Goal: Task Accomplishment & Management: Complete application form

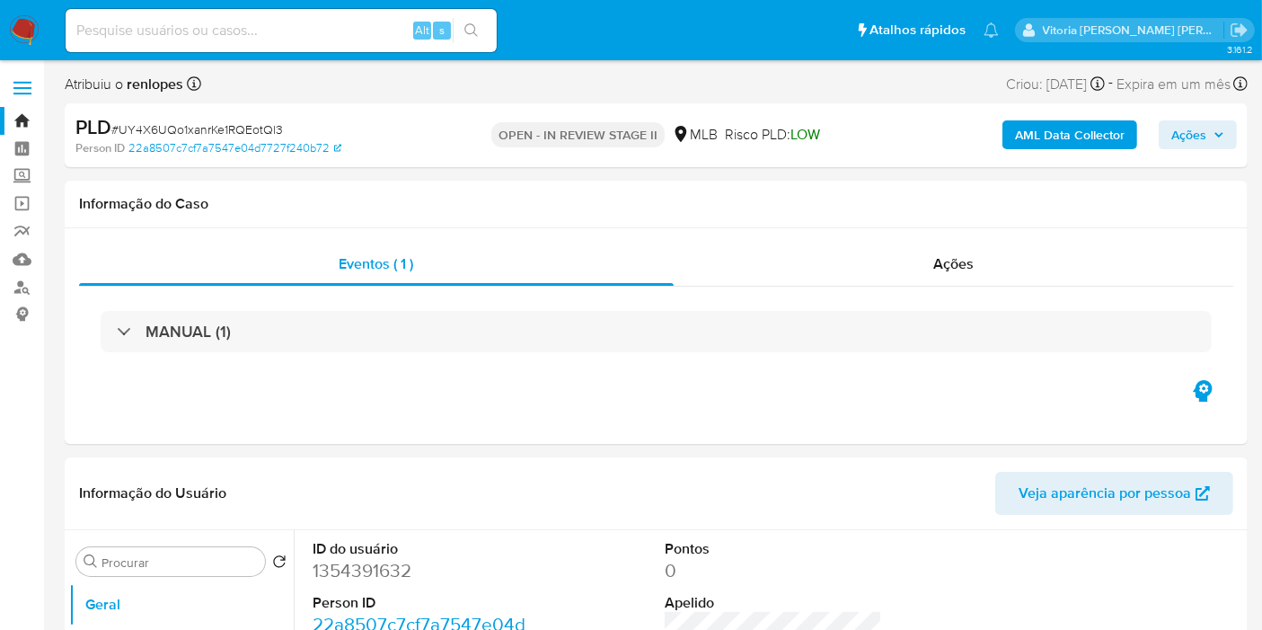
click at [1182, 123] on span "Ações" at bounding box center [1188, 134] width 35 height 29
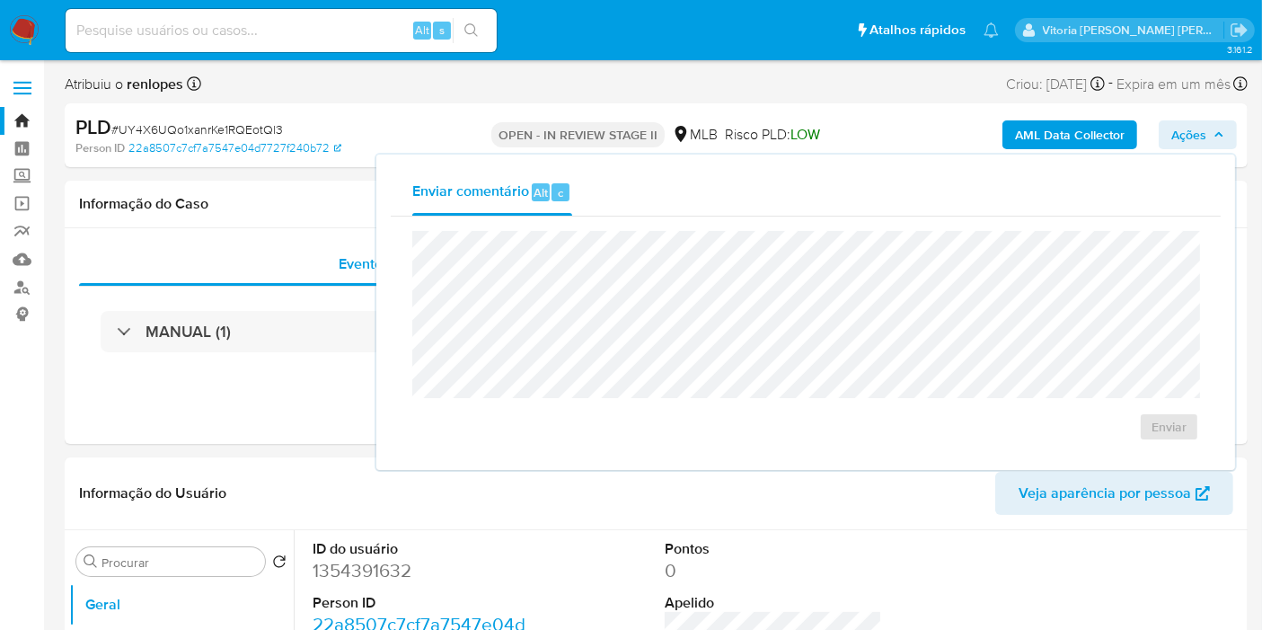
click at [1064, 129] on b "AML Data Collector" at bounding box center [1070, 134] width 110 height 29
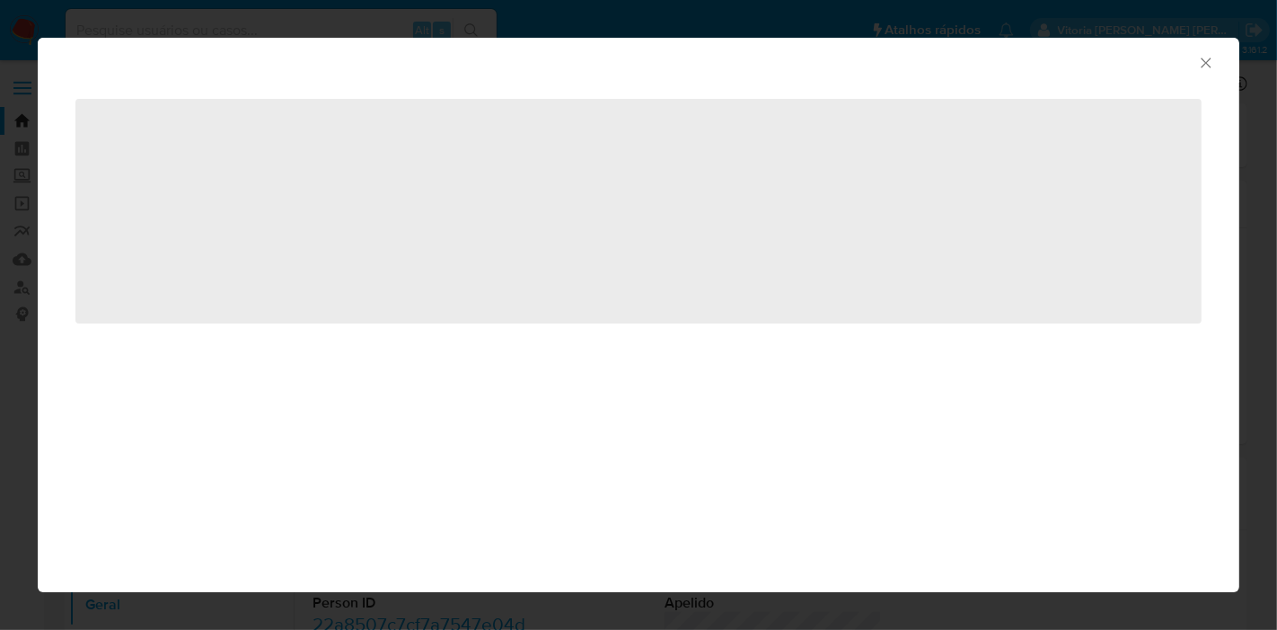
click at [1204, 60] on icon "Fechar a janela" at bounding box center [1206, 63] width 18 height 18
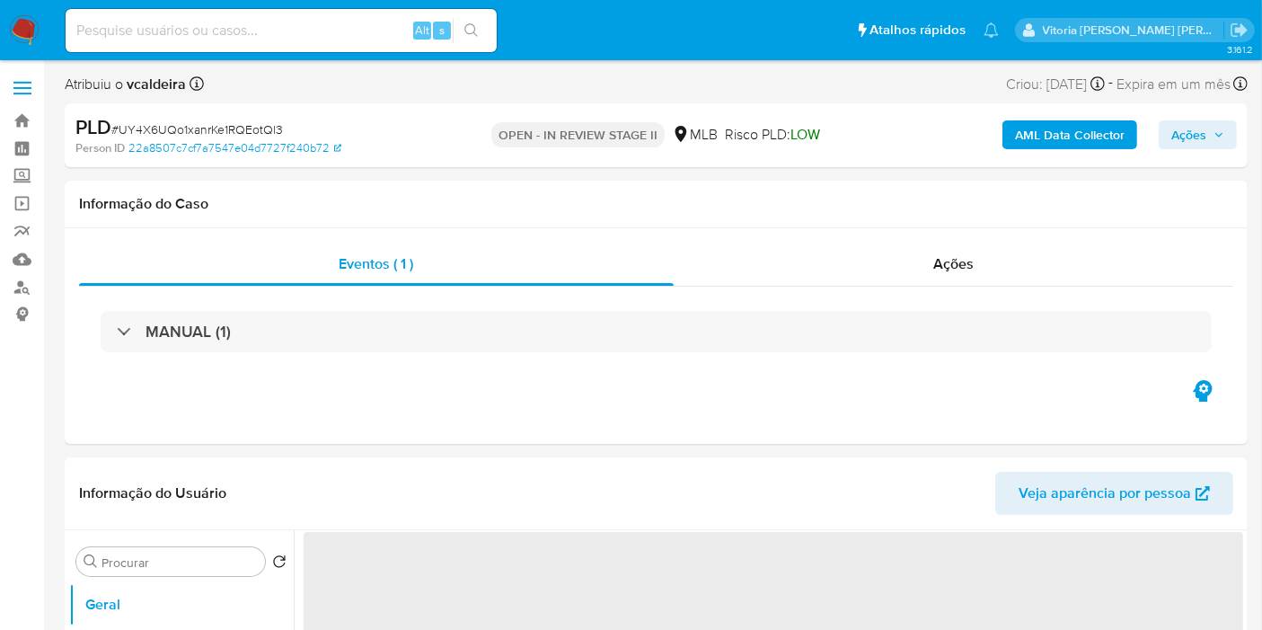
select select "10"
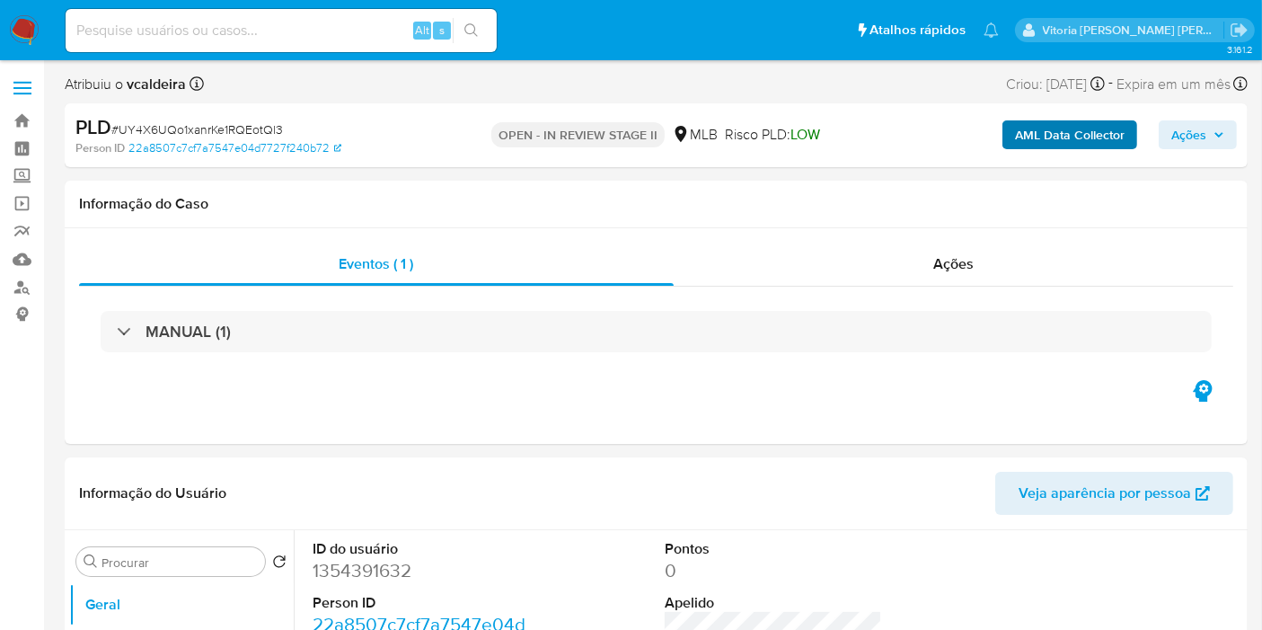
drag, startPoint x: 1179, startPoint y: 139, endPoint x: 1096, endPoint y: 137, distance: 83.5
click at [1180, 140] on span "Ações" at bounding box center [1188, 134] width 35 height 29
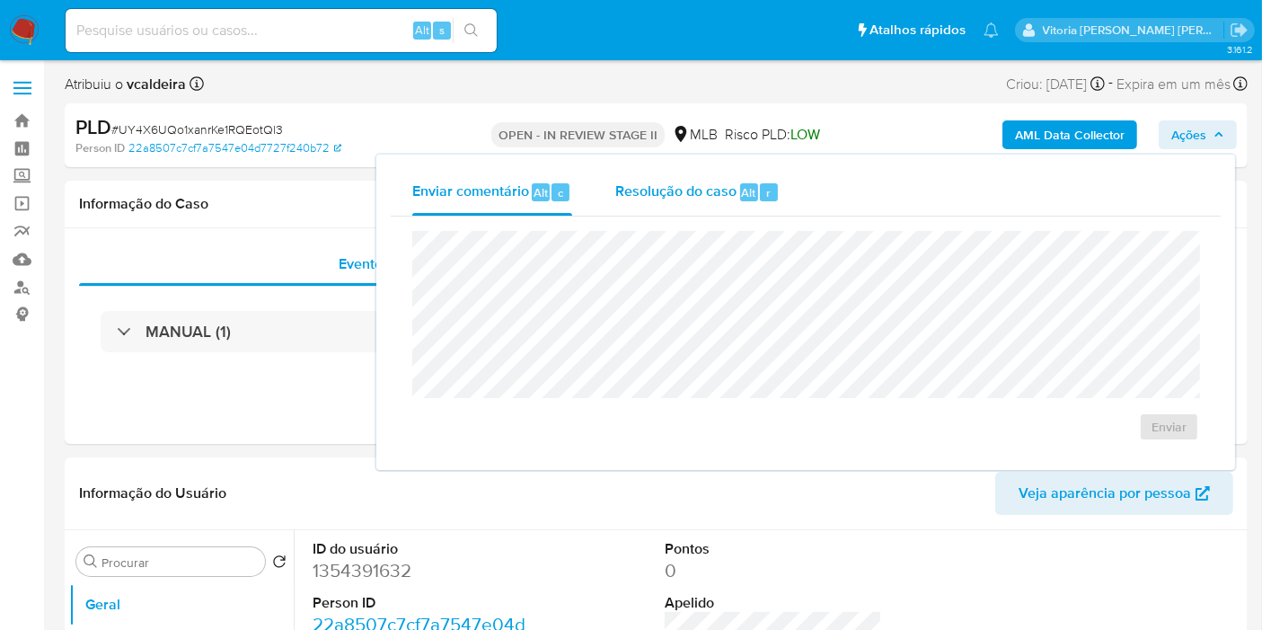
click at [734, 191] on span "Resolução do caso" at bounding box center [675, 191] width 121 height 21
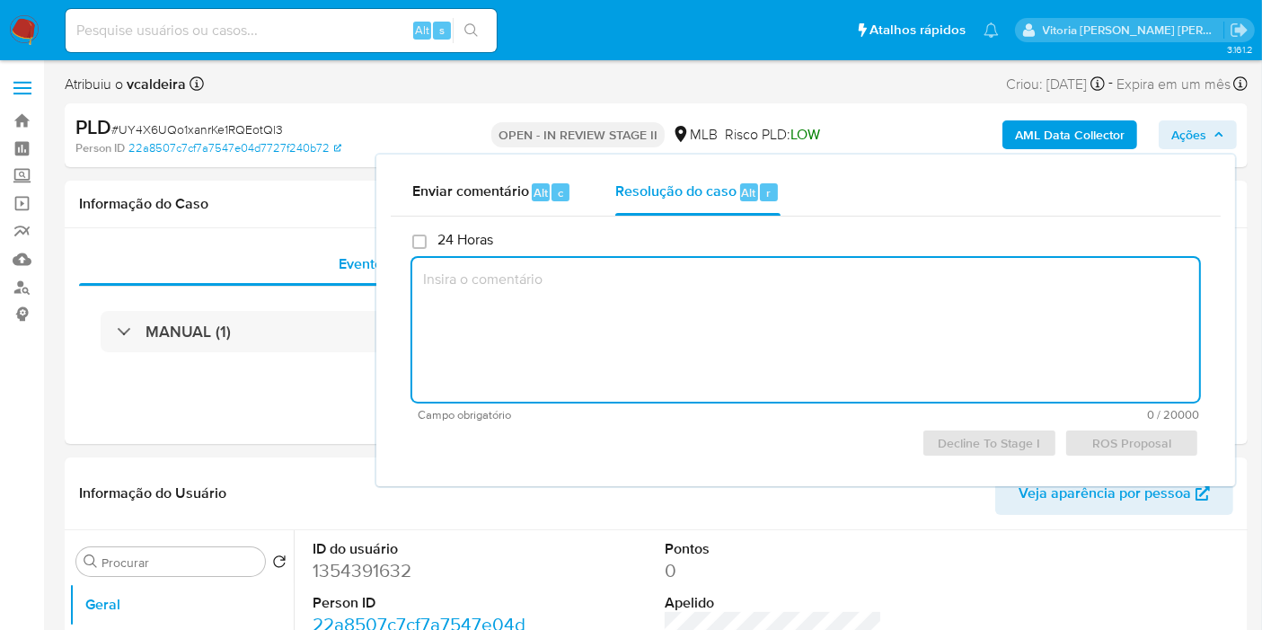
click at [915, 353] on textarea at bounding box center [805, 330] width 787 height 144
click at [515, 305] on textarea at bounding box center [805, 330] width 787 height 144
click at [958, 442] on span "Decline To Stage I" at bounding box center [989, 442] width 110 height 25
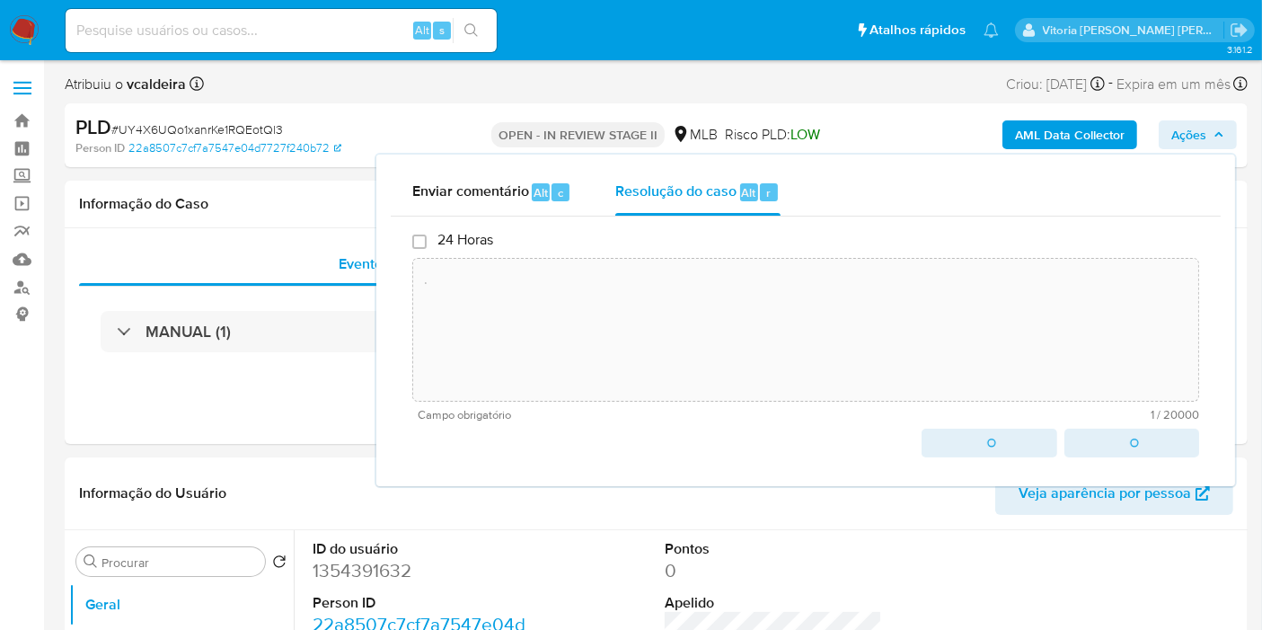
type textarea "."
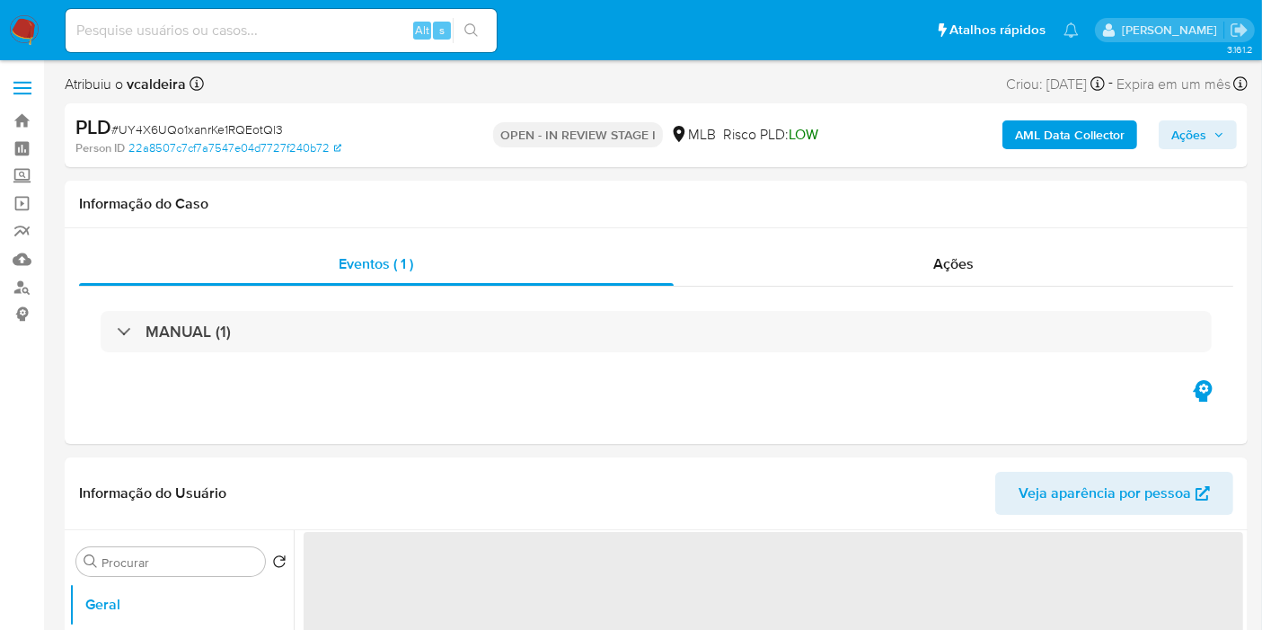
select select "10"
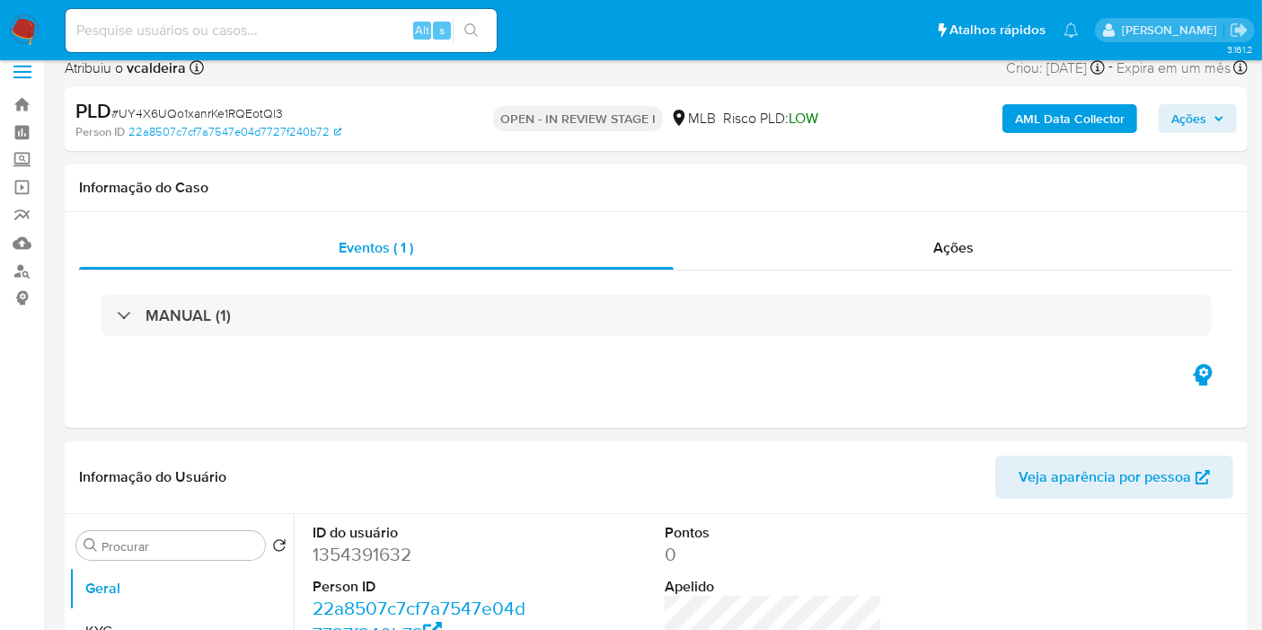
scroll to position [399, 0]
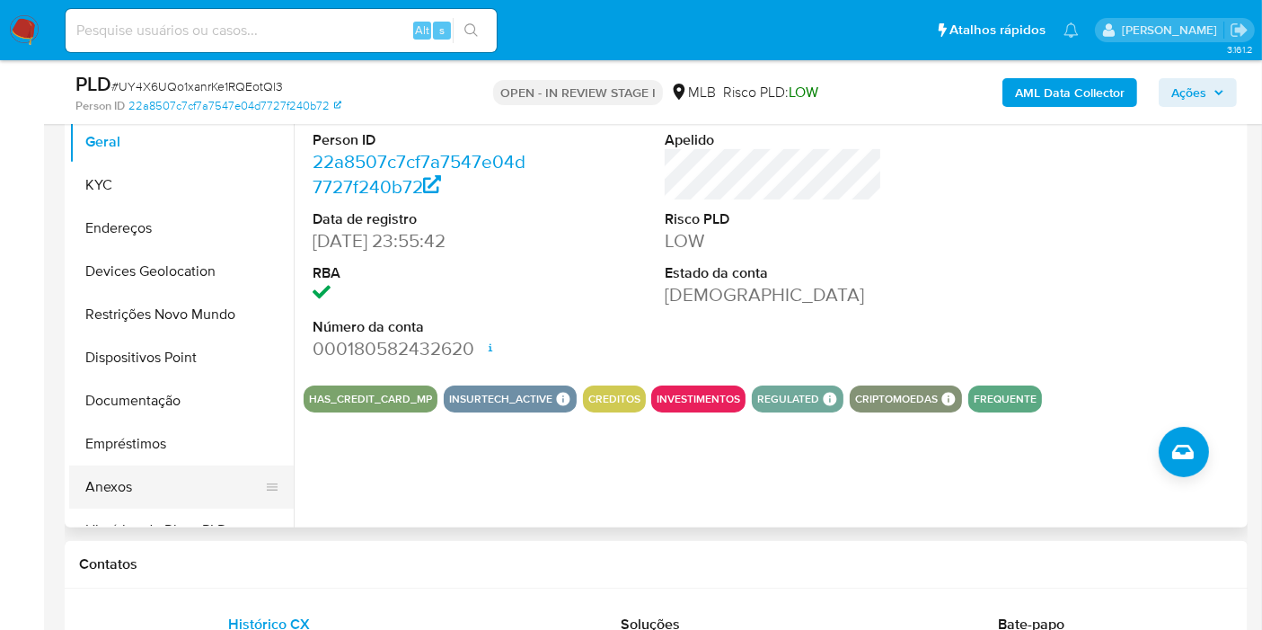
click at [128, 481] on button "Anexos" at bounding box center [174, 486] width 210 height 43
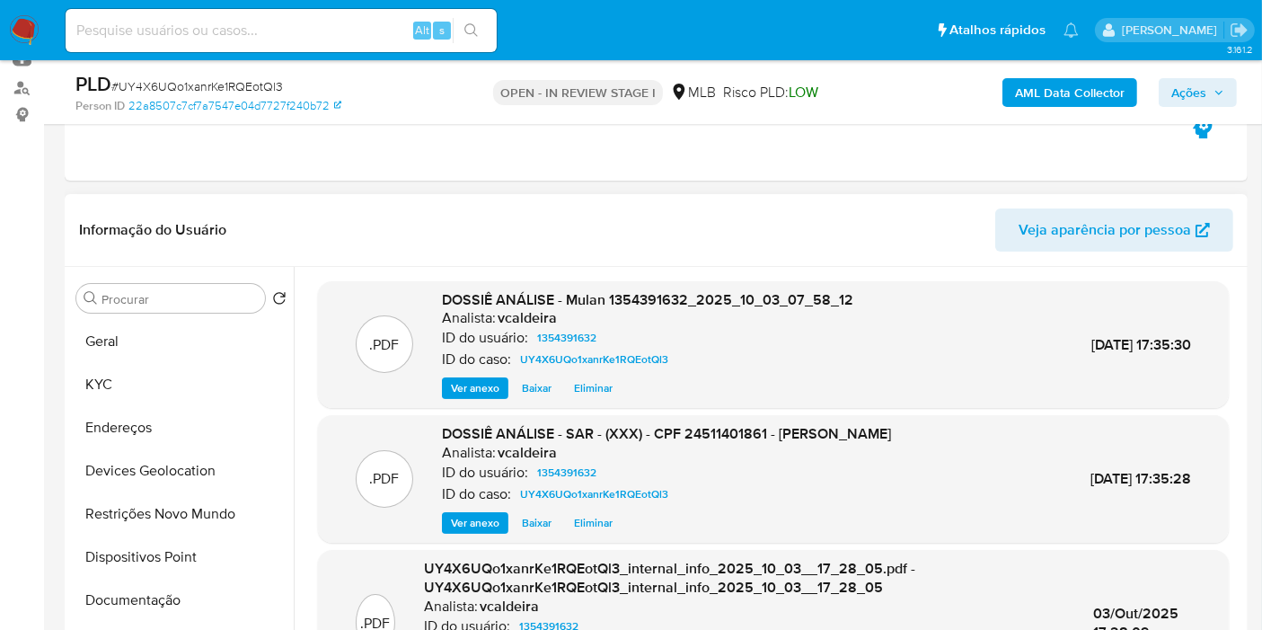
scroll to position [199, 0]
click at [579, 388] on span "Eliminar" at bounding box center [593, 388] width 39 height 18
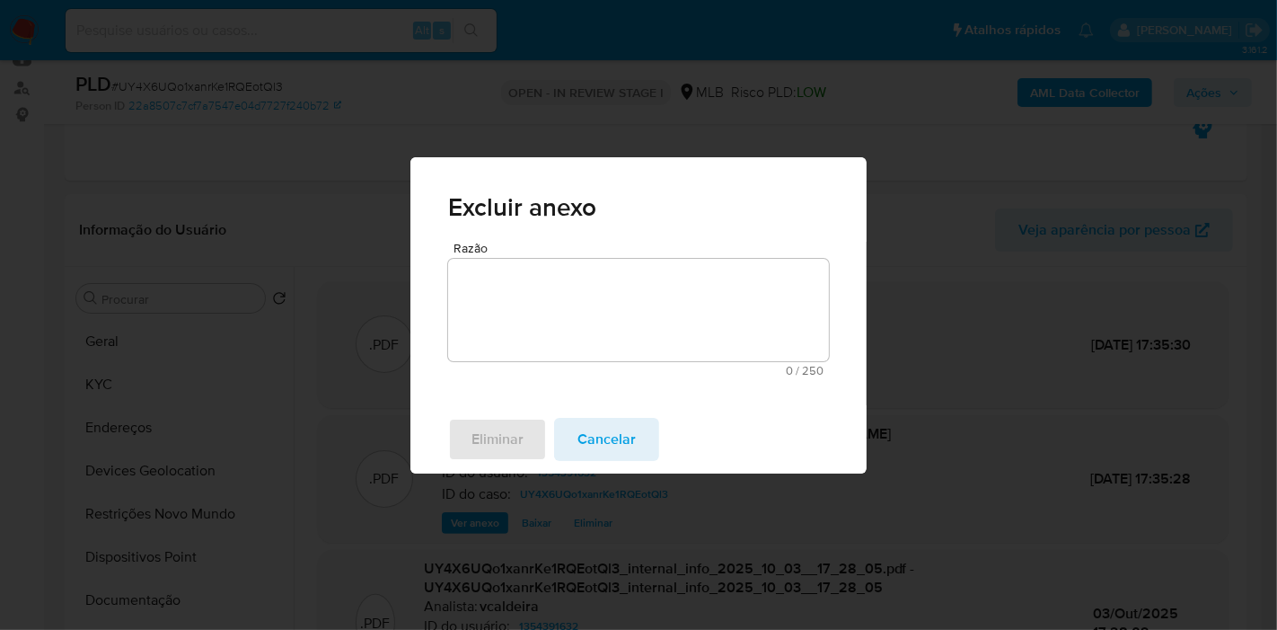
click at [589, 304] on textarea "Razão" at bounding box center [638, 310] width 381 height 102
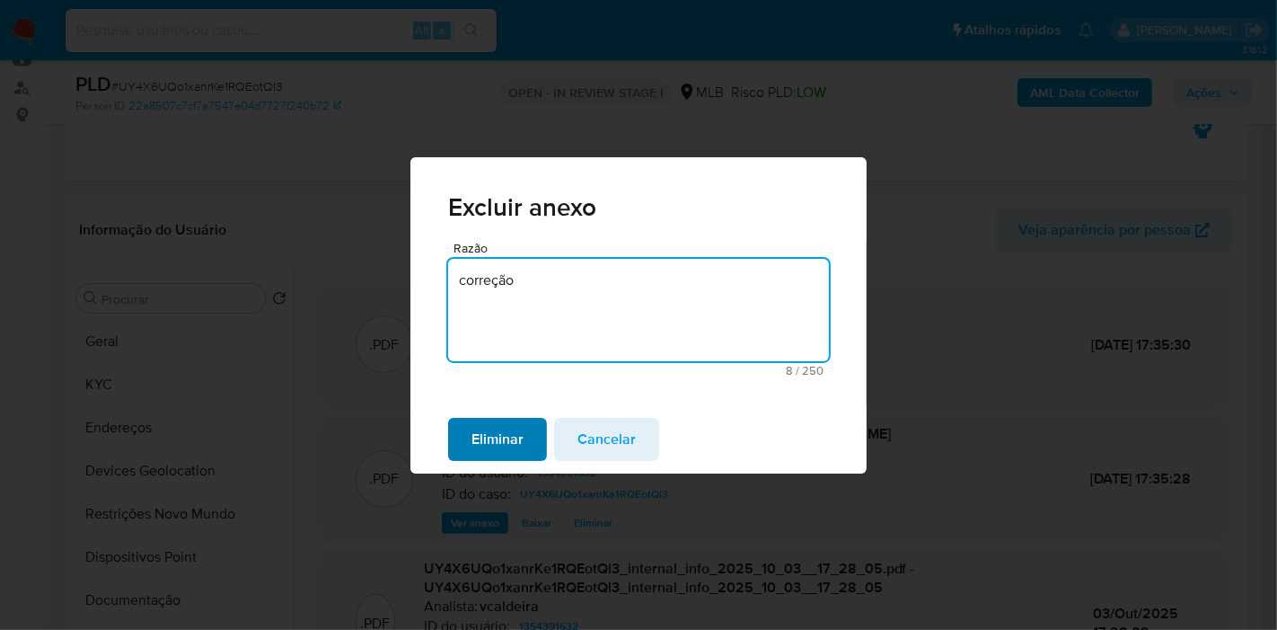
type textarea "correção"
click at [515, 434] on span "Eliminar" at bounding box center [498, 439] width 52 height 40
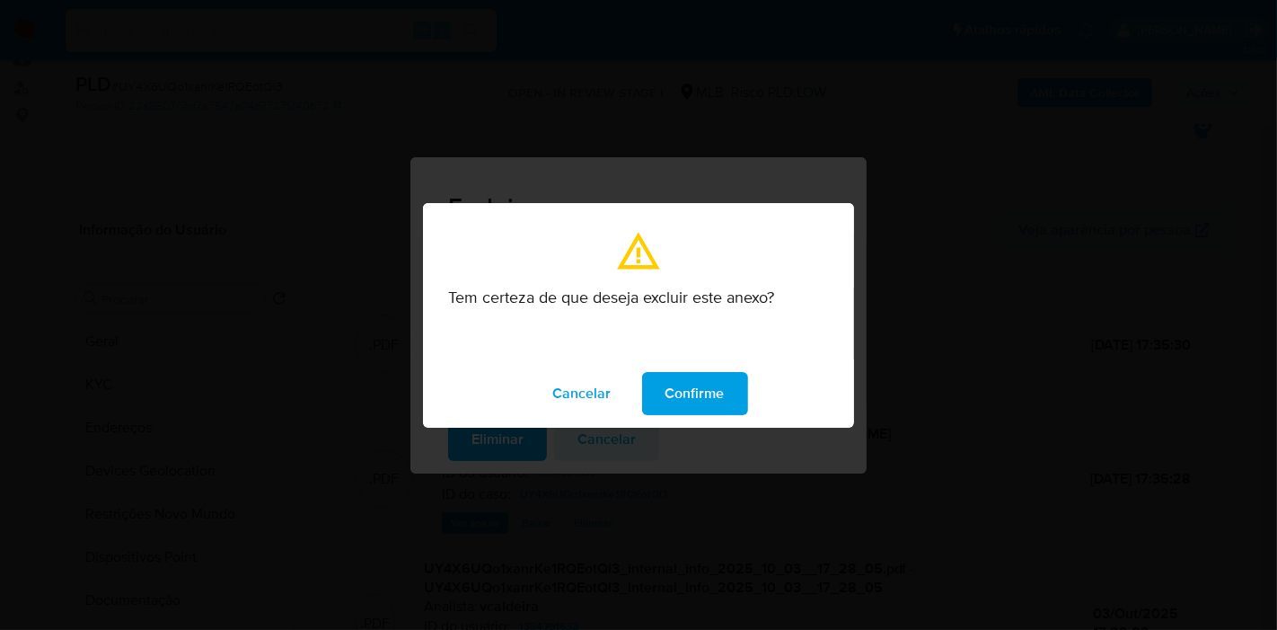
click at [693, 393] on span "Confirme" at bounding box center [695, 394] width 59 height 40
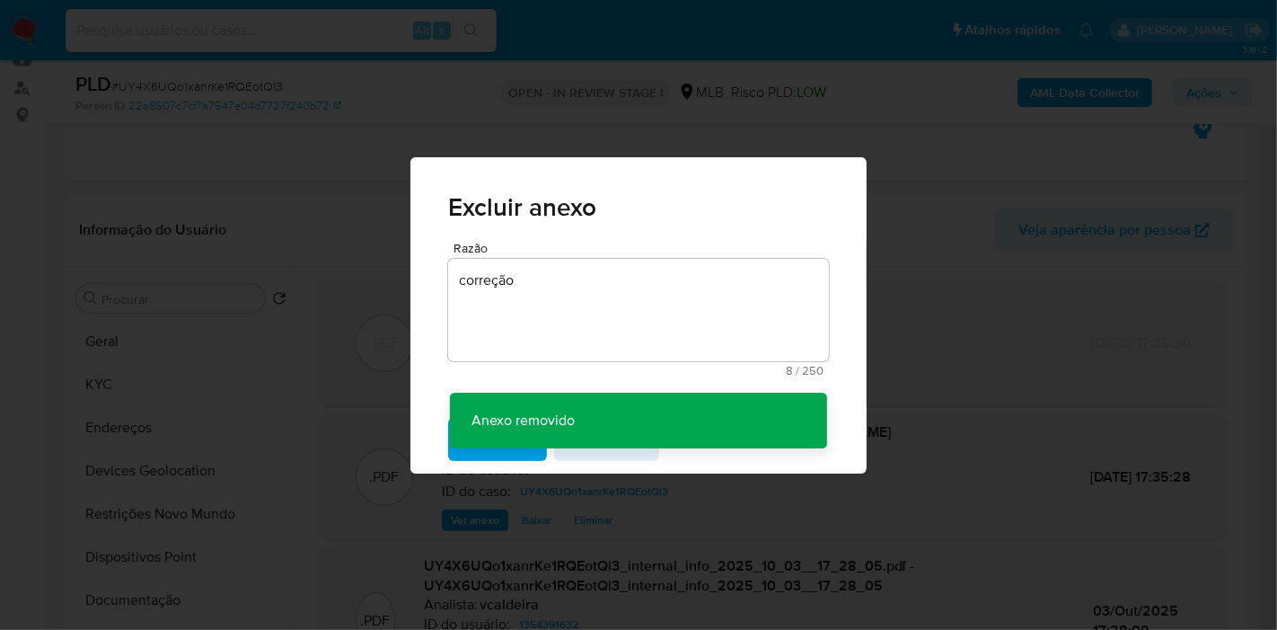
click at [310, 160] on div "Excluir anexo Razão correção 8 / 250 242 caracteres restantes Anexo removido An…" at bounding box center [638, 315] width 1277 height 630
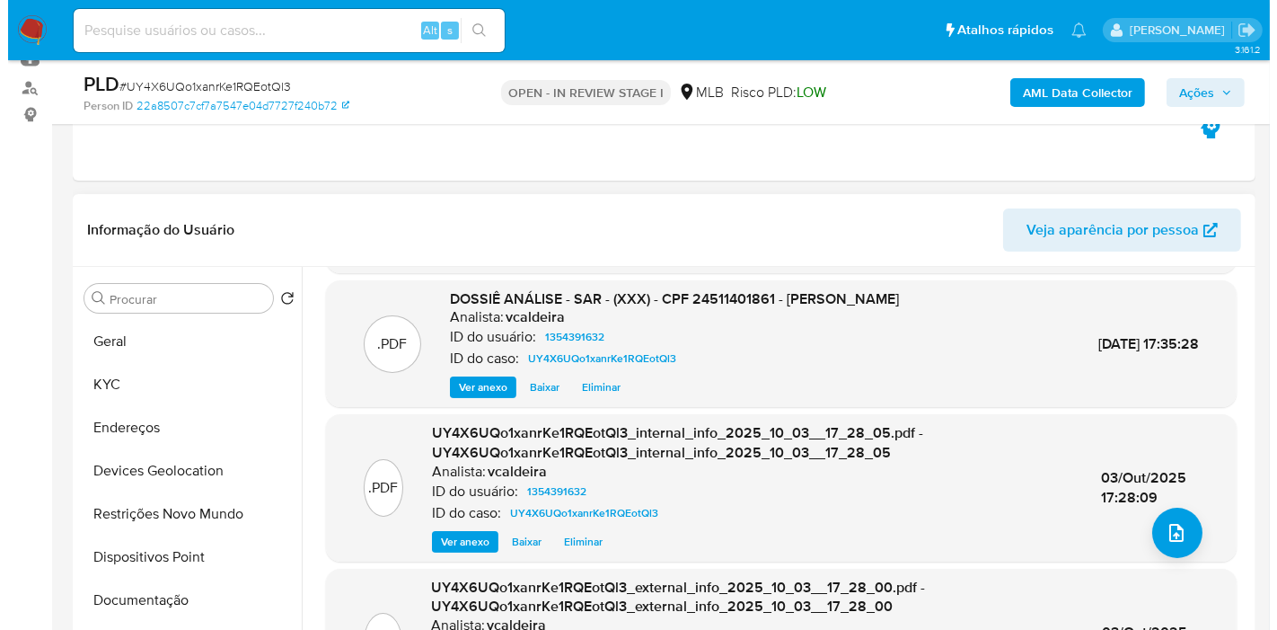
scroll to position [137, 0]
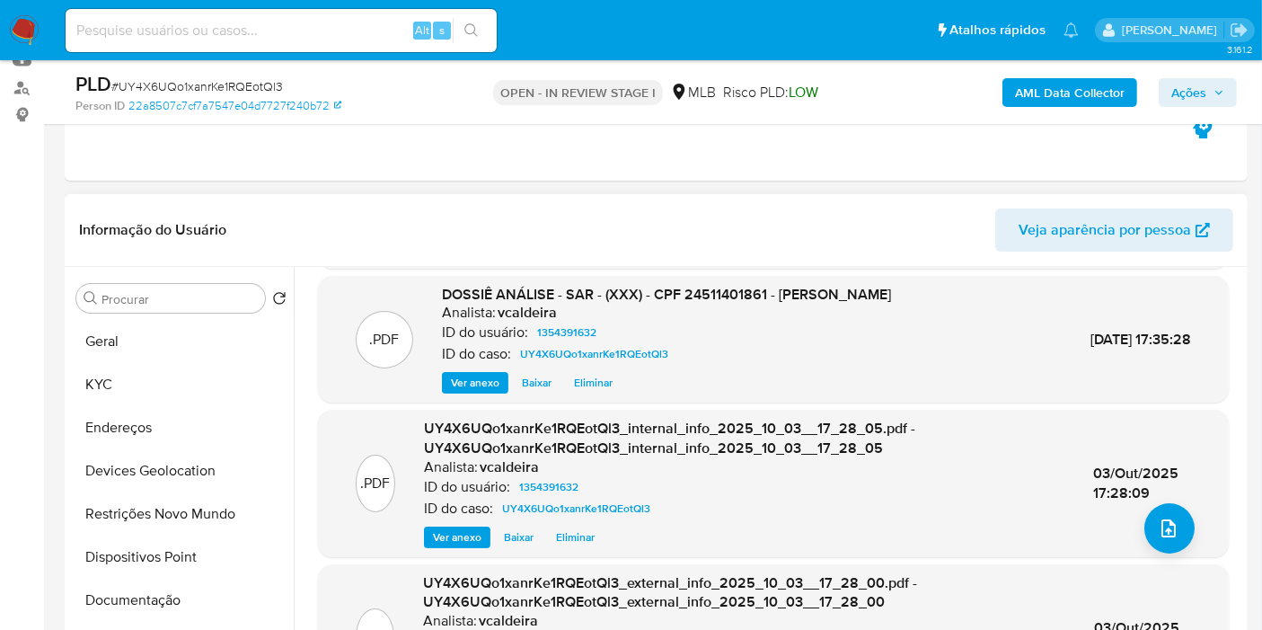
click at [579, 378] on span "Eliminar" at bounding box center [593, 383] width 39 height 18
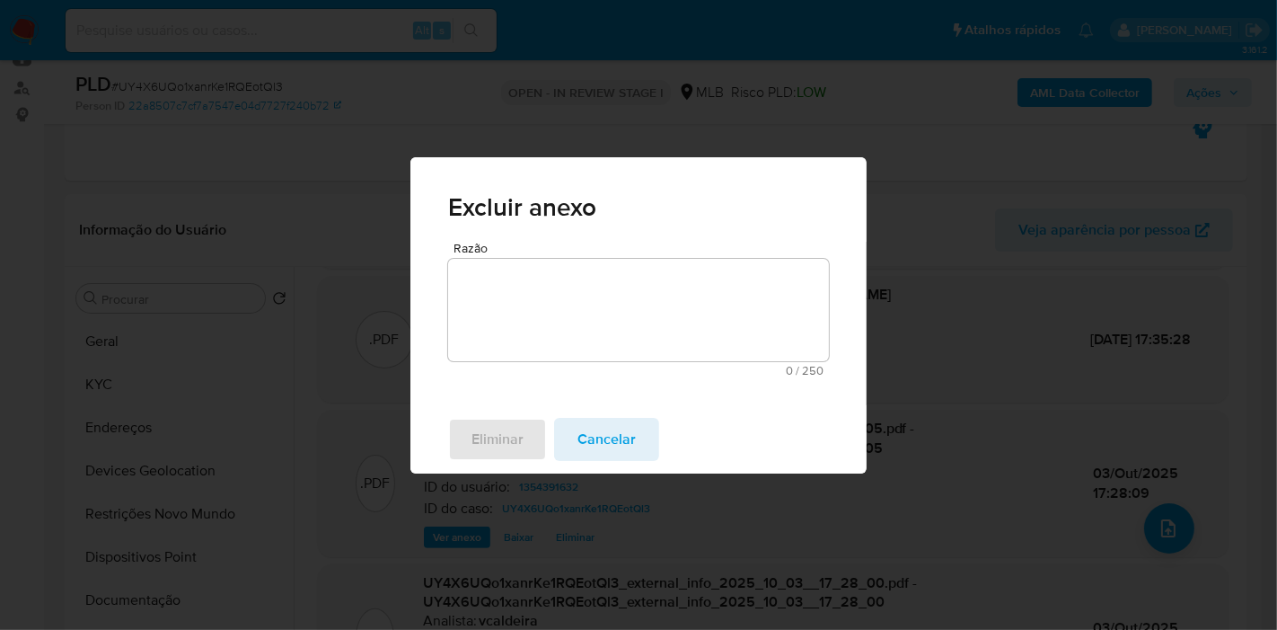
click at [618, 298] on textarea "Razão" at bounding box center [638, 310] width 381 height 102
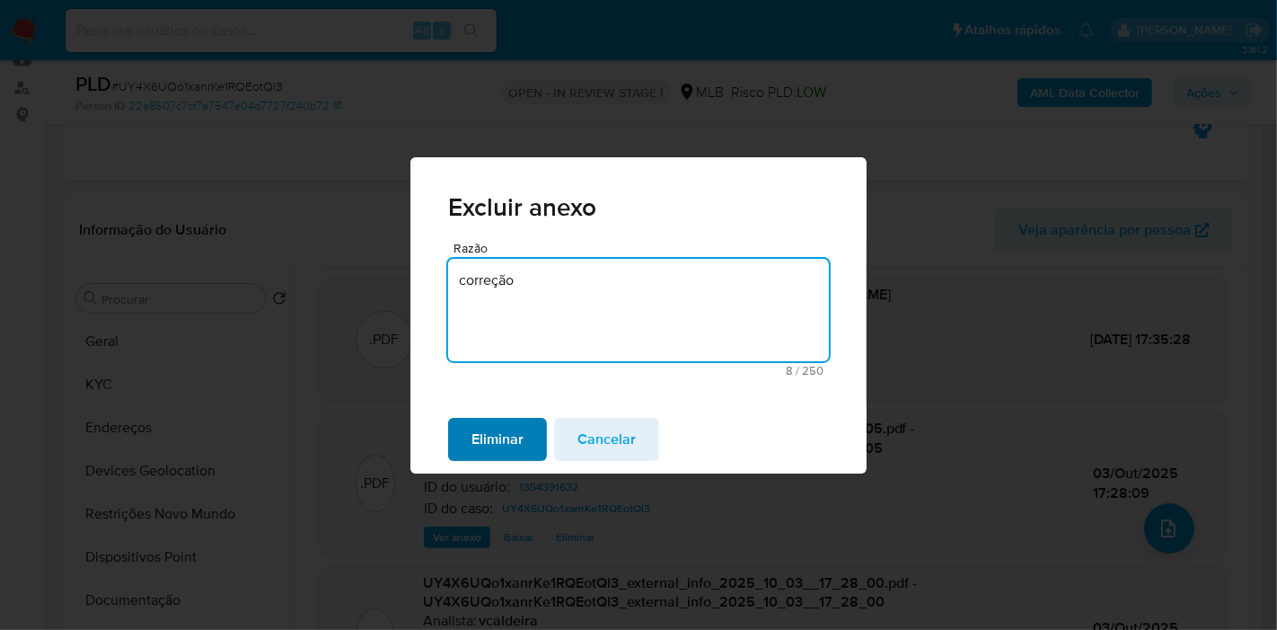
type textarea "correção"
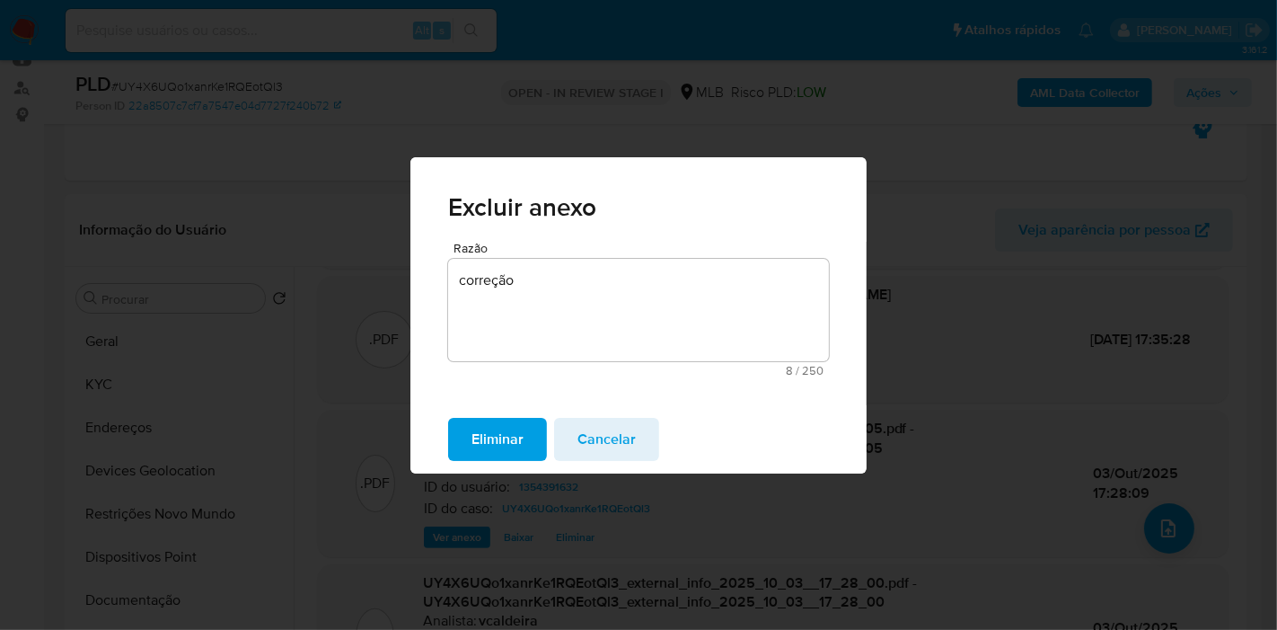
click at [507, 435] on span "Eliminar" at bounding box center [498, 439] width 52 height 40
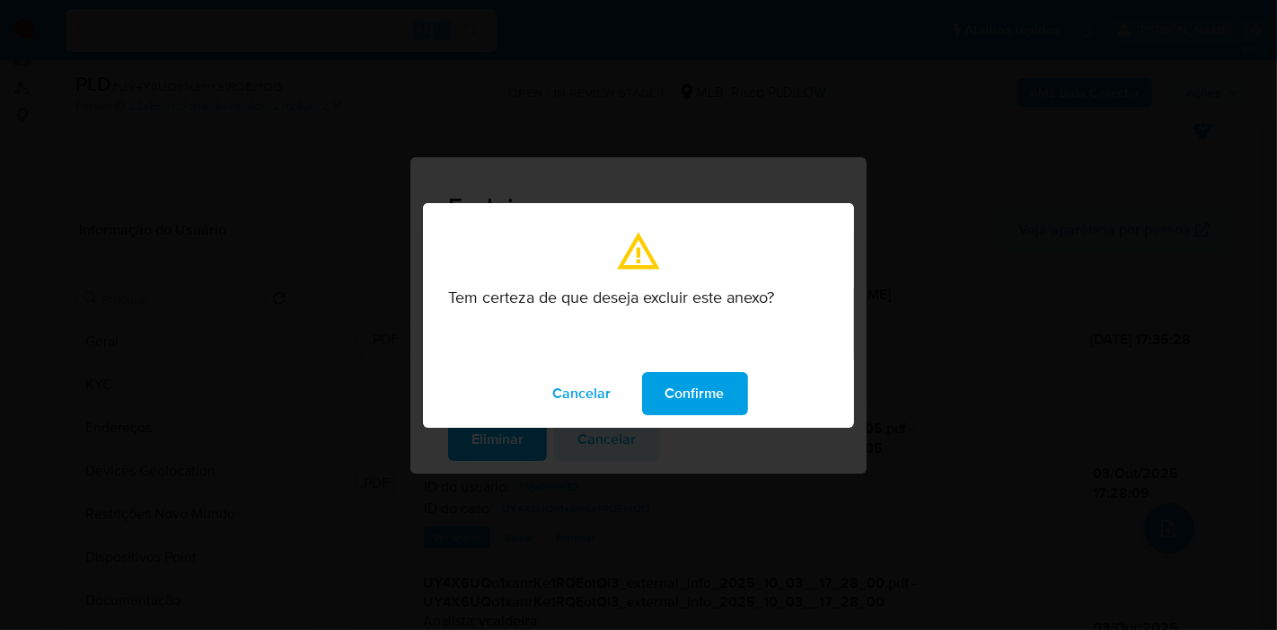
click at [719, 388] on span "Confirme" at bounding box center [695, 394] width 59 height 40
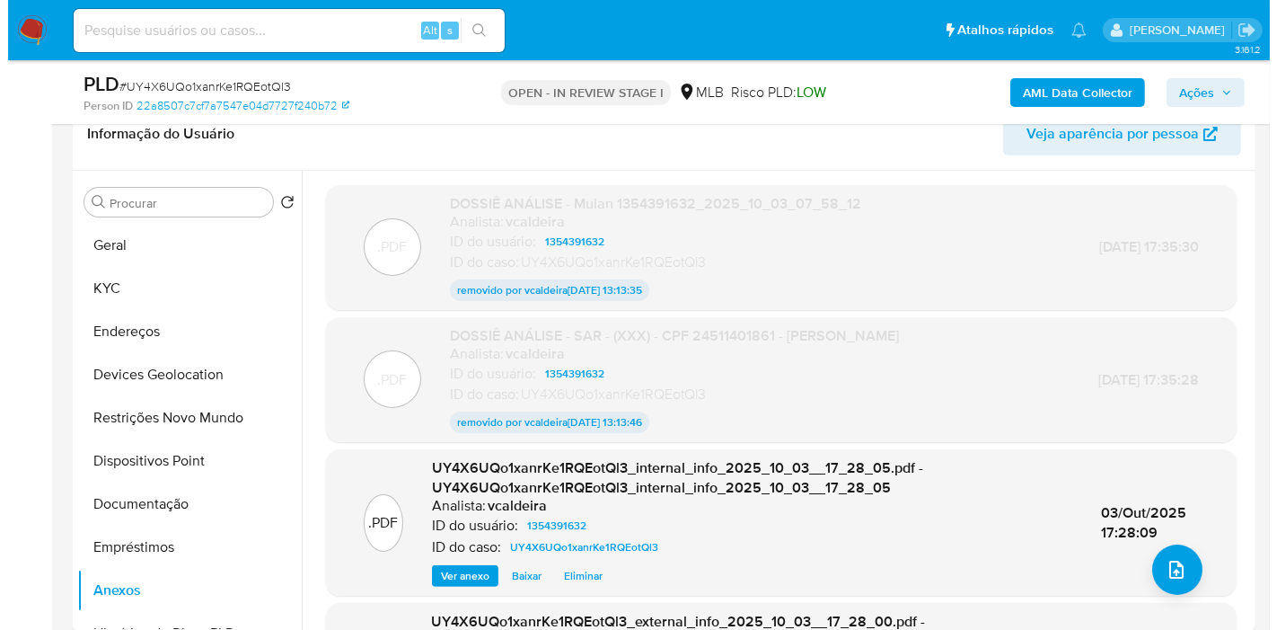
scroll to position [299, 0]
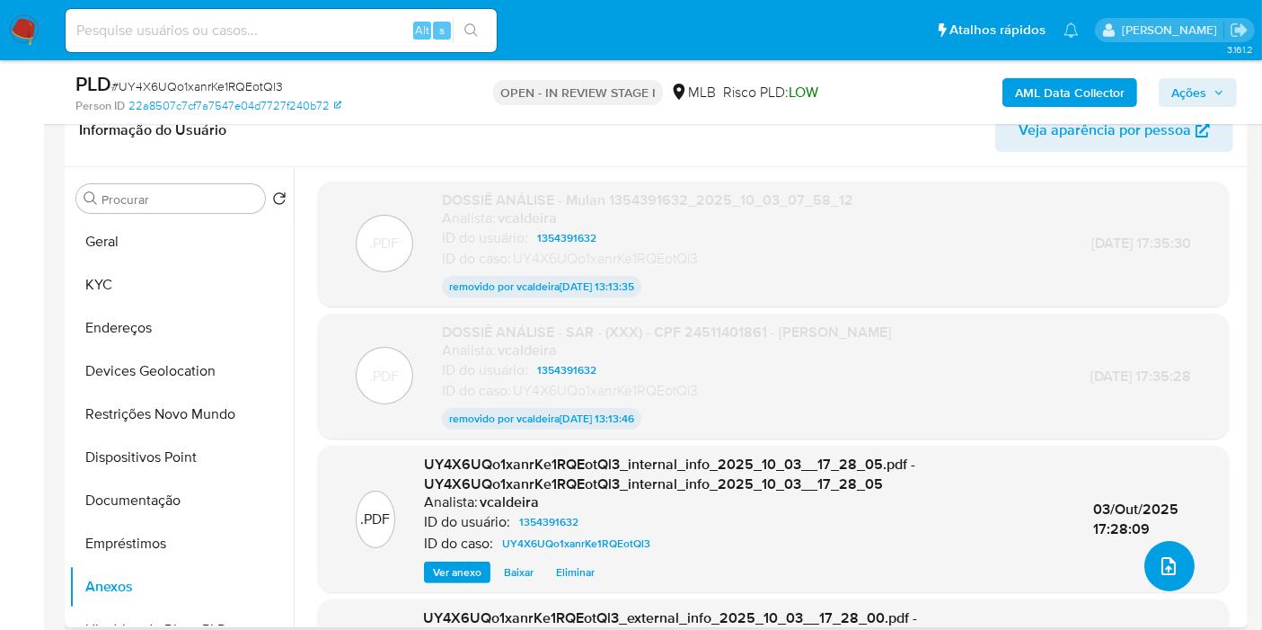
click at [1169, 579] on button "upload-file" at bounding box center [1169, 566] width 50 height 50
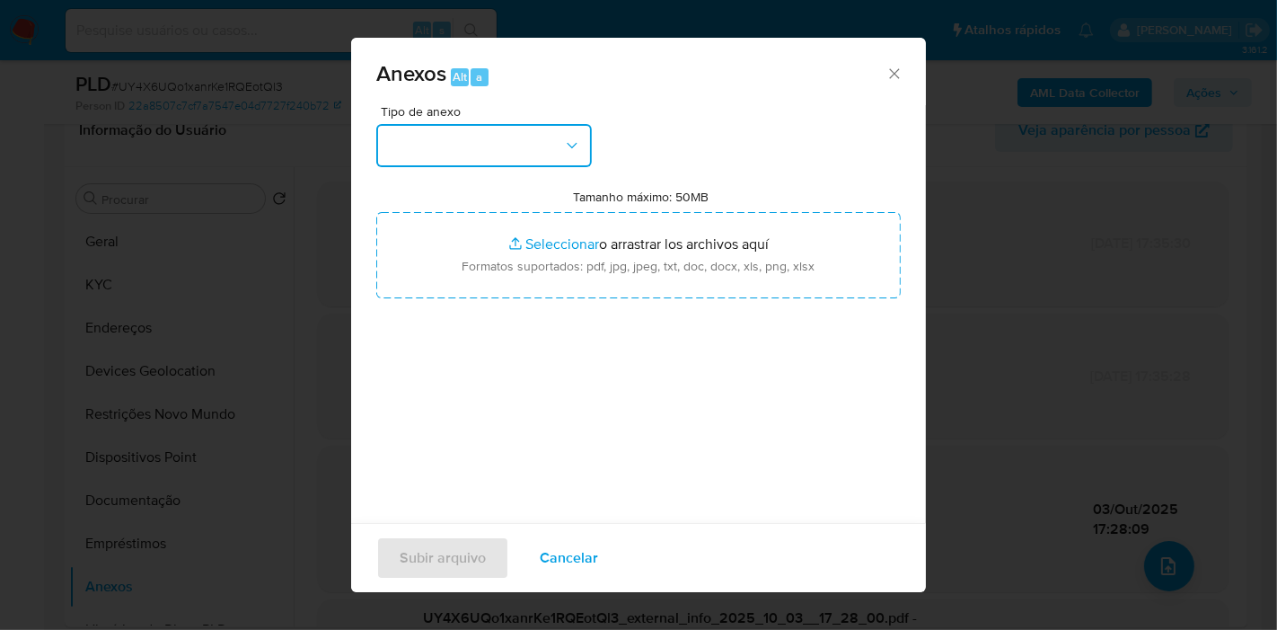
click at [531, 145] on button "button" at bounding box center [484, 145] width 216 height 43
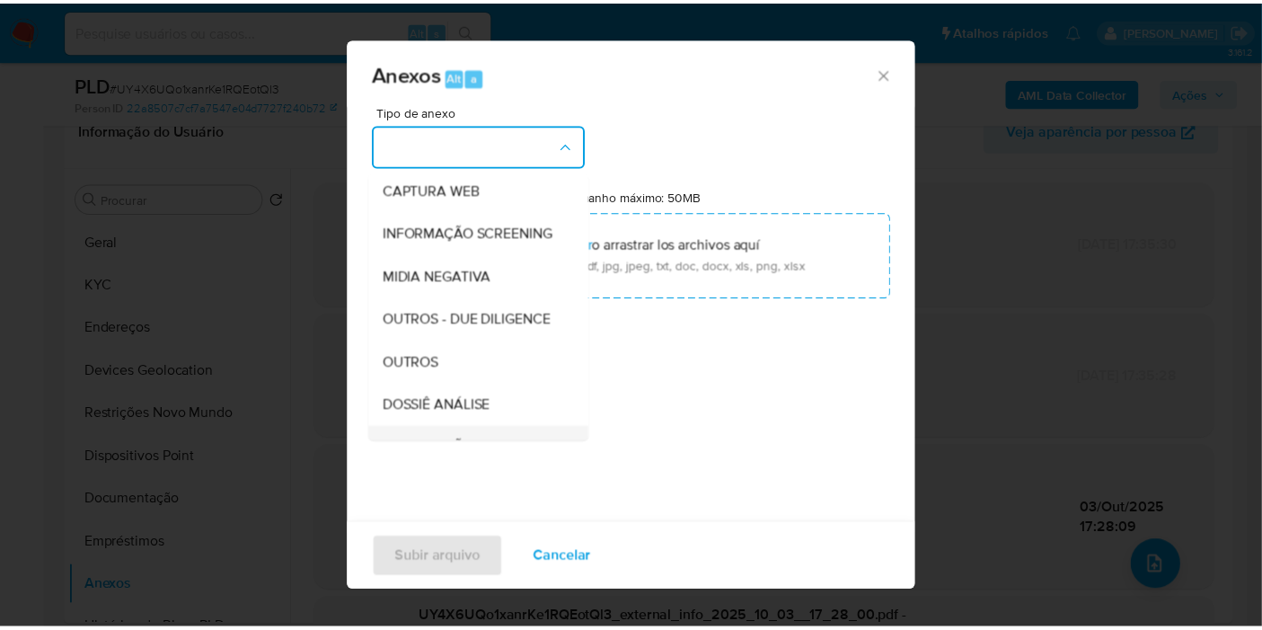
scroll to position [276, 0]
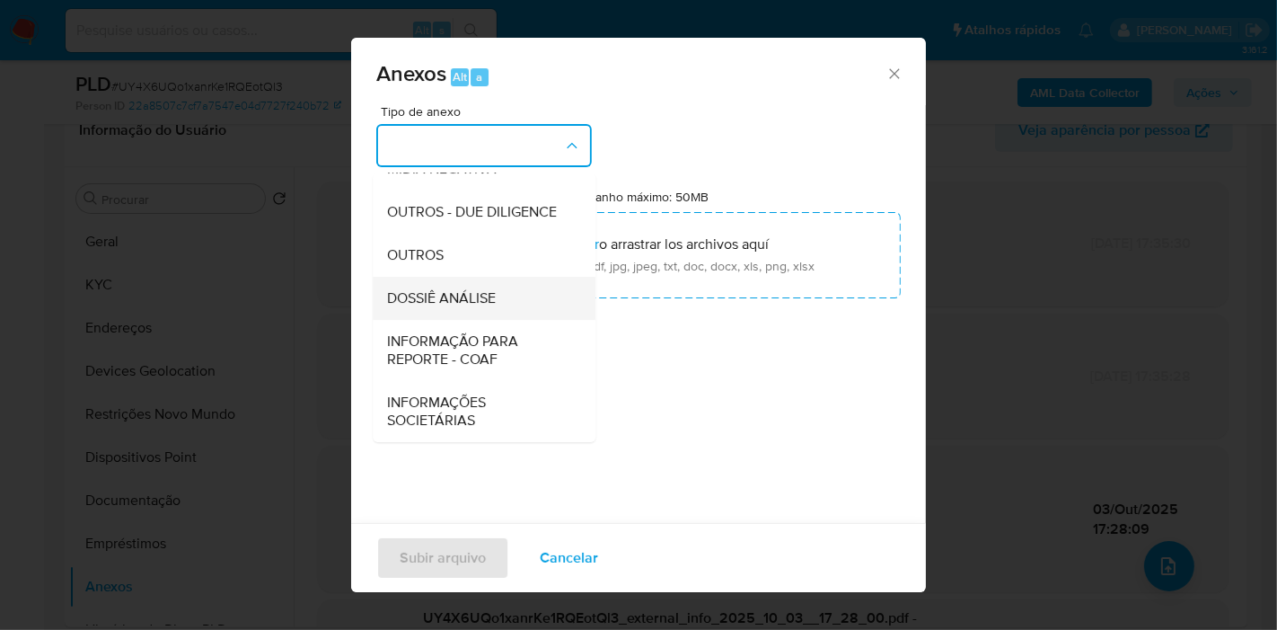
click at [445, 301] on span "DOSSIÊ ANÁLISE" at bounding box center [441, 298] width 109 height 18
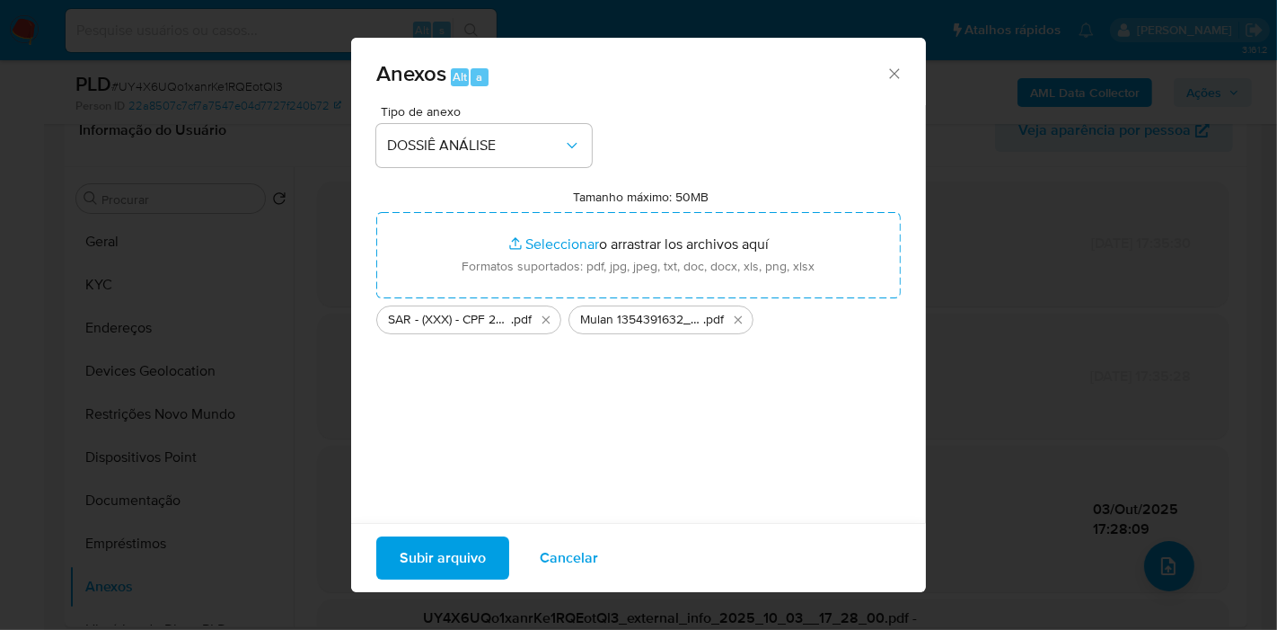
click at [480, 550] on span "Subir arquivo" at bounding box center [443, 558] width 86 height 40
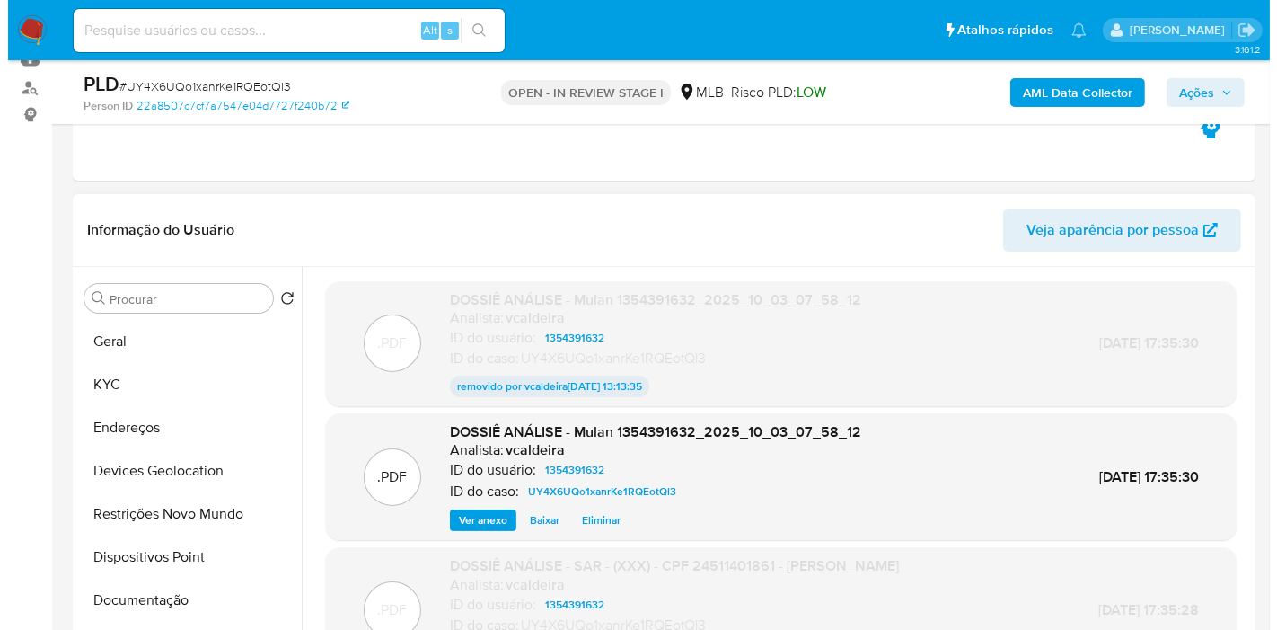
scroll to position [115, 0]
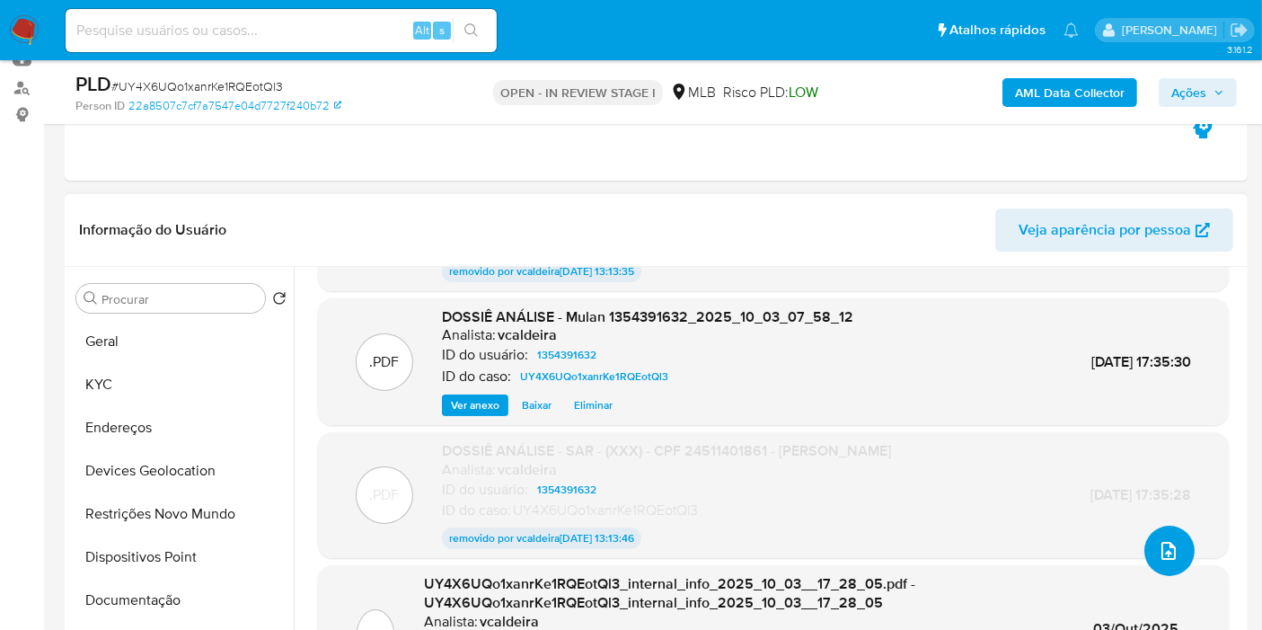
click at [1167, 534] on button "upload-file" at bounding box center [1169, 550] width 50 height 50
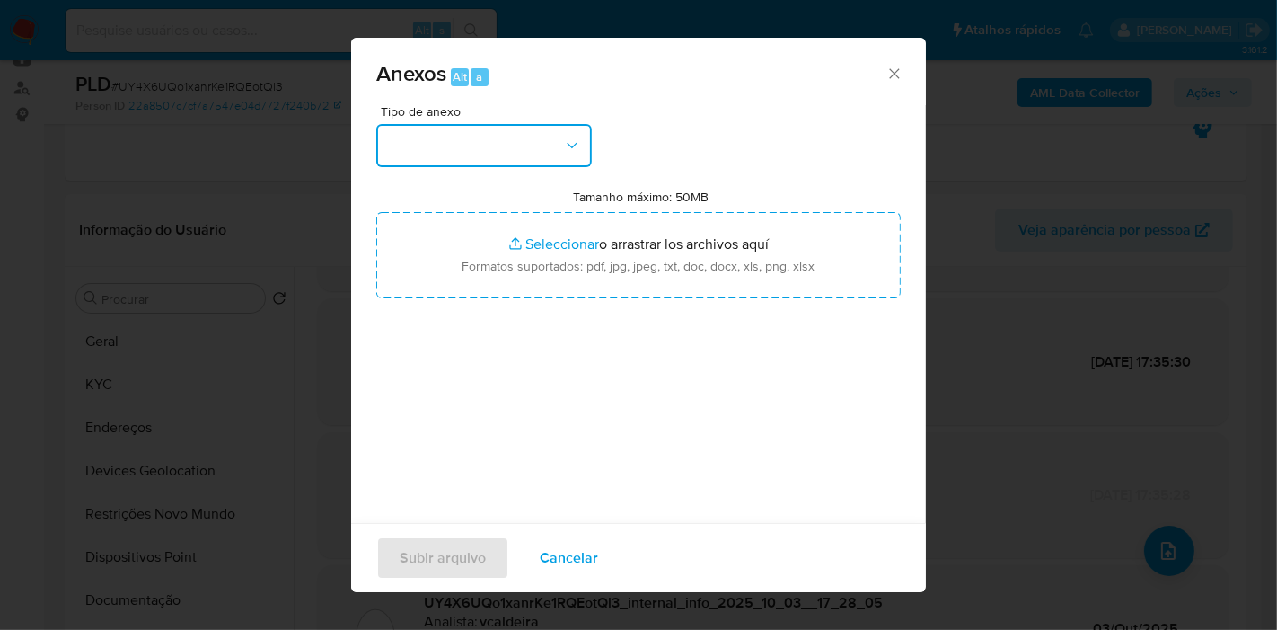
click at [545, 147] on button "button" at bounding box center [484, 145] width 216 height 43
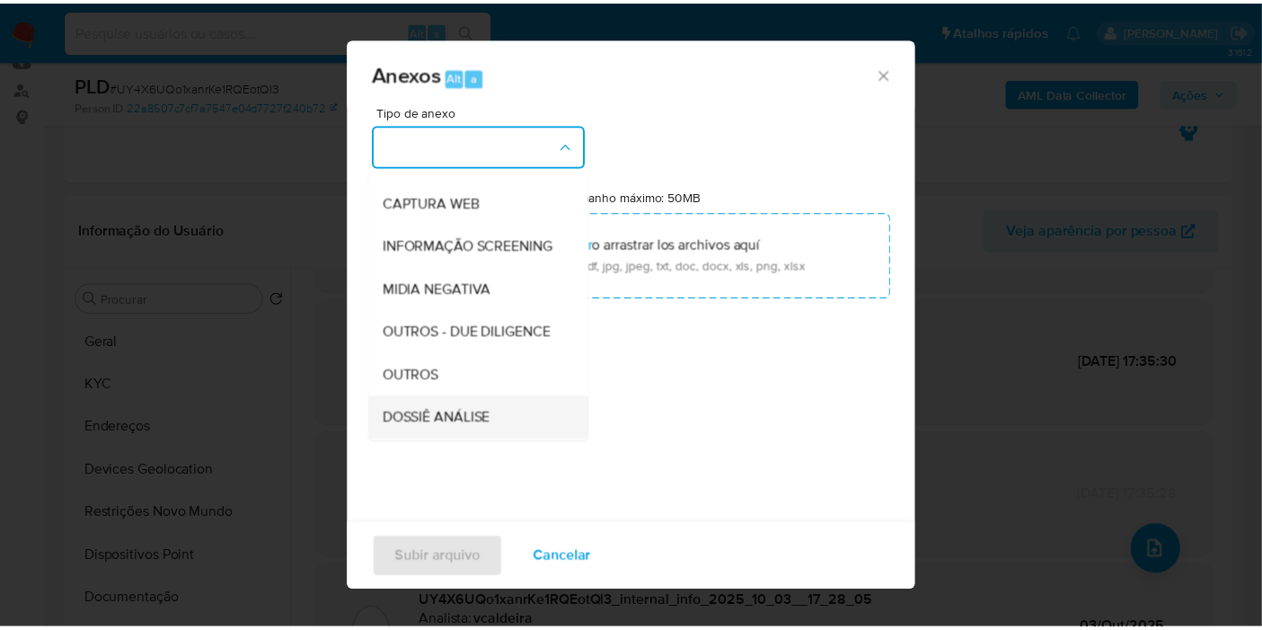
scroll to position [276, 0]
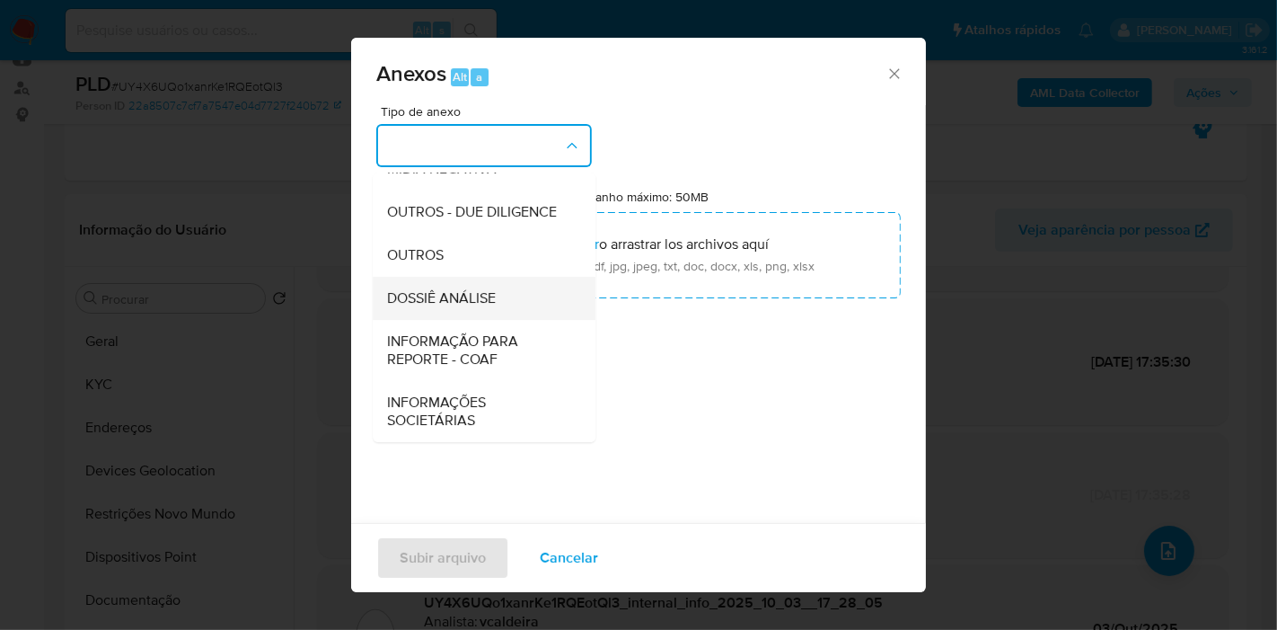
click at [416, 298] on span "DOSSIÊ ANÁLISE" at bounding box center [441, 298] width 109 height 18
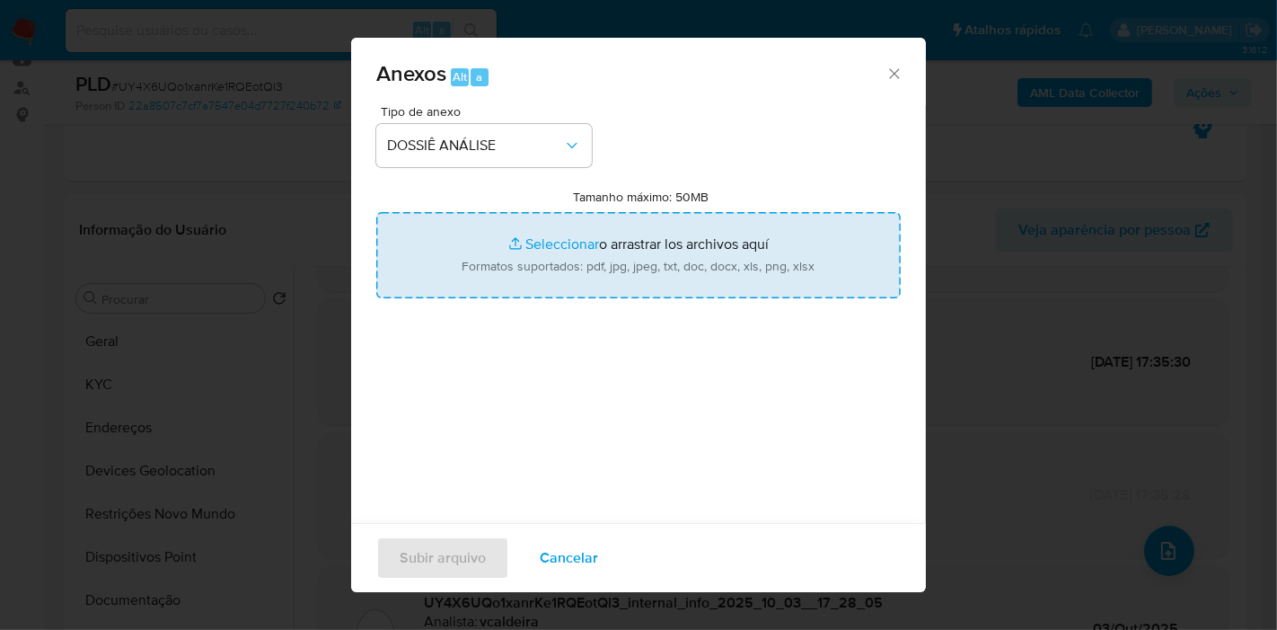
click at [512, 260] on input "Tamanho máximo: 50MB Seleccionar archivos" at bounding box center [638, 255] width 525 height 86
type input "C:\fakepath\SAR - (XXX) - CPF 24511401861 - ARNOLD ALVARO..docx.pdf"
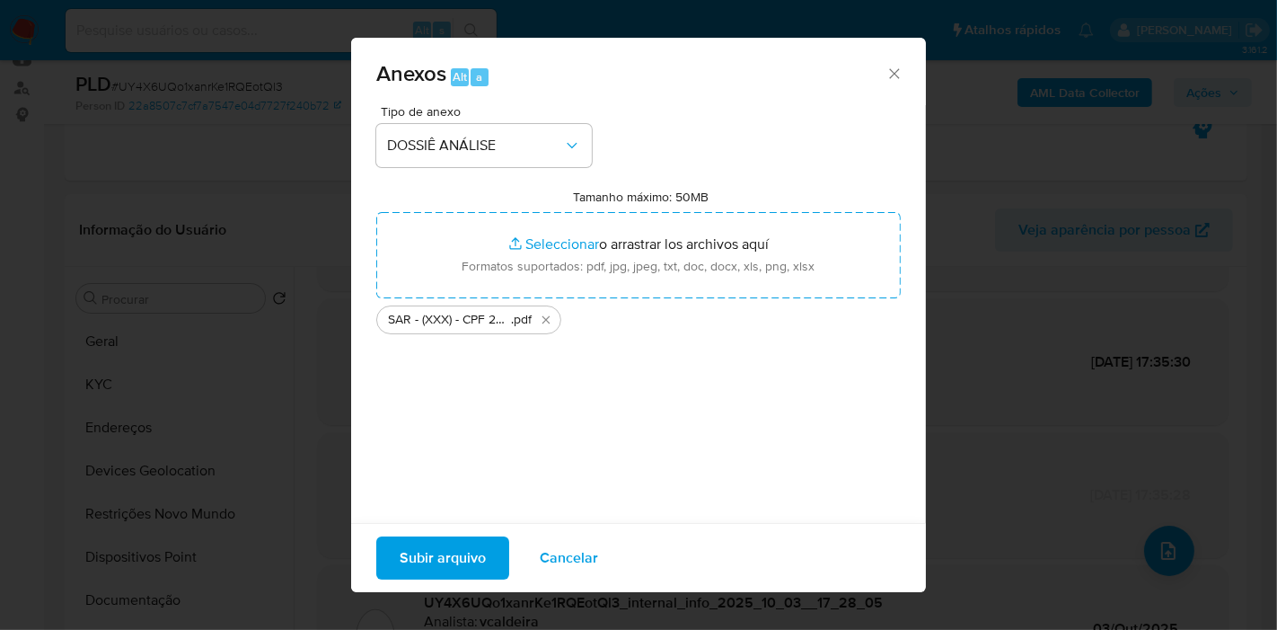
click at [446, 557] on span "Subir arquivo" at bounding box center [443, 558] width 86 height 40
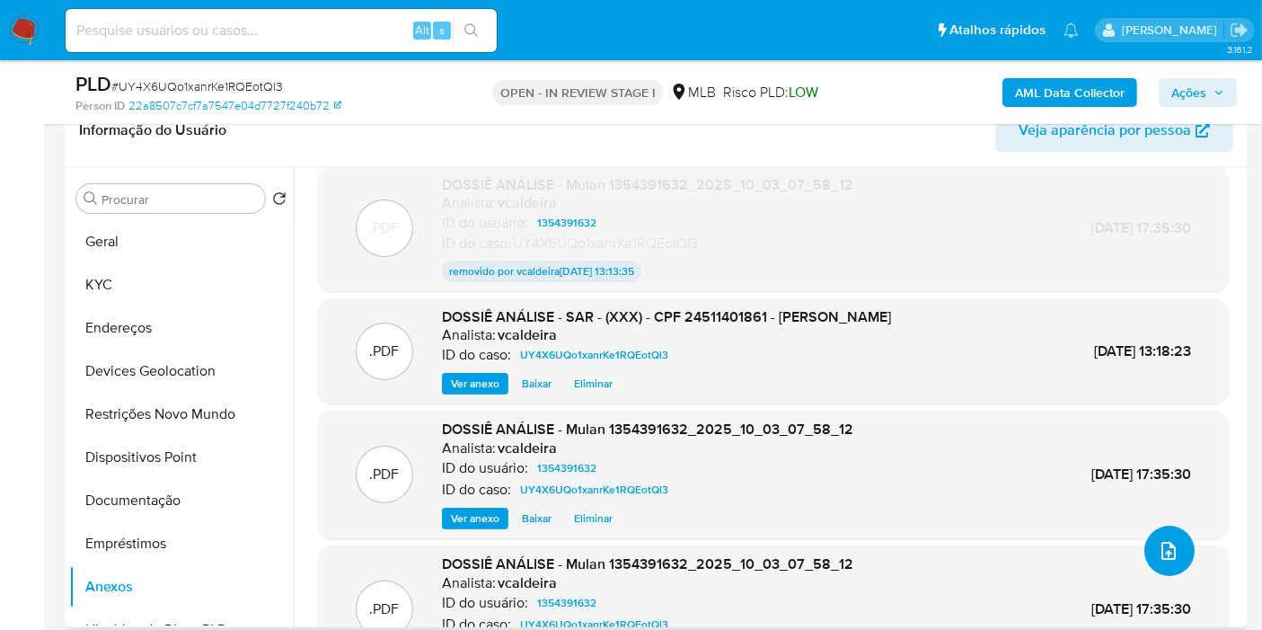
scroll to position [0, 0]
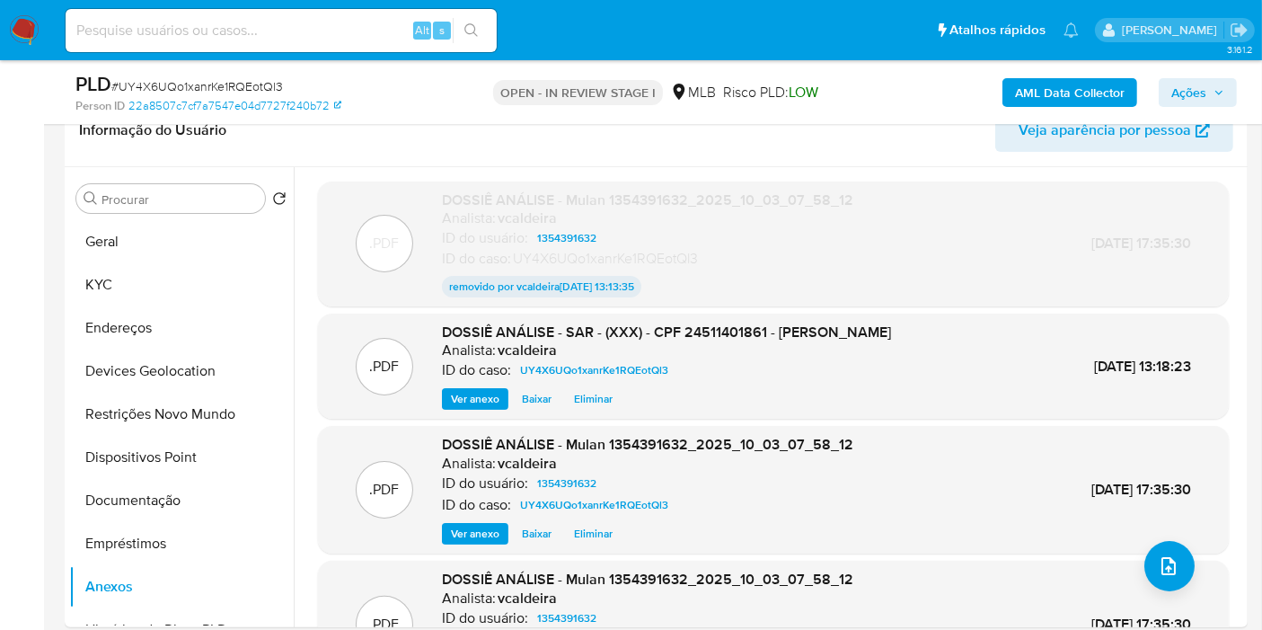
click at [1197, 98] on span "Ações" at bounding box center [1188, 92] width 35 height 29
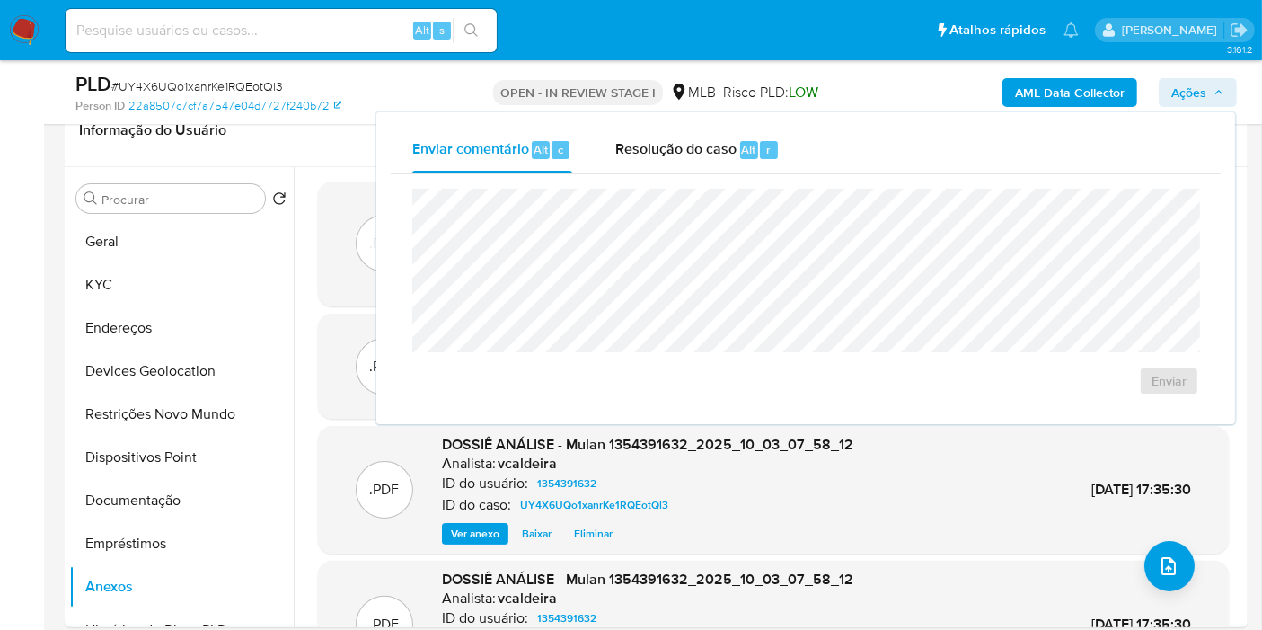
click at [678, 174] on div "Enviar" at bounding box center [806, 291] width 830 height 235
drag, startPoint x: 675, startPoint y: 148, endPoint x: 682, endPoint y: 116, distance: 32.9
click at [675, 147] on span "Resolução do caso" at bounding box center [675, 148] width 121 height 21
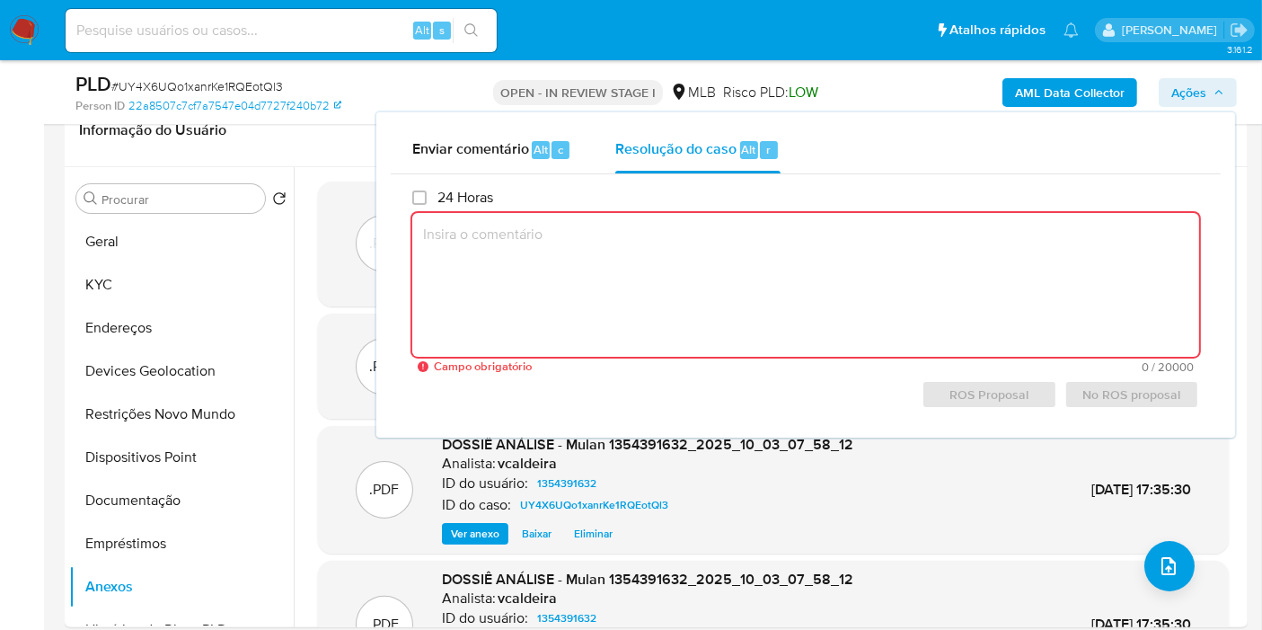
click at [645, 266] on textarea at bounding box center [805, 285] width 787 height 144
paste textarea "Fatos relevantes concluídos pelo analista: Identificamos através de sinalização…"
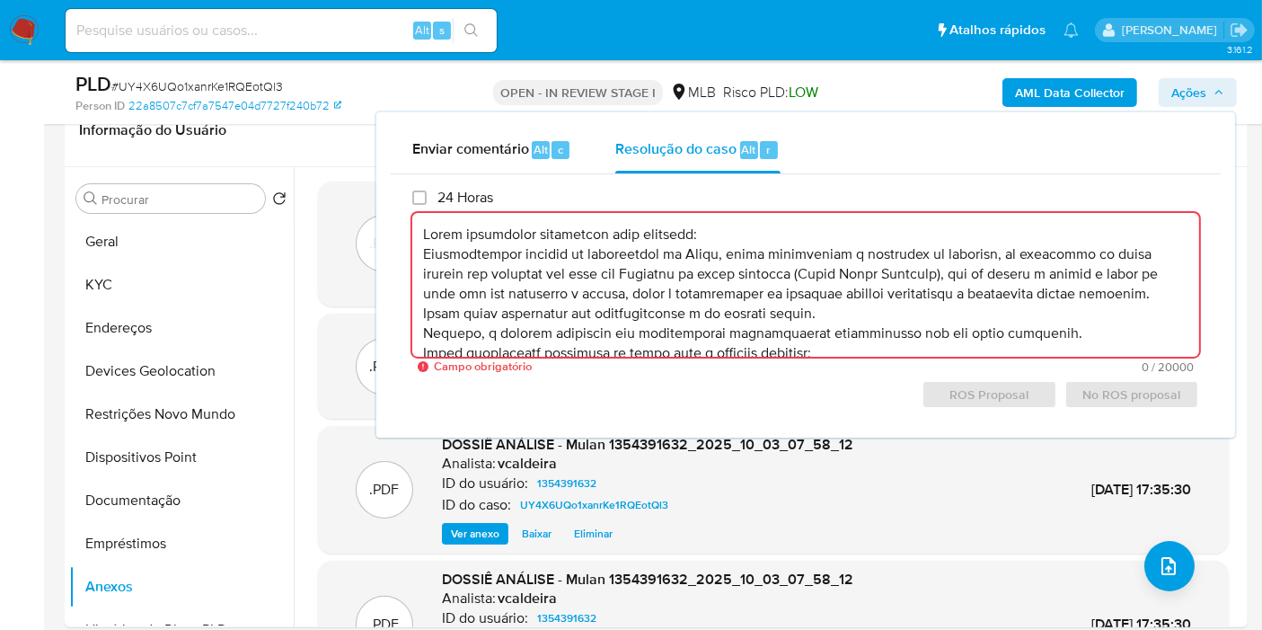
scroll to position [145, 0]
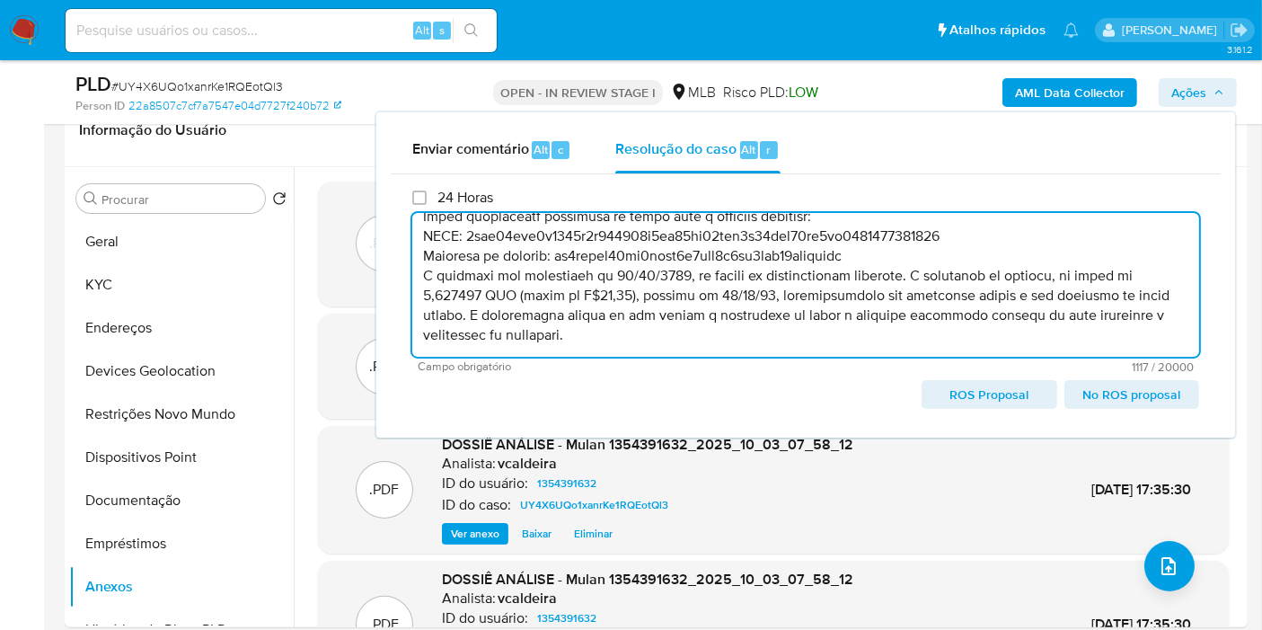
click at [1002, 414] on div "24 Horas Campo obrigatório 1117 / 20000 18883 caracteres restantes ROS Proposal…" at bounding box center [806, 299] width 830 height 250
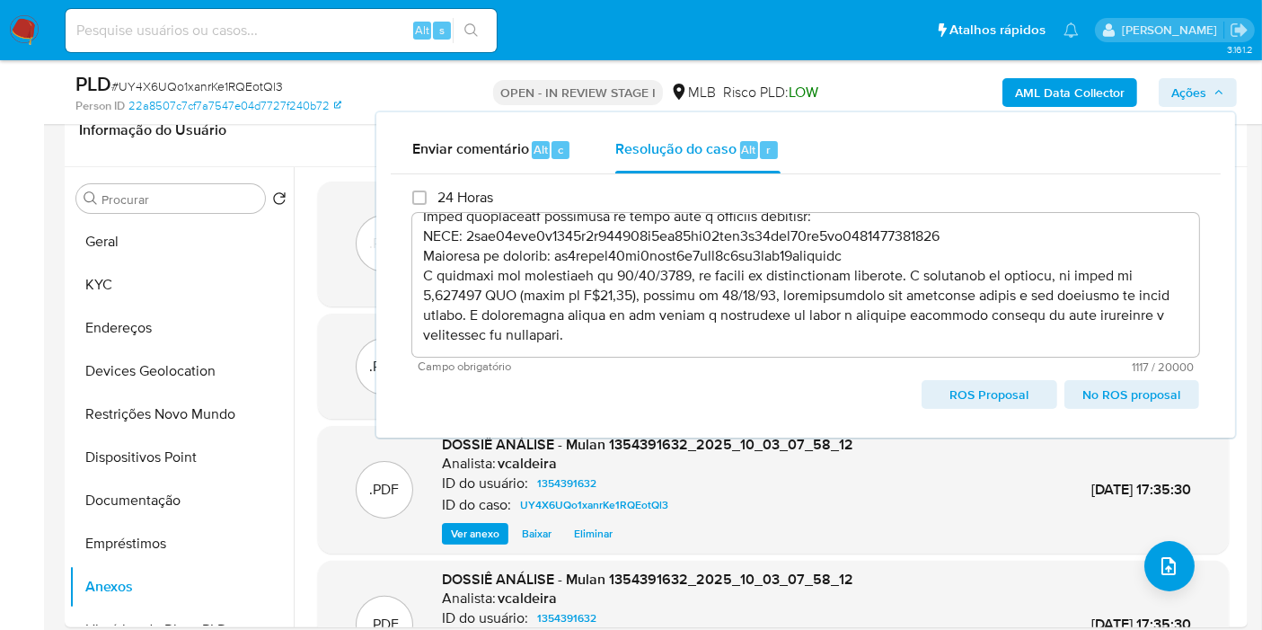
click at [1002, 395] on span "ROS Proposal" at bounding box center [989, 394] width 110 height 25
type textarea "Fatos relevantes concluídos pelo analista: Identificamos através de sinalização…"
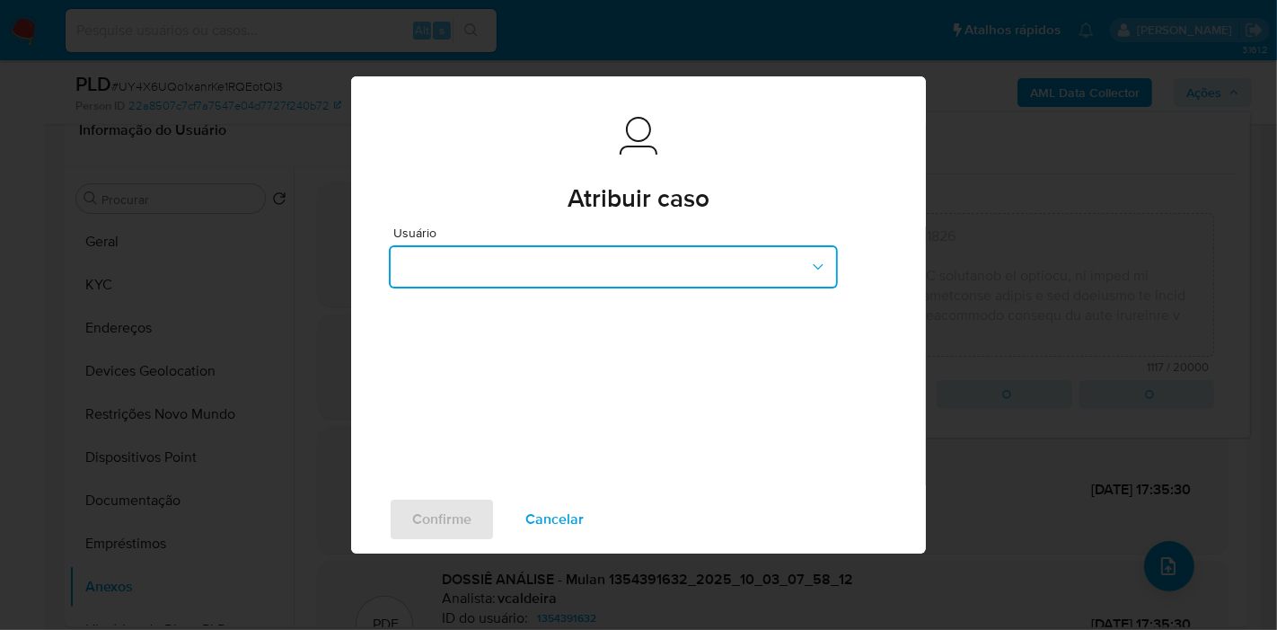
drag, startPoint x: 643, startPoint y: 255, endPoint x: 617, endPoint y: 270, distance: 30.2
click at [641, 255] on button "button" at bounding box center [613, 266] width 449 height 43
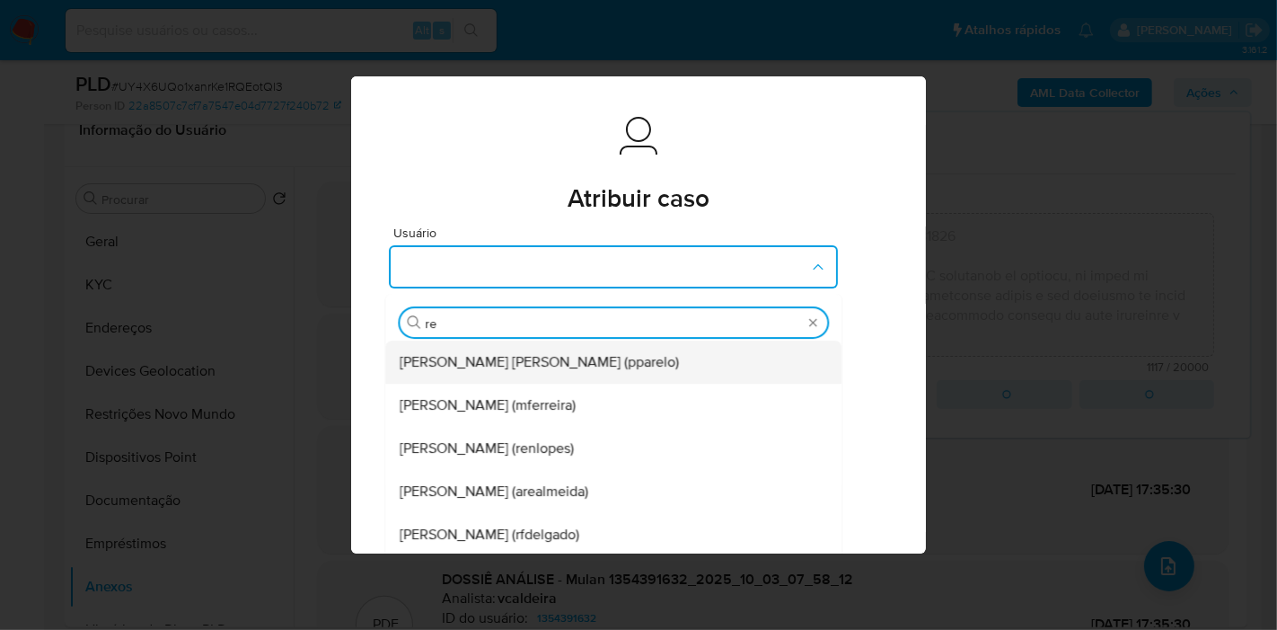
type input "ren"
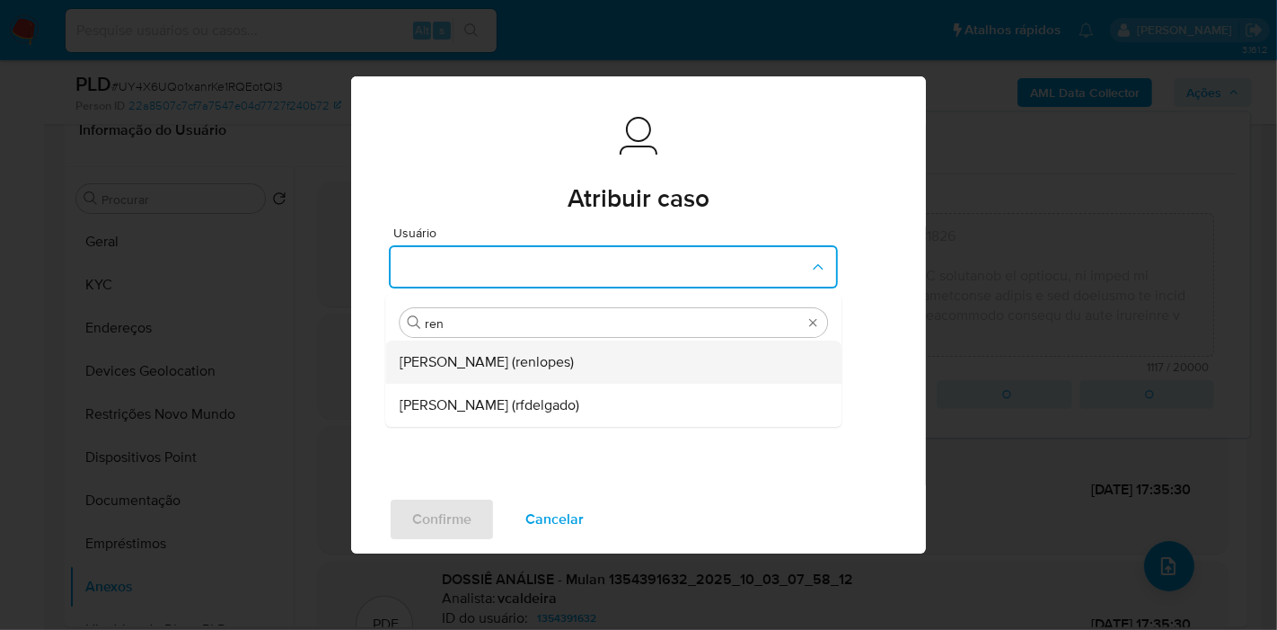
click at [483, 366] on span "[PERSON_NAME] (renlopes)" at bounding box center [487, 362] width 174 height 18
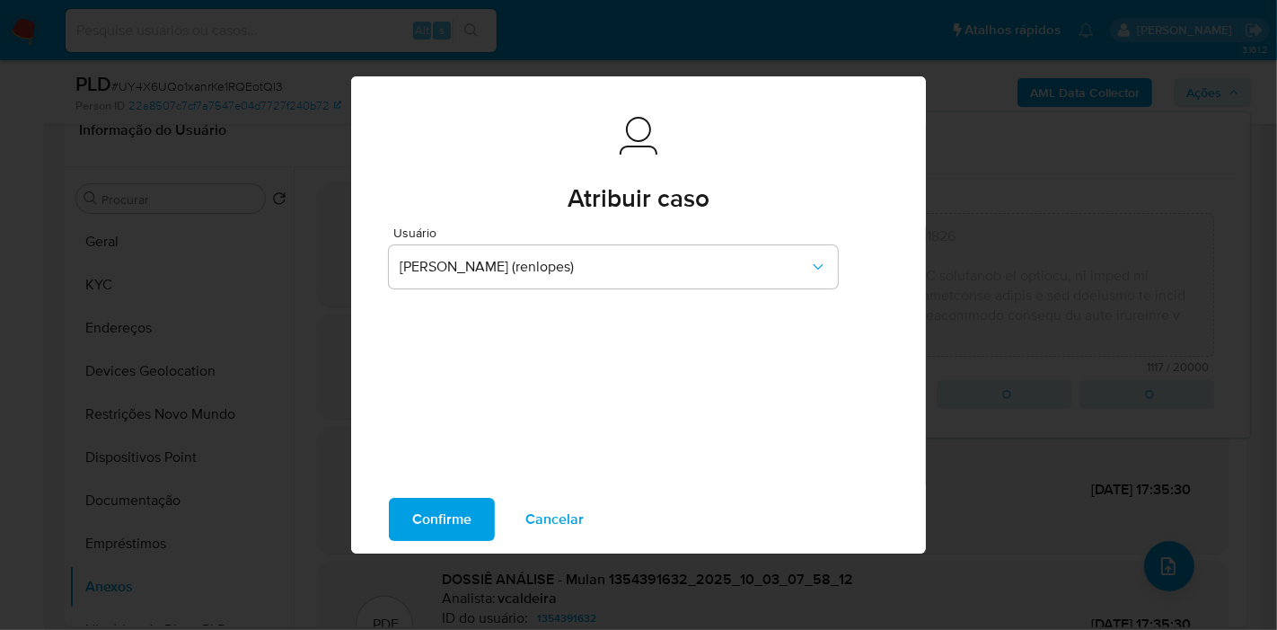
click at [432, 534] on span "Confirme" at bounding box center [441, 519] width 59 height 40
type textarea "Fatos relevantes concluídos pelo analista: Identificamos através de sinalização…"
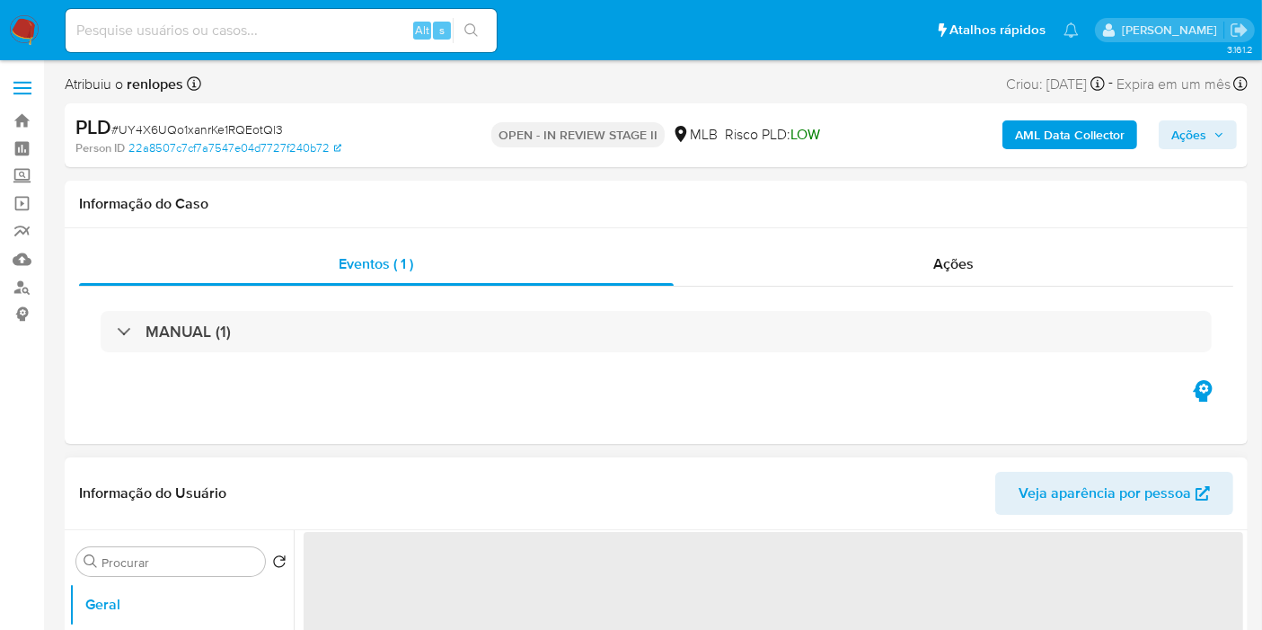
select select "10"
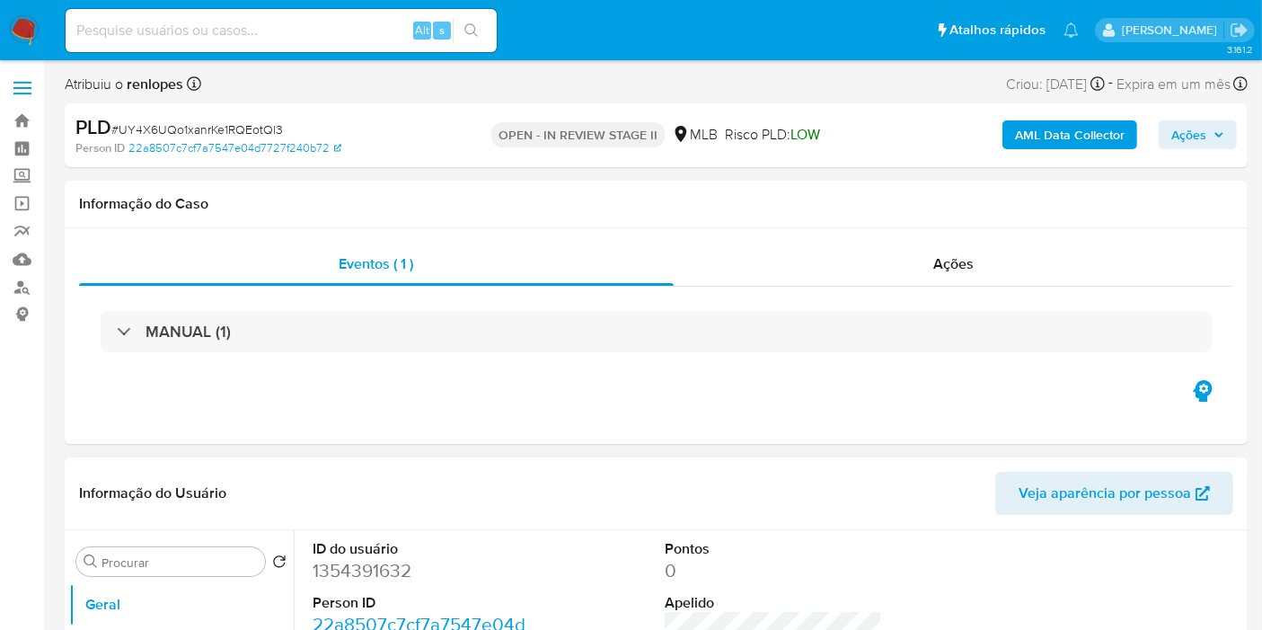
click at [205, 31] on input at bounding box center [281, 30] width 431 height 23
paste input "uQIPrjsQDnsqjol5hxERED0B"
type input "uQIPrjsQDnsqjol5hxERED0B"
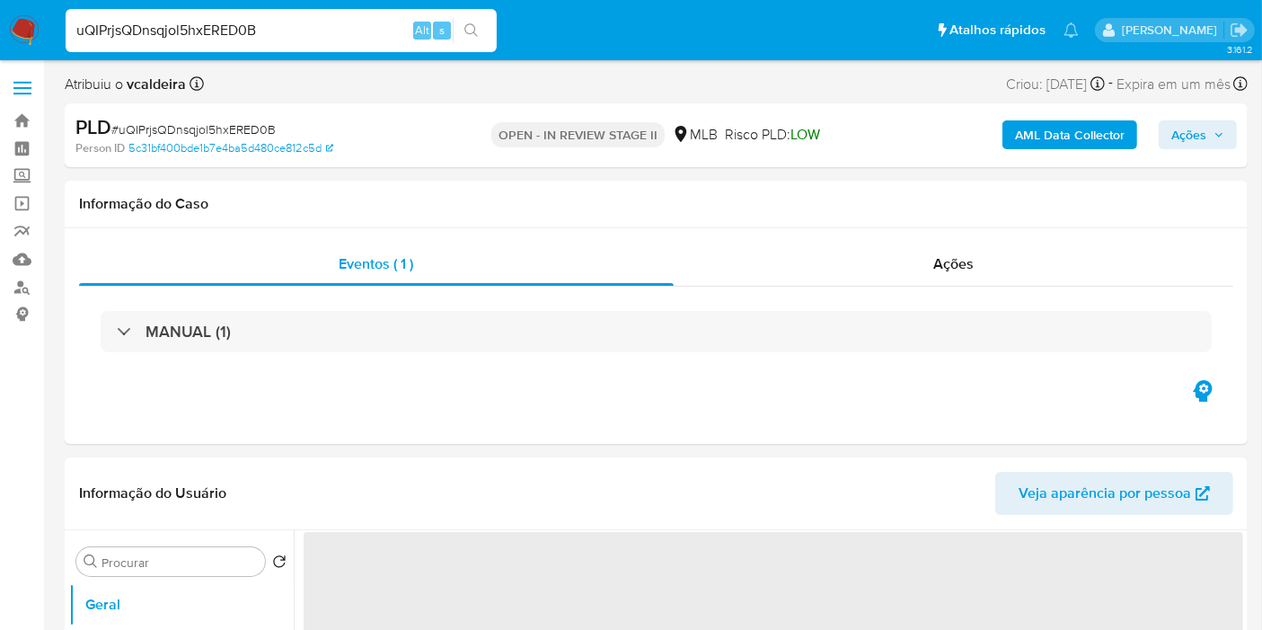
select select "10"
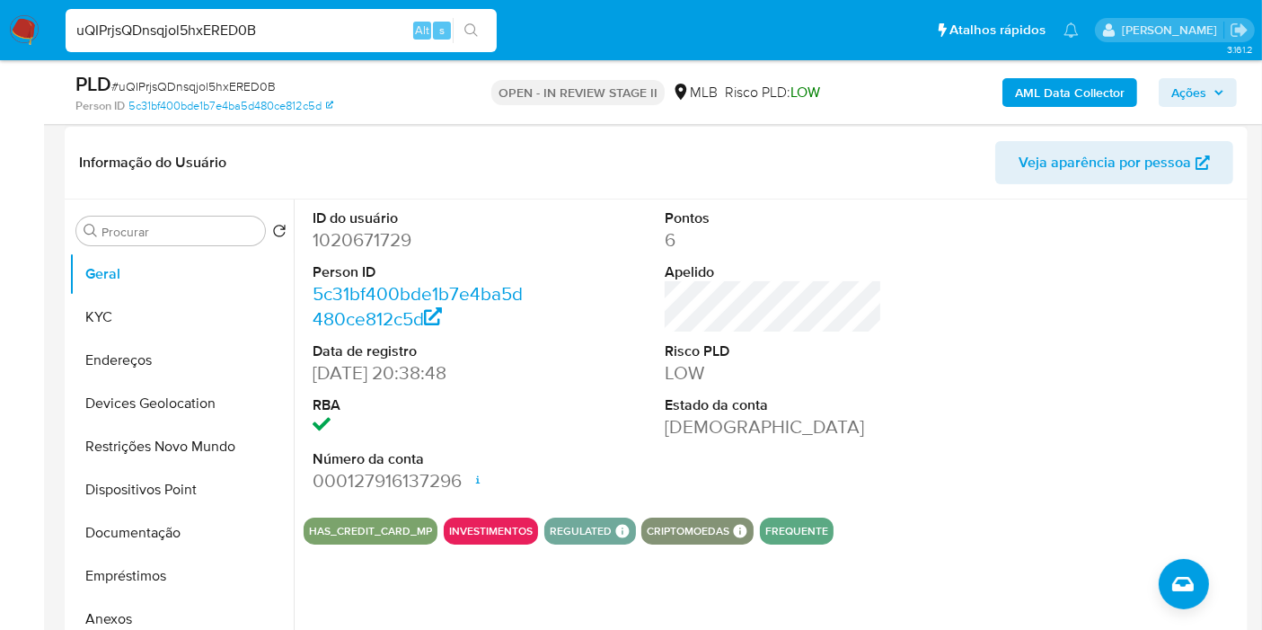
scroll to position [299, 0]
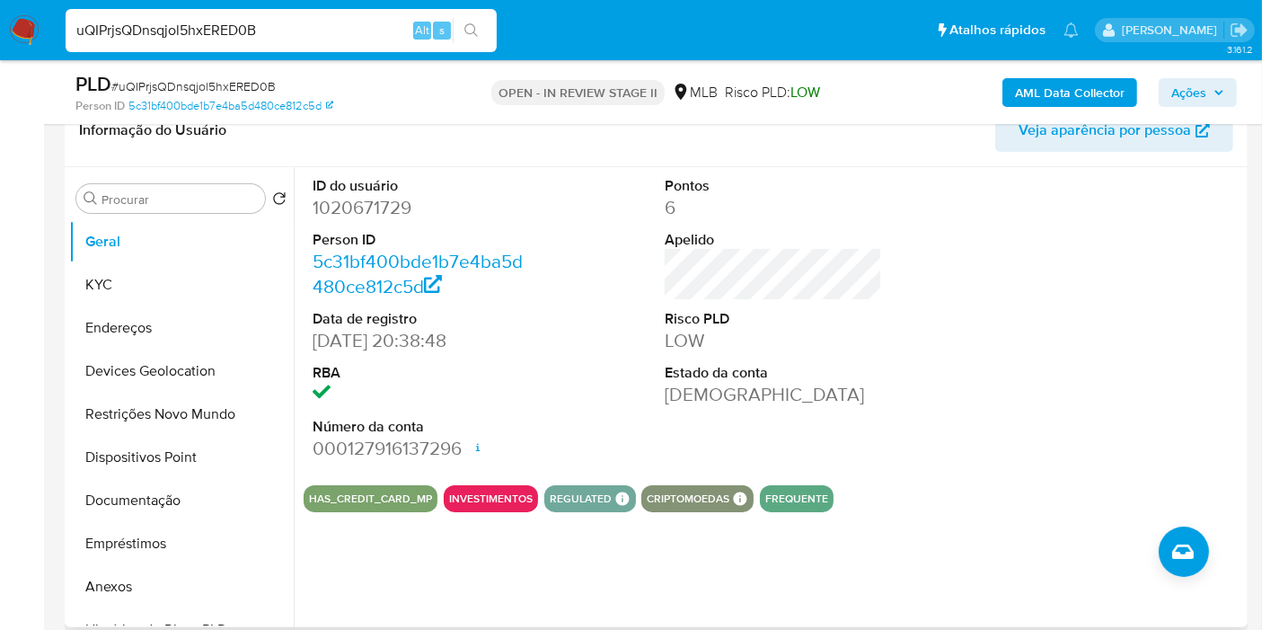
click at [364, 210] on dd "1020671729" at bounding box center [421, 207] width 217 height 25
copy dd "1020671729"
click at [79, 274] on button "KYC" at bounding box center [174, 284] width 210 height 43
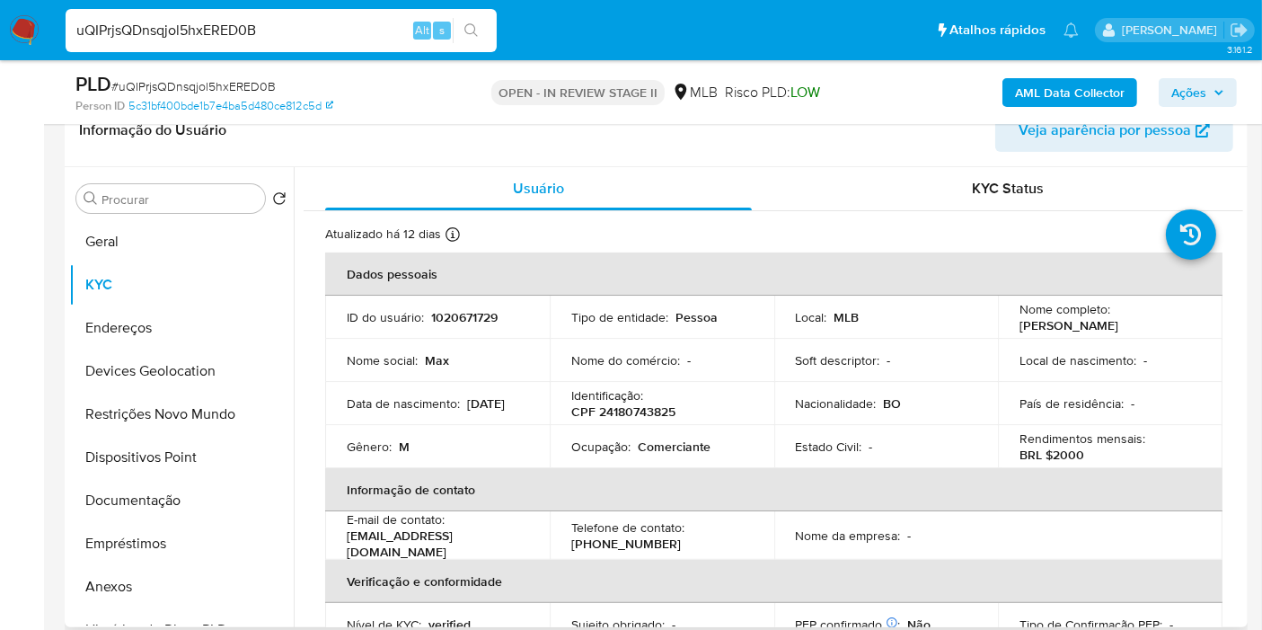
click at [636, 409] on p "CPF 24180743825" at bounding box center [623, 411] width 104 height 16
copy p "24180743825"
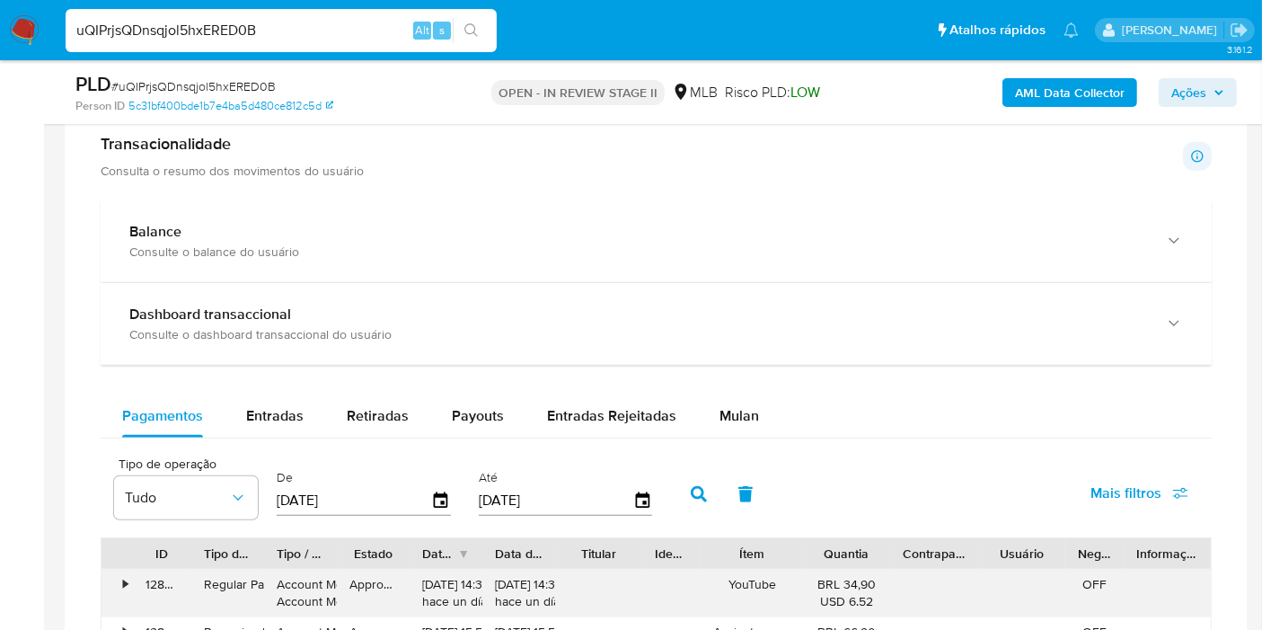
scroll to position [1496, 0]
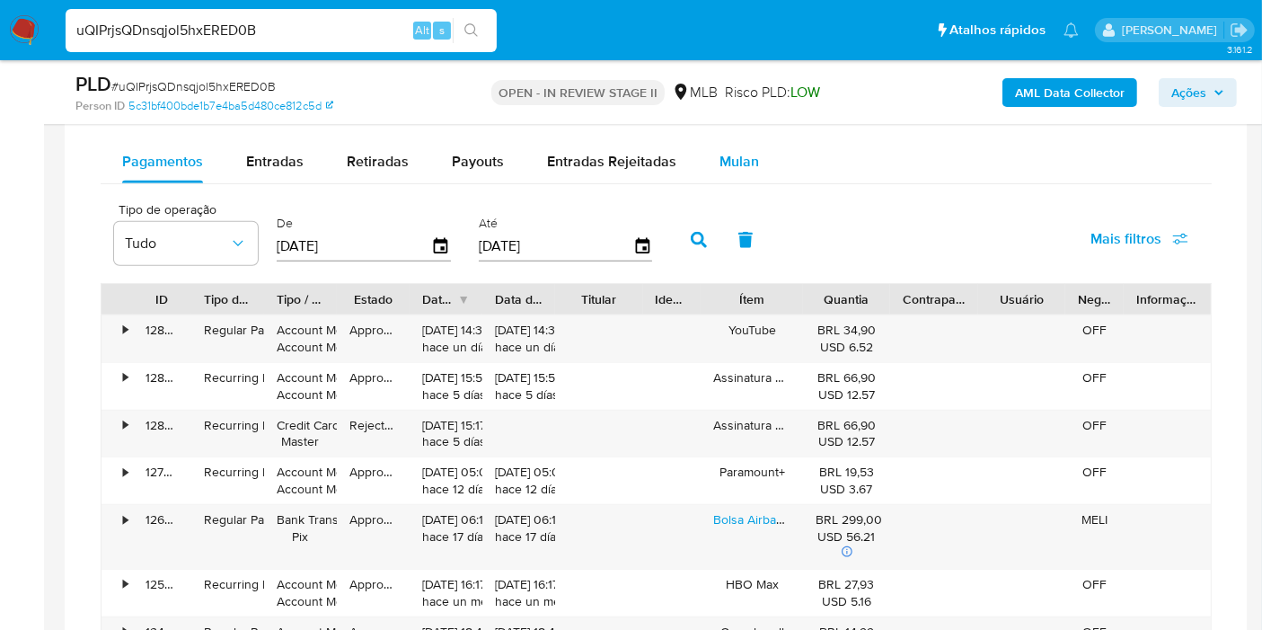
click at [745, 157] on span "Mulan" at bounding box center [739, 161] width 40 height 21
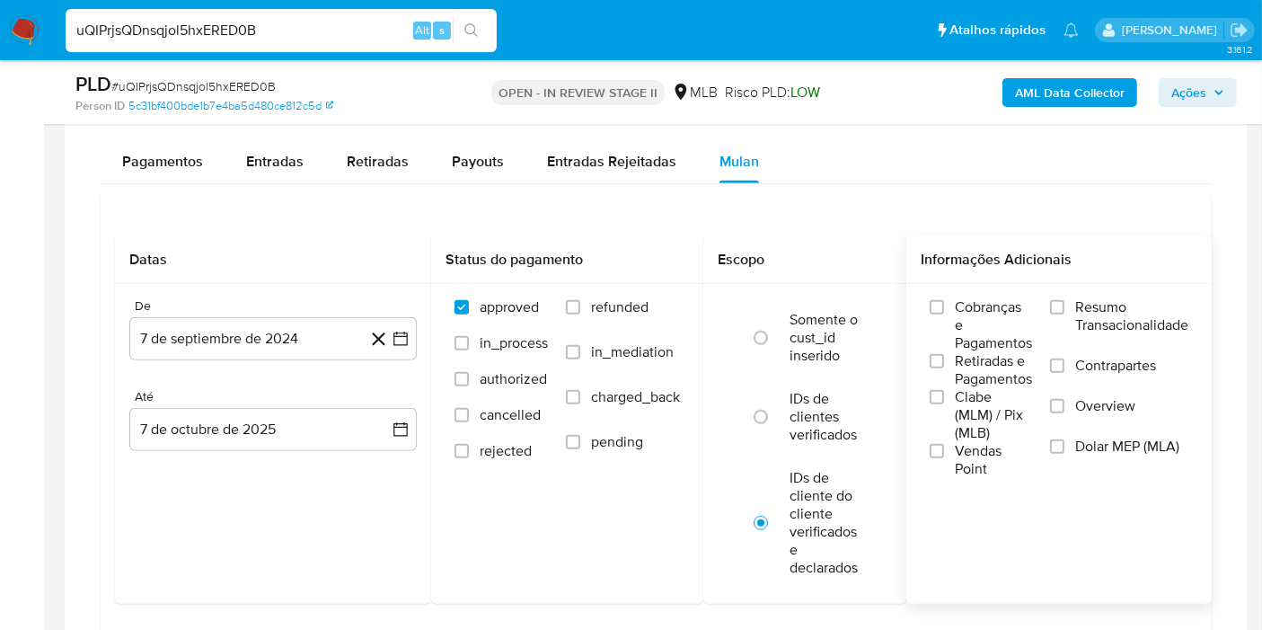
click at [1096, 311] on span "Resumo Transacionalidade" at bounding box center [1131, 316] width 113 height 36
click at [1064, 311] on input "Resumo Transacionalidade" at bounding box center [1057, 307] width 14 height 14
click at [293, 338] on button "7 de septiembre de 2024" at bounding box center [272, 338] width 287 height 43
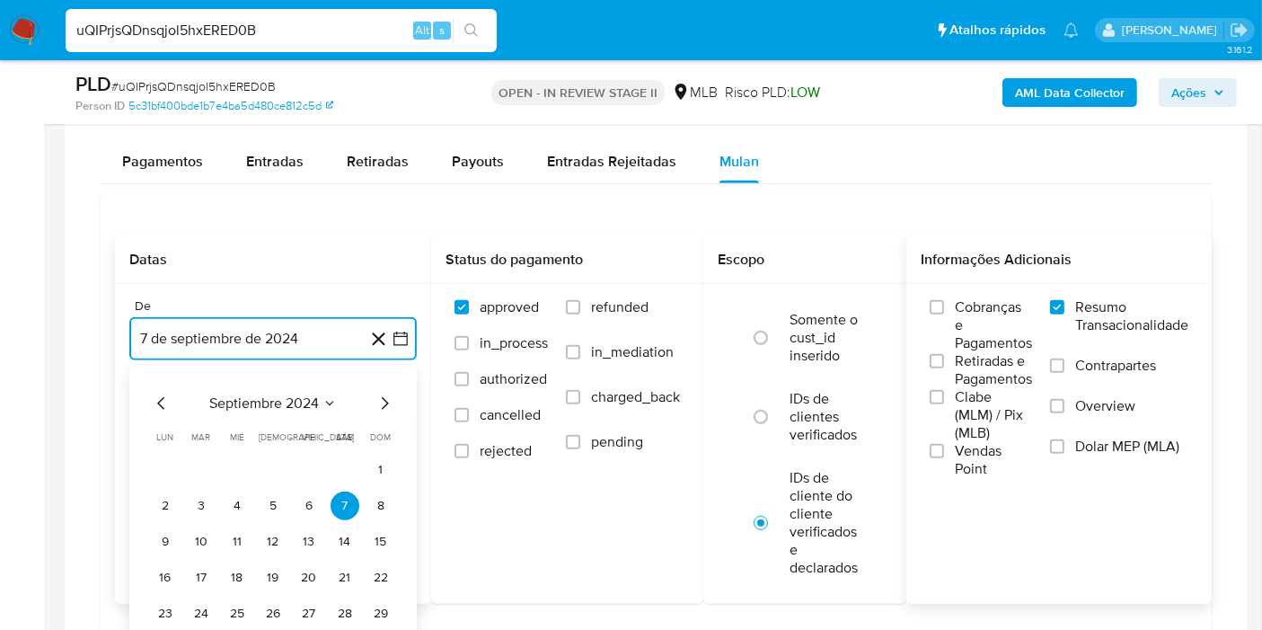
click at [323, 401] on icon "Seleccionar mes y año" at bounding box center [329, 403] width 14 height 14
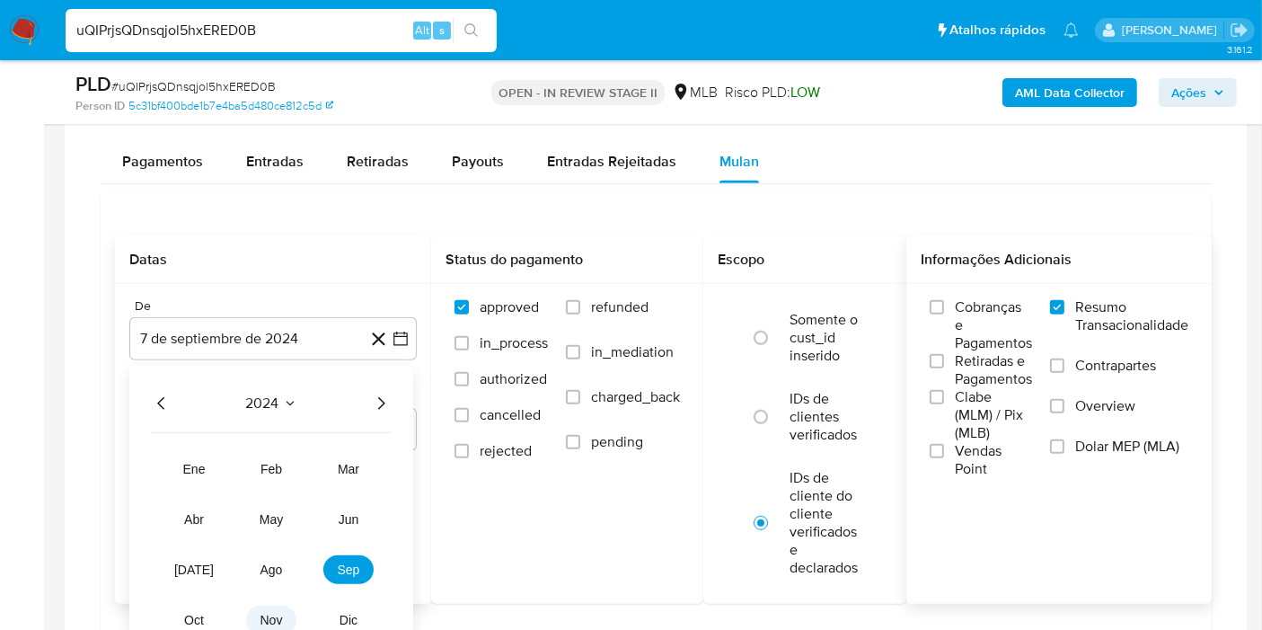
click at [274, 606] on button "nov" at bounding box center [271, 619] width 50 height 29
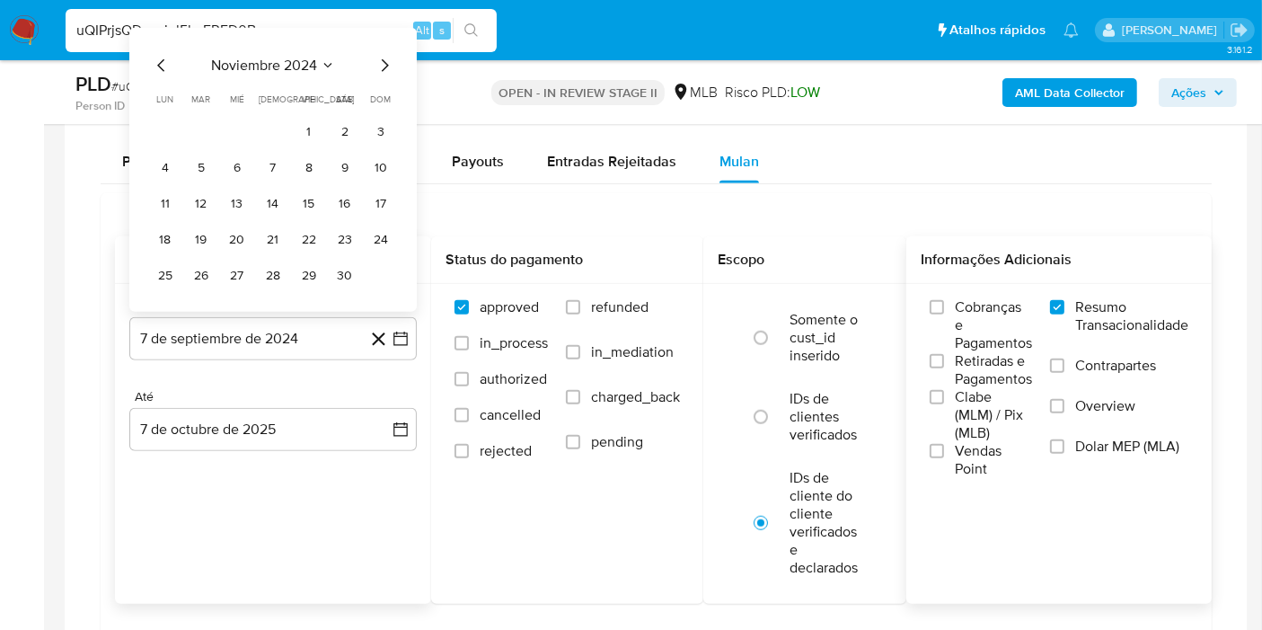
click at [311, 120] on button "1" at bounding box center [309, 132] width 29 height 29
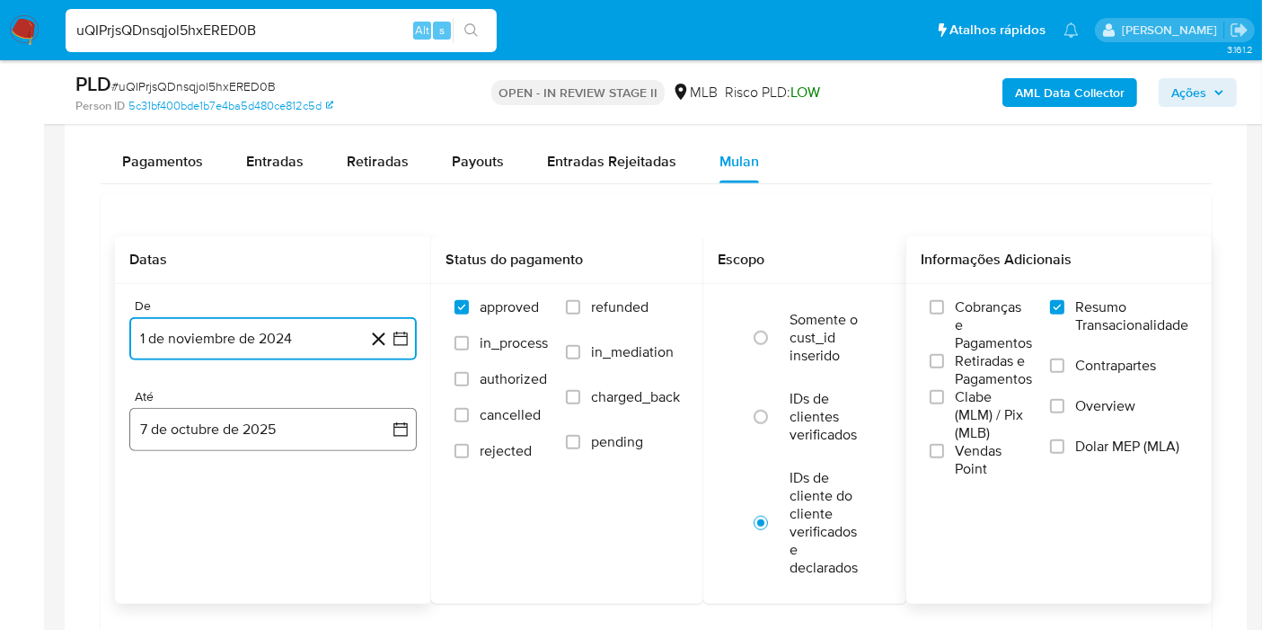
click at [219, 414] on button "7 de octubre de 2025" at bounding box center [272, 429] width 287 height 43
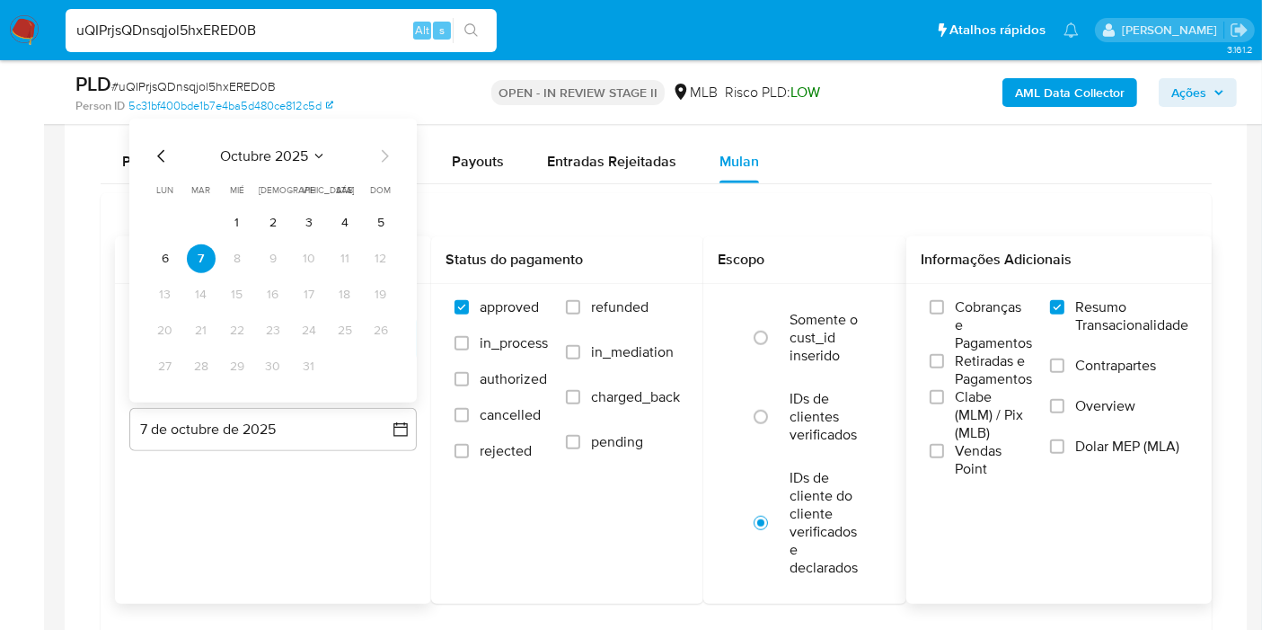
click at [318, 149] on icon "Seleccionar mes y año" at bounding box center [319, 156] width 14 height 14
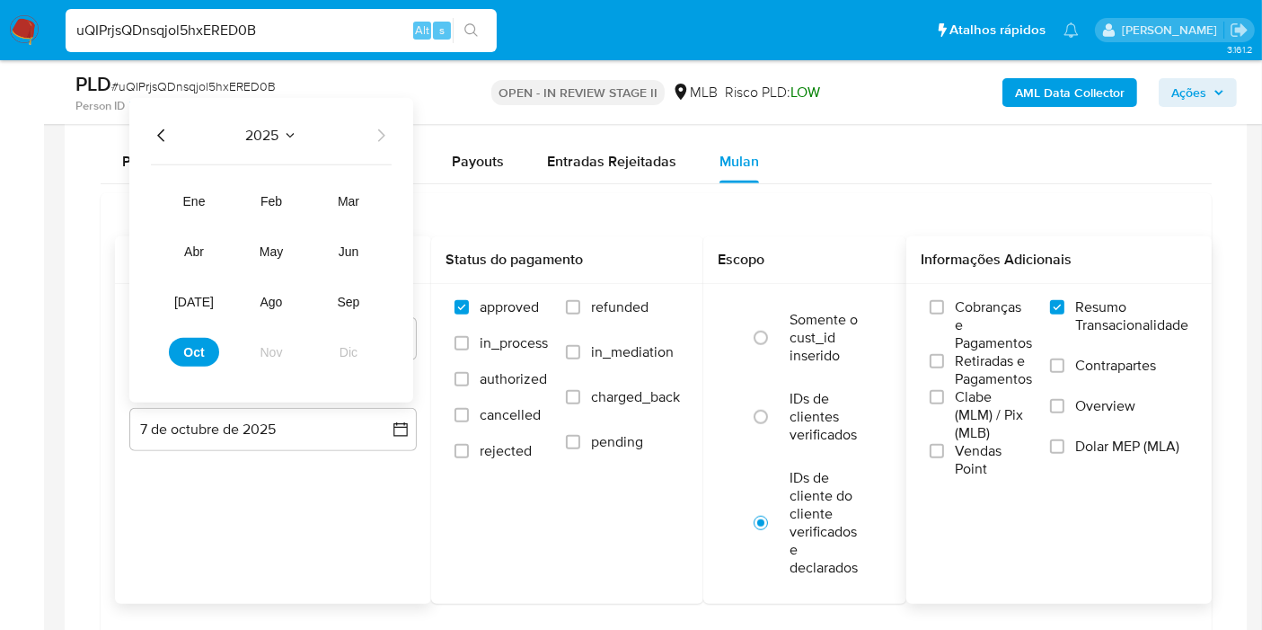
click at [288, 129] on icon "Seleccionar mes y año" at bounding box center [290, 135] width 14 height 14
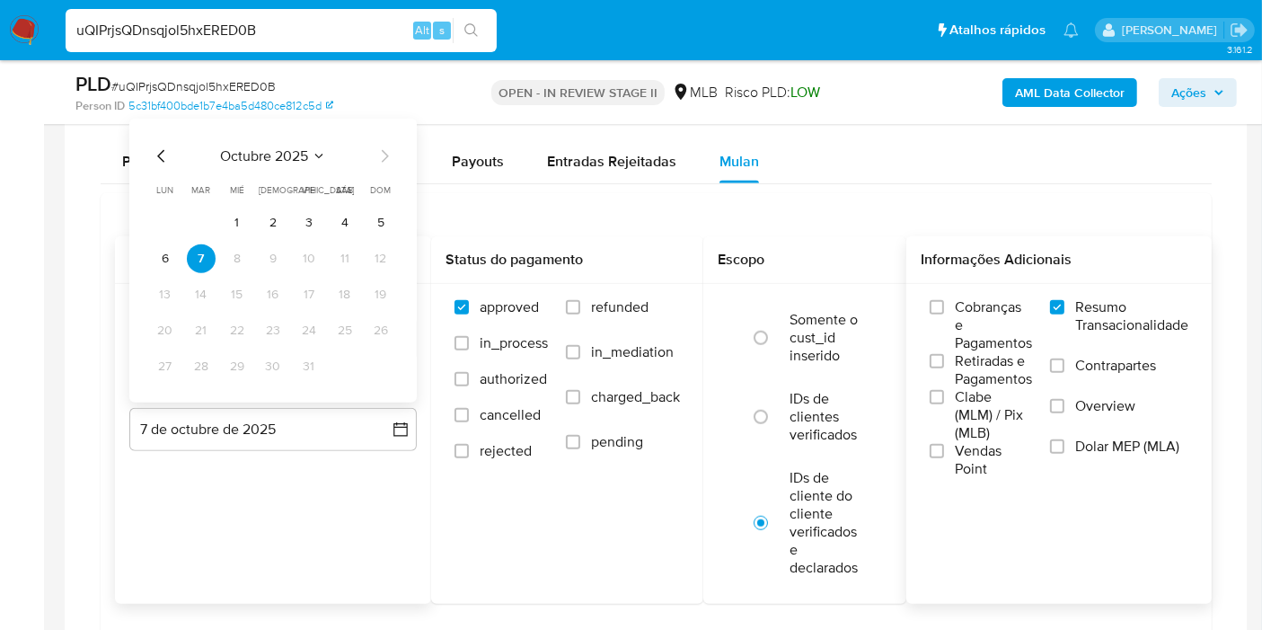
click at [313, 139] on div "octubre 2025 octubre 2025 lun lunes mar martes mié miércoles jue jueves vie vie…" at bounding box center [272, 261] width 287 height 284
click at [297, 164] on div "octubre 2025 octubre 2025 lun lunes mar martes mié miércoles jue jueves vie vie…" at bounding box center [273, 263] width 244 height 235
click at [302, 151] on span "octubre 2025" at bounding box center [264, 156] width 88 height 18
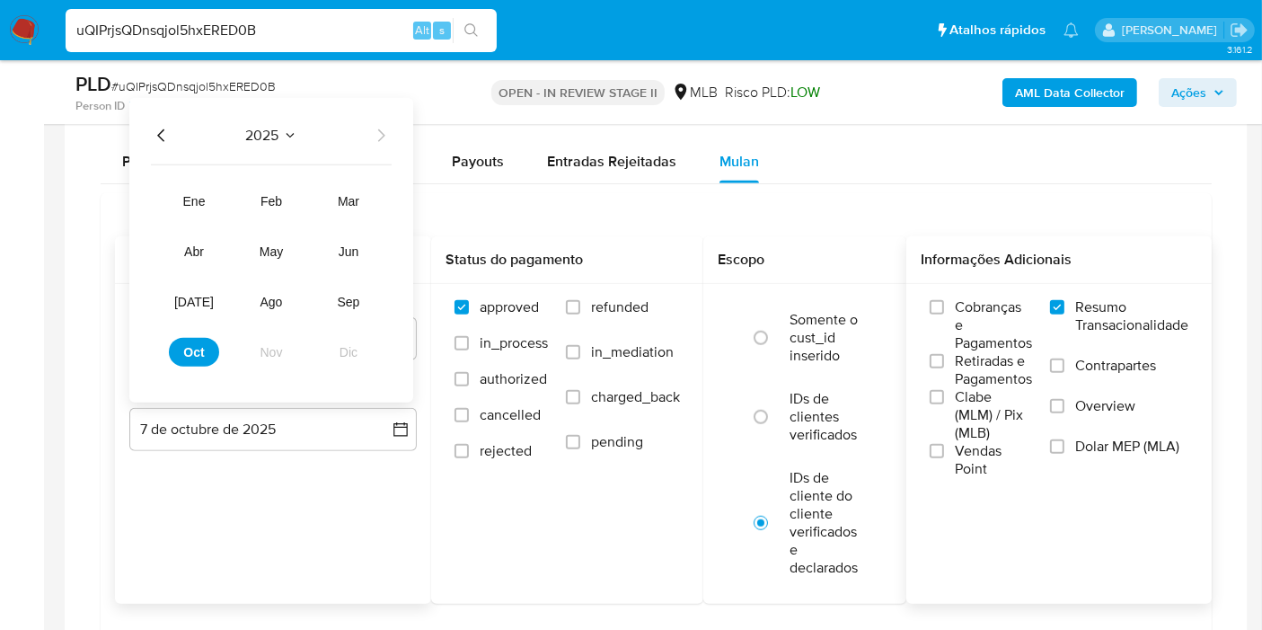
click at [163, 135] on icon "Año anterior" at bounding box center [162, 136] width 22 height 22
click at [270, 345] on span "nov" at bounding box center [271, 352] width 22 height 14
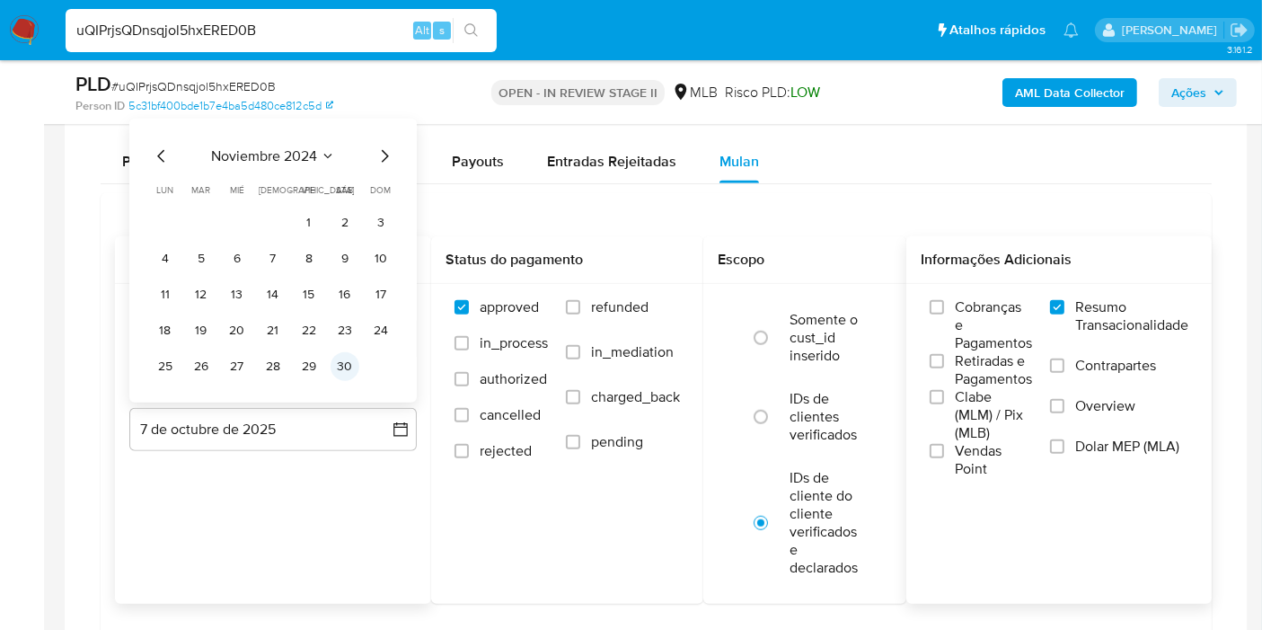
click at [342, 368] on button "30" at bounding box center [345, 366] width 29 height 29
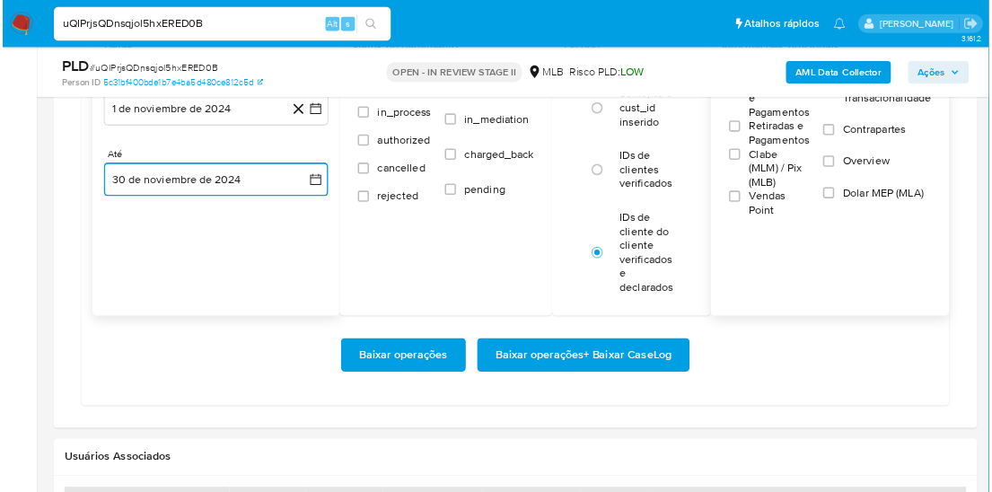
scroll to position [1696, 0]
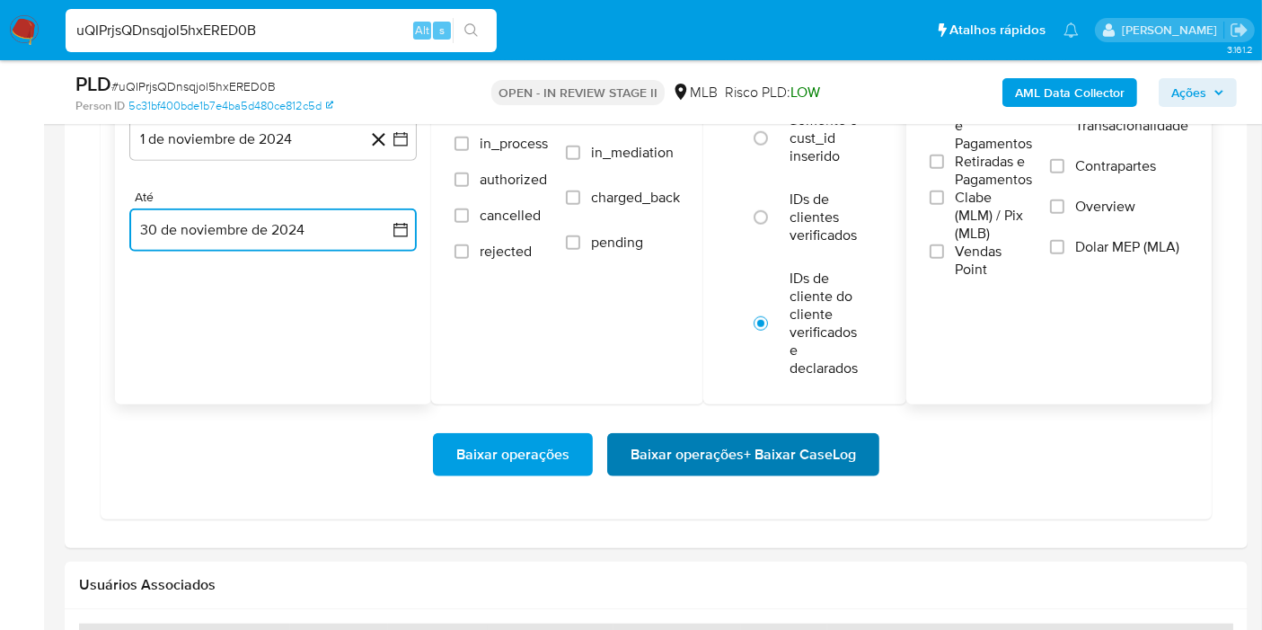
click at [638, 450] on span "Baixar operações + Baixar CaseLog" at bounding box center [743, 455] width 225 height 40
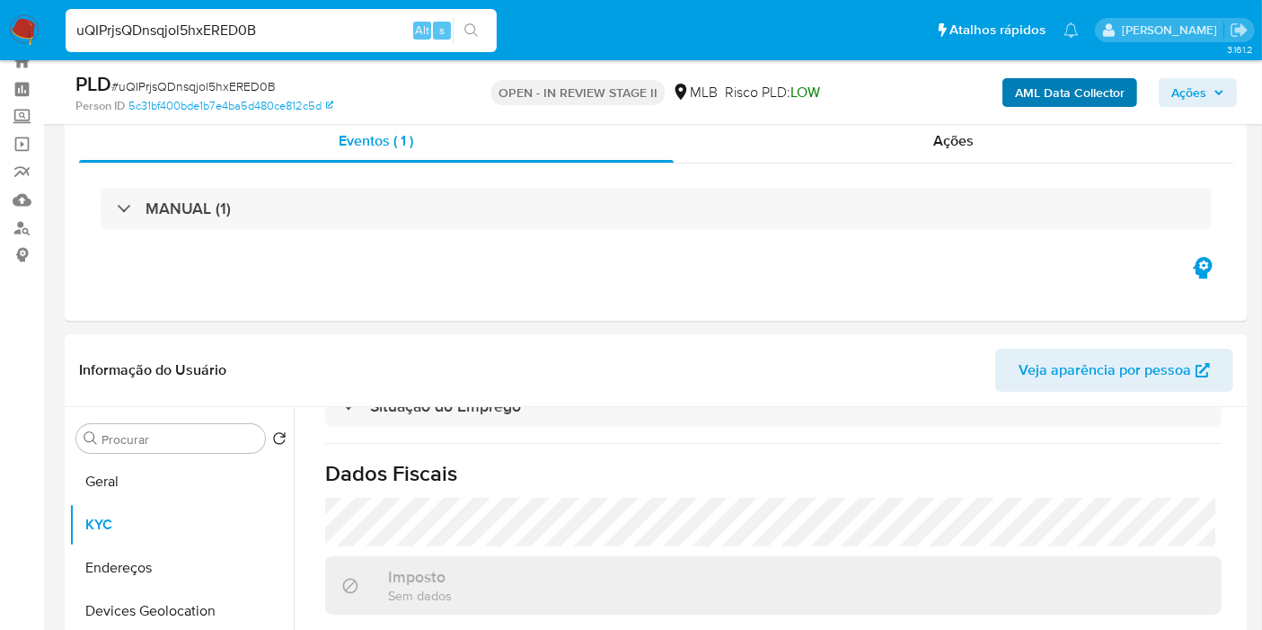
scroll to position [0, 0]
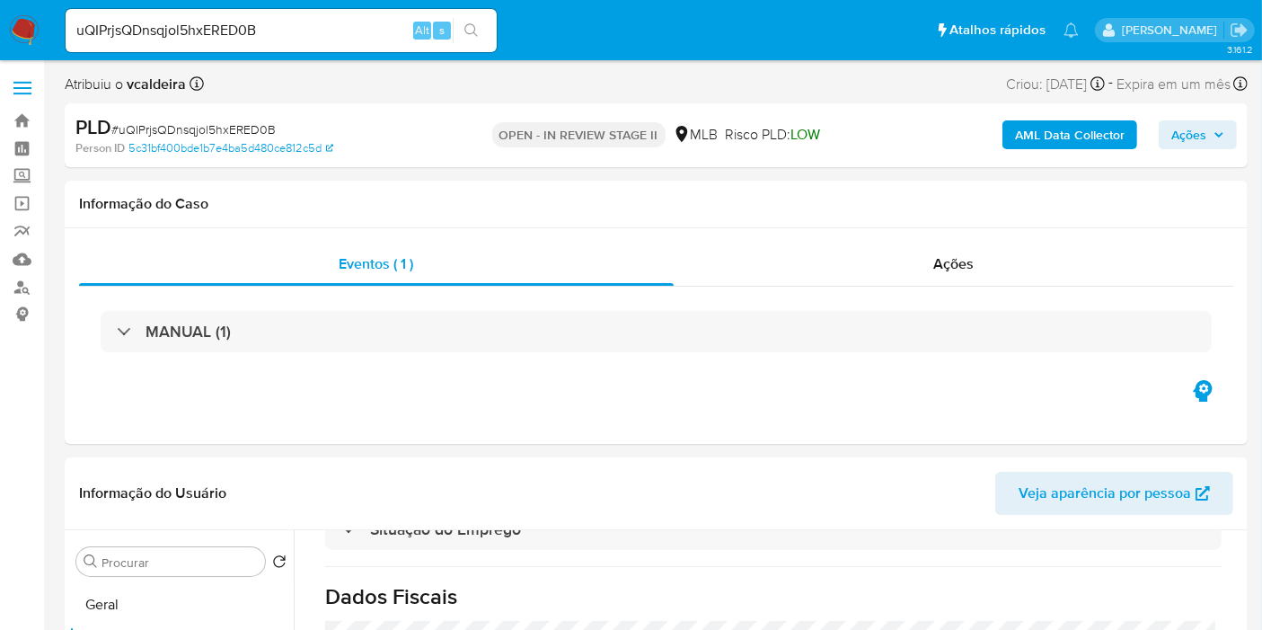
click at [1074, 141] on b "AML Data Collector" at bounding box center [1070, 134] width 110 height 29
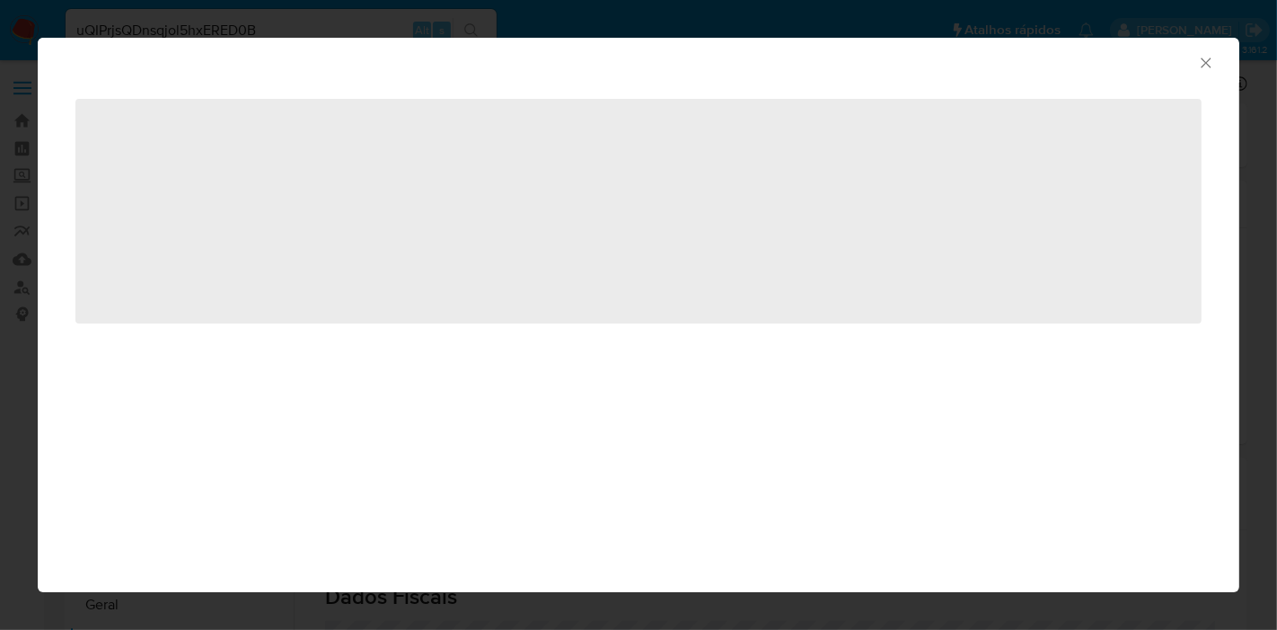
click at [1203, 75] on div "AML Data Collector" at bounding box center [639, 60] width 1202 height 45
click at [1203, 66] on icon "Fechar a janela" at bounding box center [1206, 63] width 18 height 18
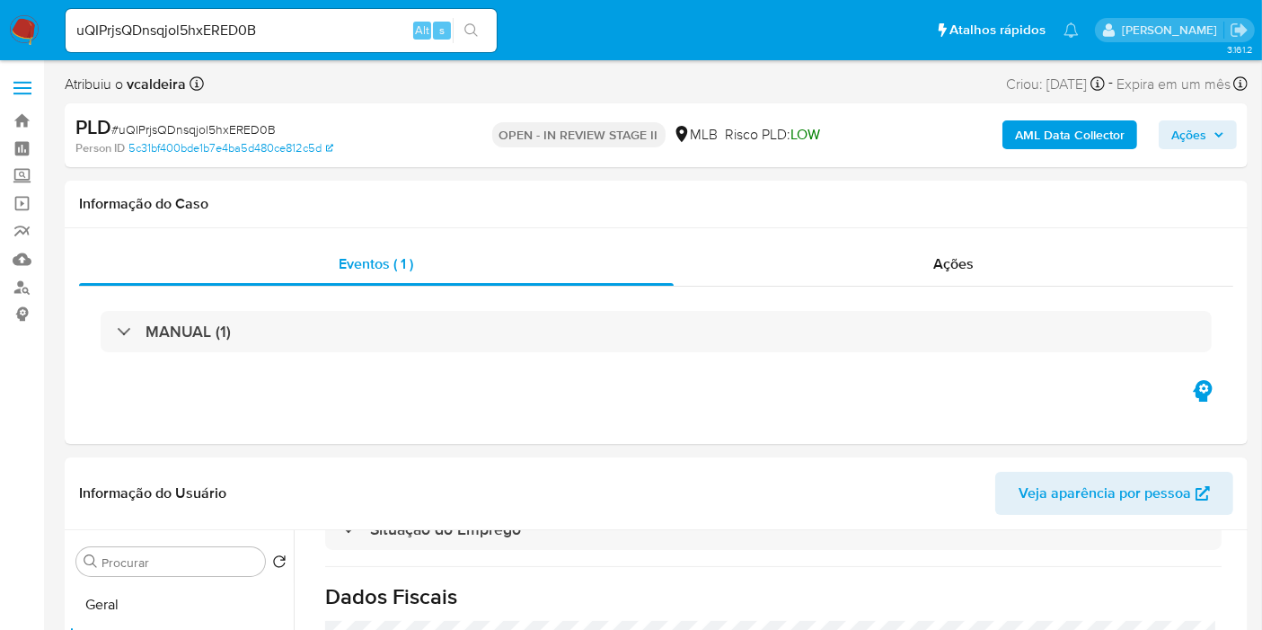
click at [1183, 143] on span "Ações" at bounding box center [1188, 134] width 35 height 29
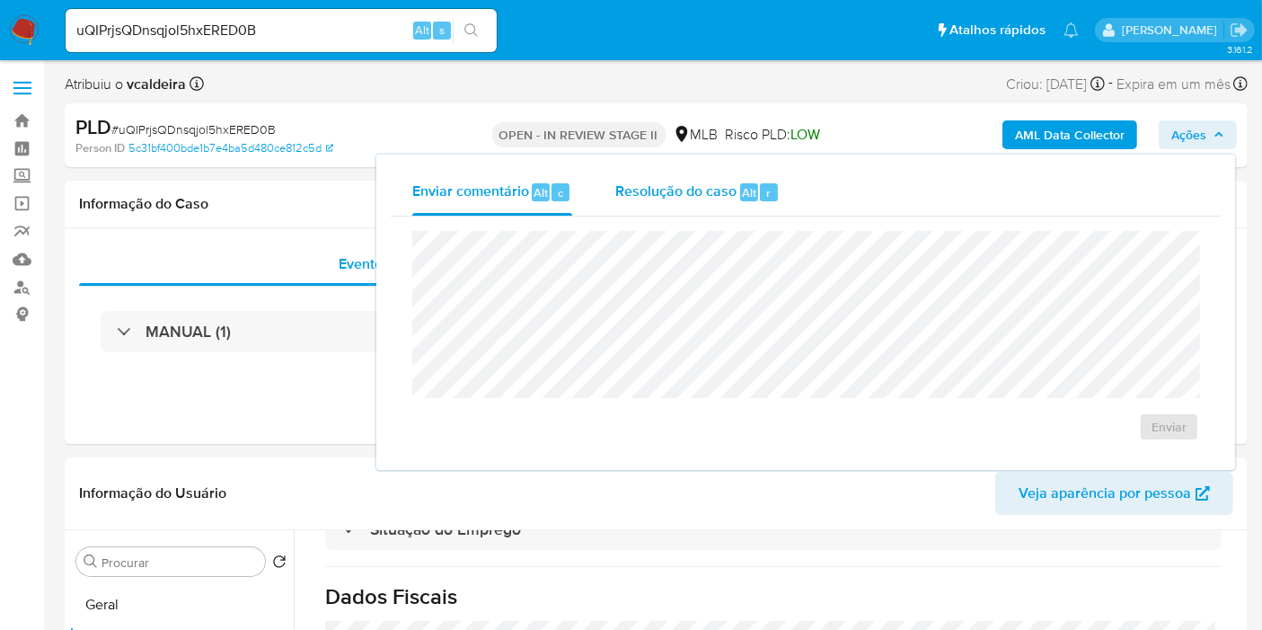
click at [684, 195] on span "Resolução do caso" at bounding box center [675, 191] width 121 height 21
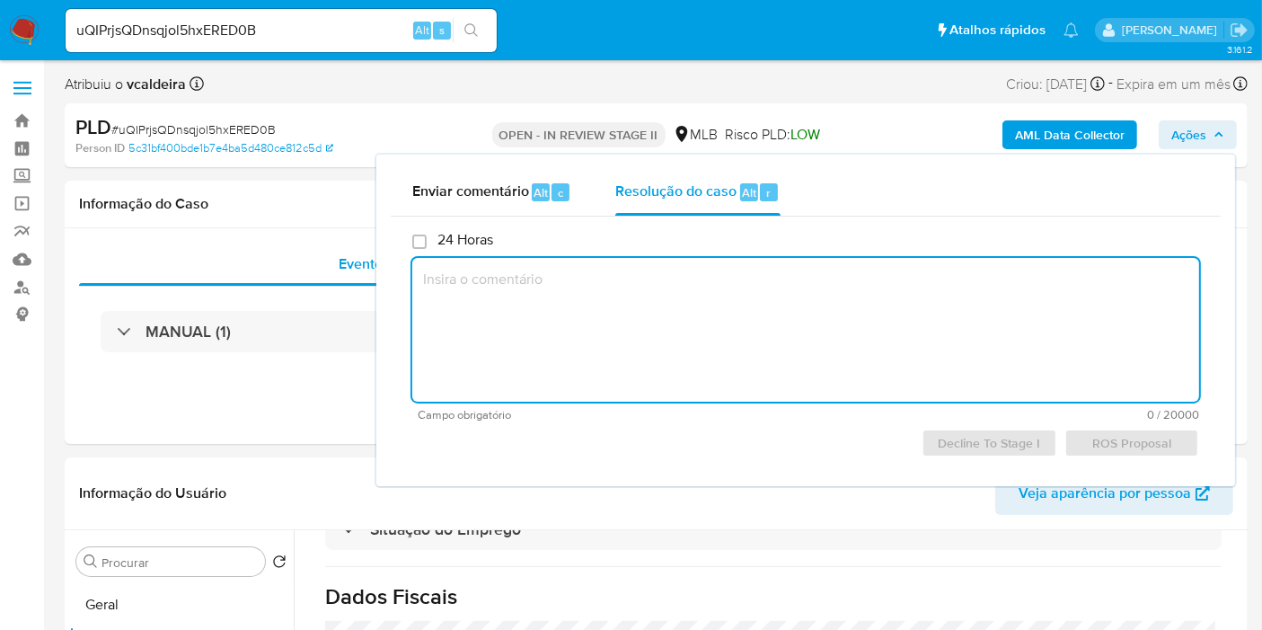
click at [589, 313] on textarea at bounding box center [805, 330] width 787 height 144
click at [959, 442] on span "Decline To Stage I" at bounding box center [989, 442] width 110 height 25
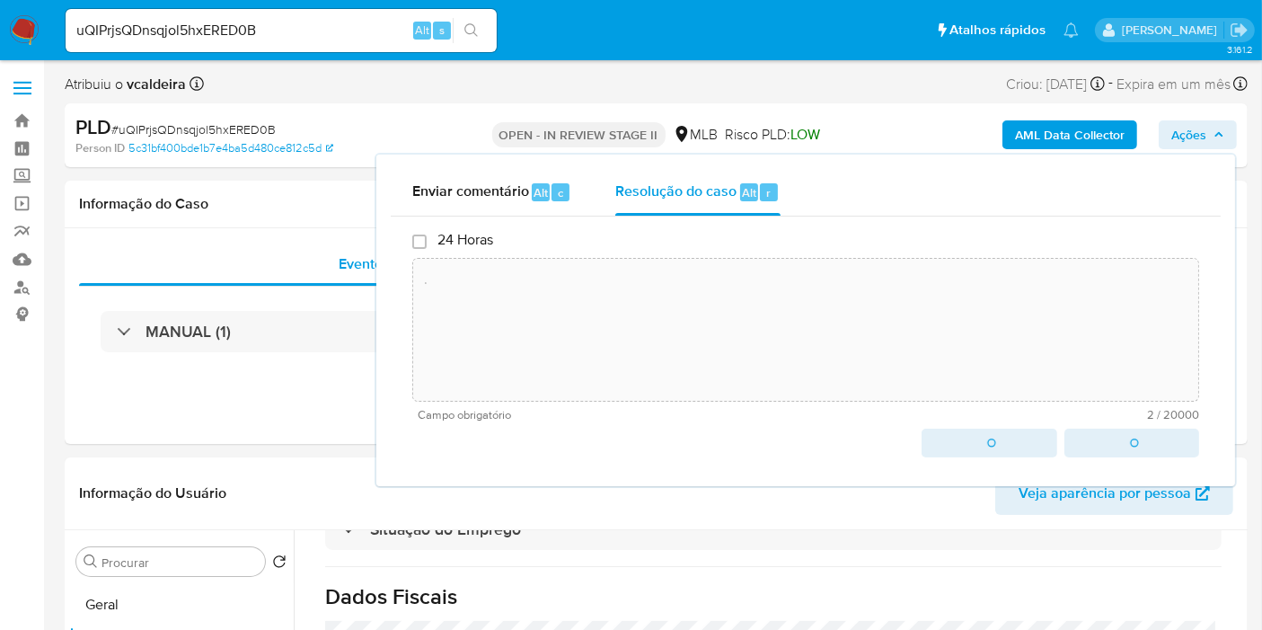
type textarea "."
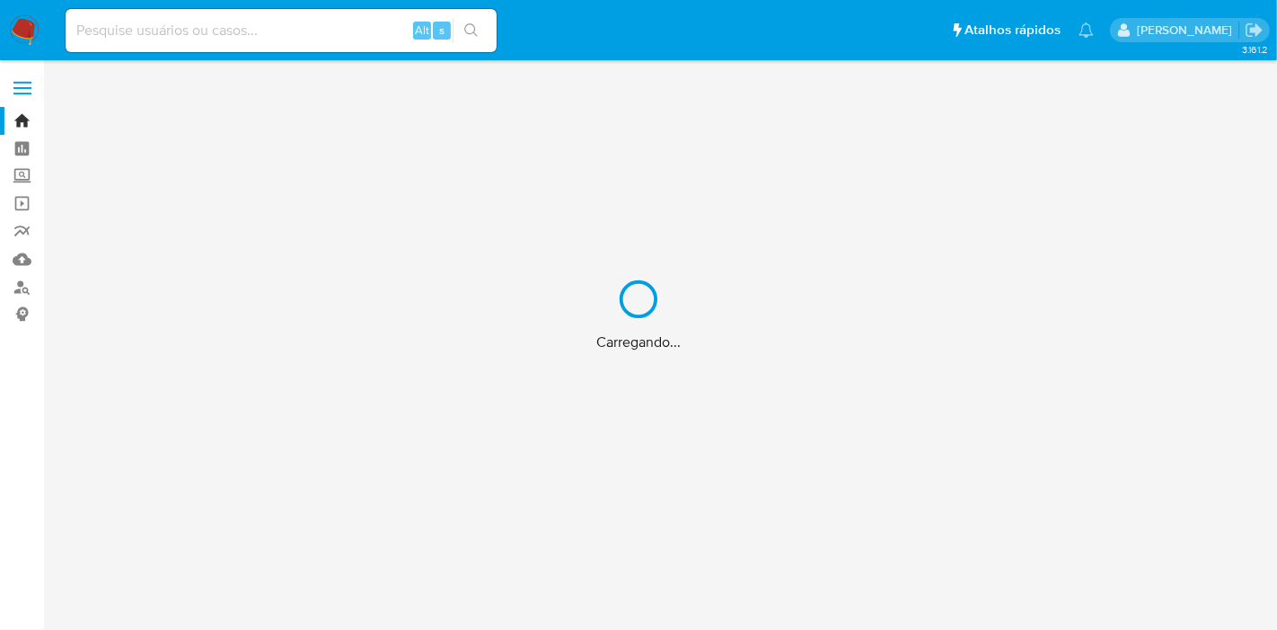
click at [216, 22] on div "Carregando..." at bounding box center [638, 315] width 1277 height 630
click at [217, 42] on div "Carregando..." at bounding box center [638, 315] width 1277 height 630
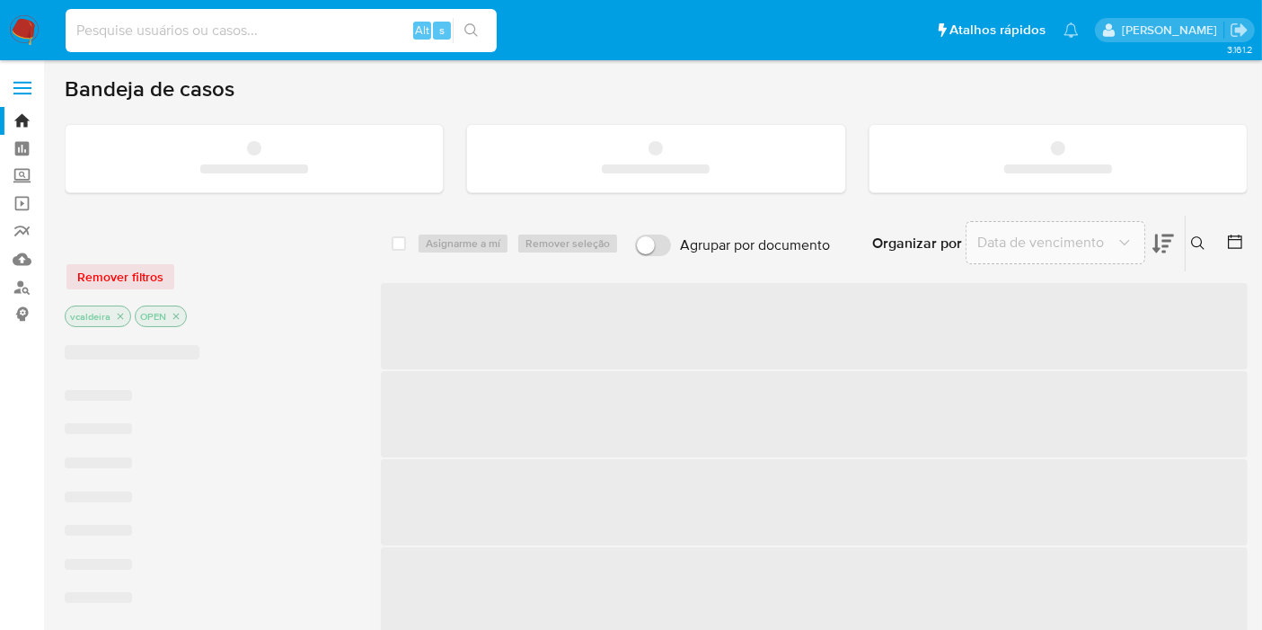
click at [213, 32] on input at bounding box center [281, 30] width 431 height 23
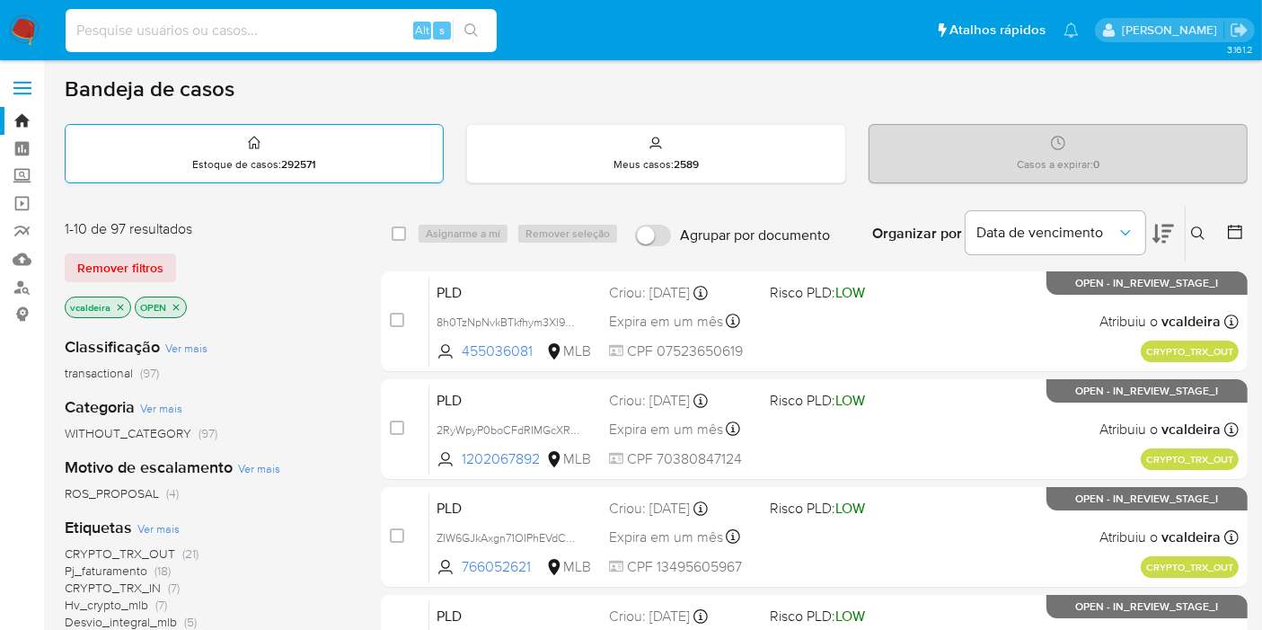
paste input "f7ZGUbpD89B4CrRqW0R4pTb2"
type input "f7ZGUbpD89B4CrRqW0R4pTb2"
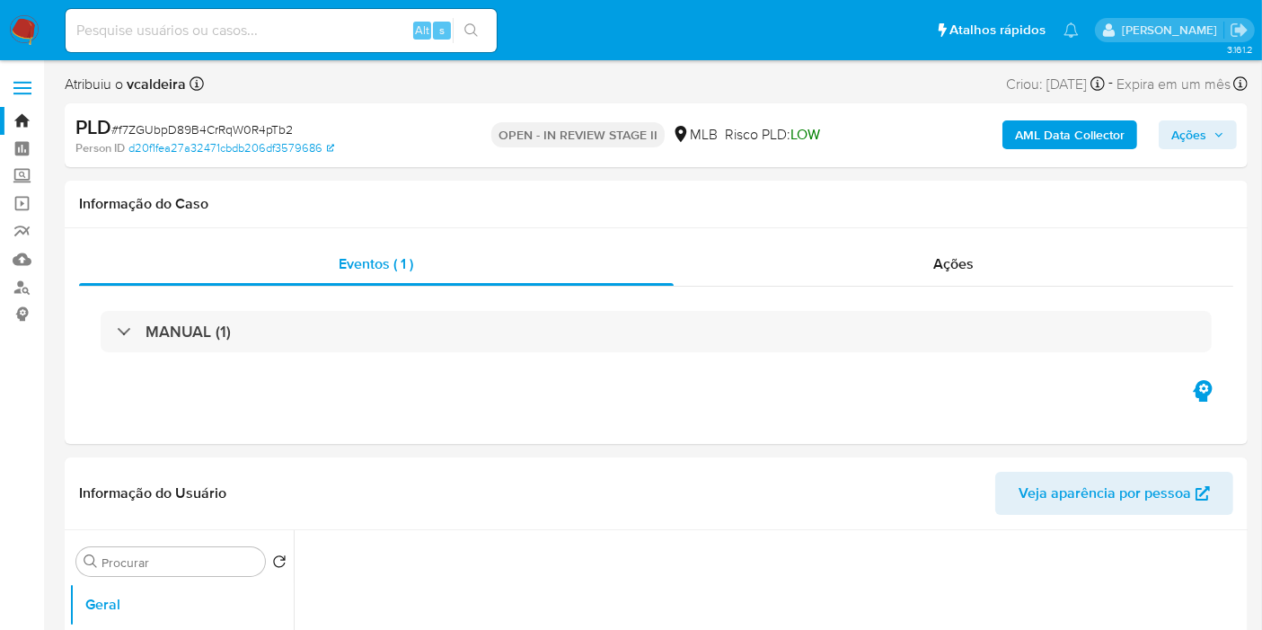
select select "10"
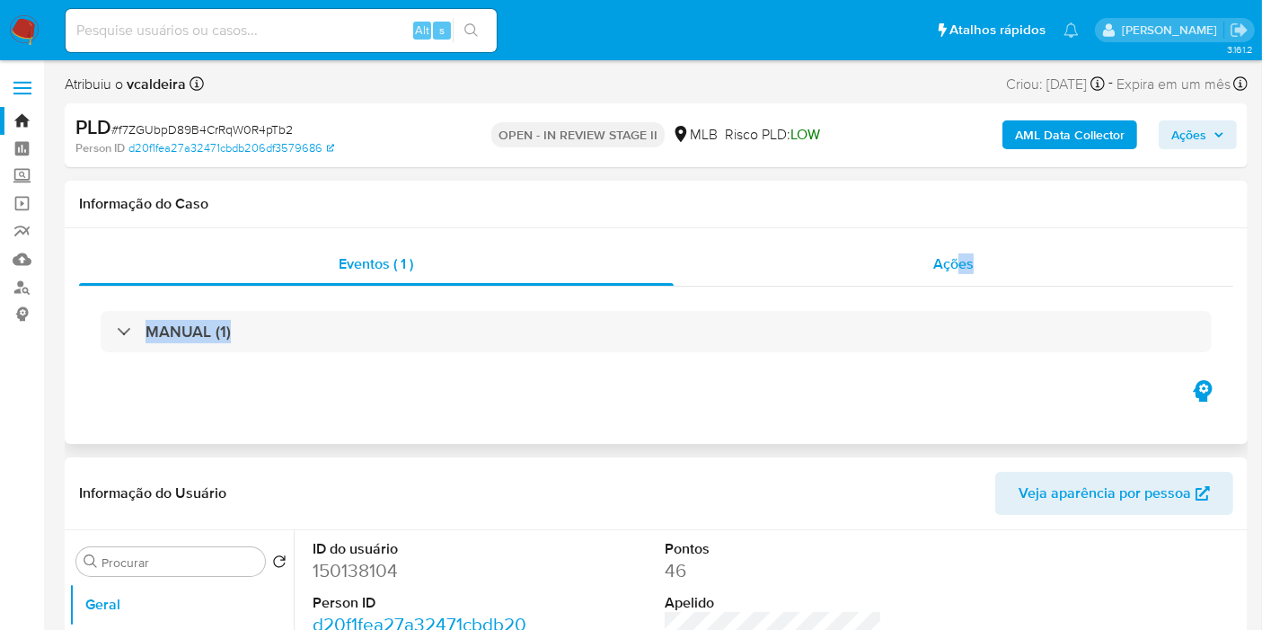
click at [959, 284] on div "Eventos ( 1 ) Ações MANUAL (1)" at bounding box center [656, 310] width 1154 height 134
click at [948, 260] on span "Ações" at bounding box center [953, 263] width 40 height 21
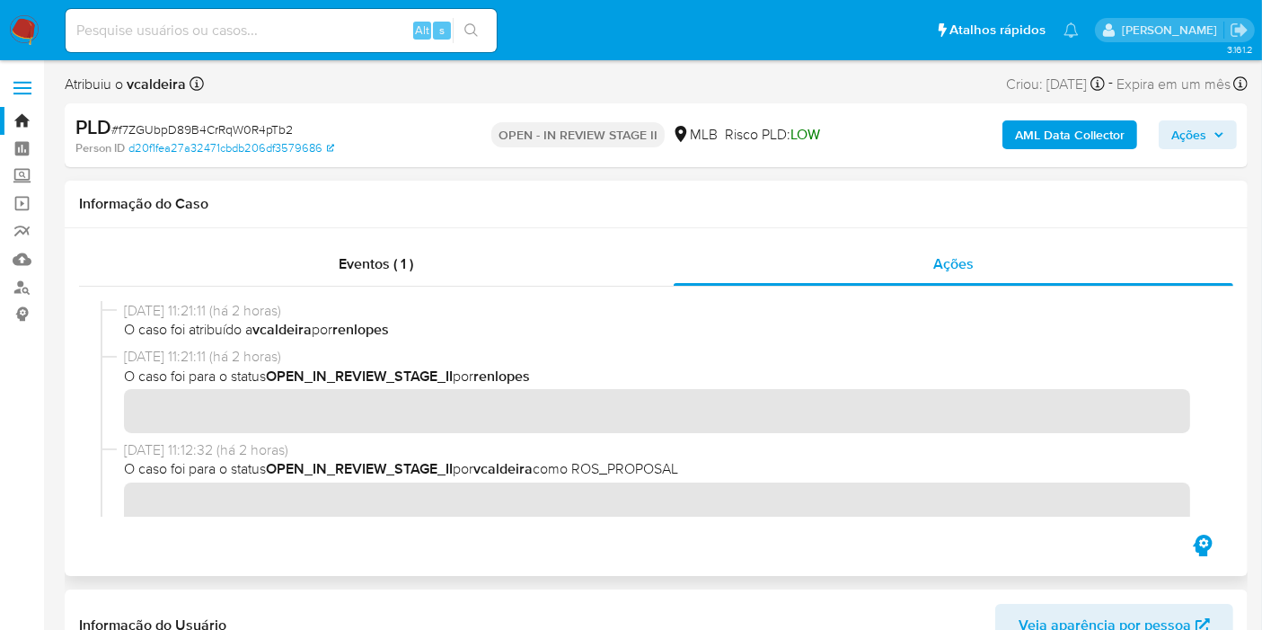
drag, startPoint x: 213, startPoint y: 331, endPoint x: 440, endPoint y: 338, distance: 227.3
click at [415, 339] on span "O caso foi atribuído a vcaldeira por renlopes" at bounding box center [664, 330] width 1080 height 20
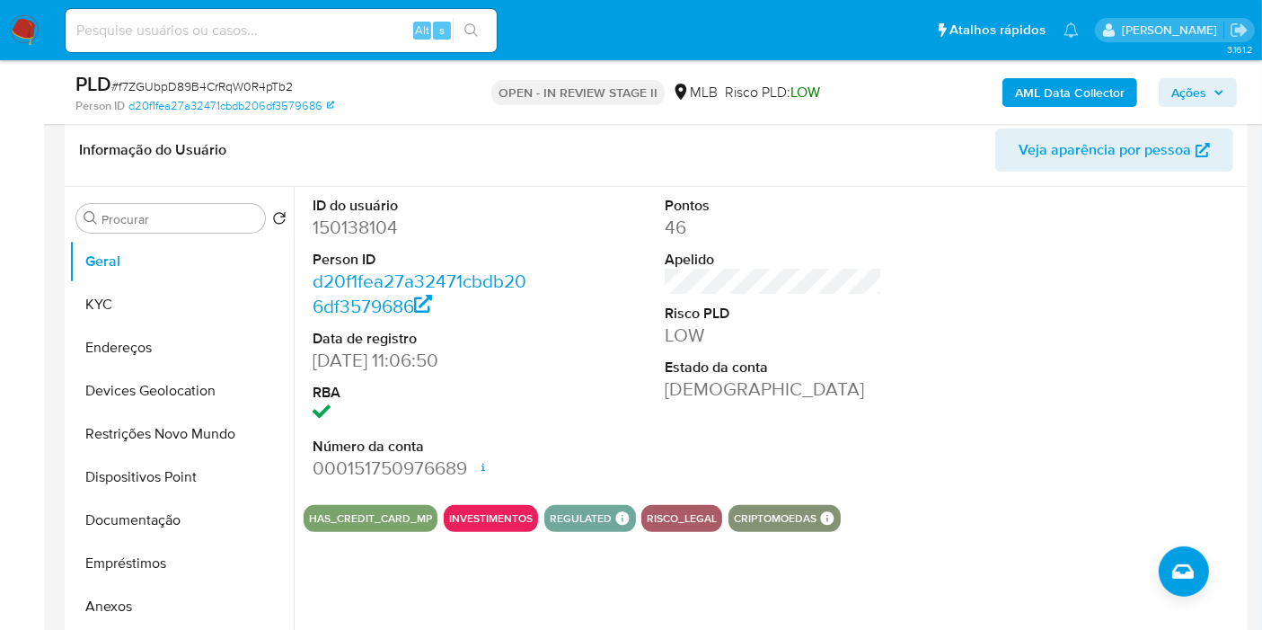
scroll to position [399, 0]
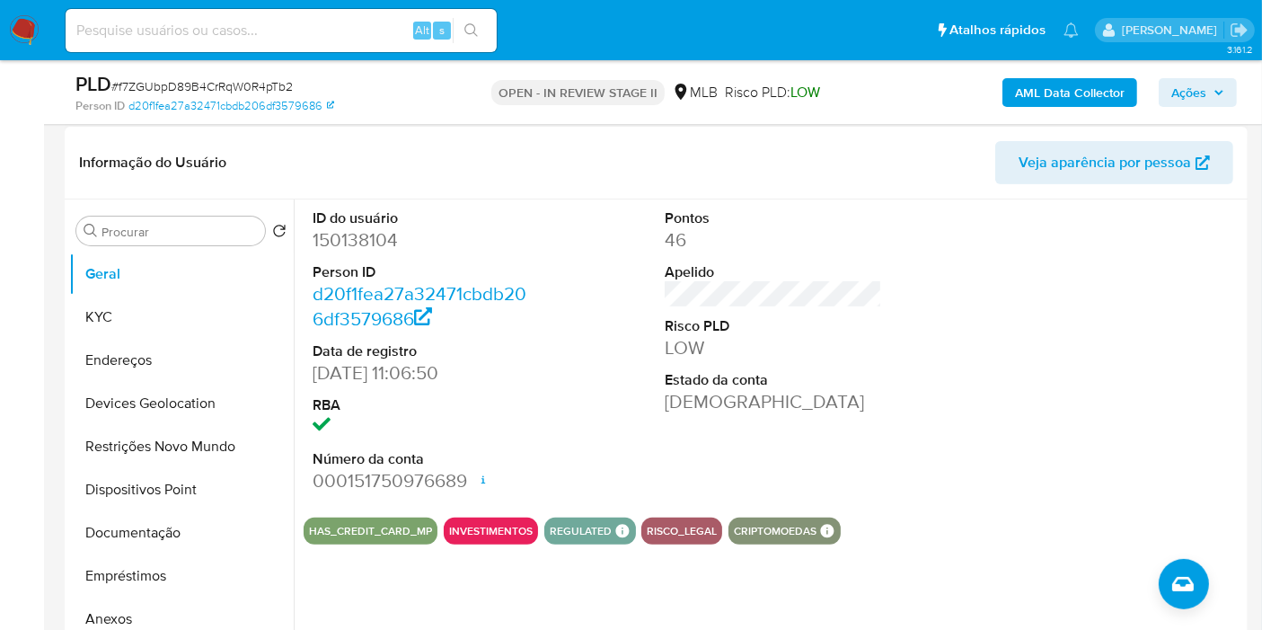
click at [353, 240] on dd "150138104" at bounding box center [421, 239] width 217 height 25
copy dd "150138104"
click at [286, 34] on input at bounding box center [281, 30] width 431 height 23
paste input "89rqVFb1kNa0s93q9VKERM8c"
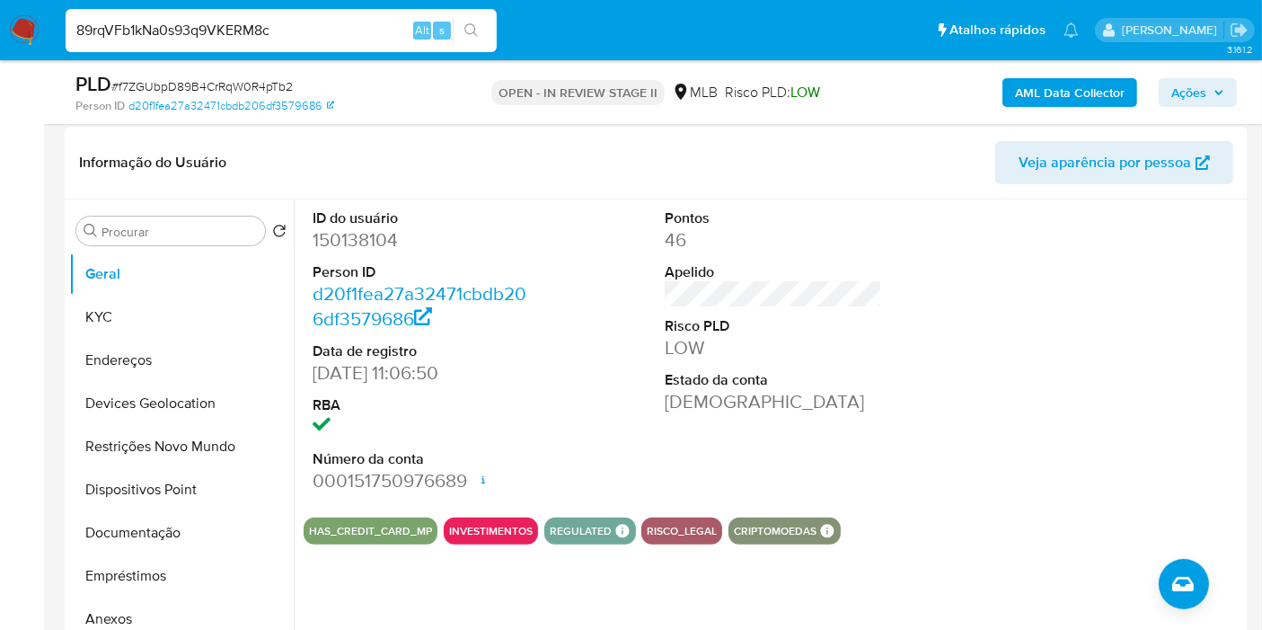
type input "89rqVFb1kNa0s93q9VKERM8c"
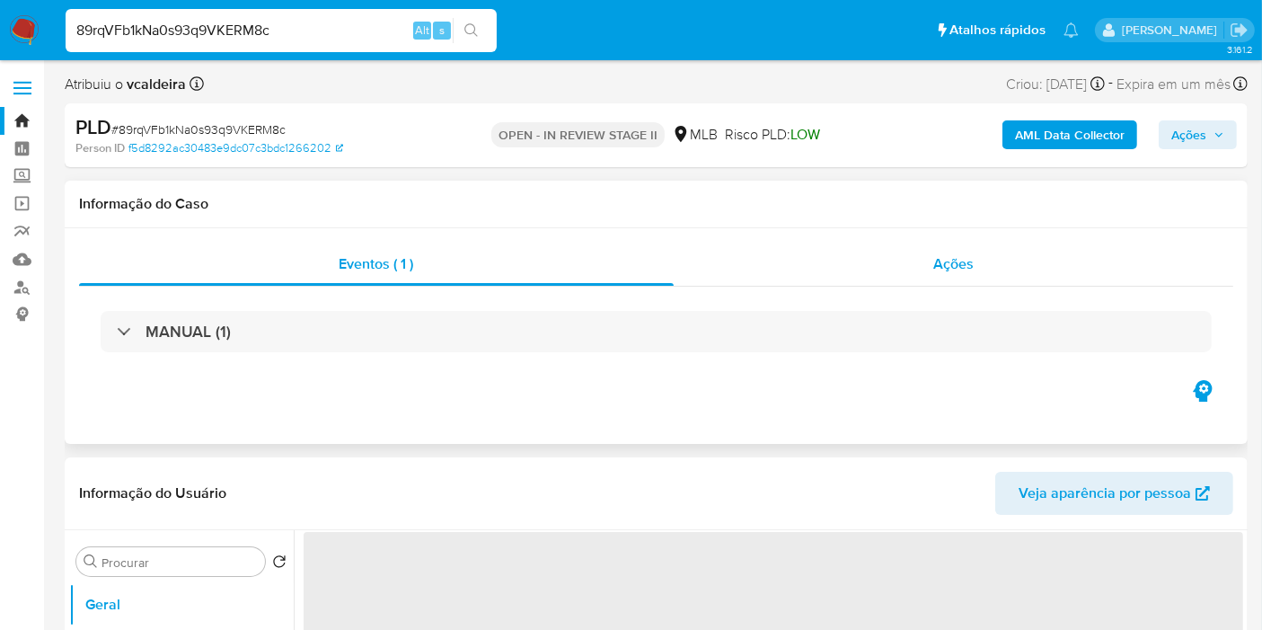
select select "10"
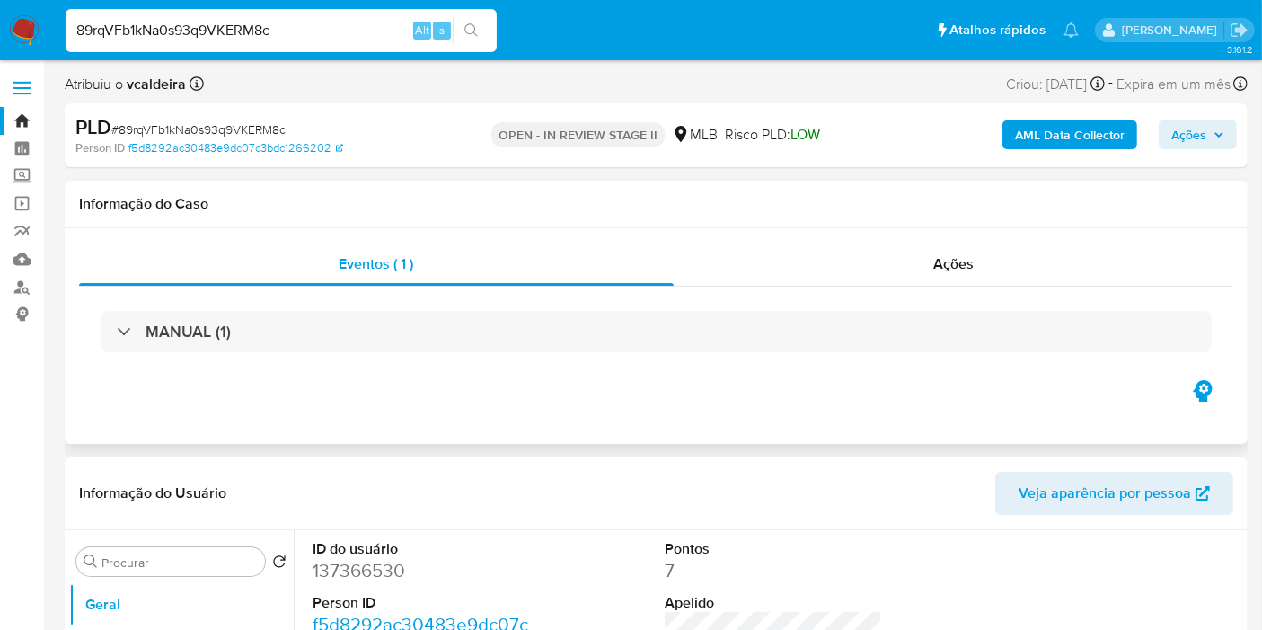
drag, startPoint x: 955, startPoint y: 267, endPoint x: 743, endPoint y: 296, distance: 214.0
click at [955, 266] on span "Ações" at bounding box center [953, 263] width 40 height 21
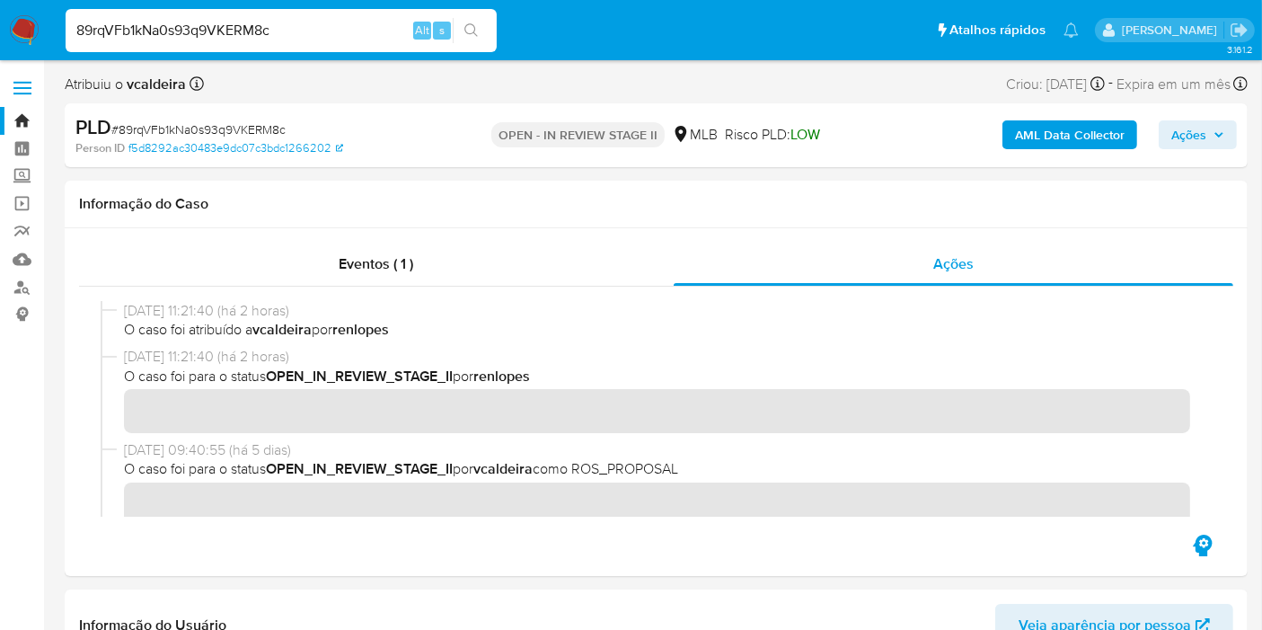
click at [1189, 122] on span "Ações" at bounding box center [1188, 134] width 35 height 29
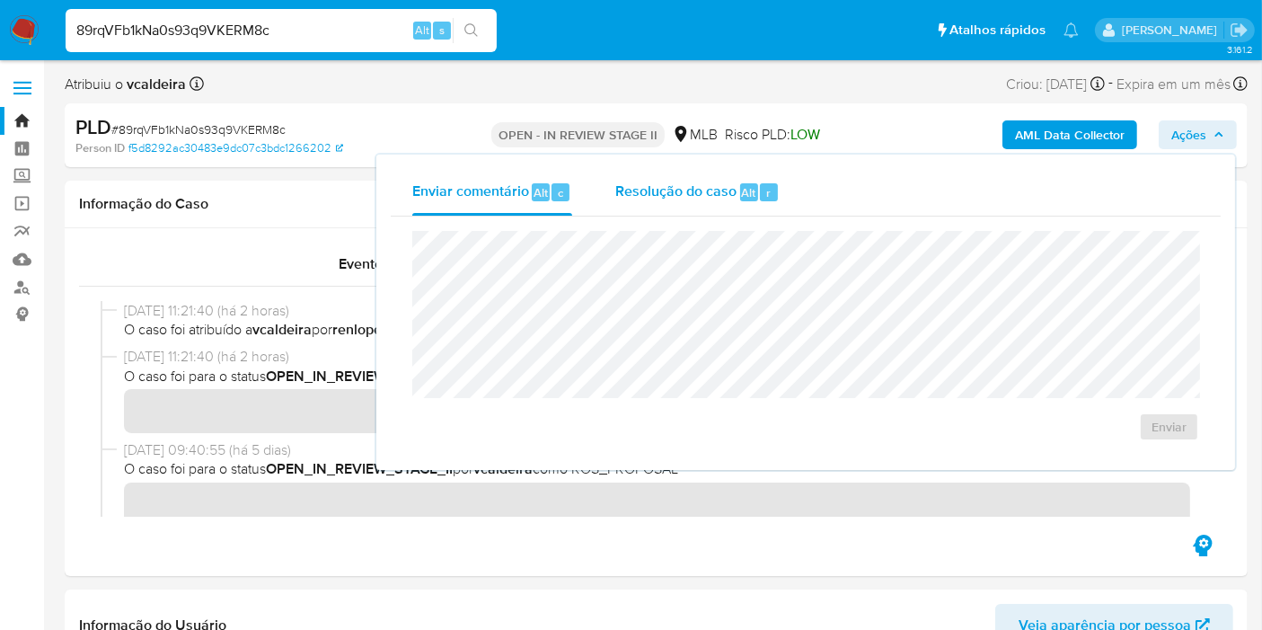
click at [684, 198] on span "Resolução do caso" at bounding box center [675, 191] width 121 height 21
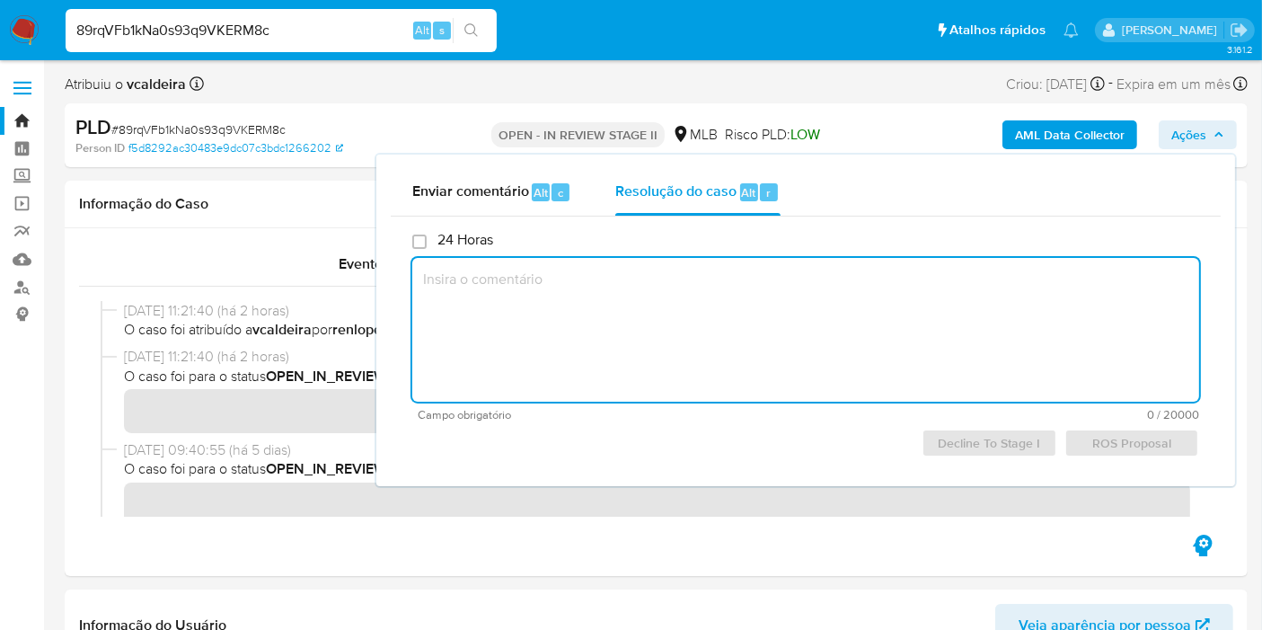
click at [618, 325] on textarea at bounding box center [805, 330] width 787 height 144
click at [607, 320] on textarea at bounding box center [805, 330] width 787 height 144
click at [958, 438] on span "Decline To Stage I" at bounding box center [989, 442] width 110 height 25
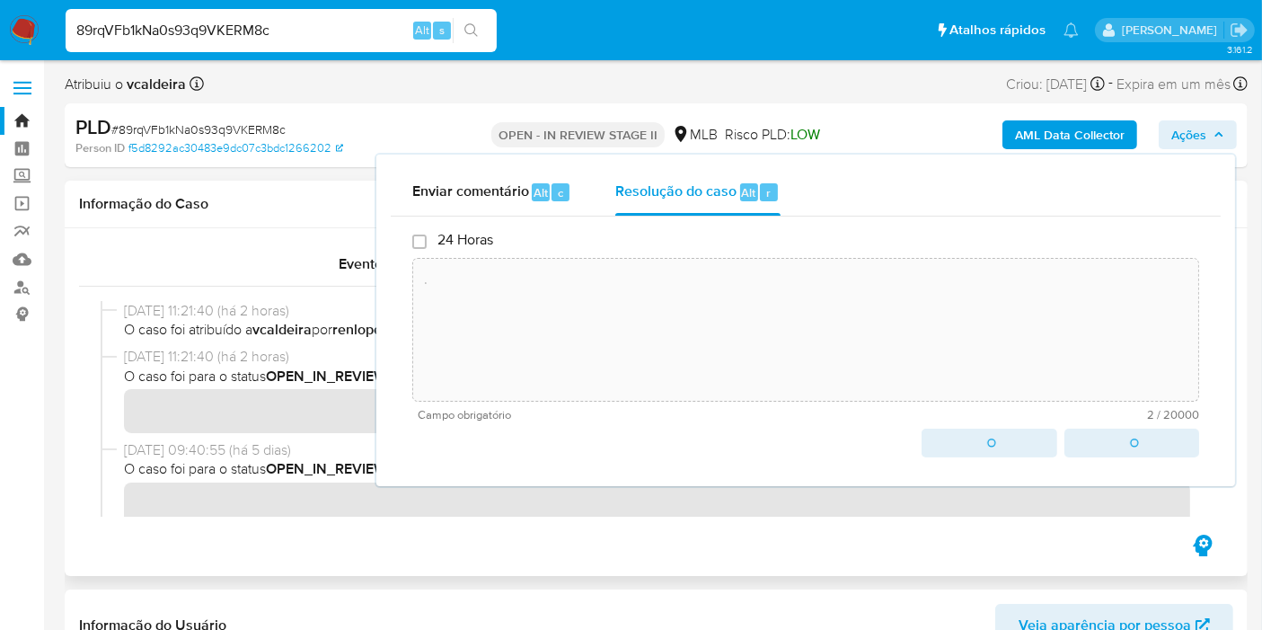
type textarea "."
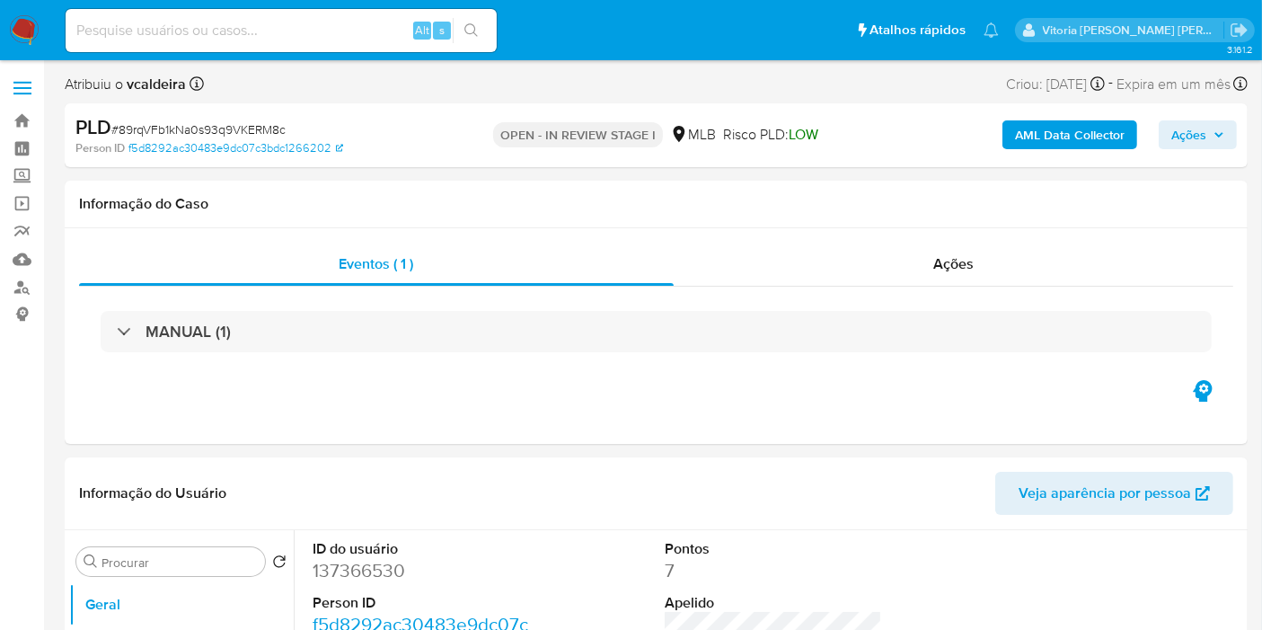
select select "10"
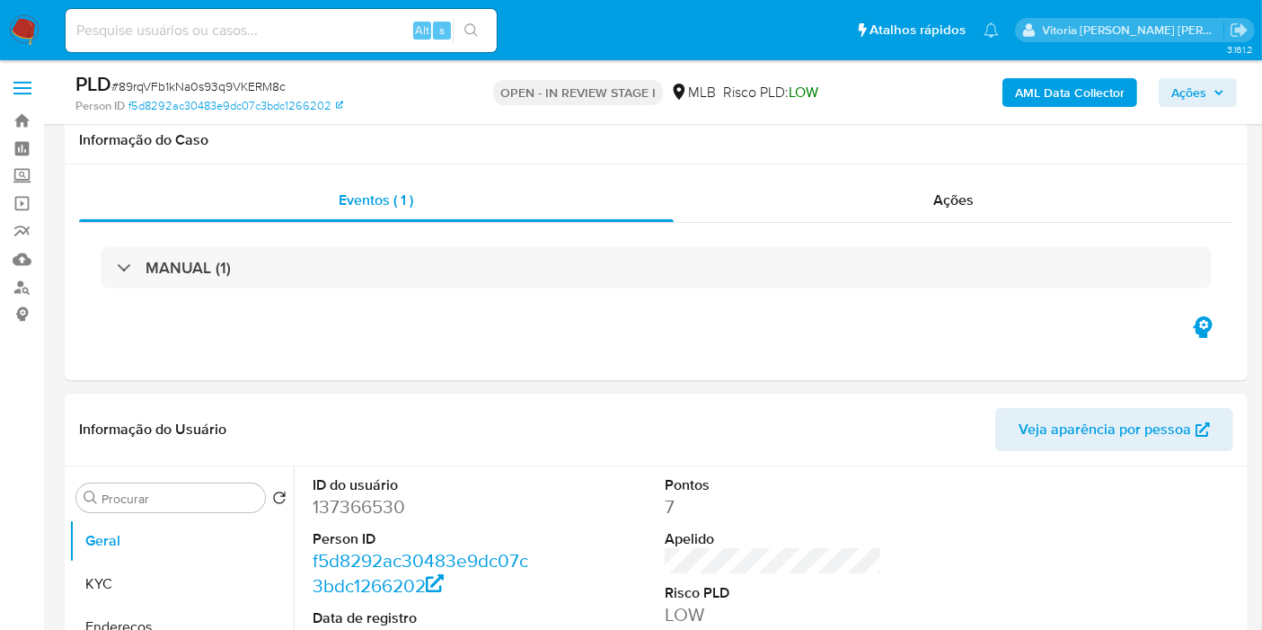
scroll to position [199, 0]
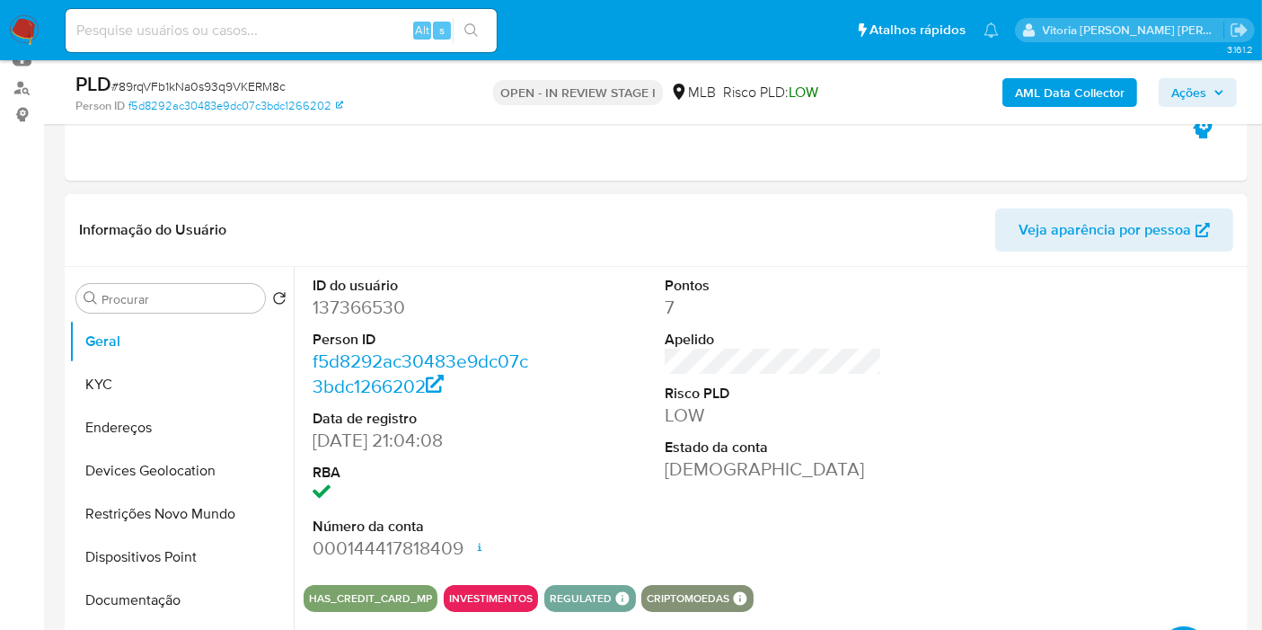
click at [381, 305] on dd "137366530" at bounding box center [421, 307] width 217 height 25
click at [379, 305] on dd "137366530" at bounding box center [421, 307] width 217 height 25
copy dd "137366530"
drag, startPoint x: 357, startPoint y: 277, endPoint x: 345, endPoint y: 294, distance: 21.2
click at [357, 277] on dt "ID do usuário" at bounding box center [421, 286] width 217 height 20
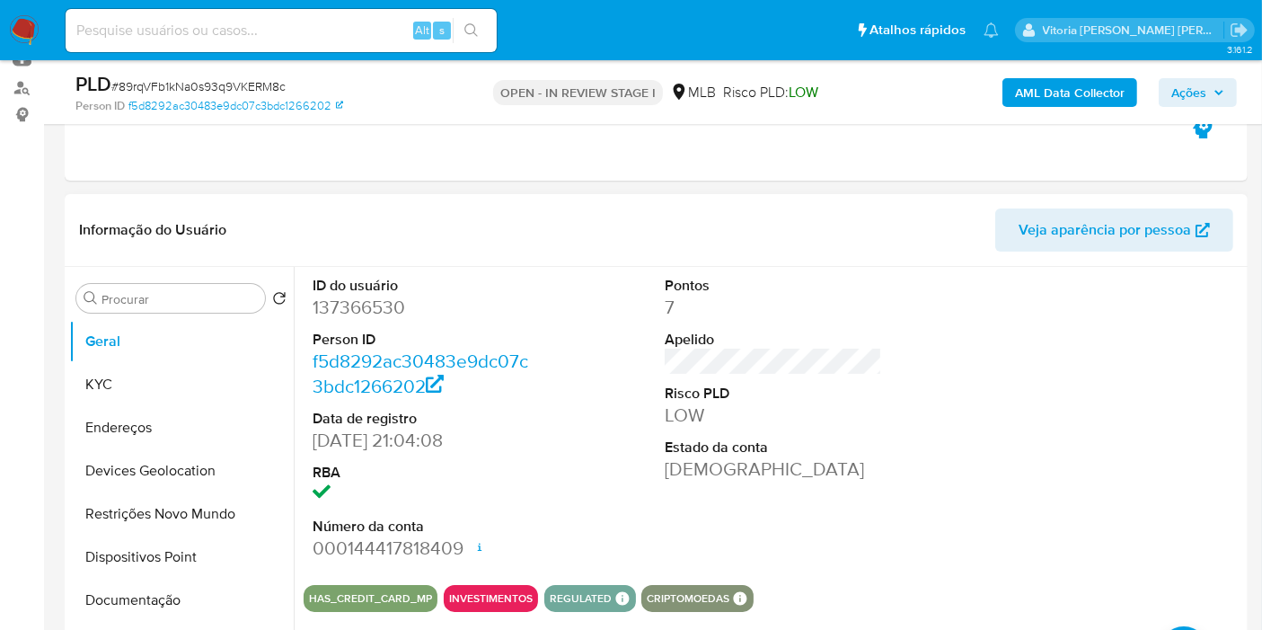
click at [336, 314] on dd "137366530" at bounding box center [421, 307] width 217 height 25
copy dd "137366530"
click at [132, 388] on button "KYC" at bounding box center [174, 384] width 210 height 43
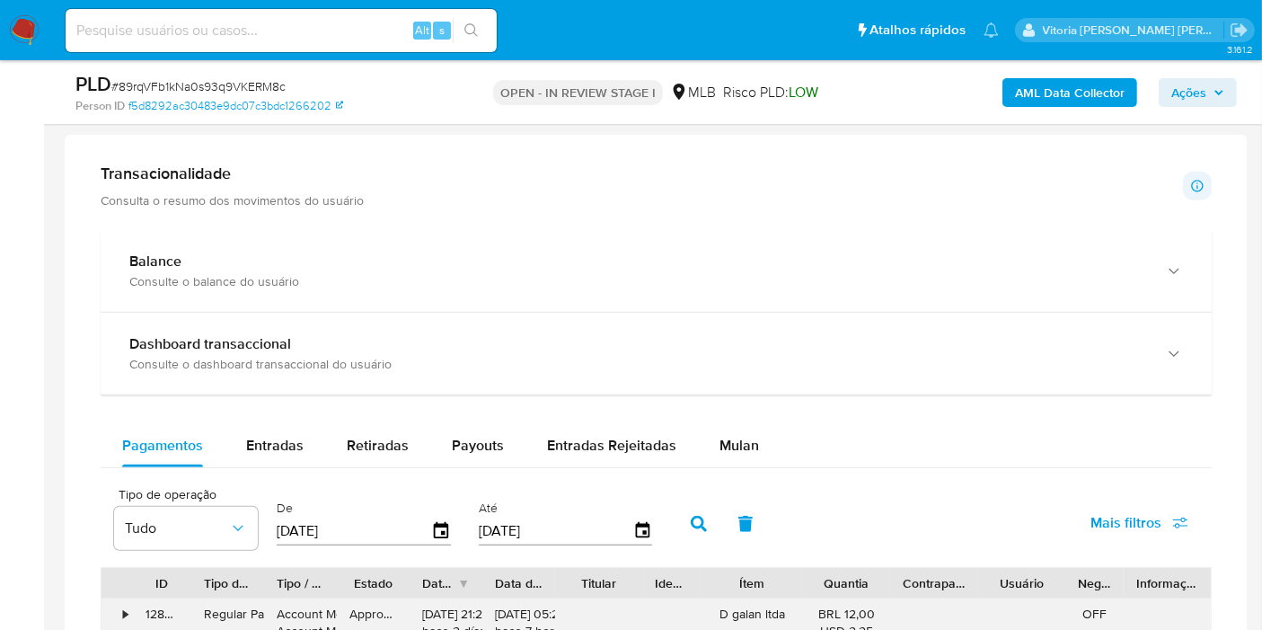
scroll to position [1297, 0]
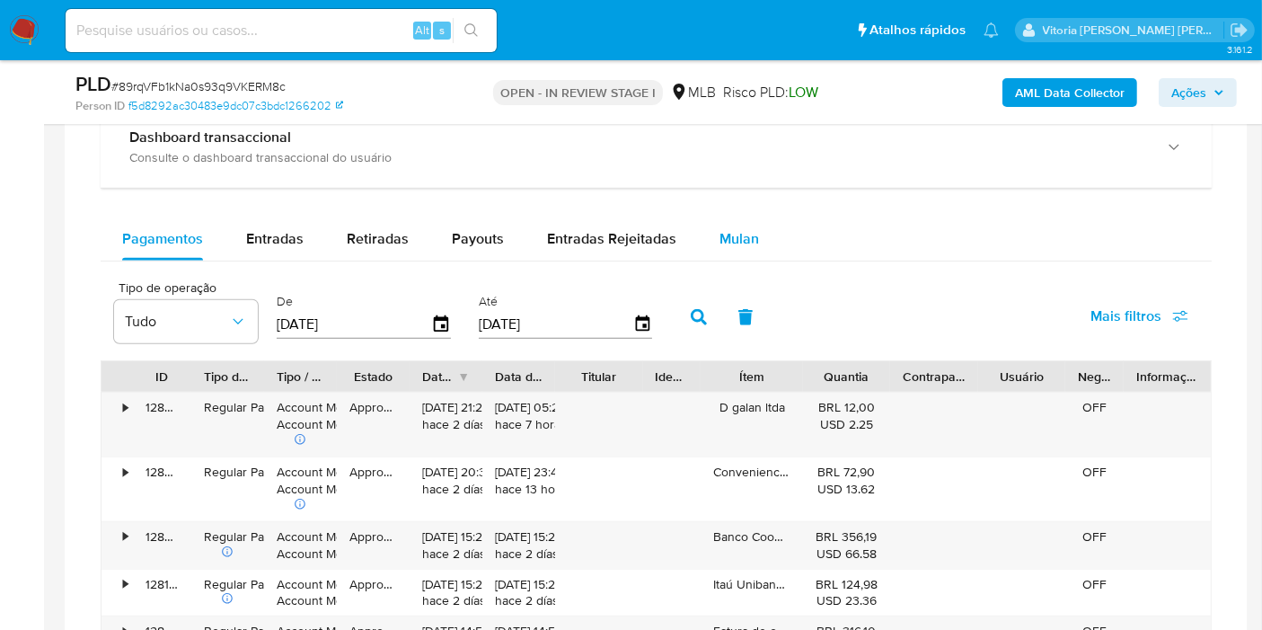
click at [736, 237] on span "Mulan" at bounding box center [739, 238] width 40 height 21
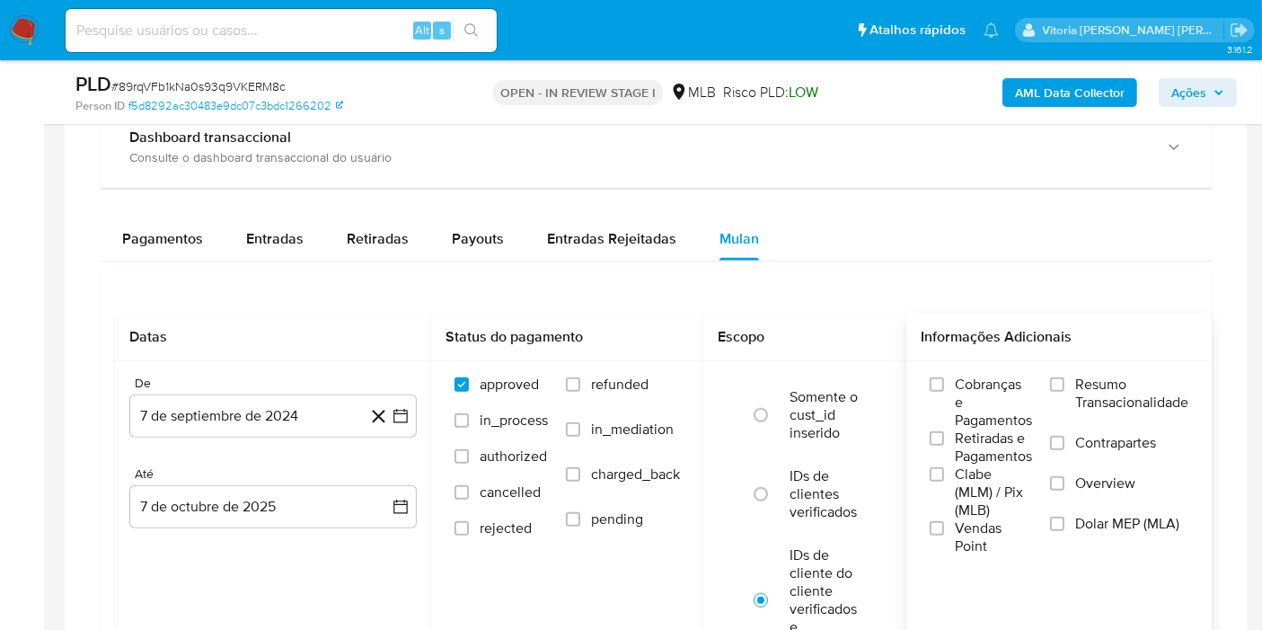
click at [1120, 395] on span "Resumo Transacionalidade" at bounding box center [1131, 393] width 113 height 36
click at [1064, 392] on input "Resumo Transacionalidade" at bounding box center [1057, 384] width 14 height 14
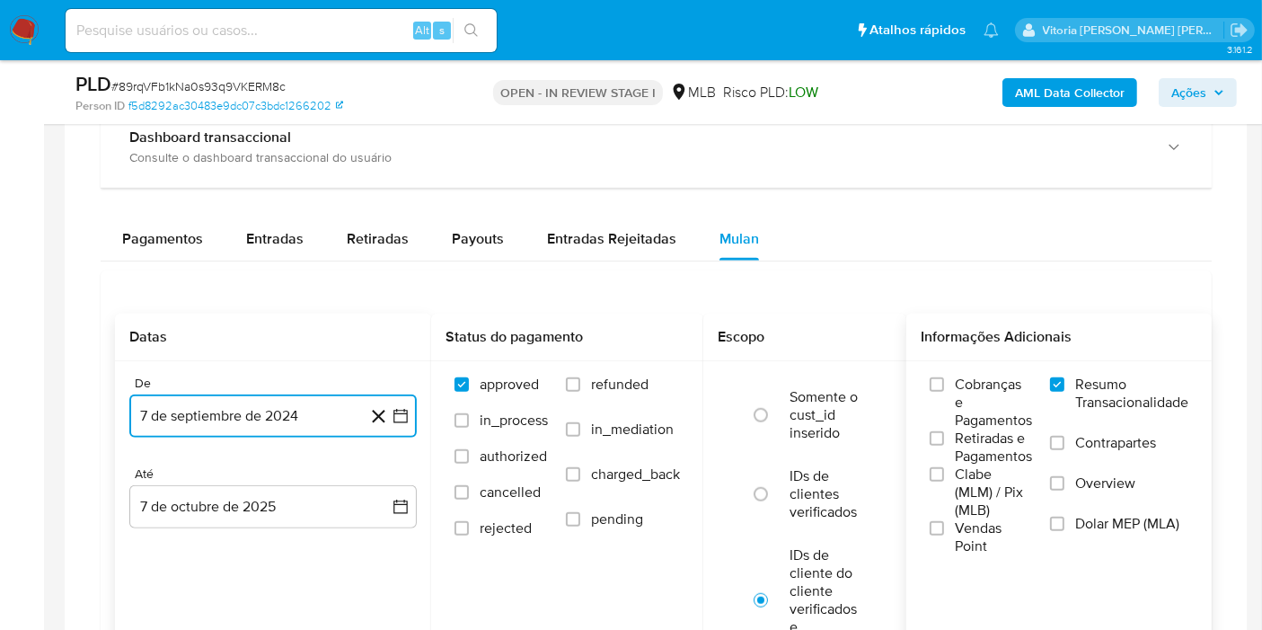
click at [243, 419] on button "7 de septiembre de 2024" at bounding box center [272, 415] width 287 height 43
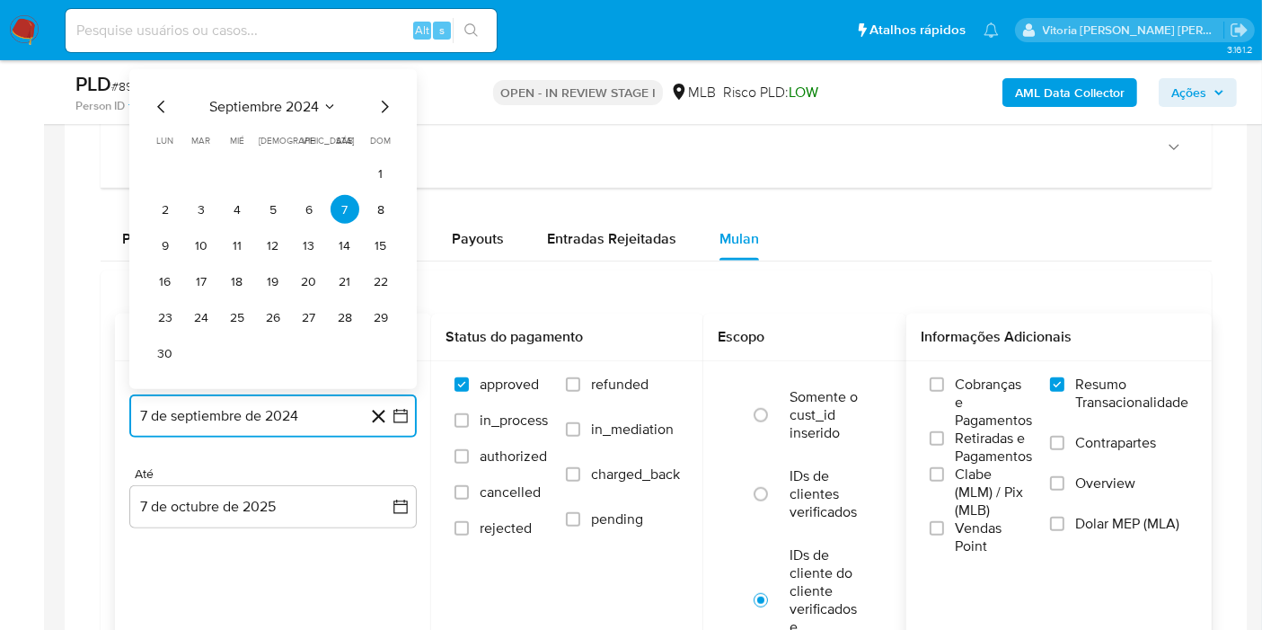
click at [292, 101] on span "septiembre 2024" at bounding box center [264, 107] width 110 height 18
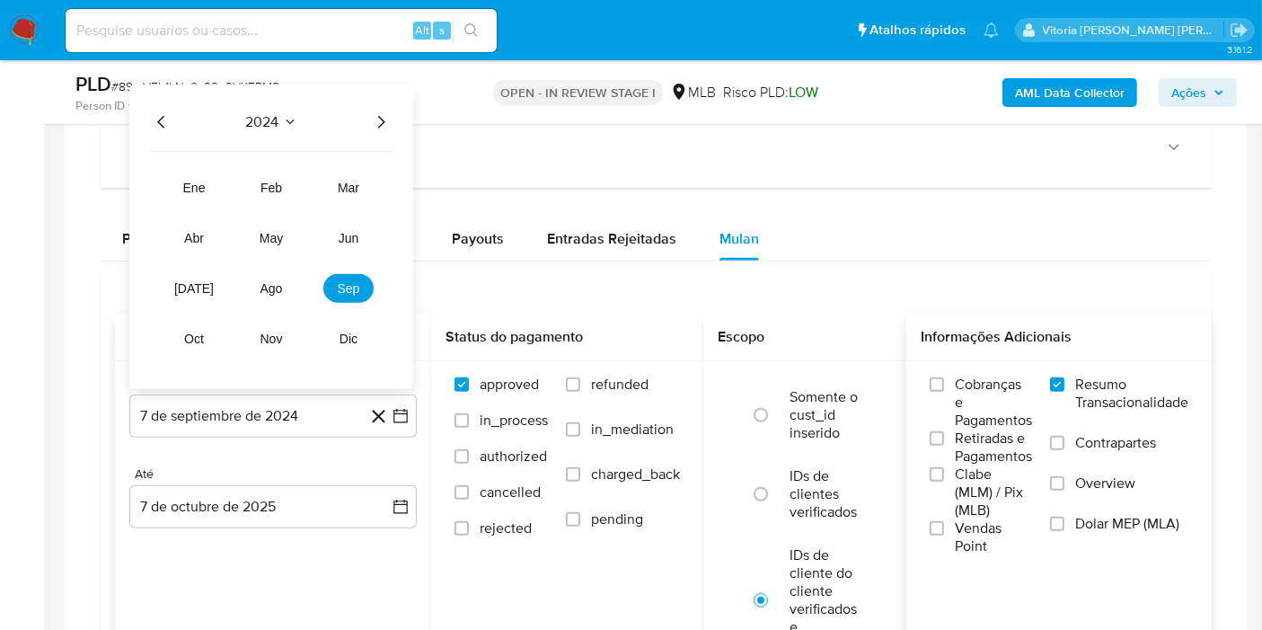
click at [375, 123] on icon "Año siguiente" at bounding box center [381, 122] width 22 height 22
click at [190, 190] on span "ene" at bounding box center [194, 188] width 22 height 14
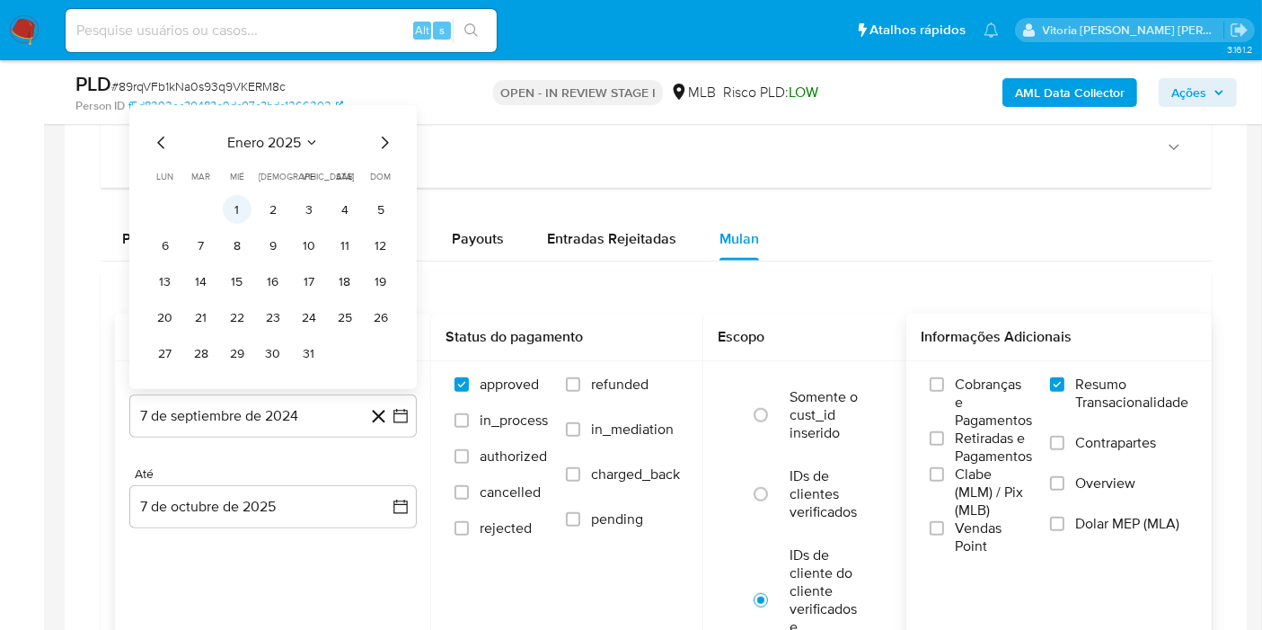
click at [234, 207] on button "1" at bounding box center [237, 209] width 29 height 29
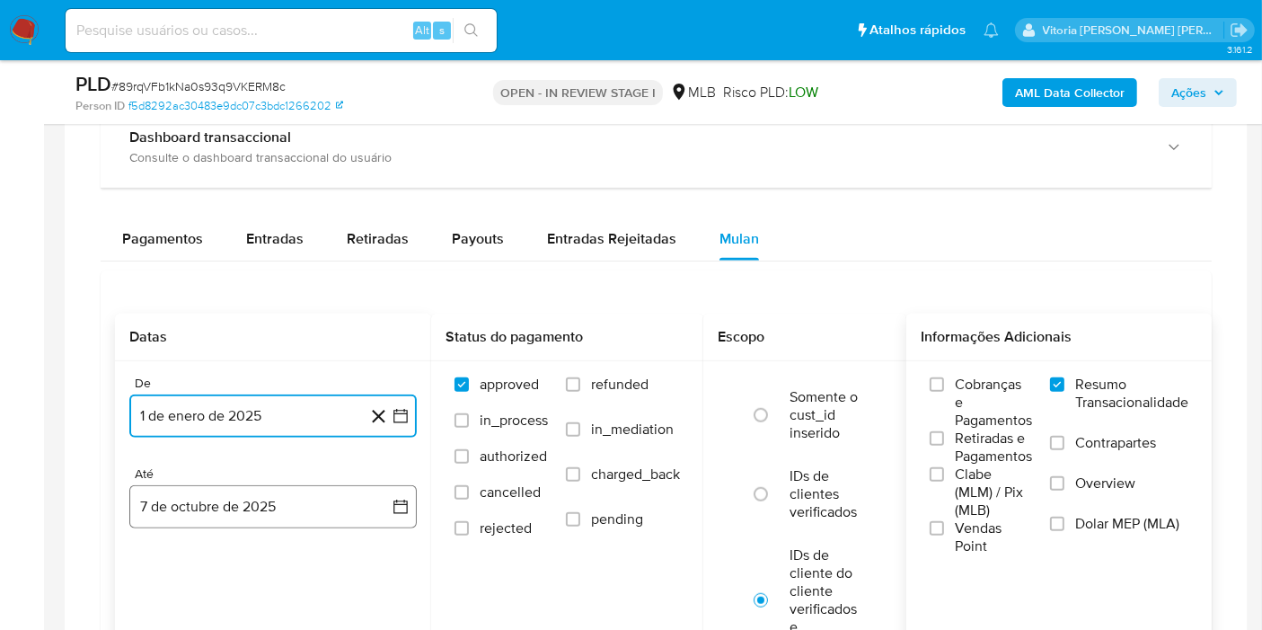
click at [195, 496] on button "7 de octubre de 2025" at bounding box center [272, 506] width 287 height 43
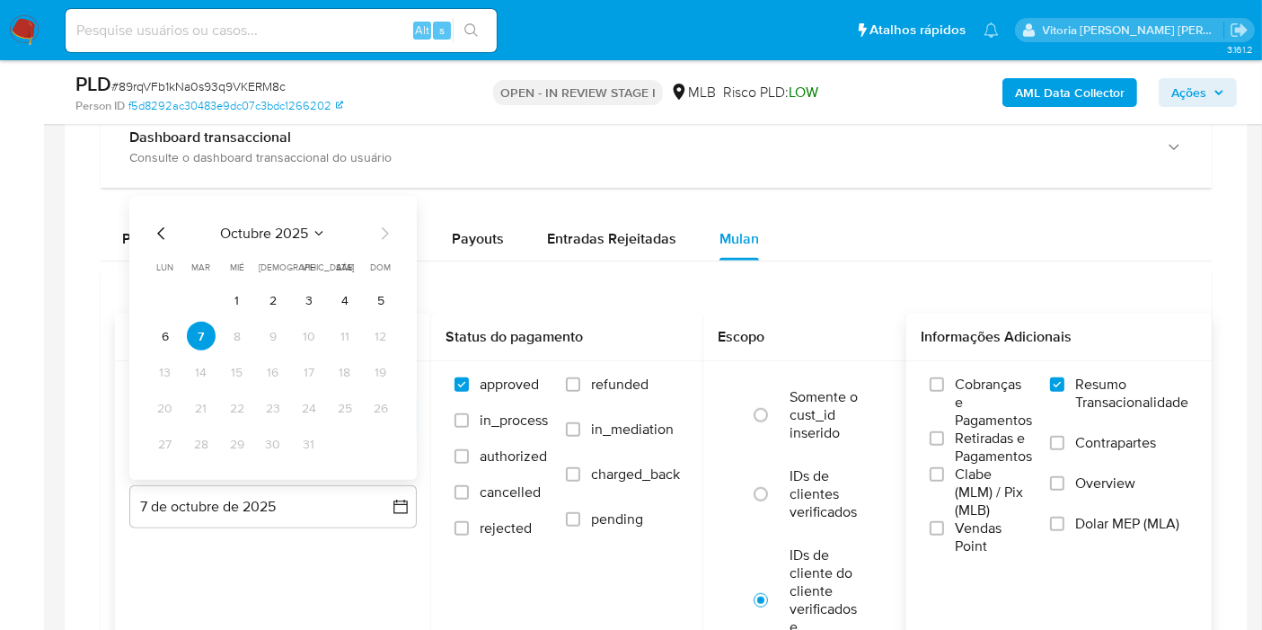
click at [277, 225] on span "octubre 2025" at bounding box center [264, 234] width 88 height 18
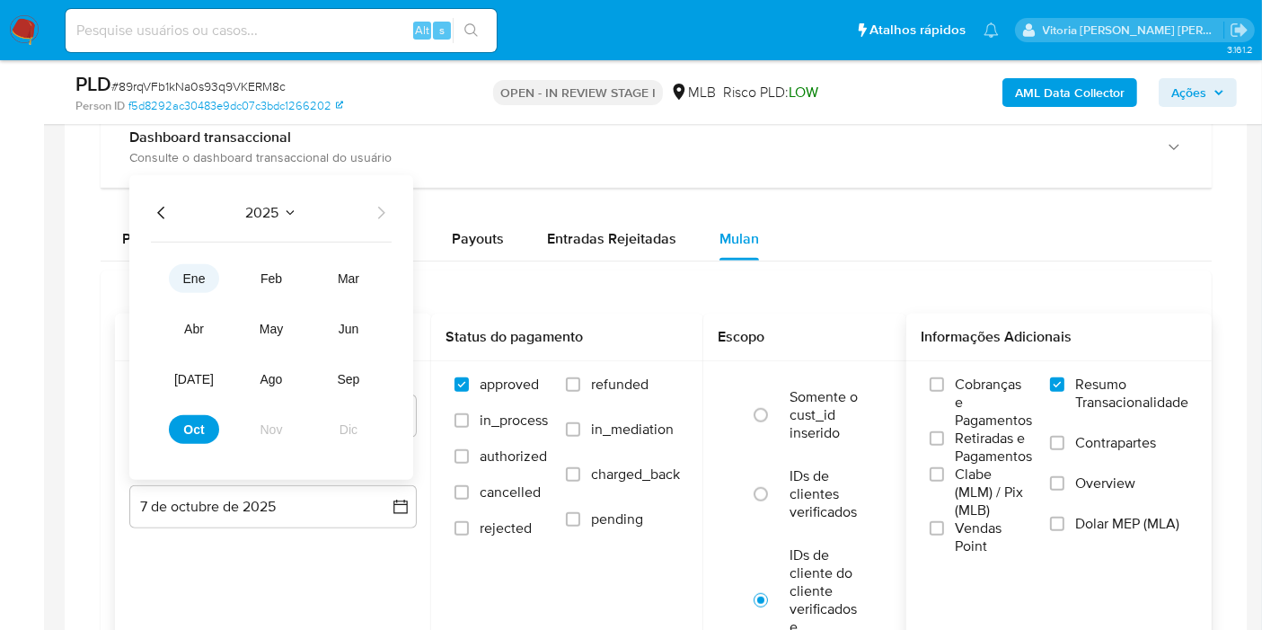
click at [197, 273] on span "ene" at bounding box center [194, 278] width 22 height 14
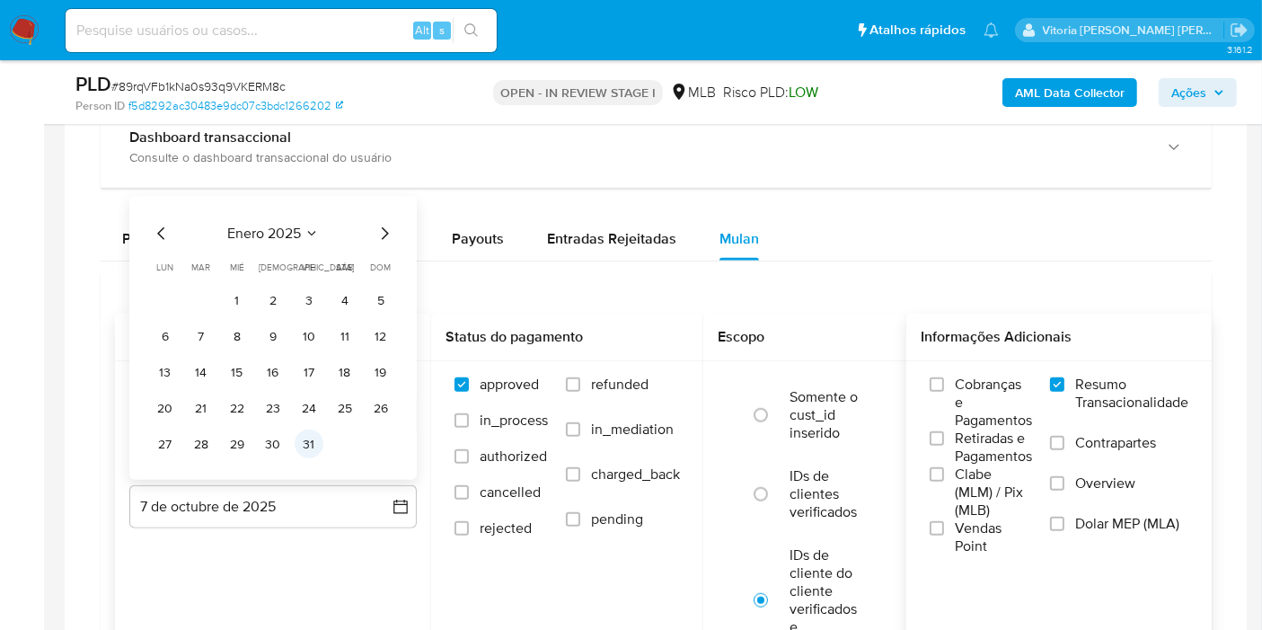
click at [307, 448] on button "31" at bounding box center [309, 443] width 29 height 29
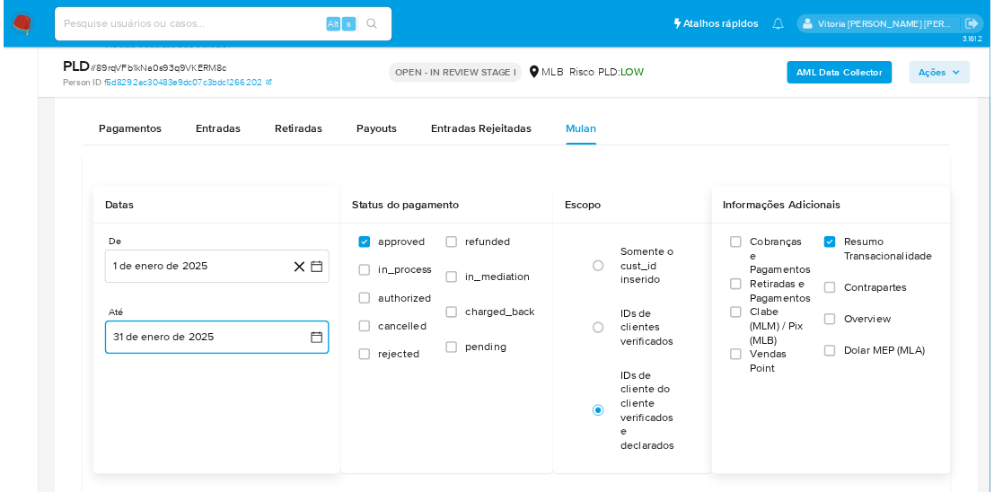
scroll to position [1596, 0]
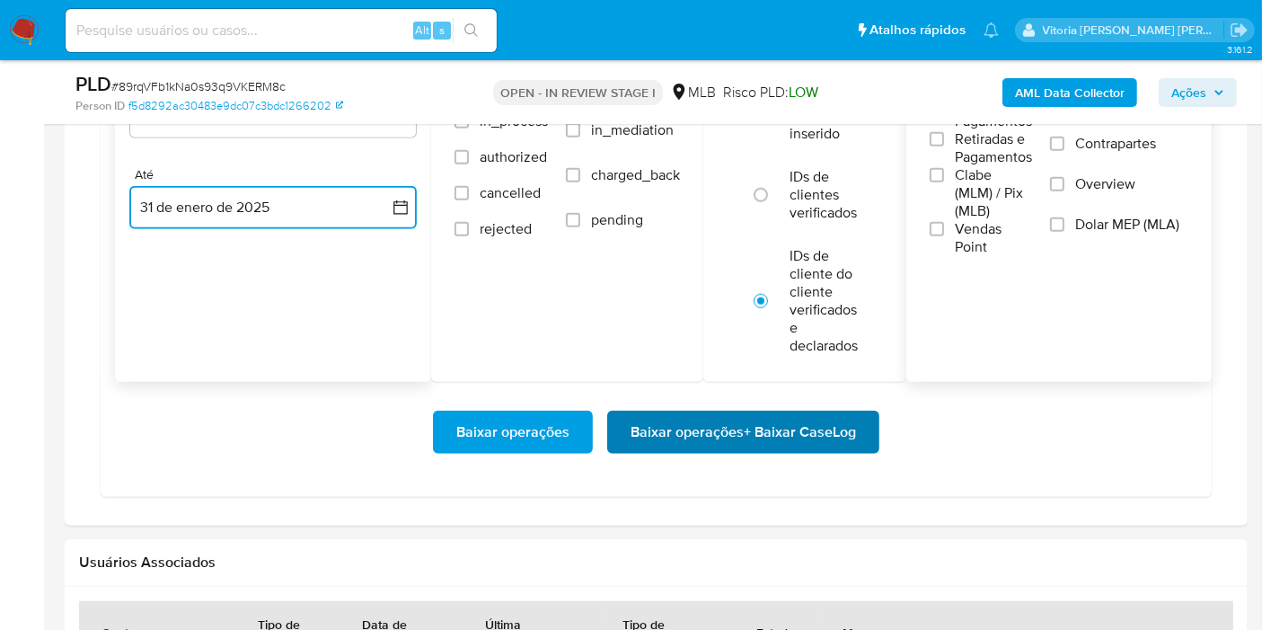
click at [678, 439] on span "Baixar operações + Baixar CaseLog" at bounding box center [743, 432] width 225 height 40
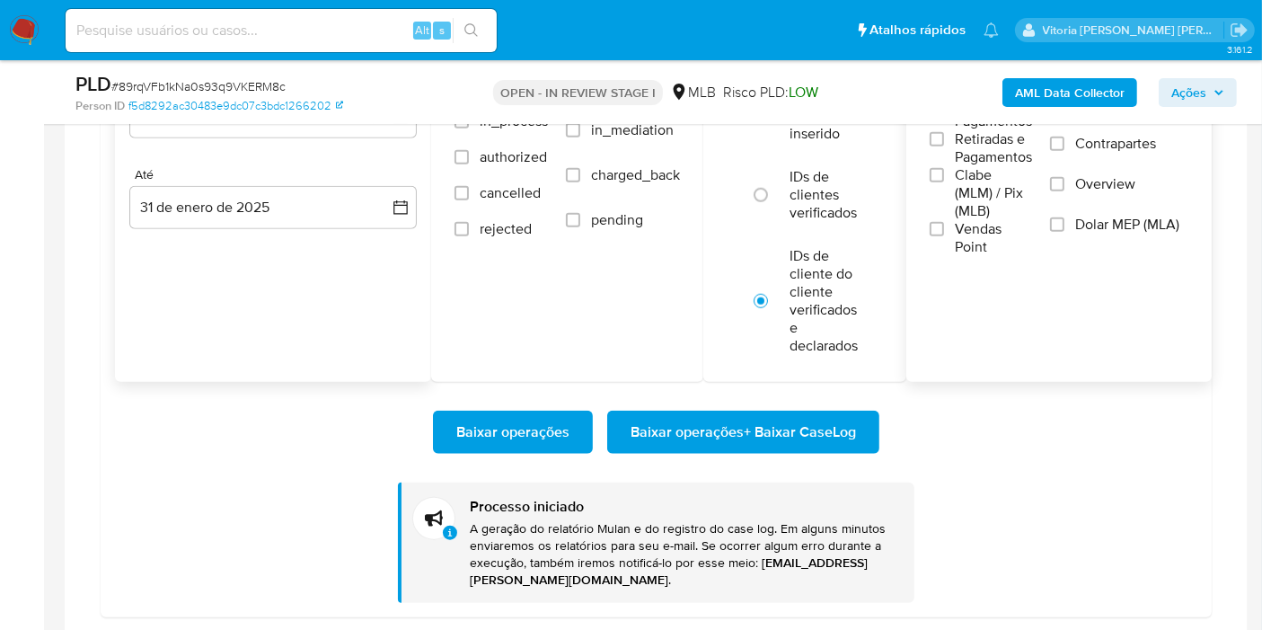
scroll to position [821, 0]
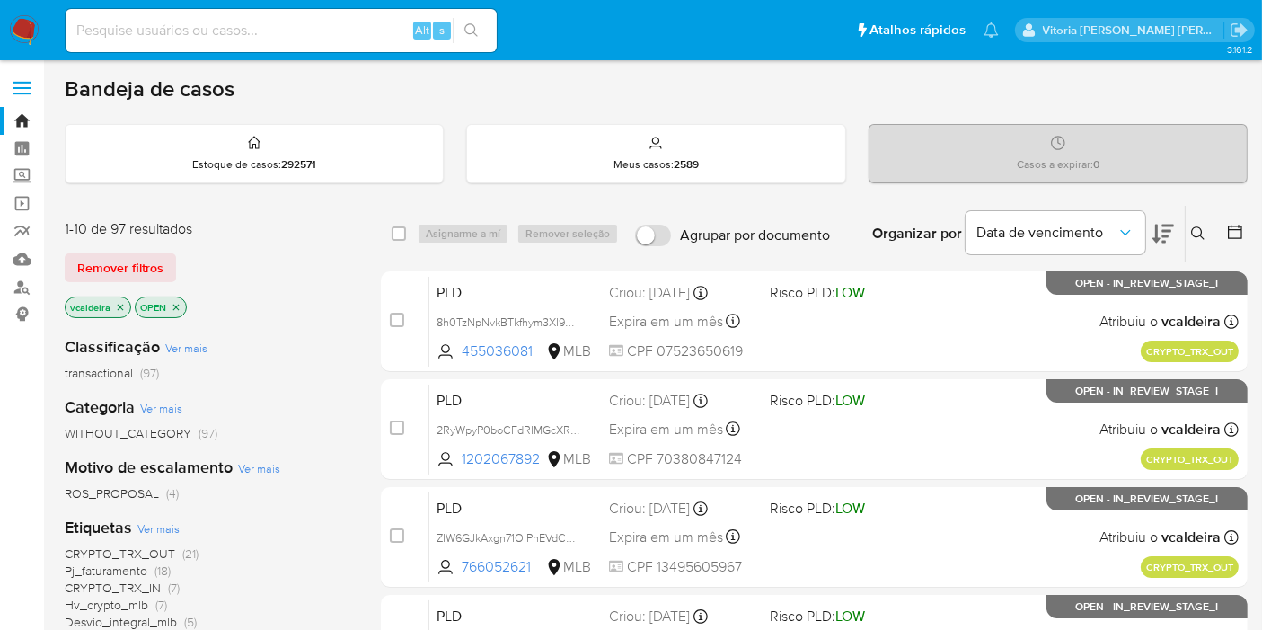
click at [264, 28] on input at bounding box center [281, 30] width 431 height 23
paste input "u8URQl74zo0GLN4MK51W6BjI"
type input "u8URQl74zo0GLN4MK51W6BjI"
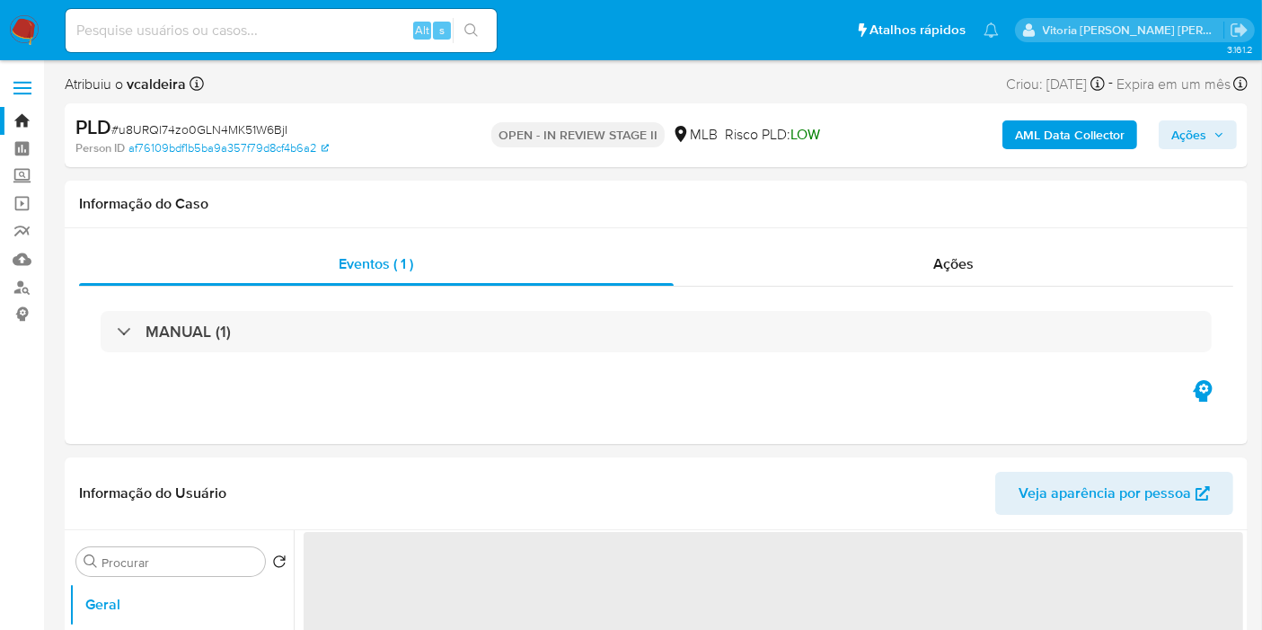
select select "10"
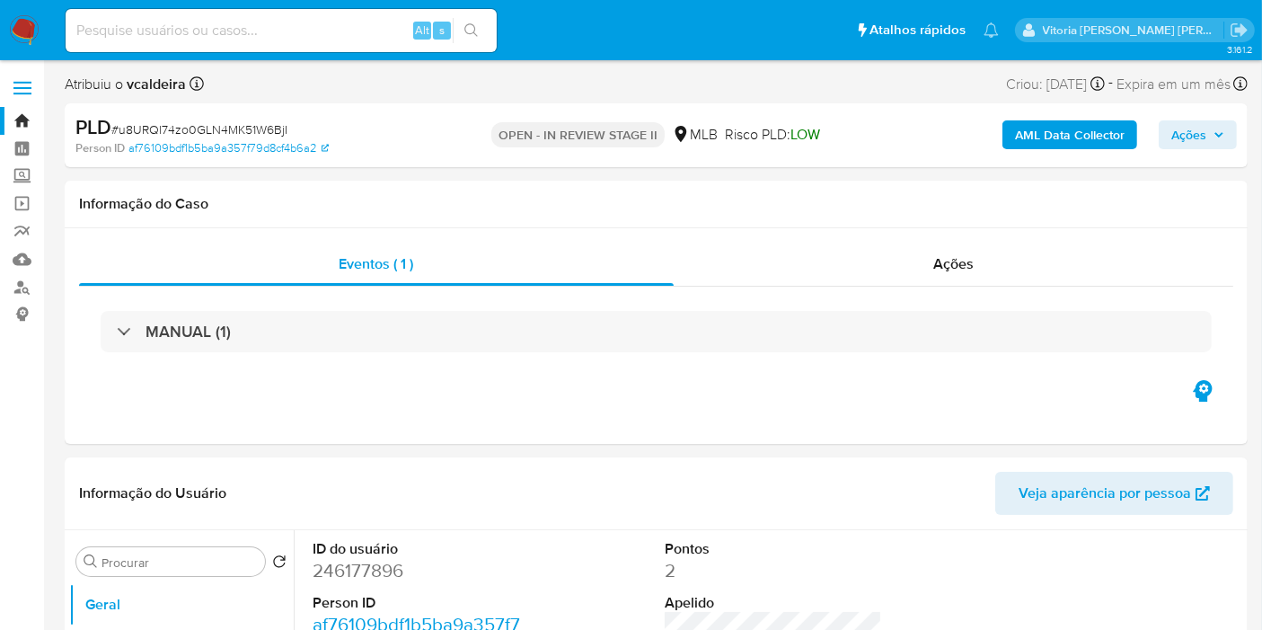
click at [1169, 134] on button "Ações" at bounding box center [1198, 134] width 78 height 29
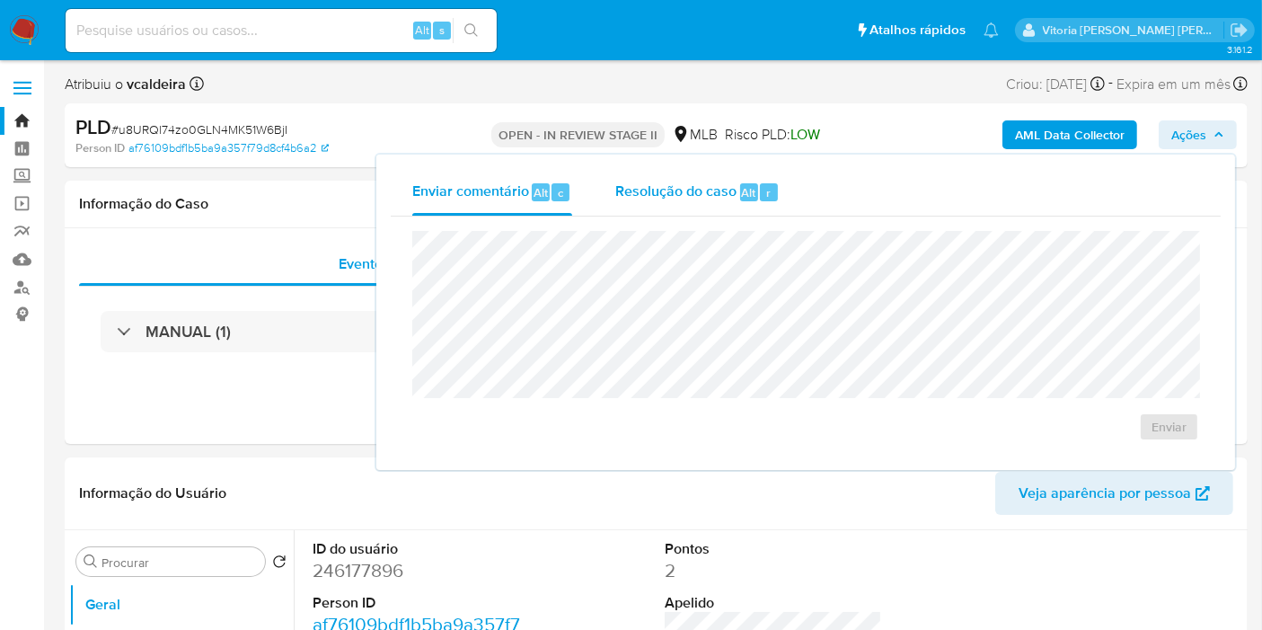
click at [653, 198] on span "Resolução do caso" at bounding box center [675, 191] width 121 height 21
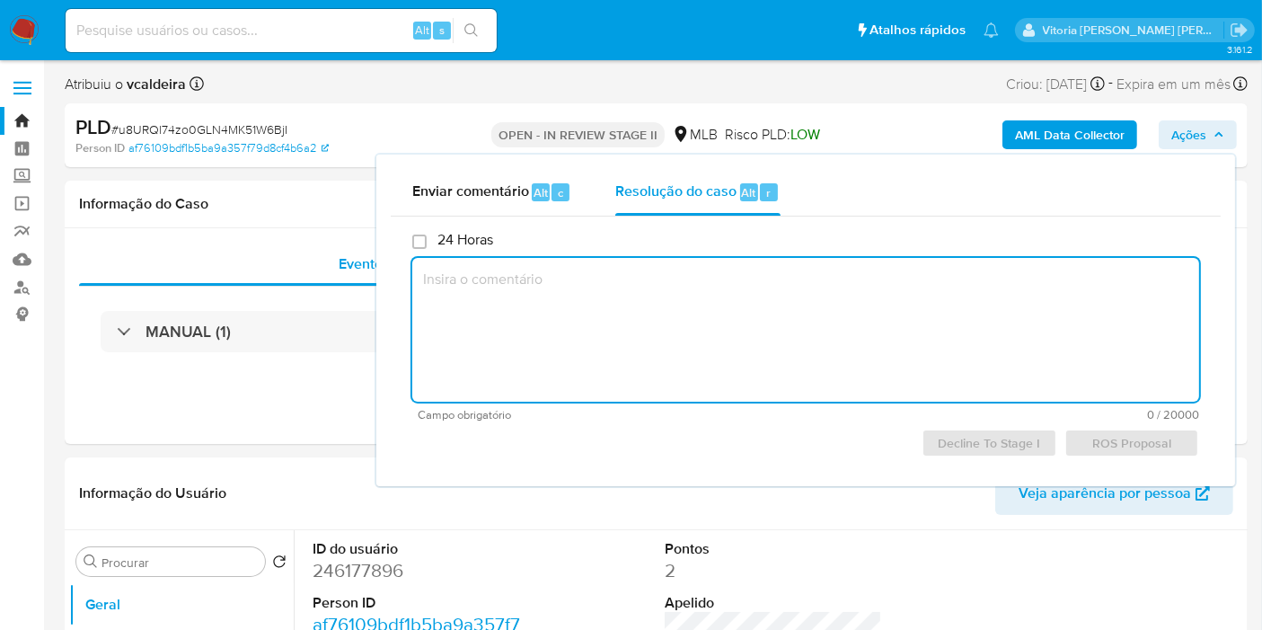
click at [647, 317] on textarea at bounding box center [805, 330] width 787 height 144
click at [956, 434] on span "Decline To Stage I" at bounding box center [989, 442] width 110 height 25
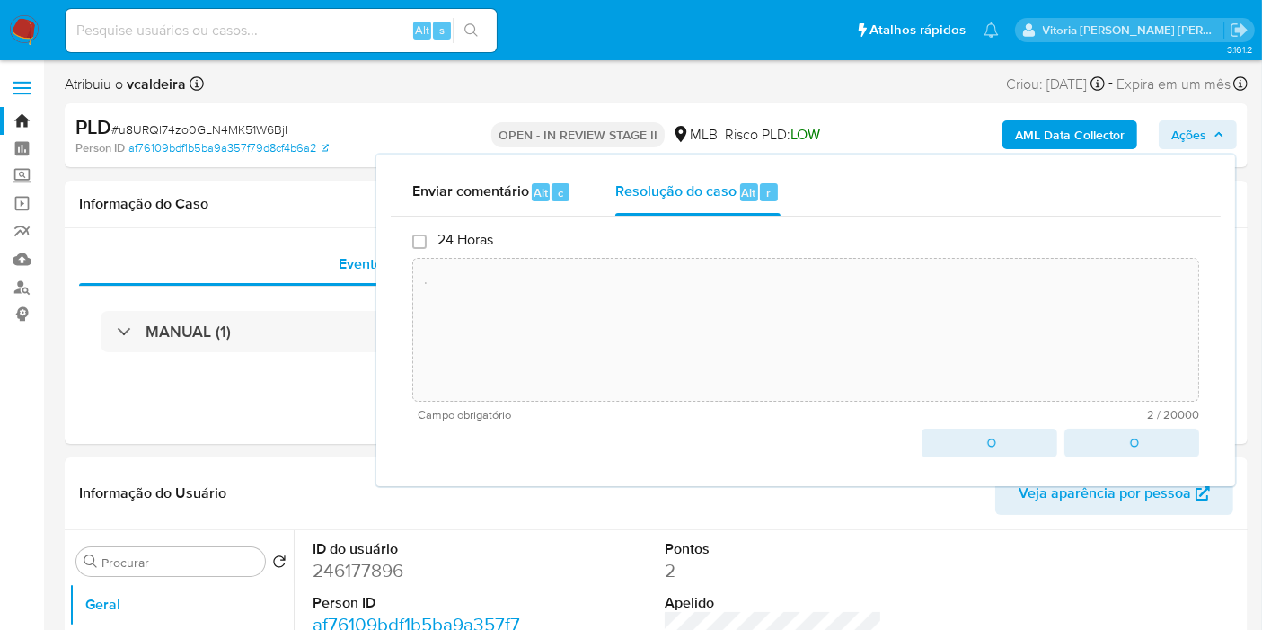
type textarea "."
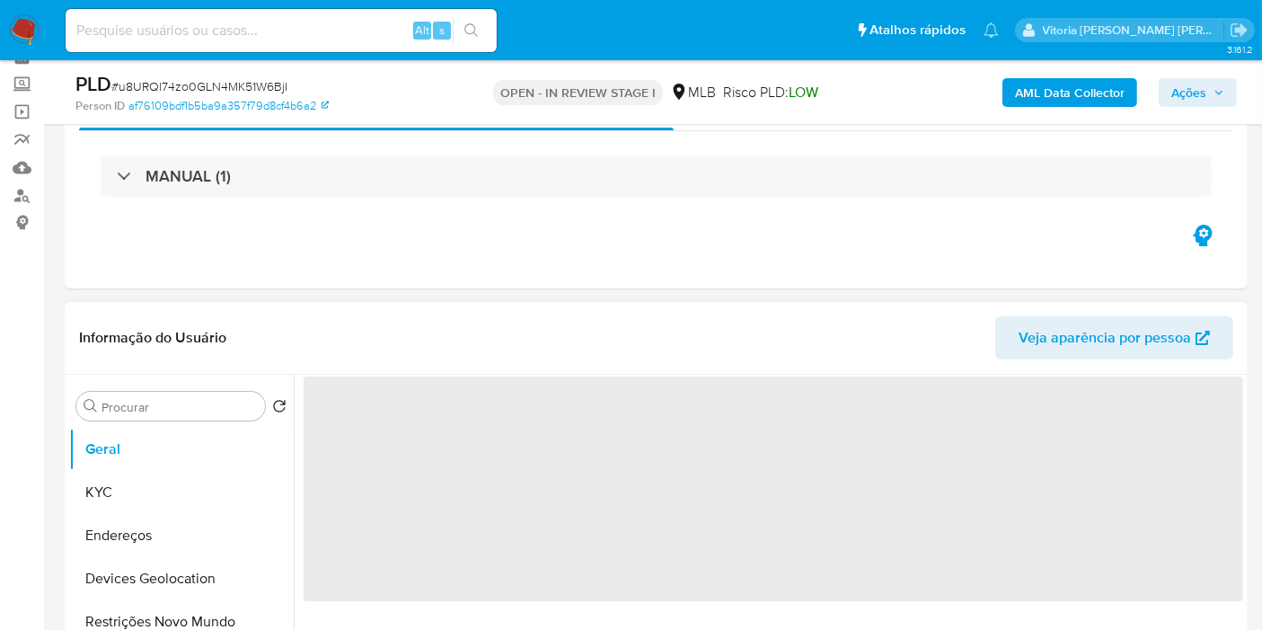
scroll to position [299, 0]
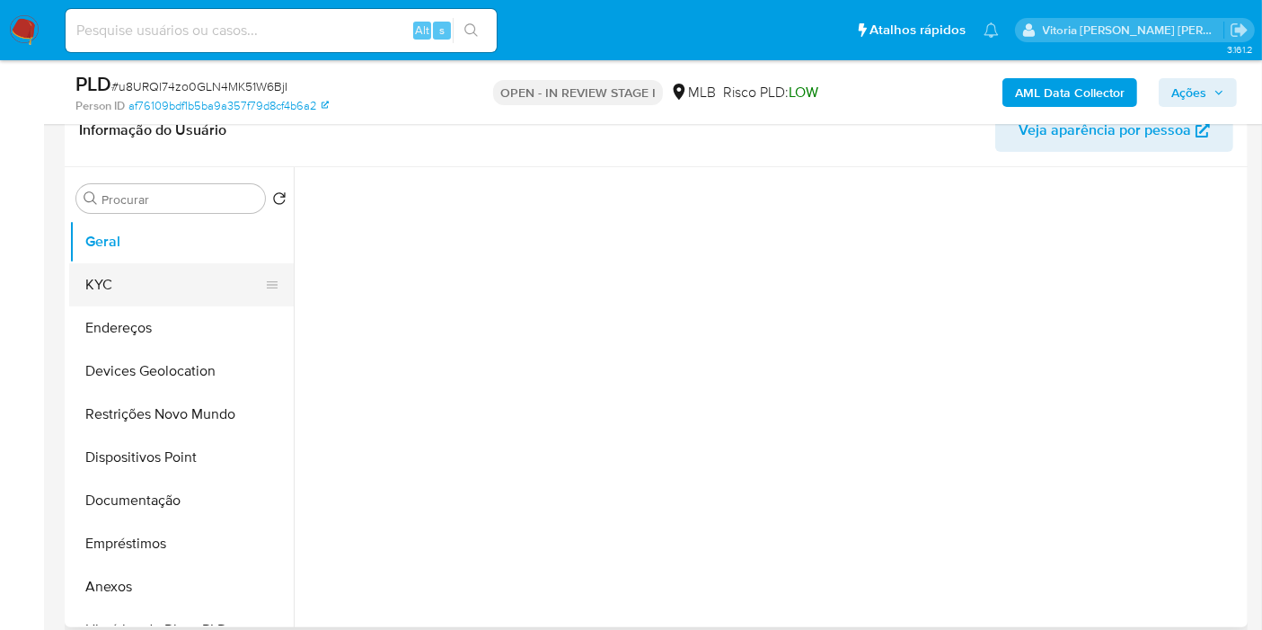
select select "10"
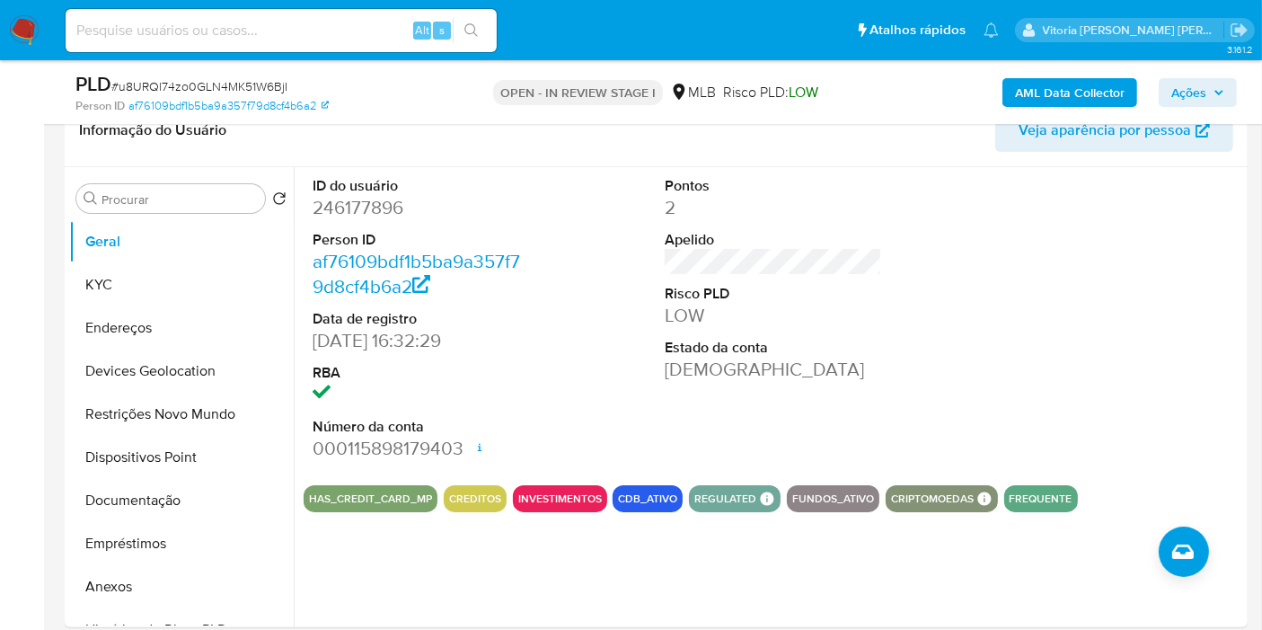
click at [342, 202] on dd "246177896" at bounding box center [421, 207] width 217 height 25
copy dd "246177896"
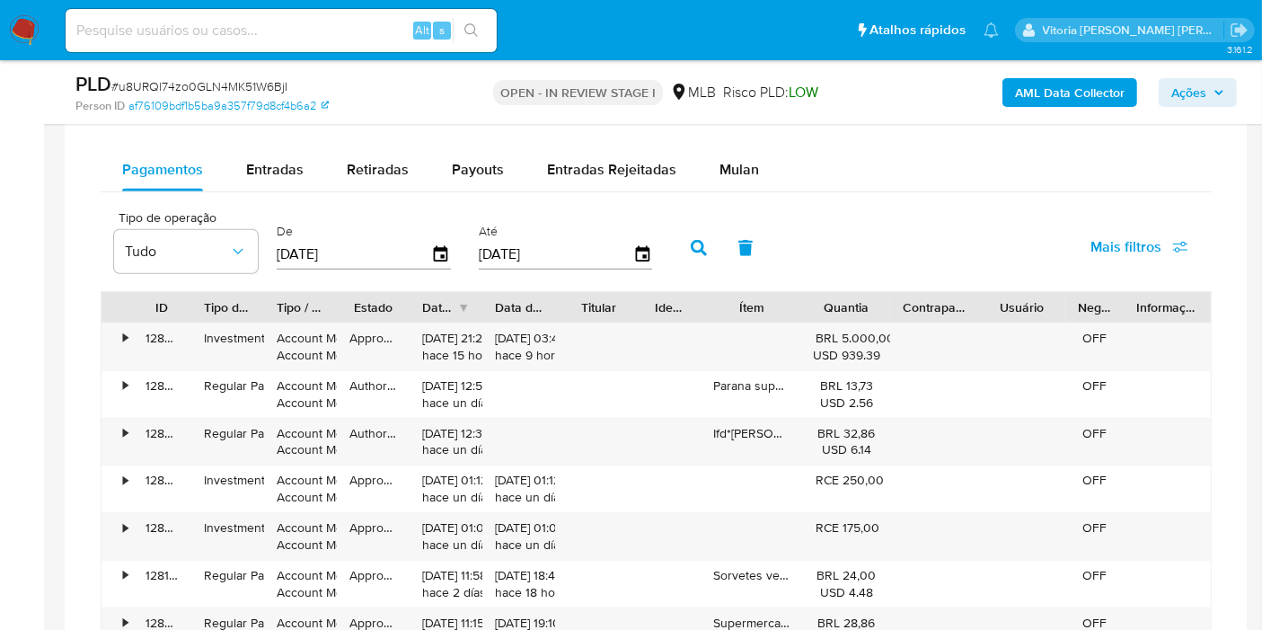
scroll to position [1297, 0]
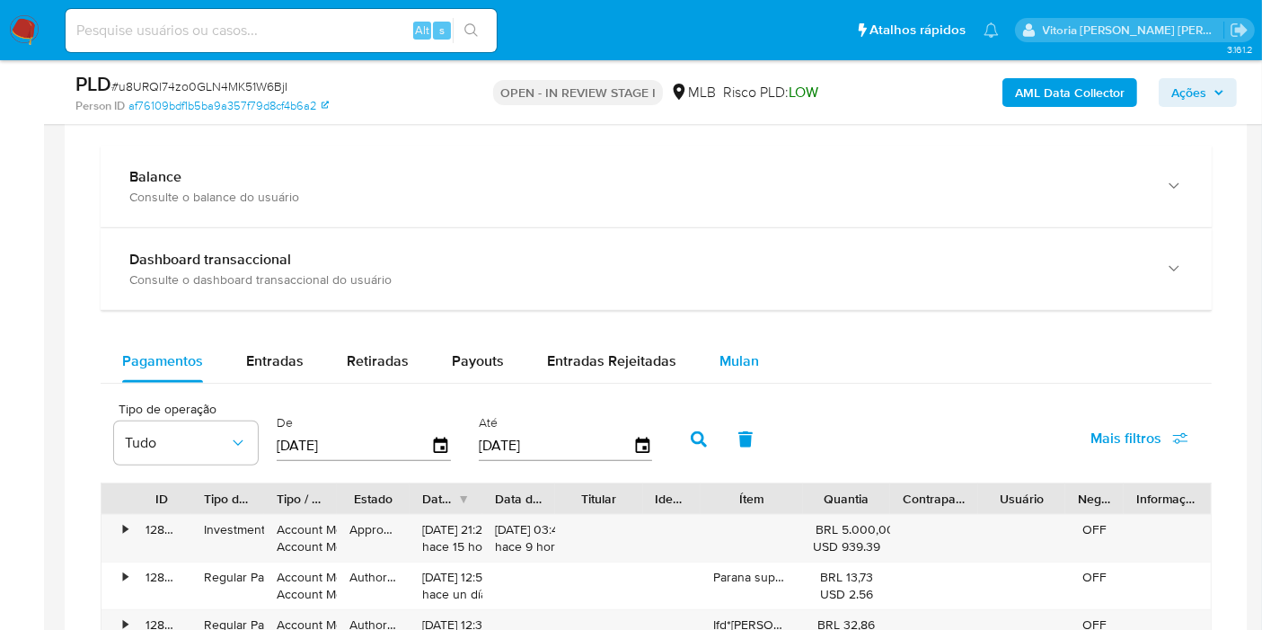
click at [735, 354] on span "Mulan" at bounding box center [739, 360] width 40 height 21
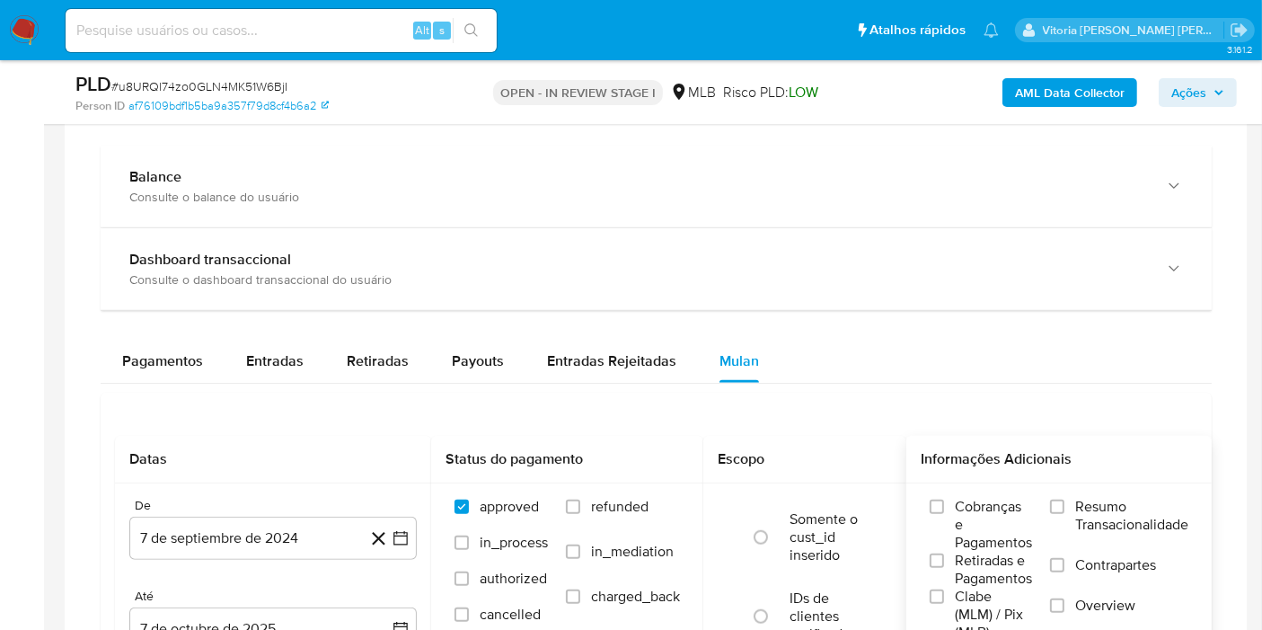
click at [1100, 507] on span "Resumo Transacionalidade" at bounding box center [1131, 516] width 113 height 36
click at [1064, 507] on input "Resumo Transacionalidade" at bounding box center [1057, 506] width 14 height 14
click at [267, 518] on button "7 de septiembre de 2024" at bounding box center [272, 537] width 287 height 43
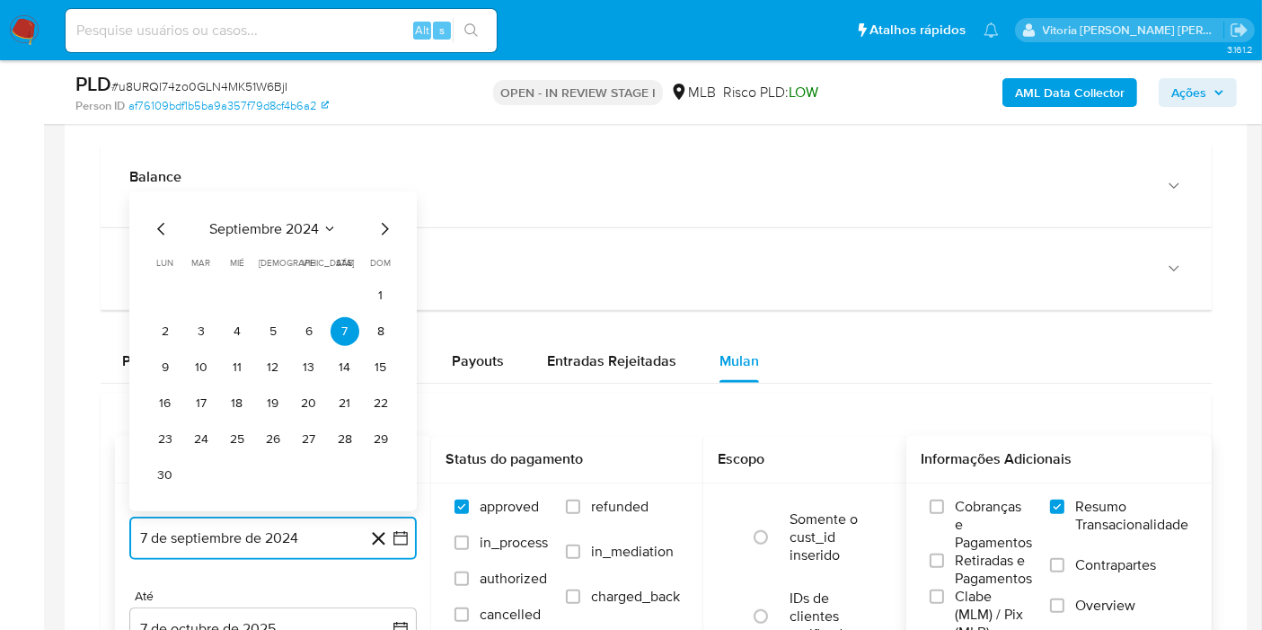
click at [300, 225] on span "septiembre 2024" at bounding box center [264, 229] width 110 height 18
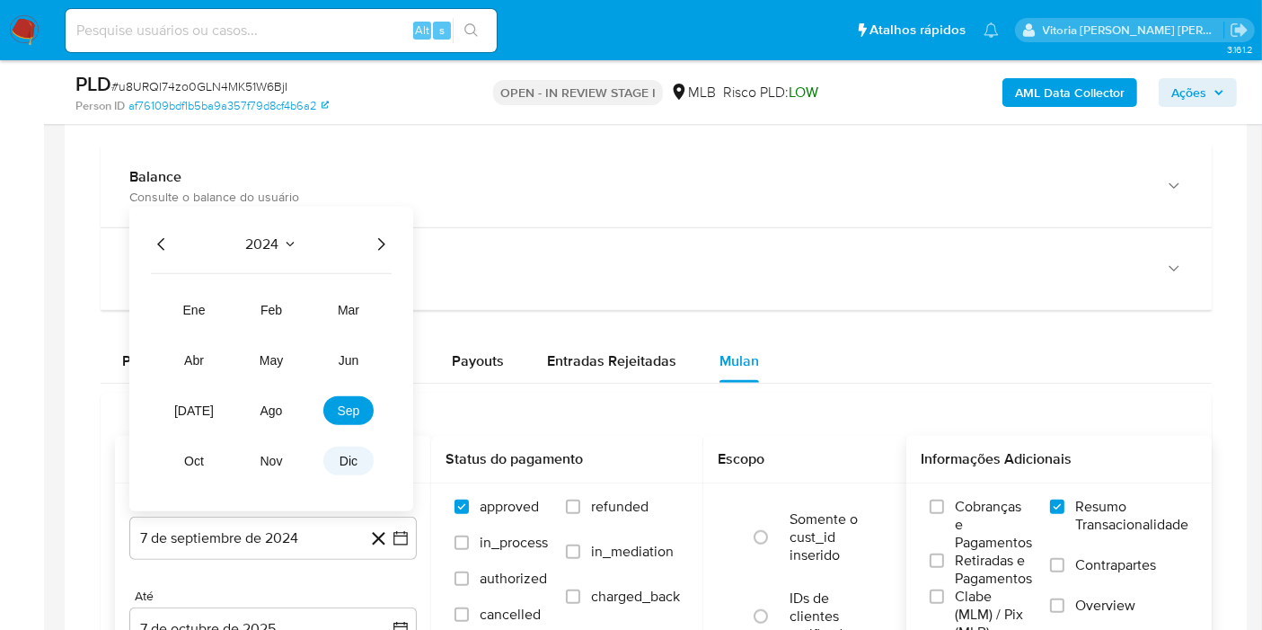
click at [341, 465] on button "dic" at bounding box center [348, 460] width 50 height 29
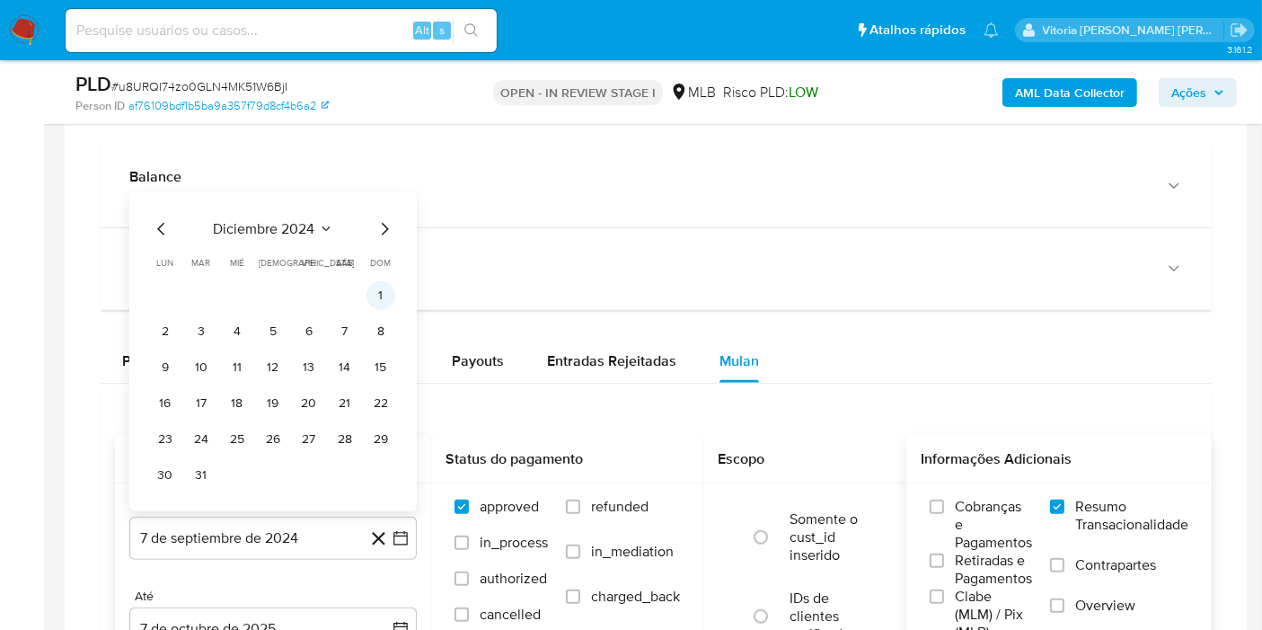
click at [379, 296] on button "1" at bounding box center [380, 295] width 29 height 29
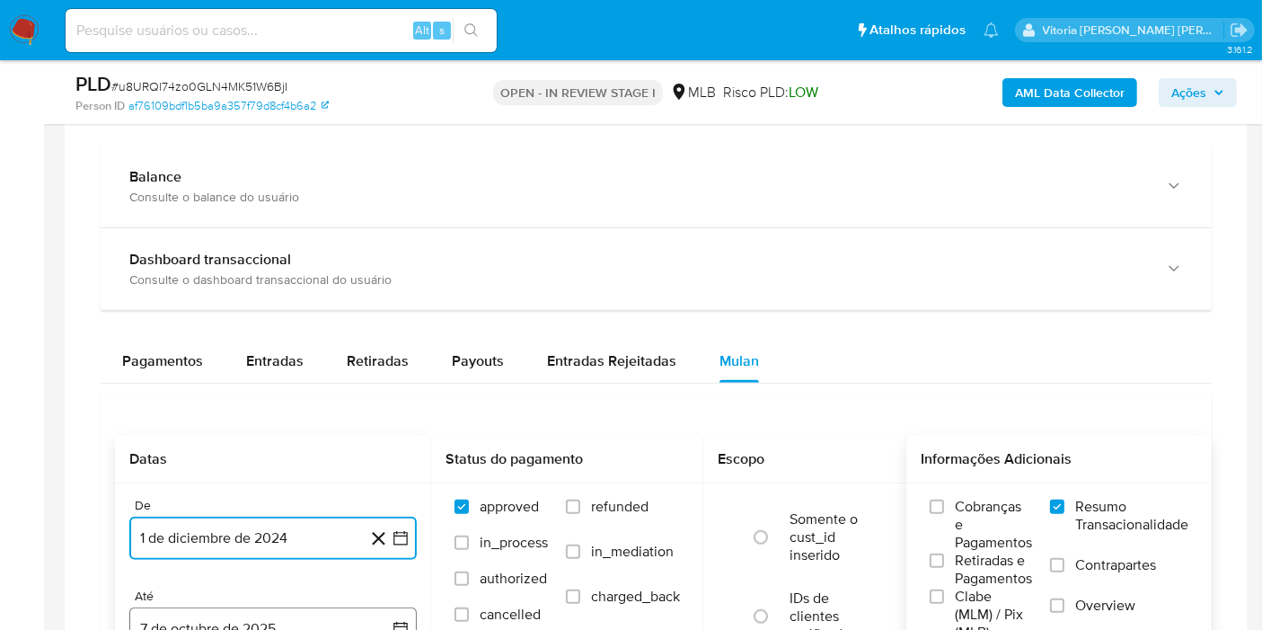
click at [294, 610] on button "7 de octubre de 2025" at bounding box center [272, 628] width 287 height 43
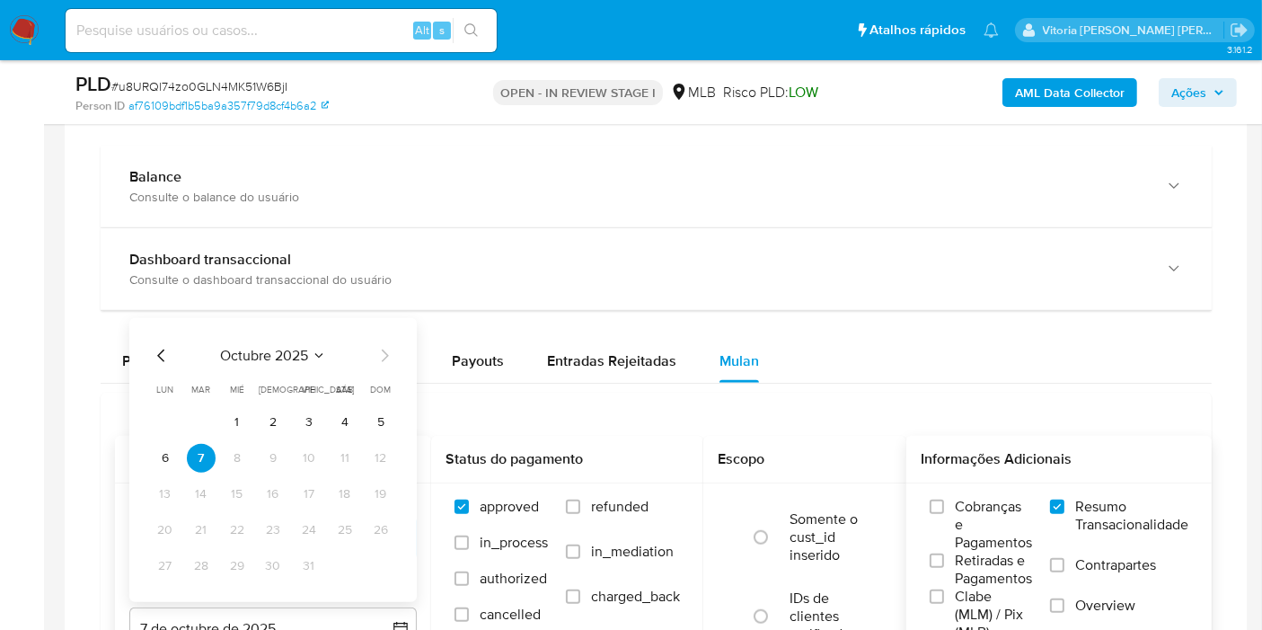
click at [310, 350] on button "octubre 2025" at bounding box center [273, 356] width 106 height 18
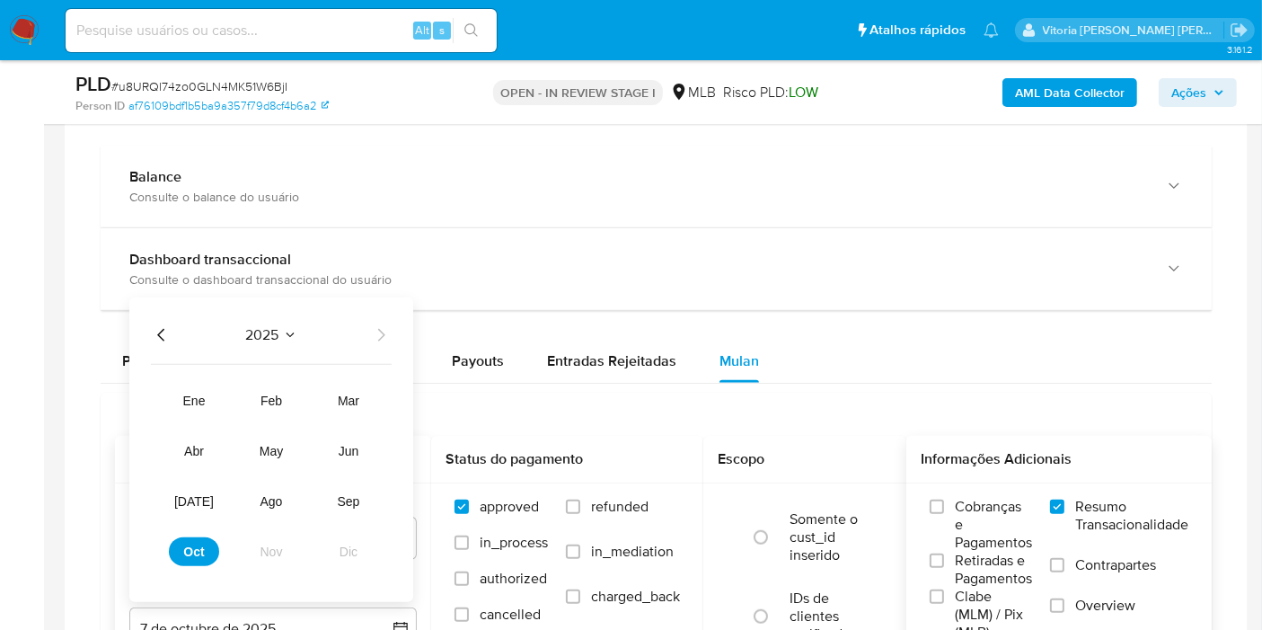
click at [162, 331] on icon "Año anterior" at bounding box center [162, 335] width 22 height 22
click at [340, 546] on span "dic" at bounding box center [349, 551] width 18 height 14
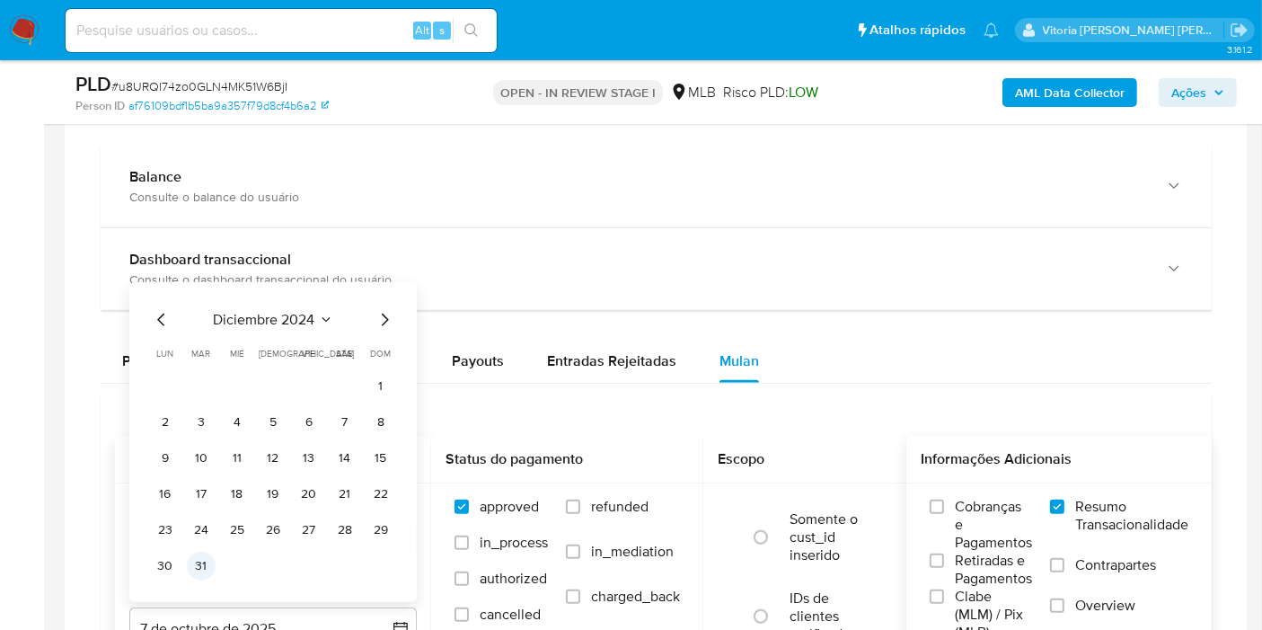
click at [205, 556] on button "31" at bounding box center [201, 565] width 29 height 29
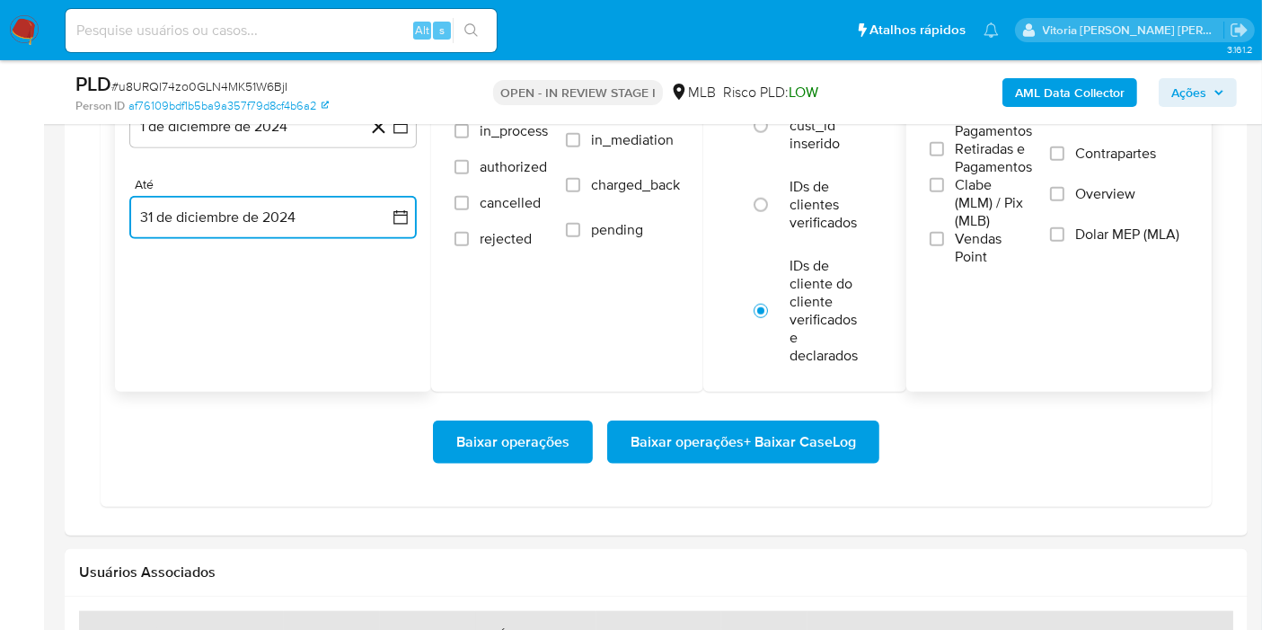
scroll to position [1712, 0]
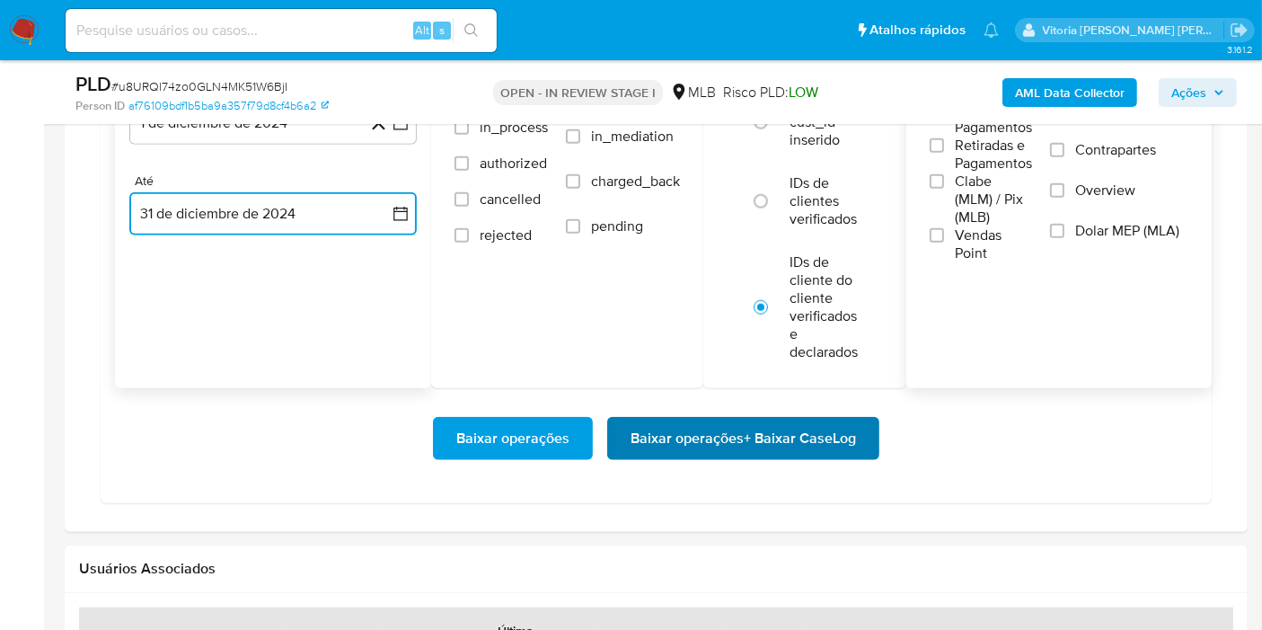
click at [712, 442] on span "Baixar operações + Baixar CaseLog" at bounding box center [743, 439] width 225 height 40
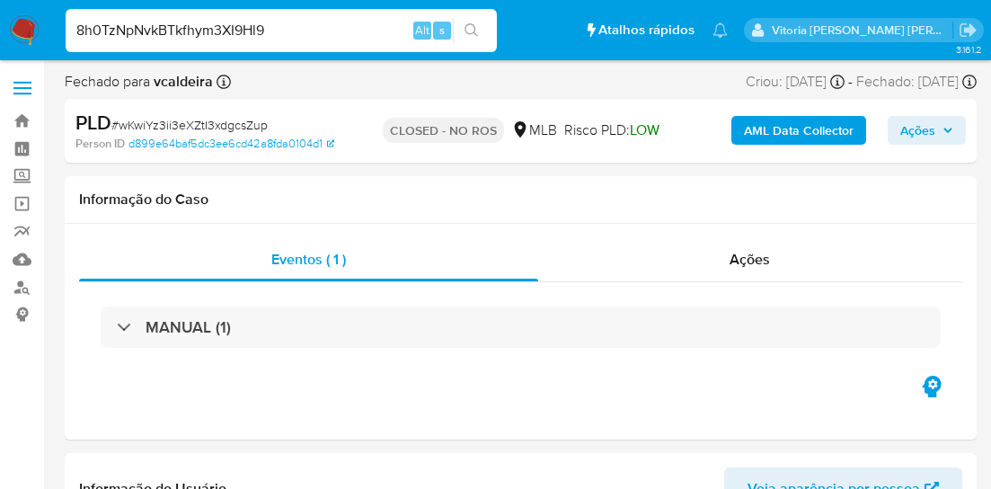
select select "10"
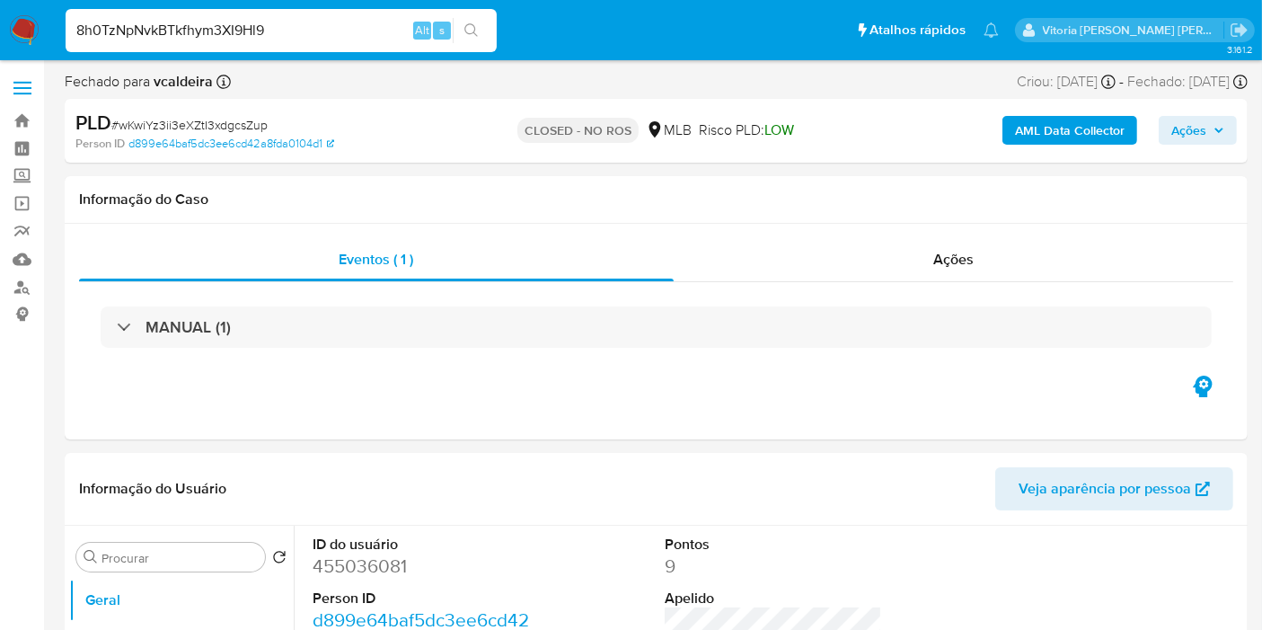
click at [990, 122] on span "Ações" at bounding box center [1188, 130] width 35 height 29
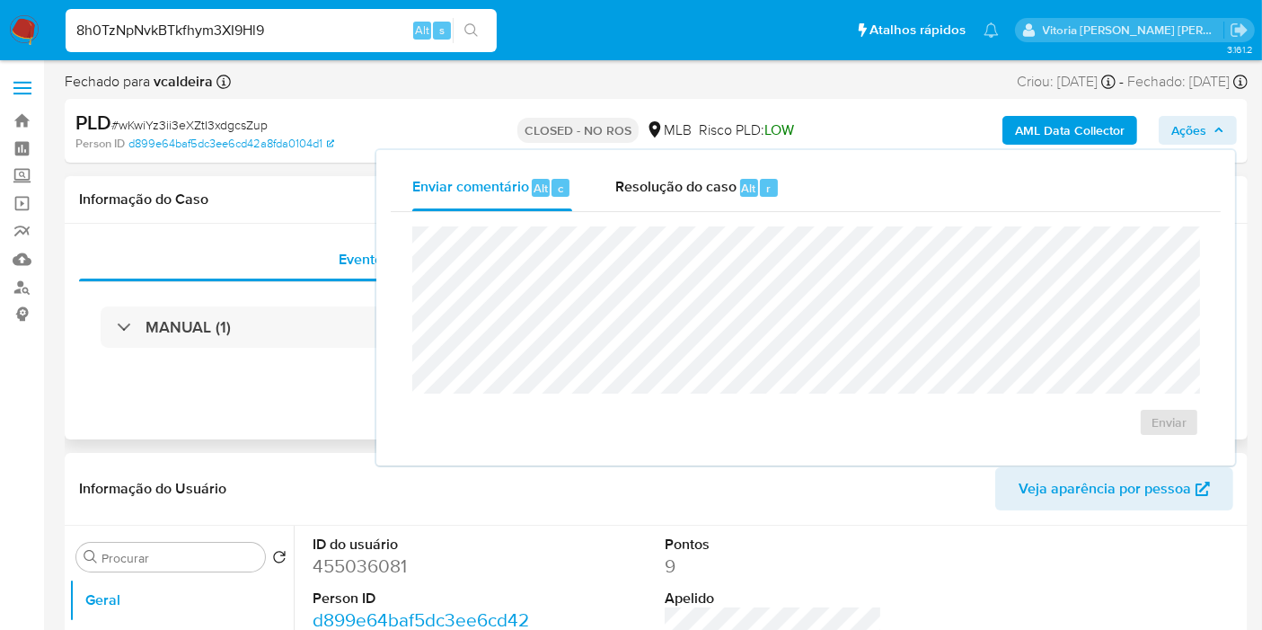
click at [287, 387] on div "Eventos ( 1 ) Ações MANUAL (1)" at bounding box center [656, 332] width 1183 height 216
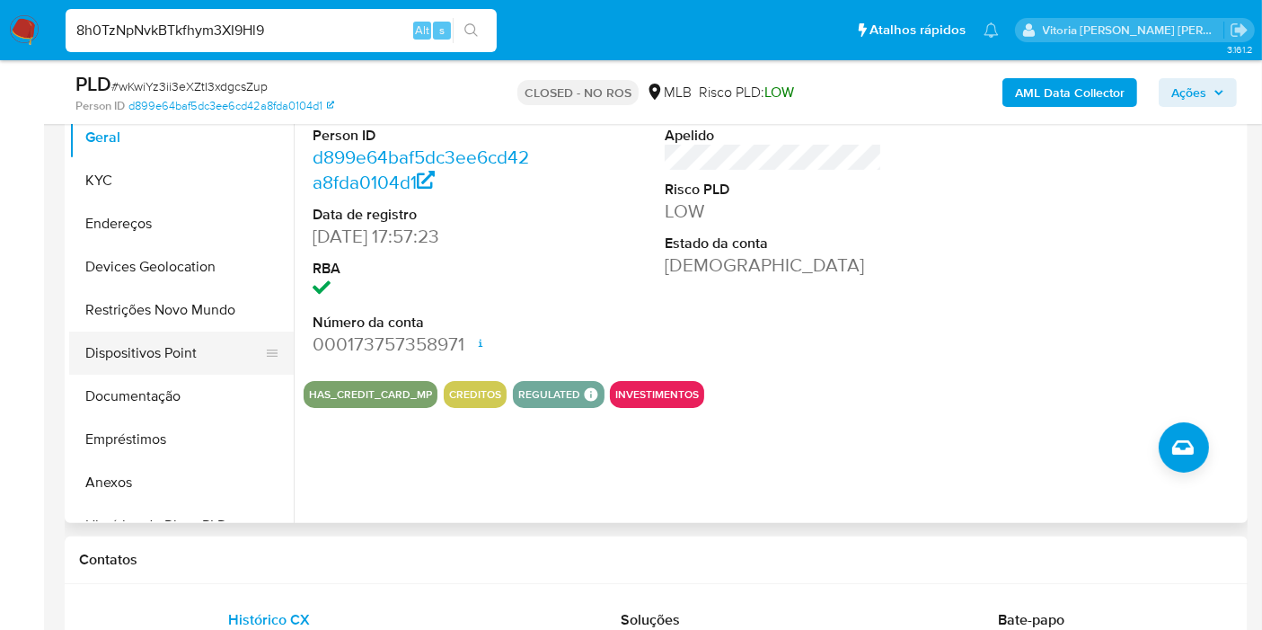
scroll to position [199, 0]
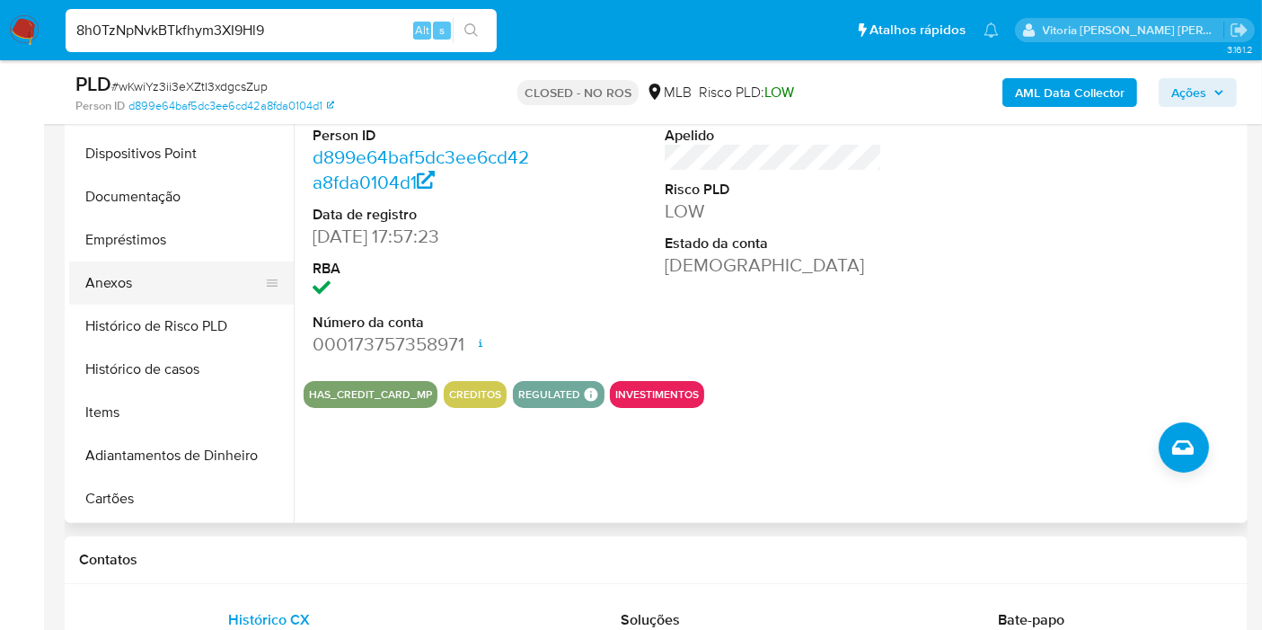
click at [120, 291] on button "Anexos" at bounding box center [174, 282] width 210 height 43
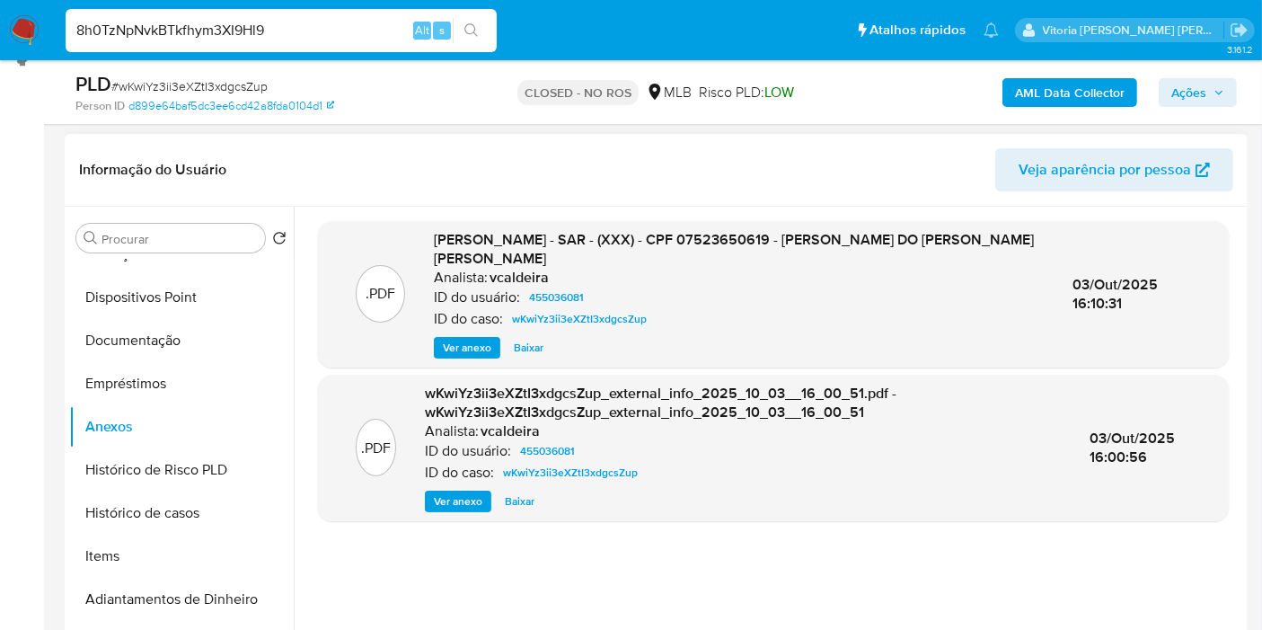
scroll to position [299, 0]
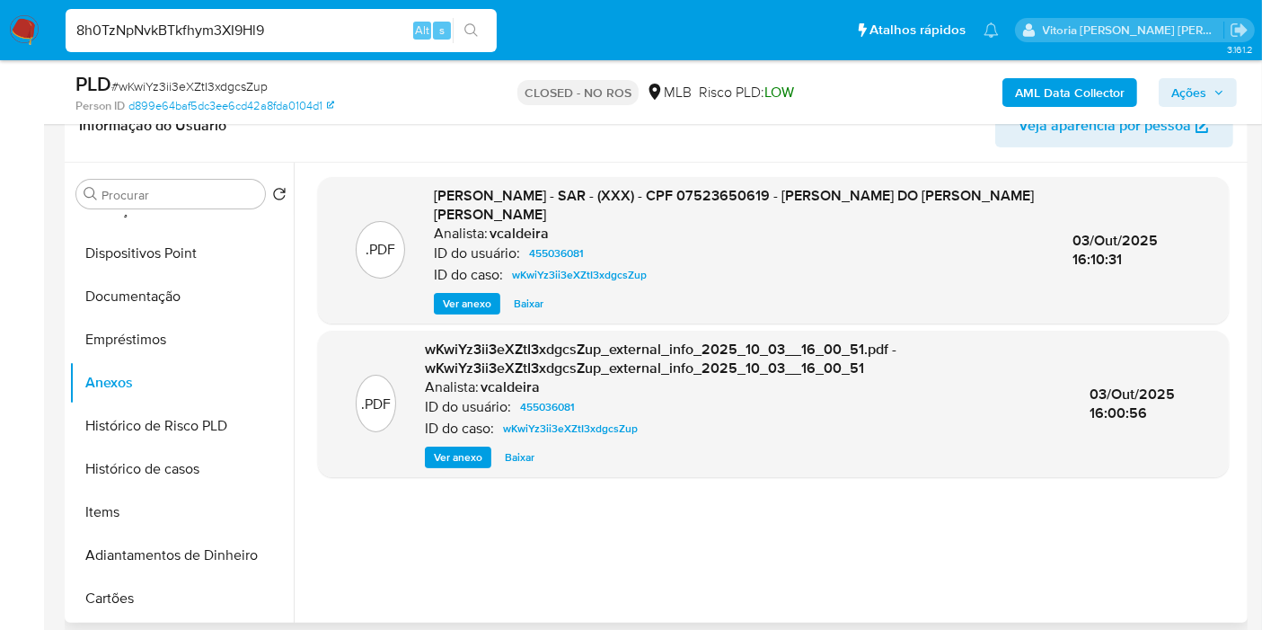
click at [477, 302] on span "Ver anexo" at bounding box center [467, 304] width 49 height 18
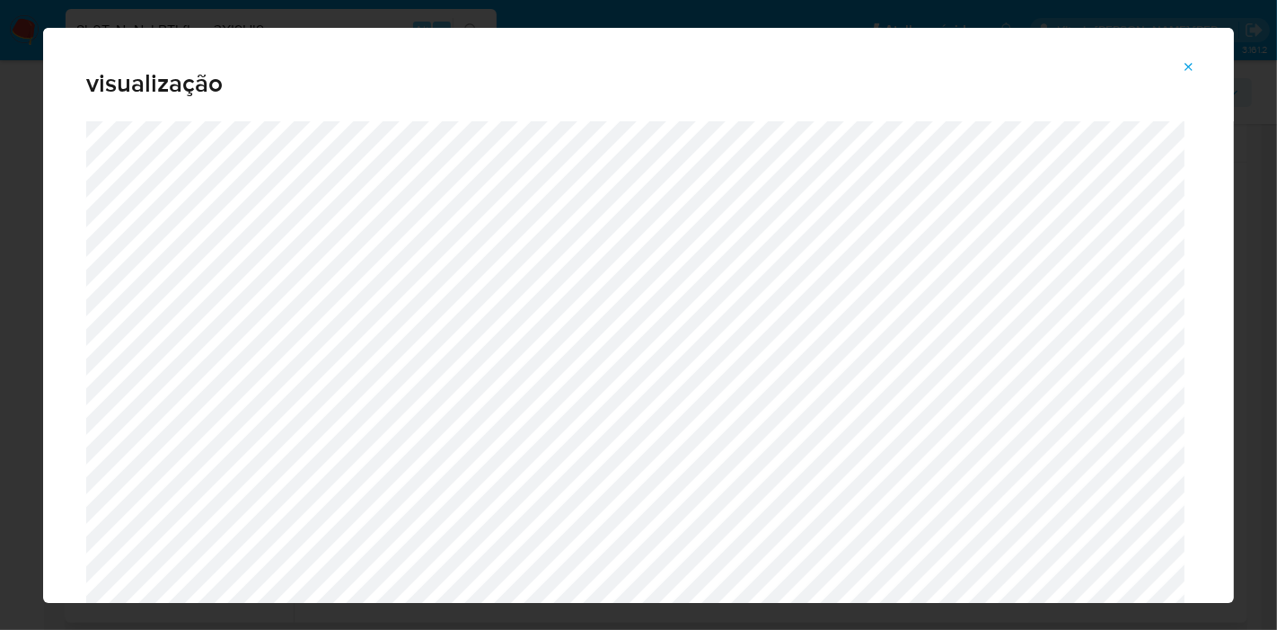
click at [990, 71] on icon "Attachment preview" at bounding box center [1189, 67] width 14 height 14
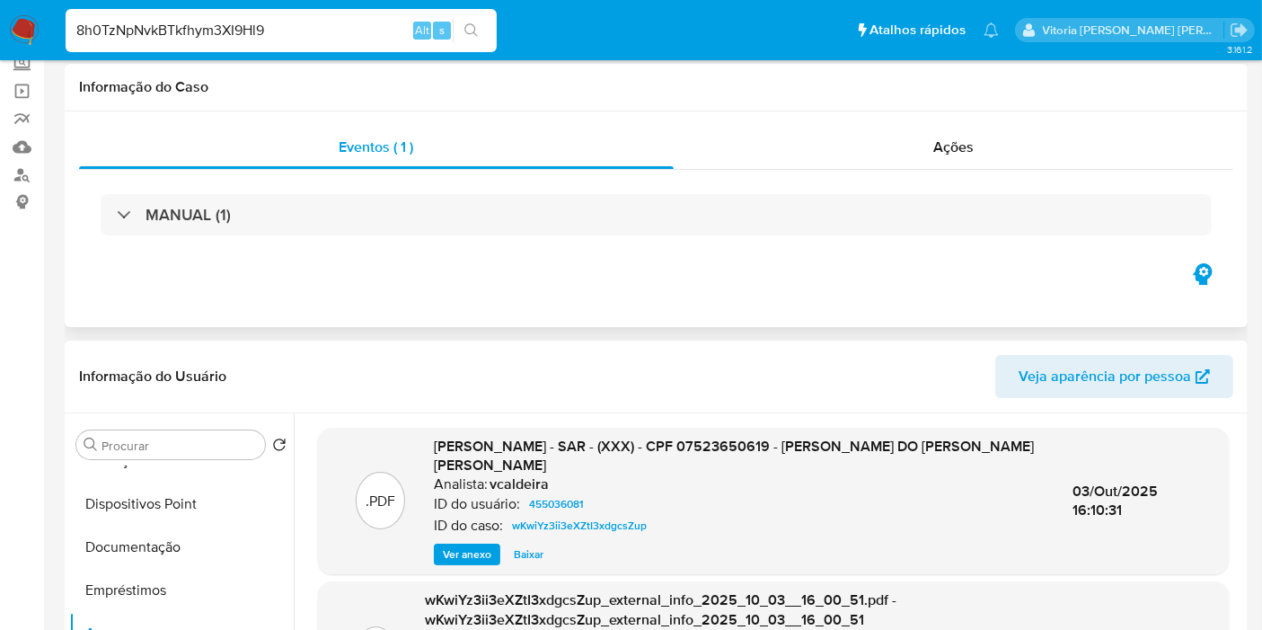
scroll to position [0, 0]
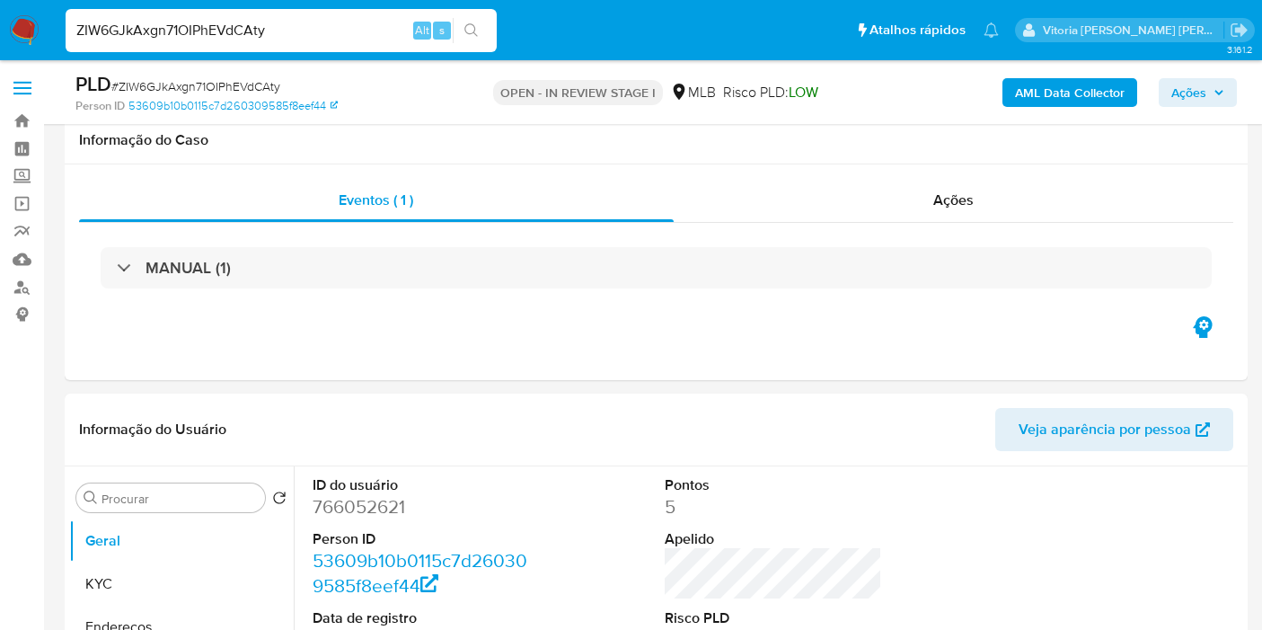
scroll to position [1796, 0]
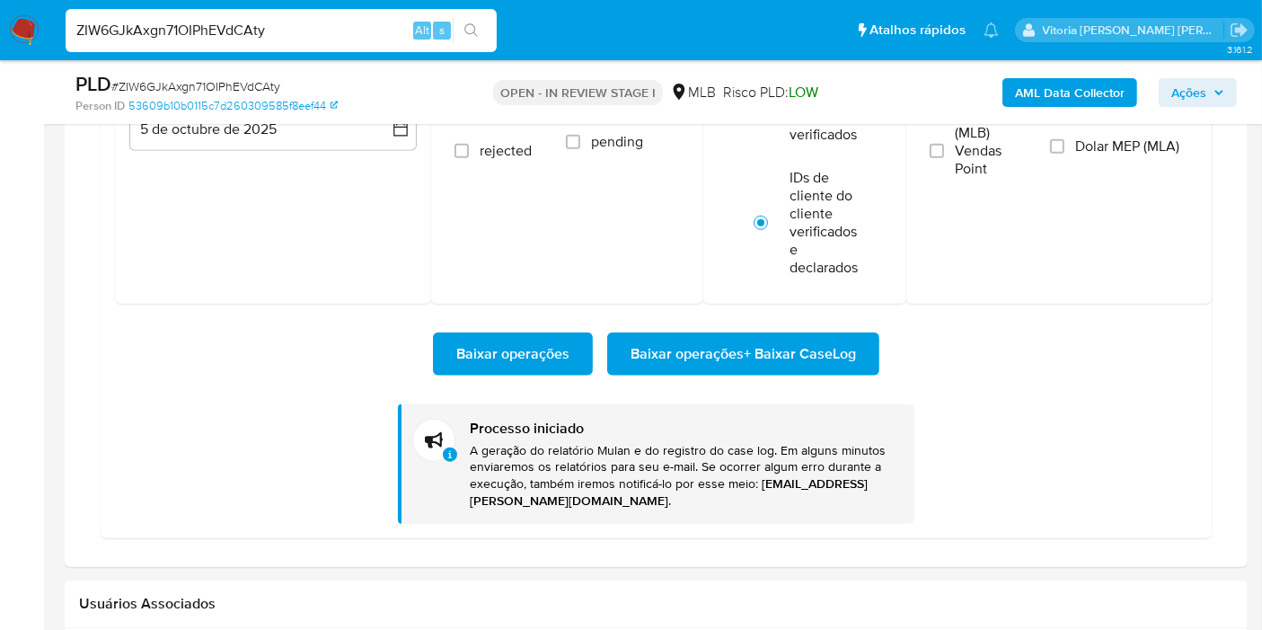
click at [216, 28] on input "ZIW6GJkAxgn71OIPhEVdCAty" at bounding box center [281, 30] width 431 height 23
paste input "89rqVFb1kNa0s93q9VKERM8c"
type input "89rqVFb1kNa0s93q9VKERM8c"
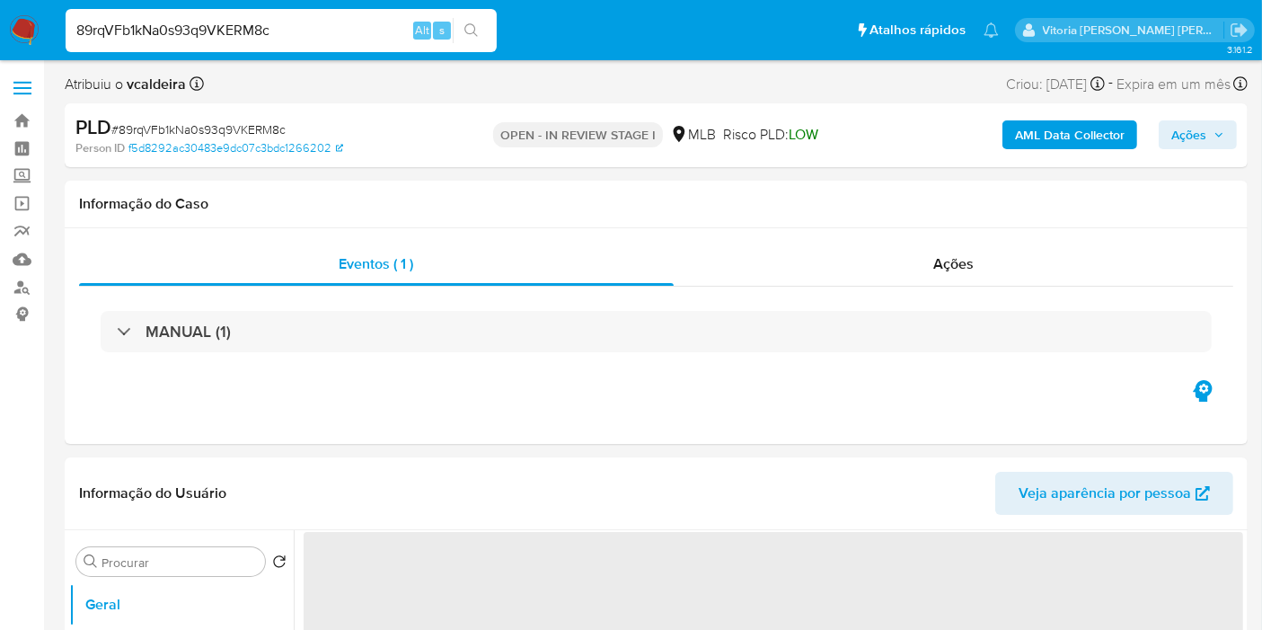
select select "10"
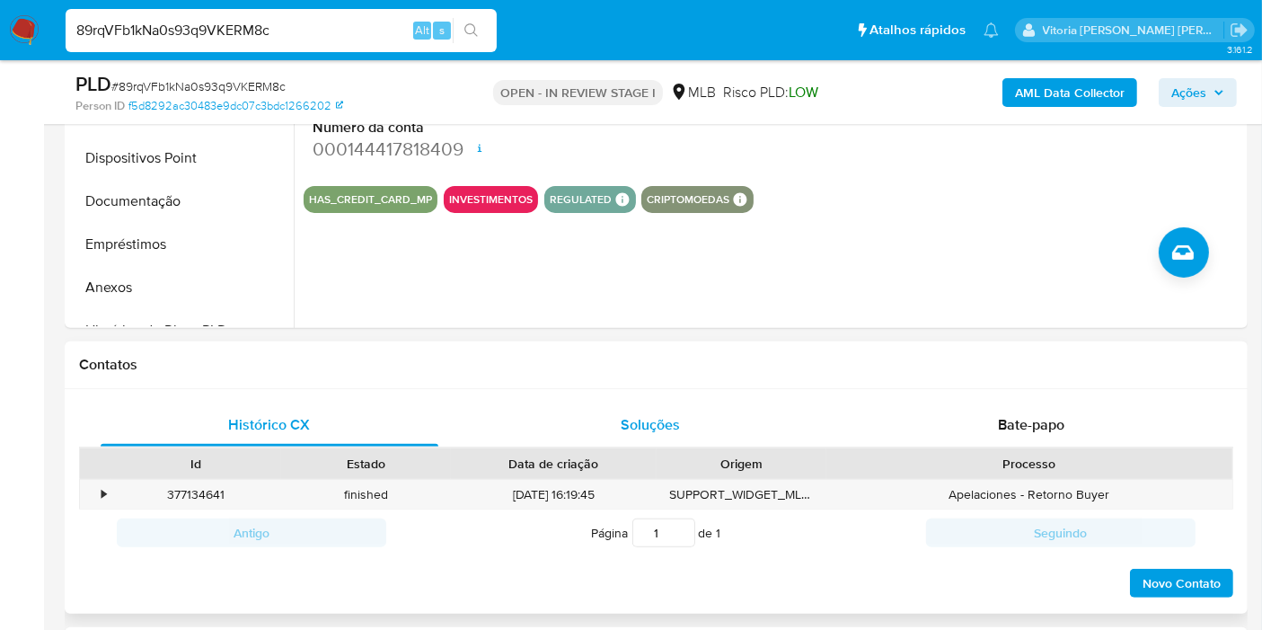
scroll to position [199, 0]
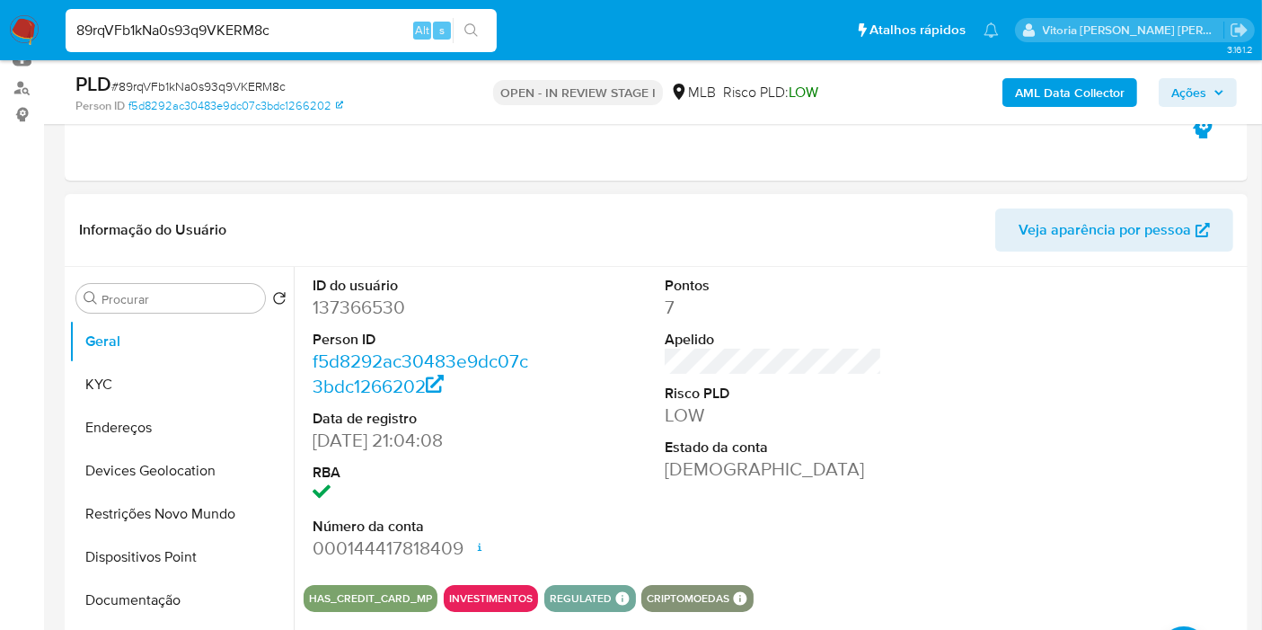
click at [400, 310] on dd "137366530" at bounding box center [421, 307] width 217 height 25
click at [356, 304] on dd "137366530" at bounding box center [421, 307] width 217 height 25
copy dd "137366530"
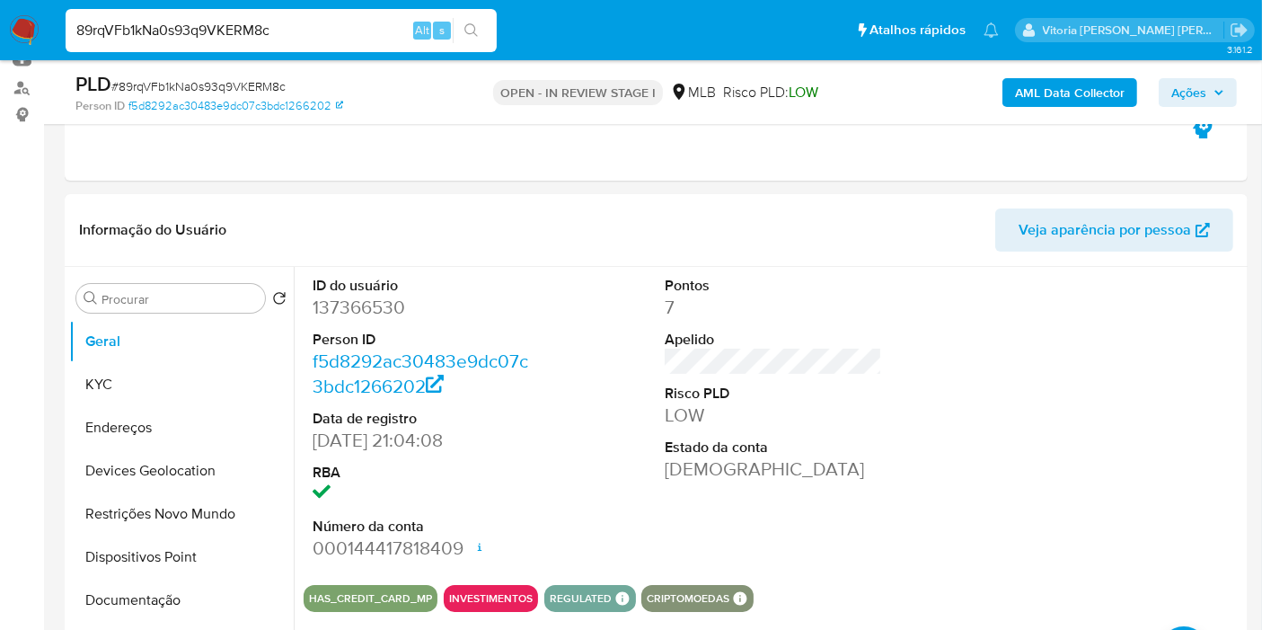
click at [232, 40] on input "89rqVFb1kNa0s93q9VKERM8c" at bounding box center [281, 30] width 431 height 23
paste input "BLatUf8q6DimntHgnZYh09Qb"
type input "BLatUf8q6DimntHgnZYh09Qb"
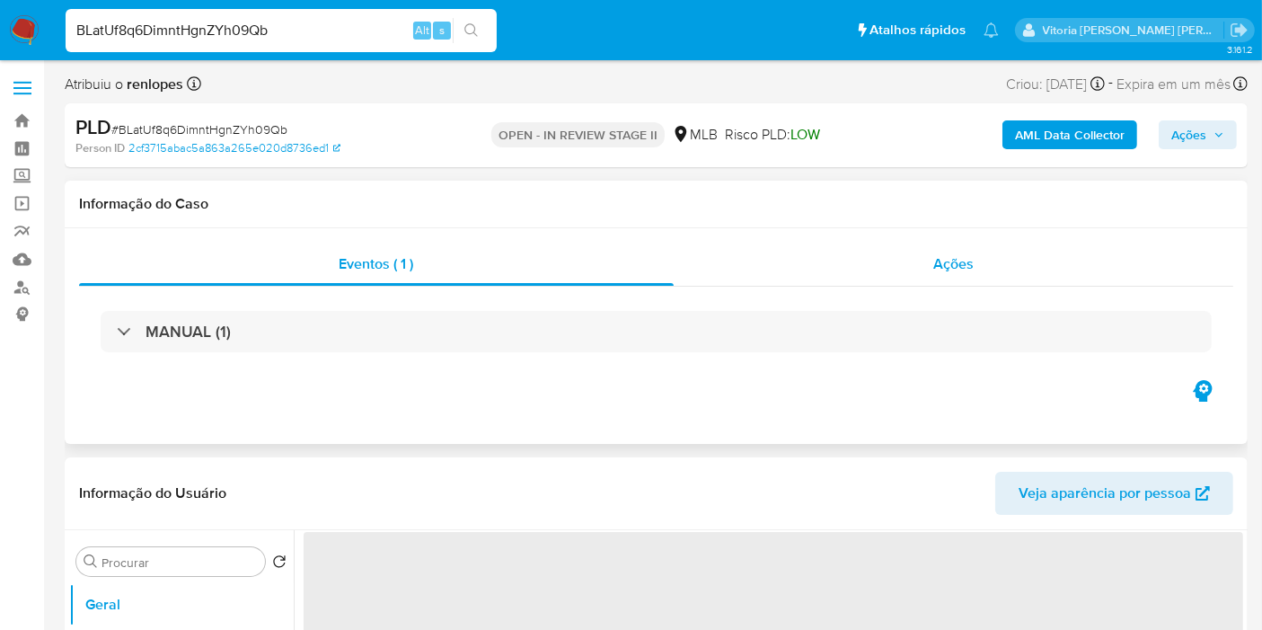
select select "10"
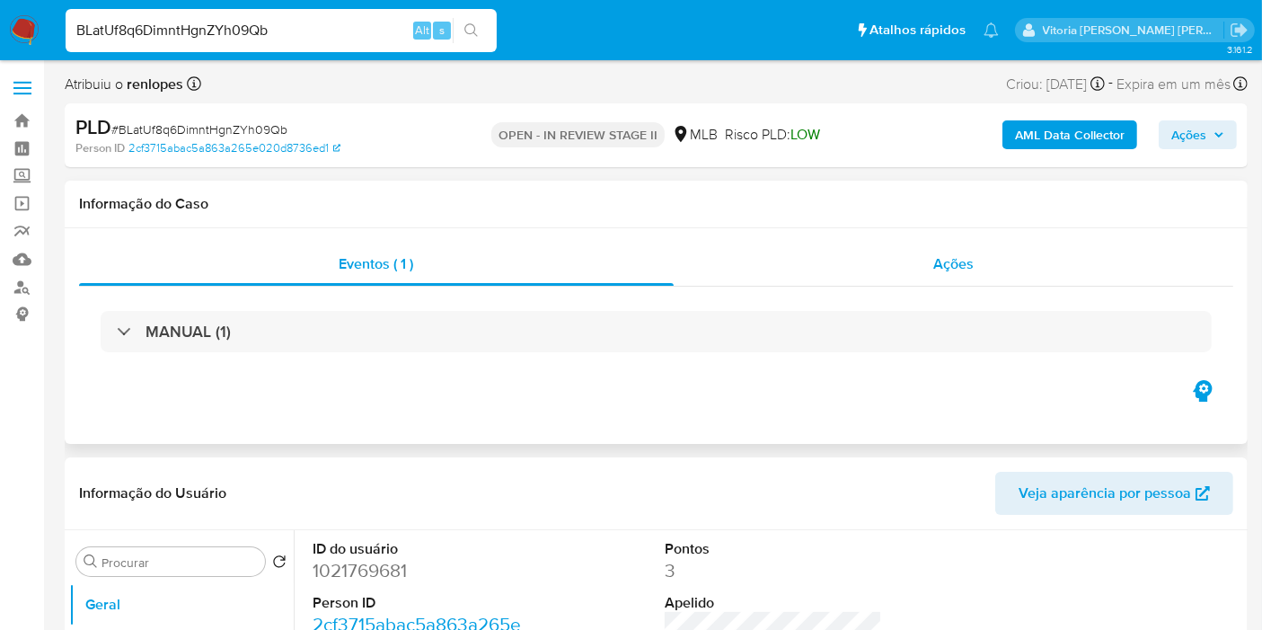
click at [943, 268] on span "Ações" at bounding box center [953, 263] width 40 height 21
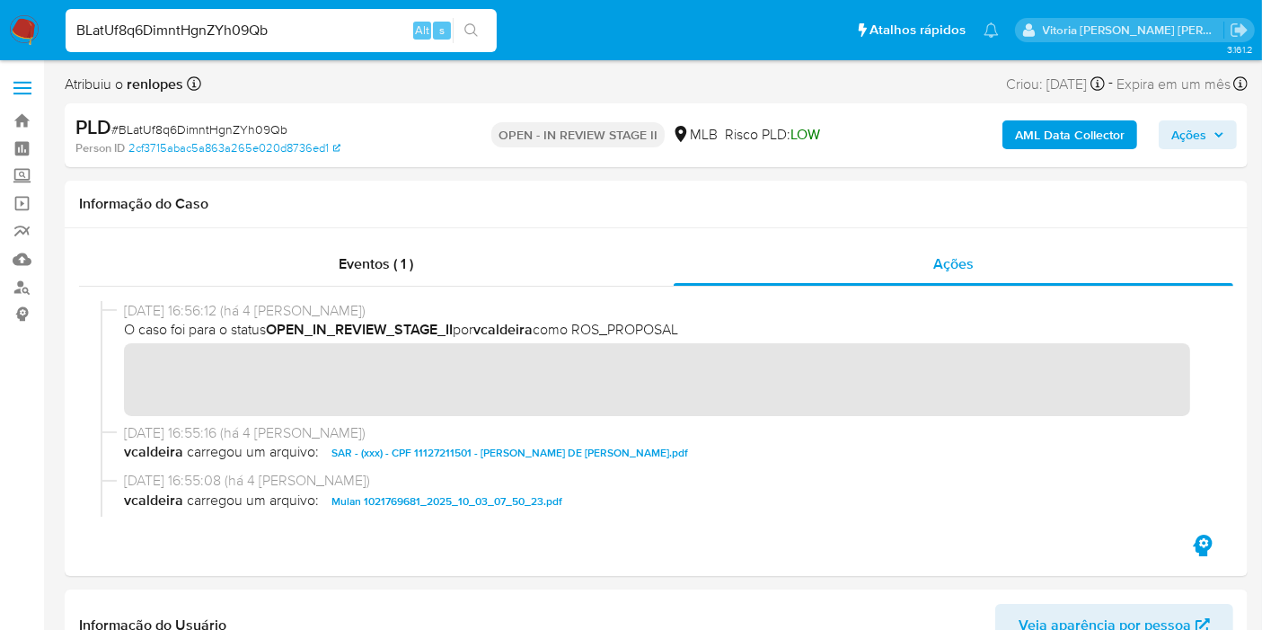
click at [220, 29] on input "BLatUf8q6DimntHgnZYh09Qb" at bounding box center [281, 30] width 431 height 23
paste input "dtYlpmUR5XwX0RdVk1SBe3Fw"
type input "dtYlpmUR5XwX0RdVk1SBe3Fw"
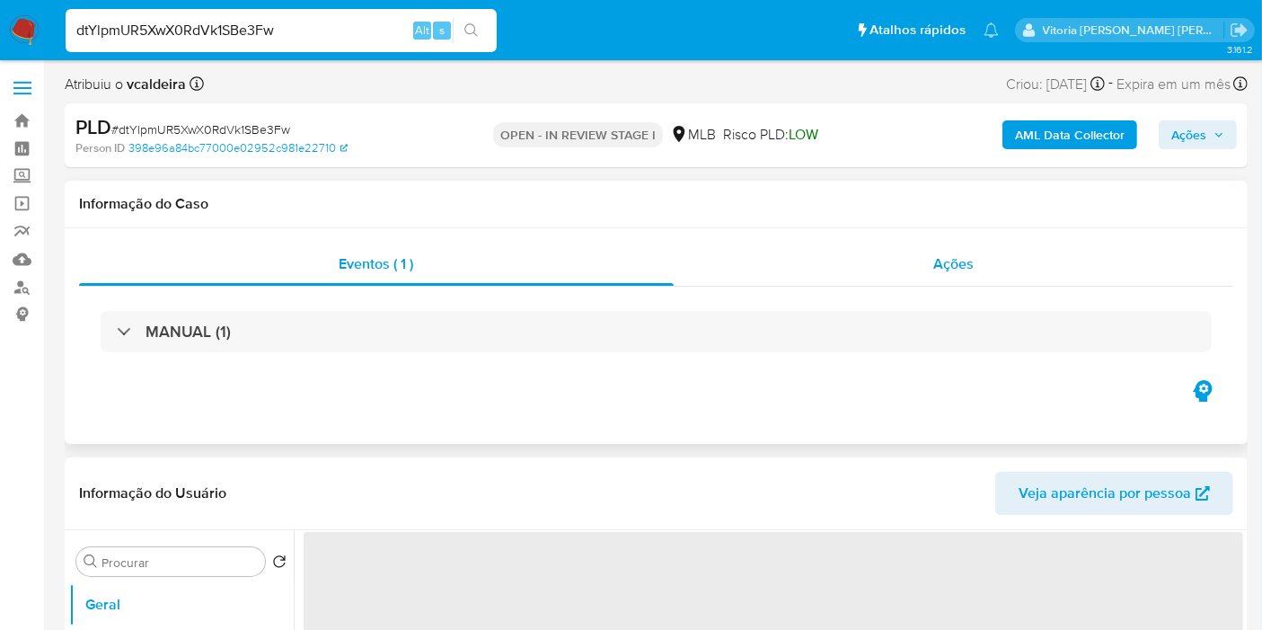
select select "10"
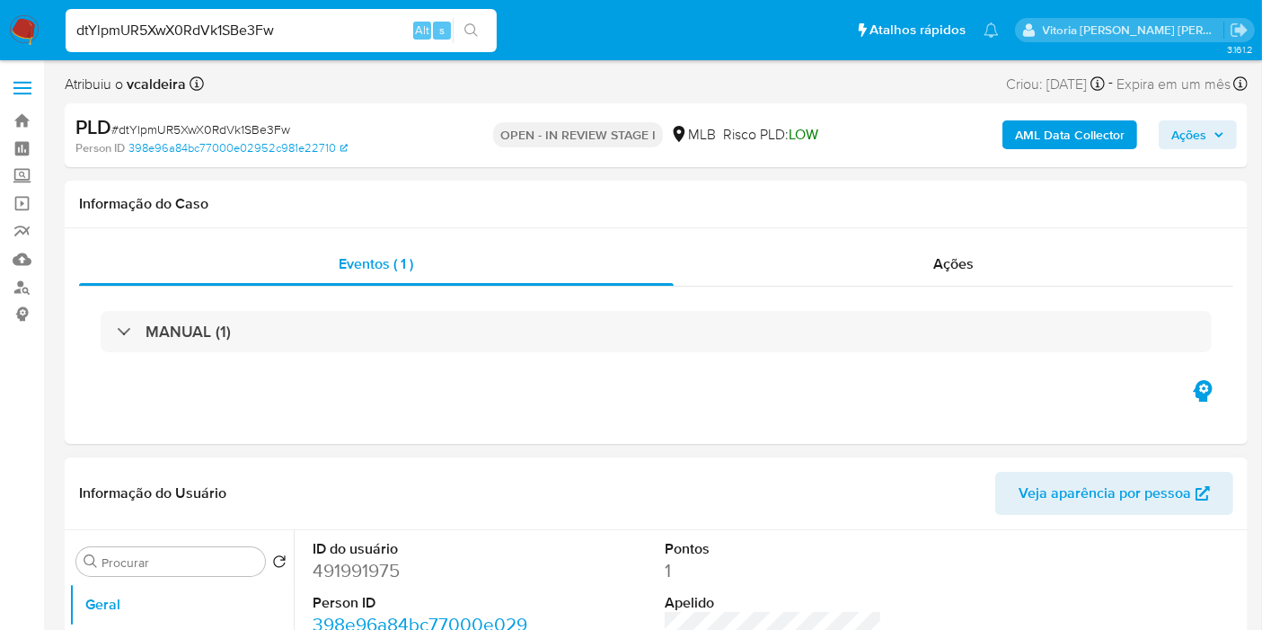
click at [355, 574] on dd "491991975" at bounding box center [421, 570] width 217 height 25
copy dd "491991975"
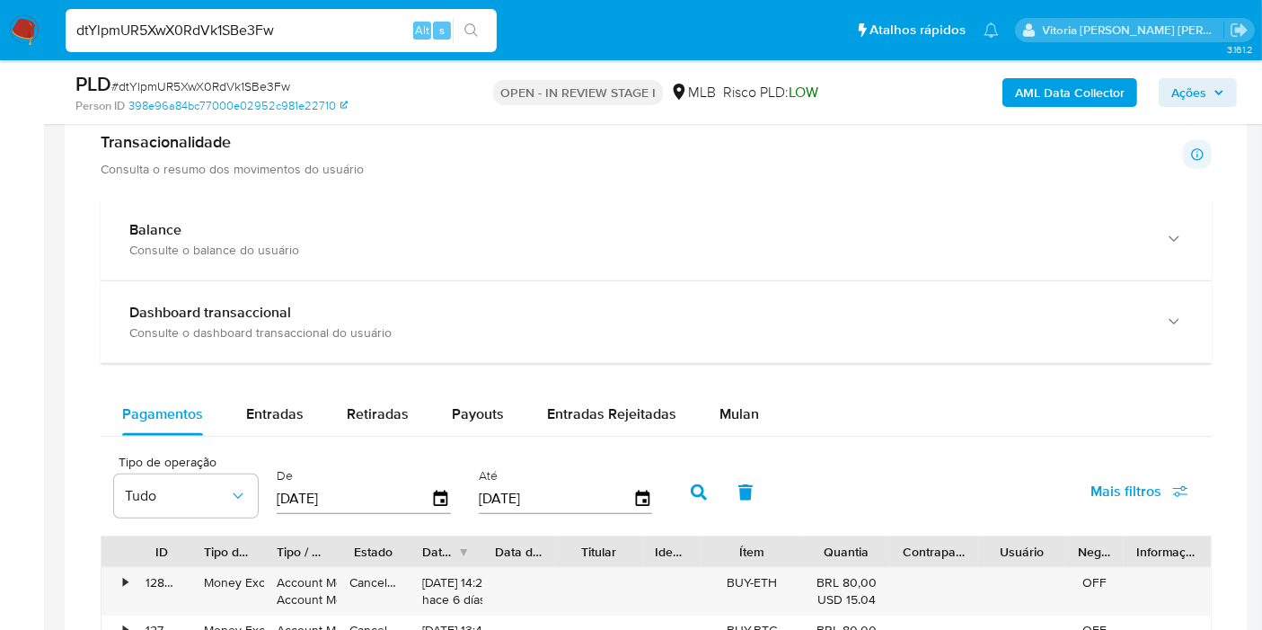
scroll to position [1397, 0]
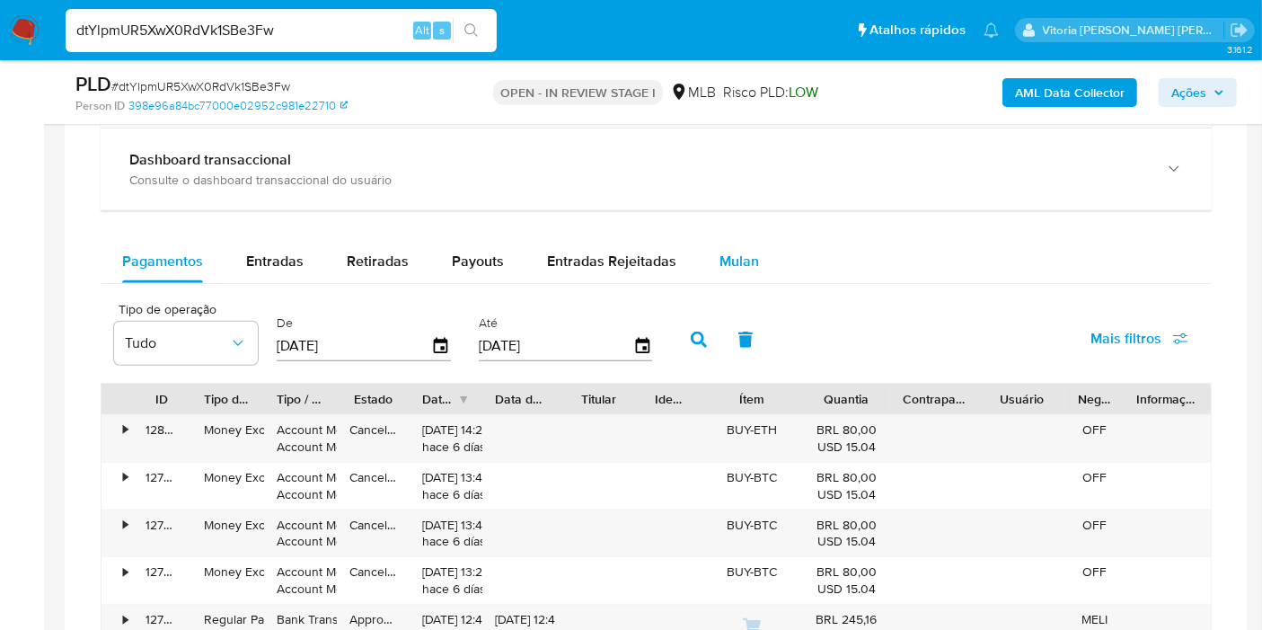
click at [731, 255] on span "Mulan" at bounding box center [739, 261] width 40 height 21
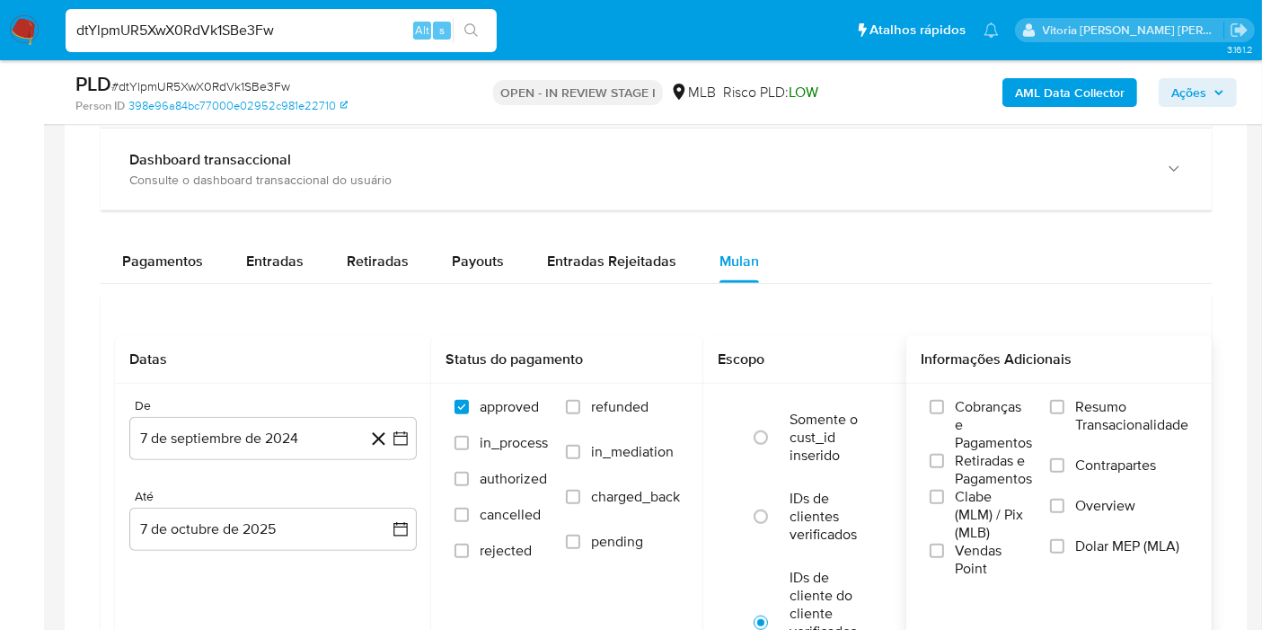
click at [1079, 403] on span "Resumo Transacionalidade" at bounding box center [1131, 416] width 113 height 36
click at [1064, 403] on input "Resumo Transacionalidade" at bounding box center [1057, 407] width 14 height 14
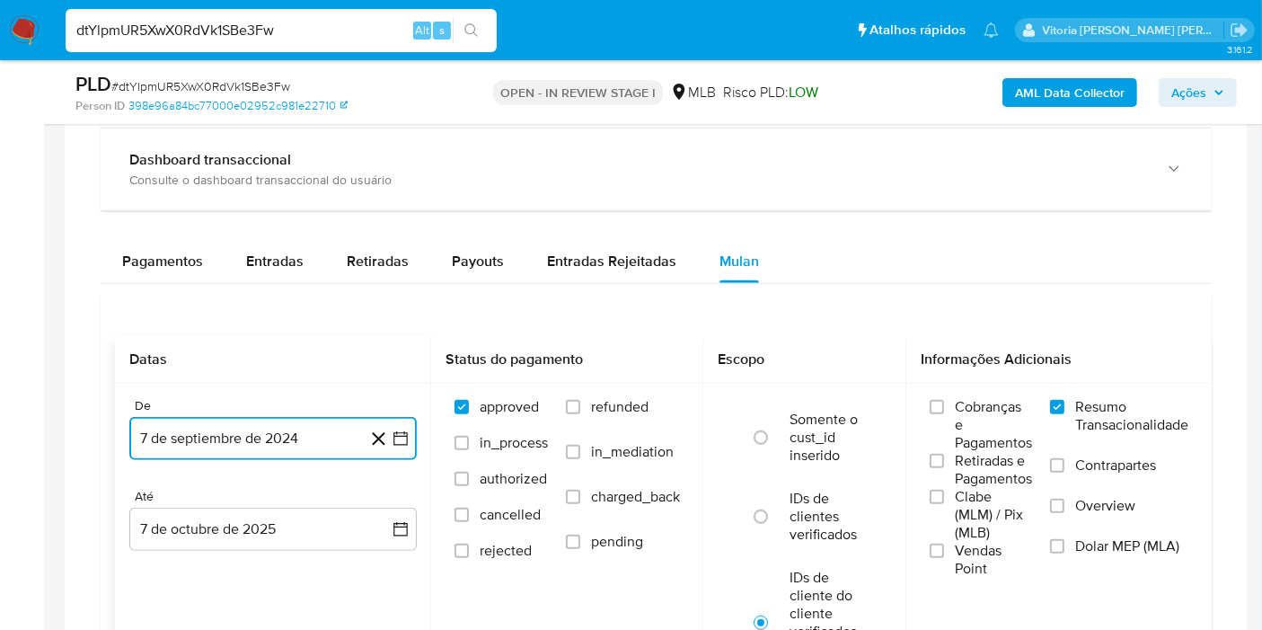
click at [300, 428] on button "7 de septiembre de 2024" at bounding box center [272, 438] width 287 height 43
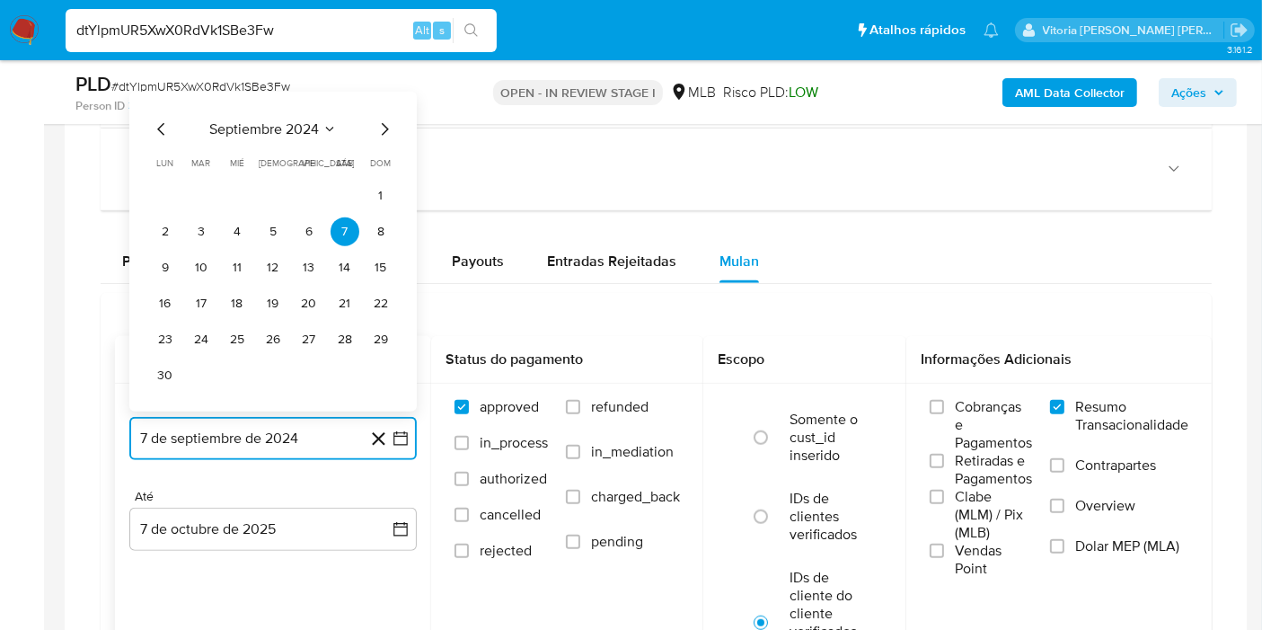
click at [323, 124] on icon "Seleccionar mes y año" at bounding box center [329, 129] width 14 height 14
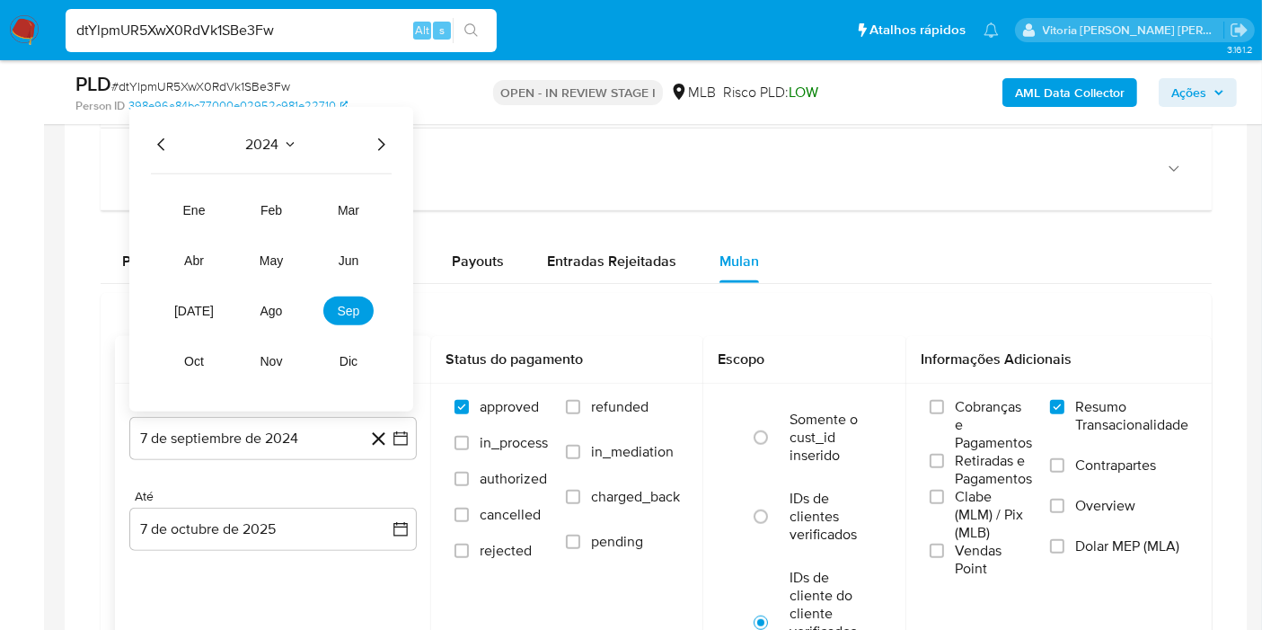
click at [380, 150] on div "2024 2024 ene feb mar abr may jun jul ago sep oct nov dic" at bounding box center [271, 259] width 284 height 304
click at [382, 147] on icon "Año siguiente" at bounding box center [381, 145] width 22 height 22
click at [276, 304] on span "ago" at bounding box center [271, 311] width 22 height 14
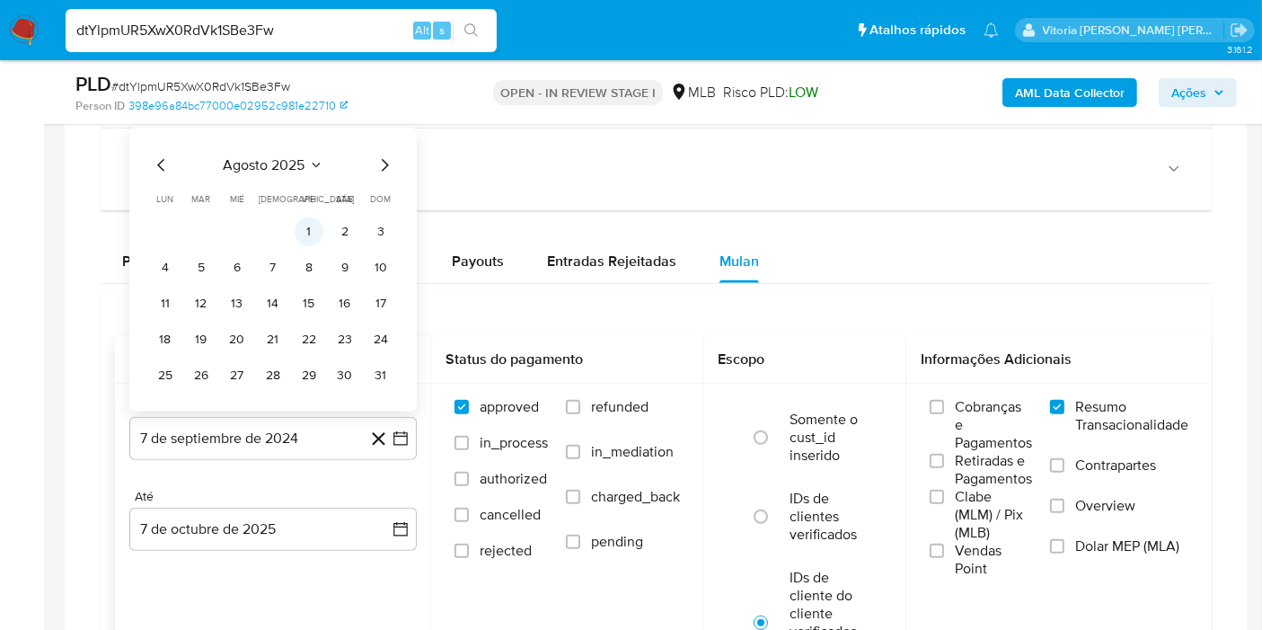
click at [307, 217] on button "1" at bounding box center [309, 231] width 29 height 29
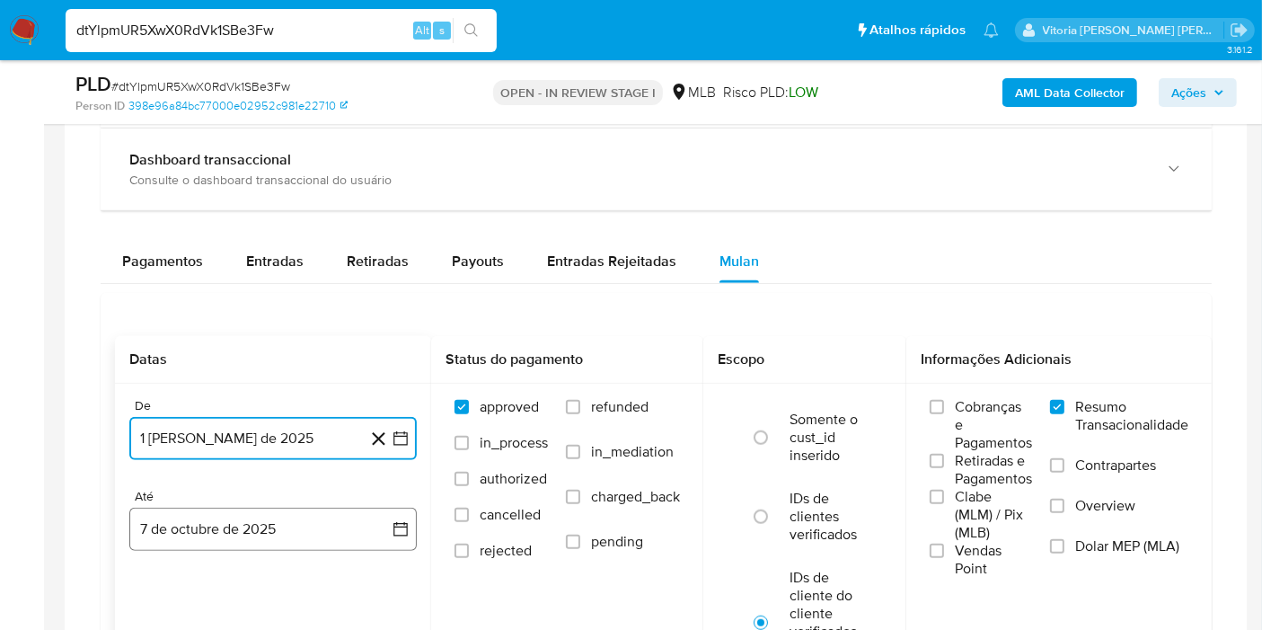
click at [238, 522] on button "7 de octubre de 2025" at bounding box center [272, 528] width 287 height 43
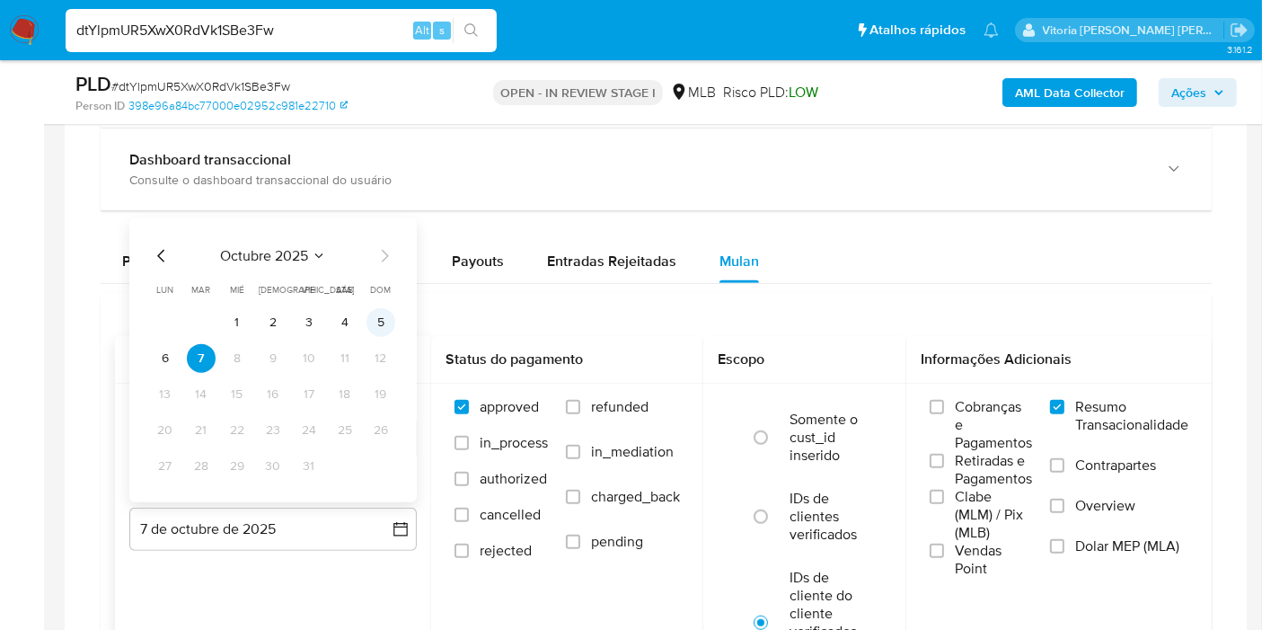
click at [375, 322] on button "5" at bounding box center [380, 322] width 29 height 29
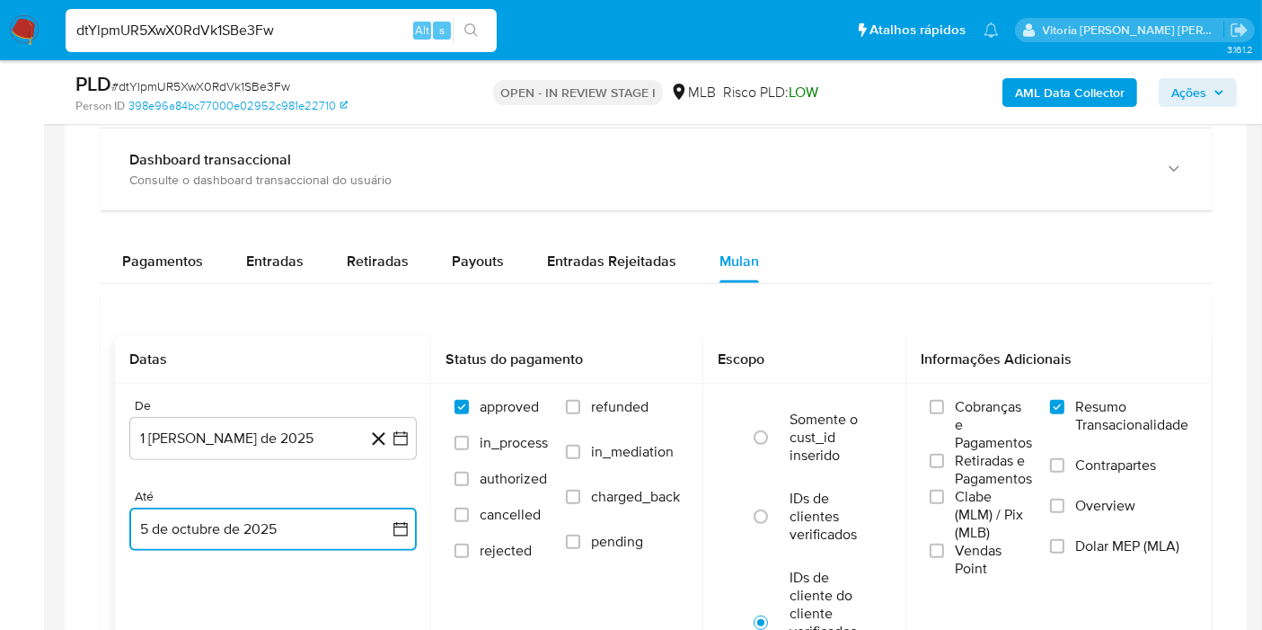
scroll to position [1796, 0]
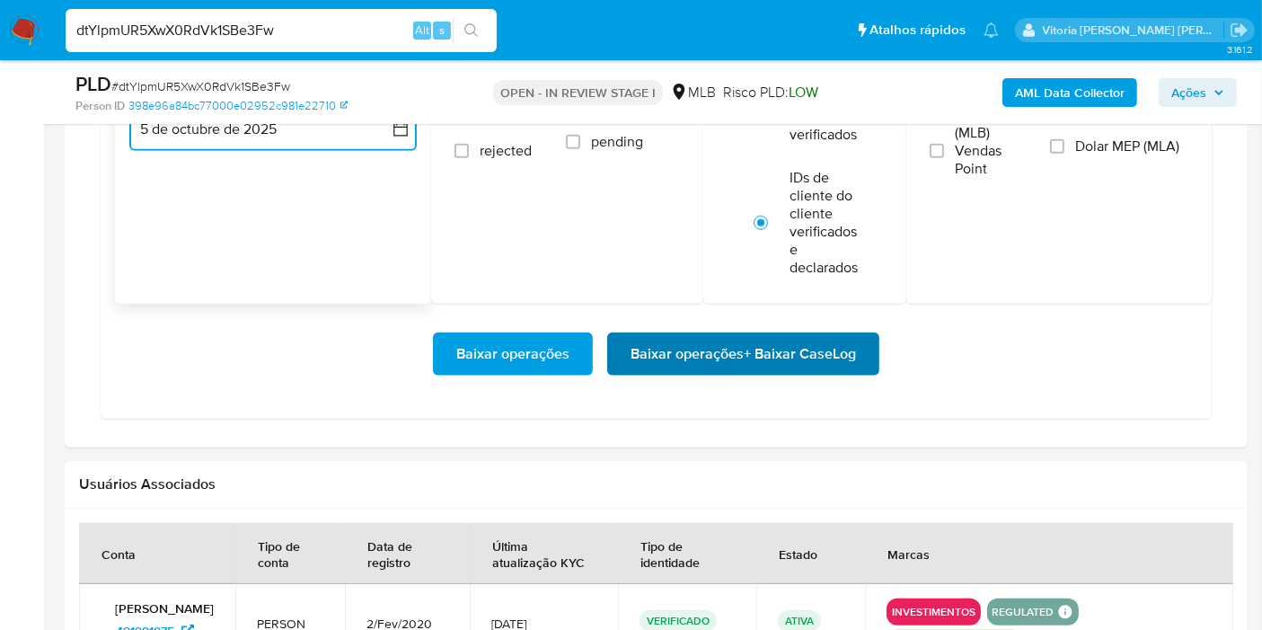
click at [766, 352] on span "Baixar operações + Baixar CaseLog" at bounding box center [743, 354] width 225 height 40
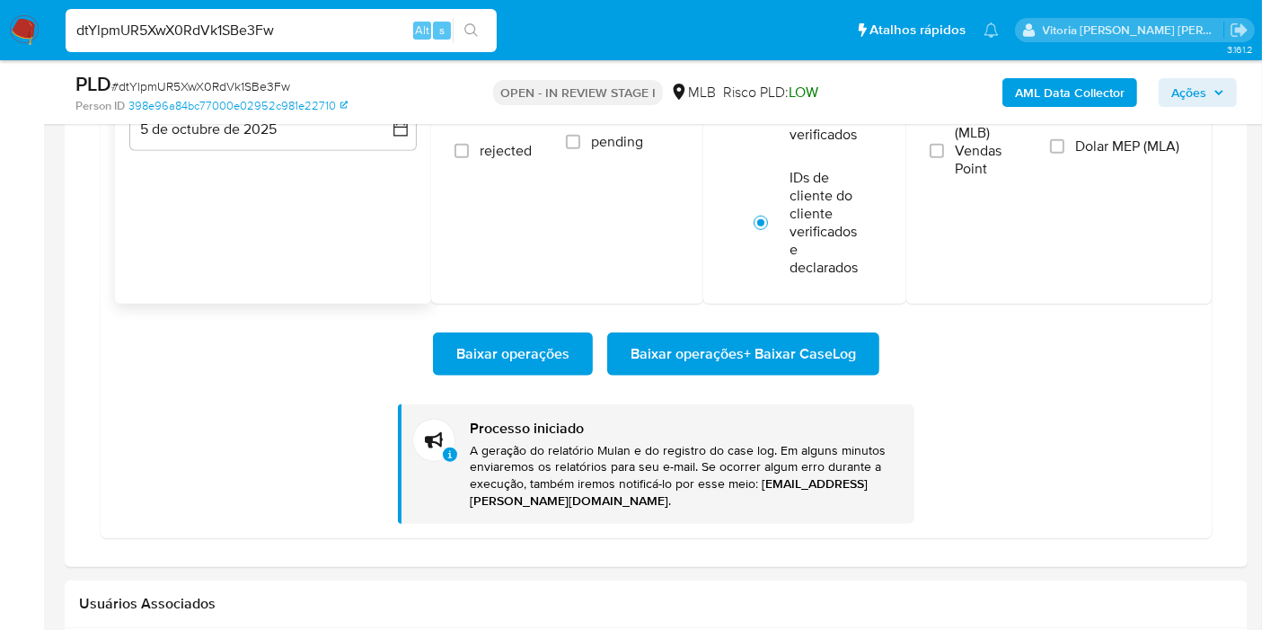
click at [166, 33] on input "dtYlpmUR5XwX0RdVk1SBe3Fw" at bounding box center [281, 30] width 431 height 23
paste input "BLatUf8q6DimntHgnZYh09Qb"
type input "BLatUf8q6DimntHgnZYh09Qb"
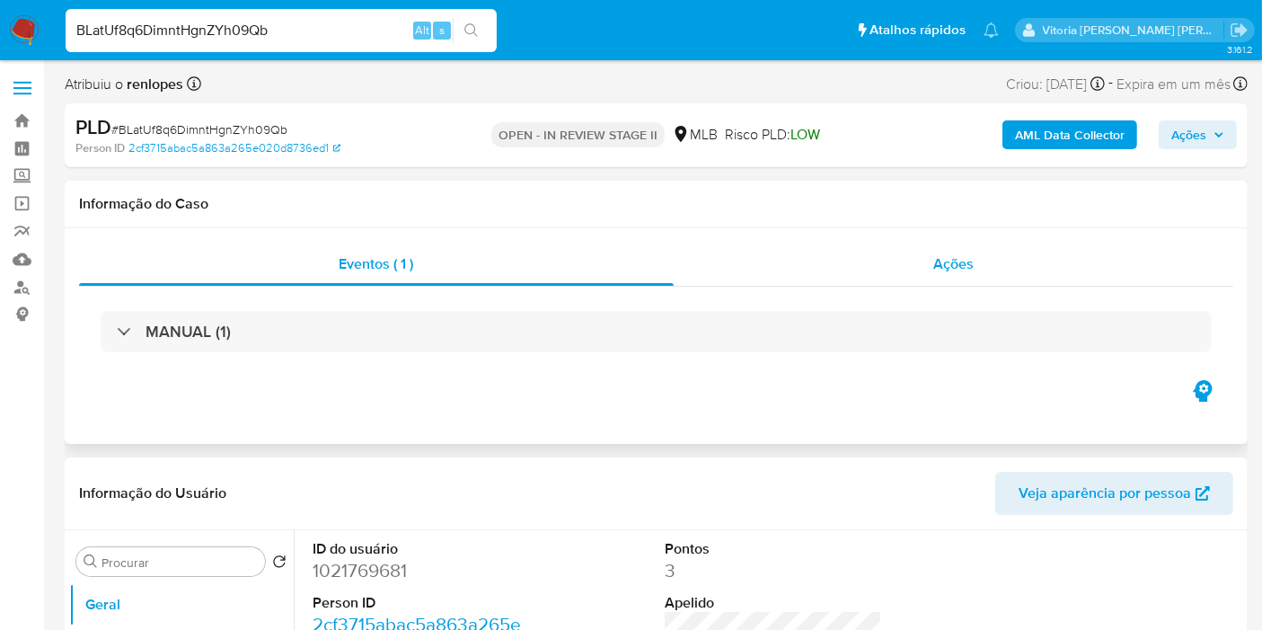
select select "10"
click at [929, 255] on div "Ações" at bounding box center [954, 264] width 560 height 43
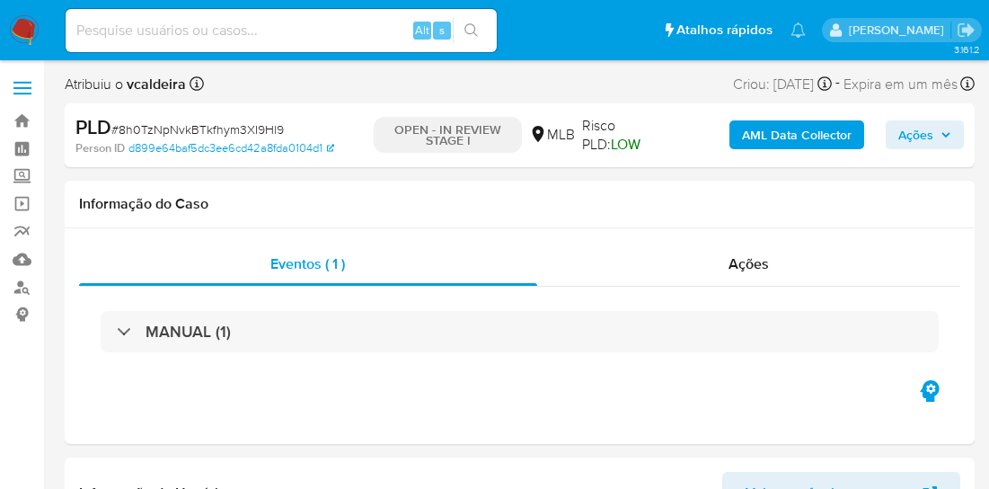
select select "10"
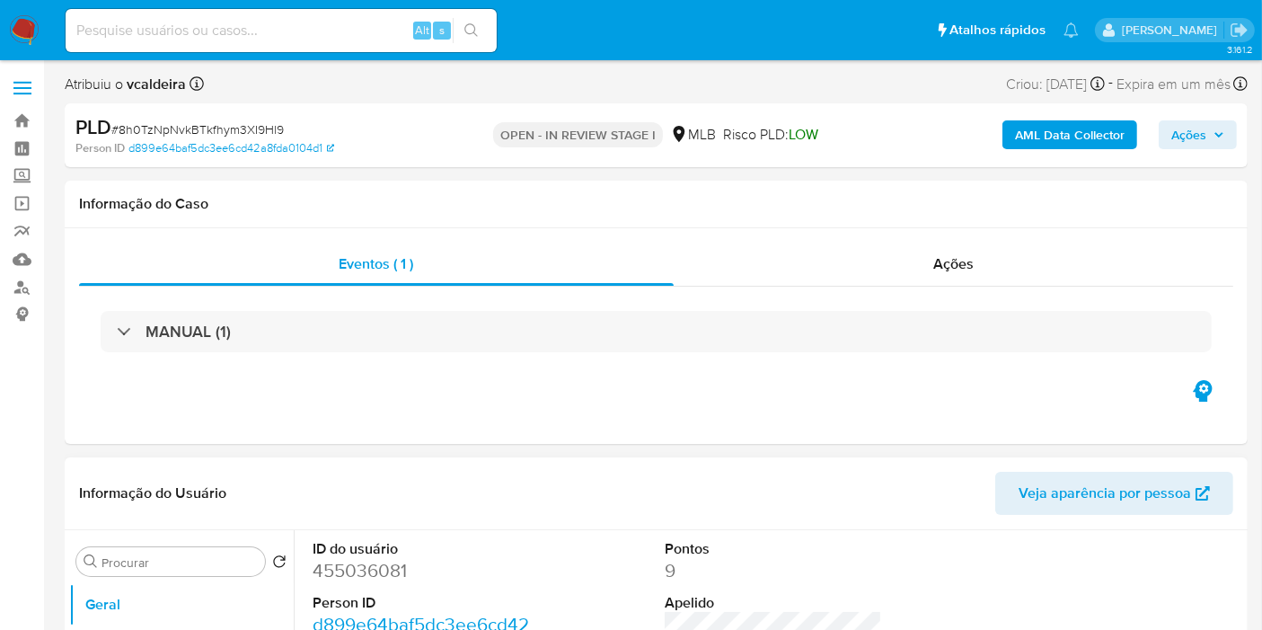
click at [343, 488] on dd "455036081" at bounding box center [421, 570] width 217 height 25
copy dd "455036081"
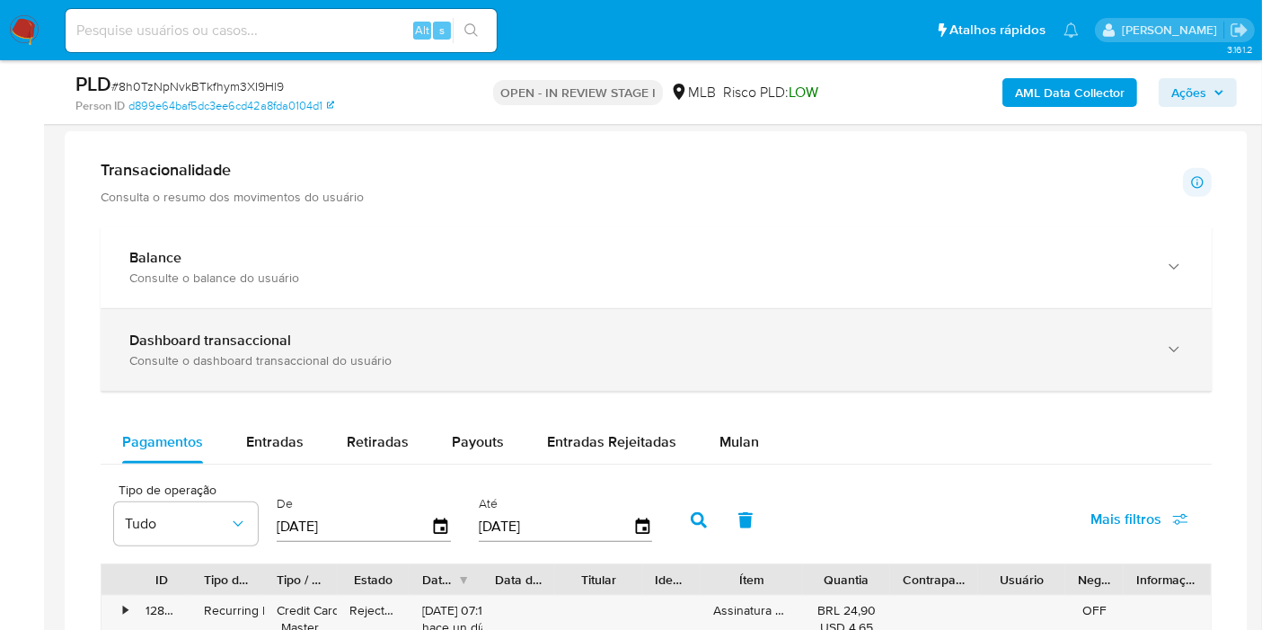
scroll to position [1197, 0]
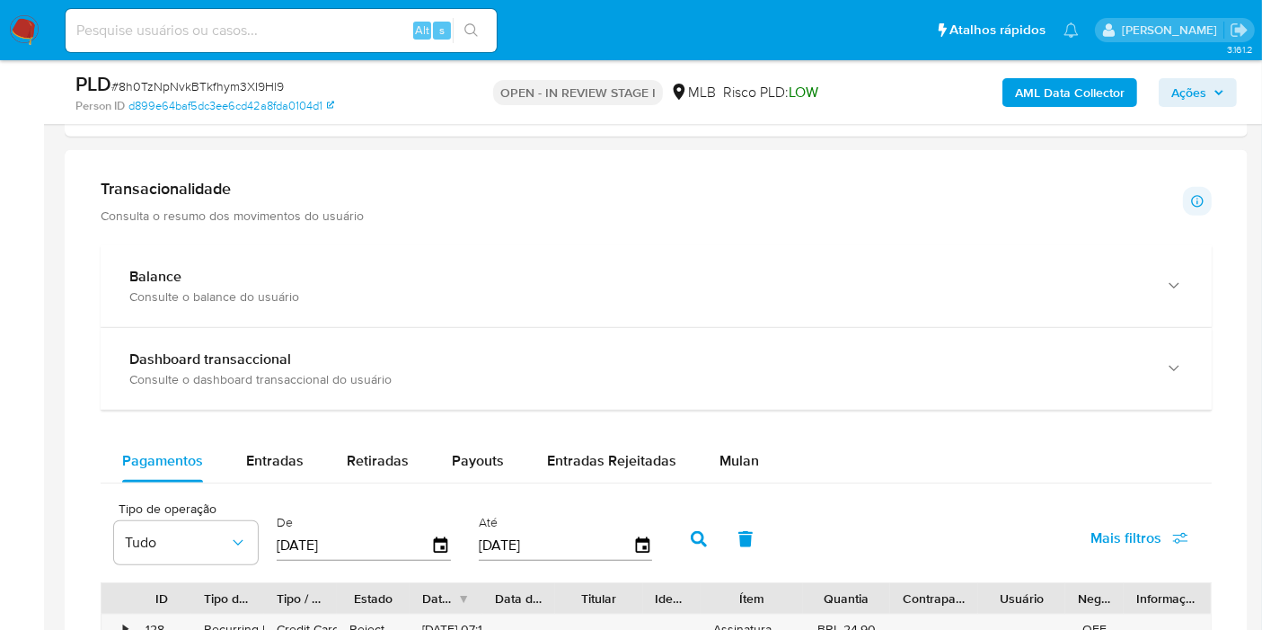
click at [732, 468] on div "Mulan" at bounding box center [739, 460] width 40 height 43
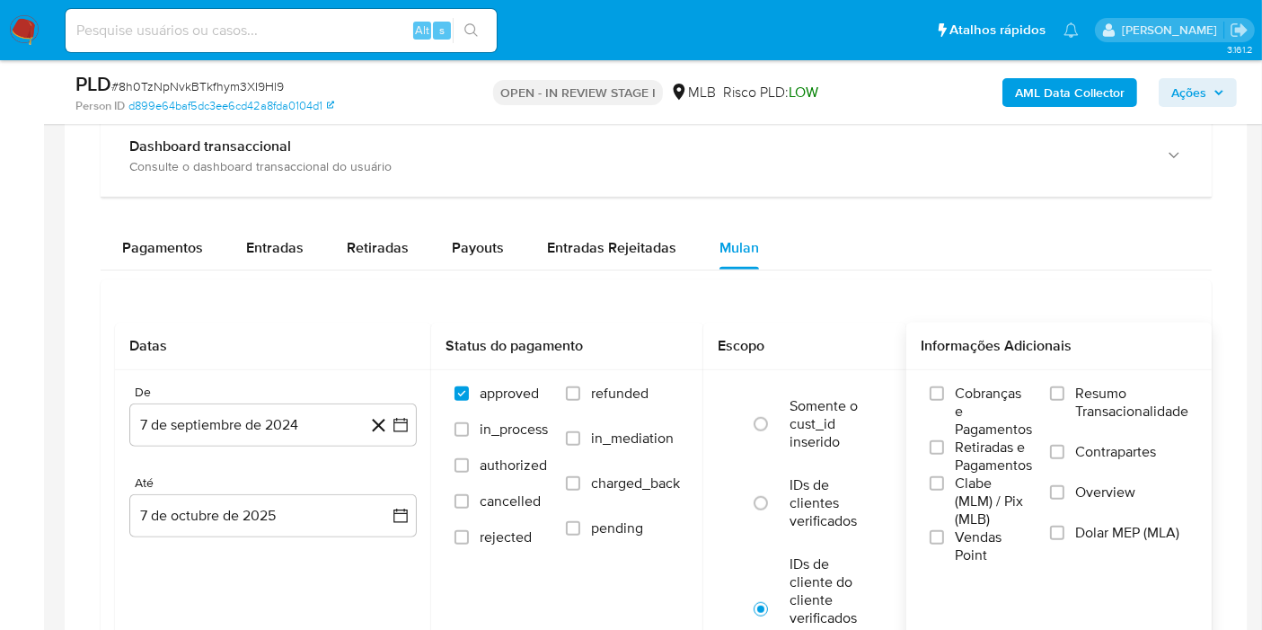
scroll to position [1496, 0]
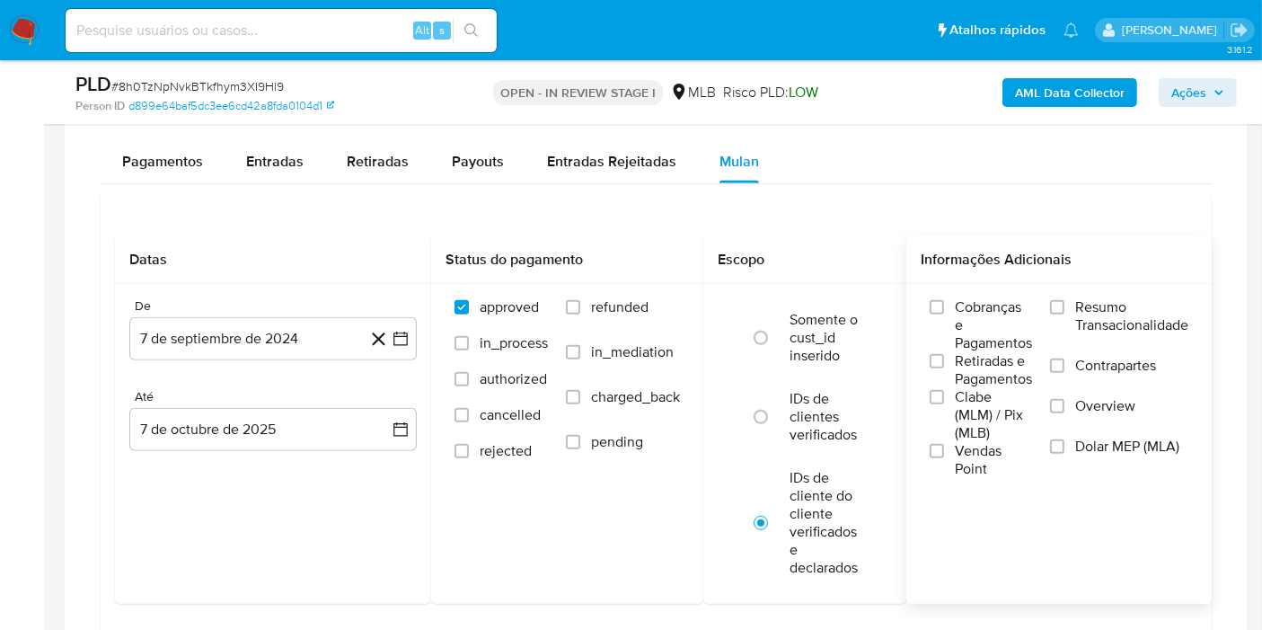
click at [988, 308] on span "Resumo Transacionalidade" at bounding box center [1131, 316] width 113 height 36
click at [988, 308] on input "Resumo Transacionalidade" at bounding box center [1057, 307] width 14 height 14
click at [321, 327] on button "7 de septiembre de 2024" at bounding box center [272, 338] width 287 height 43
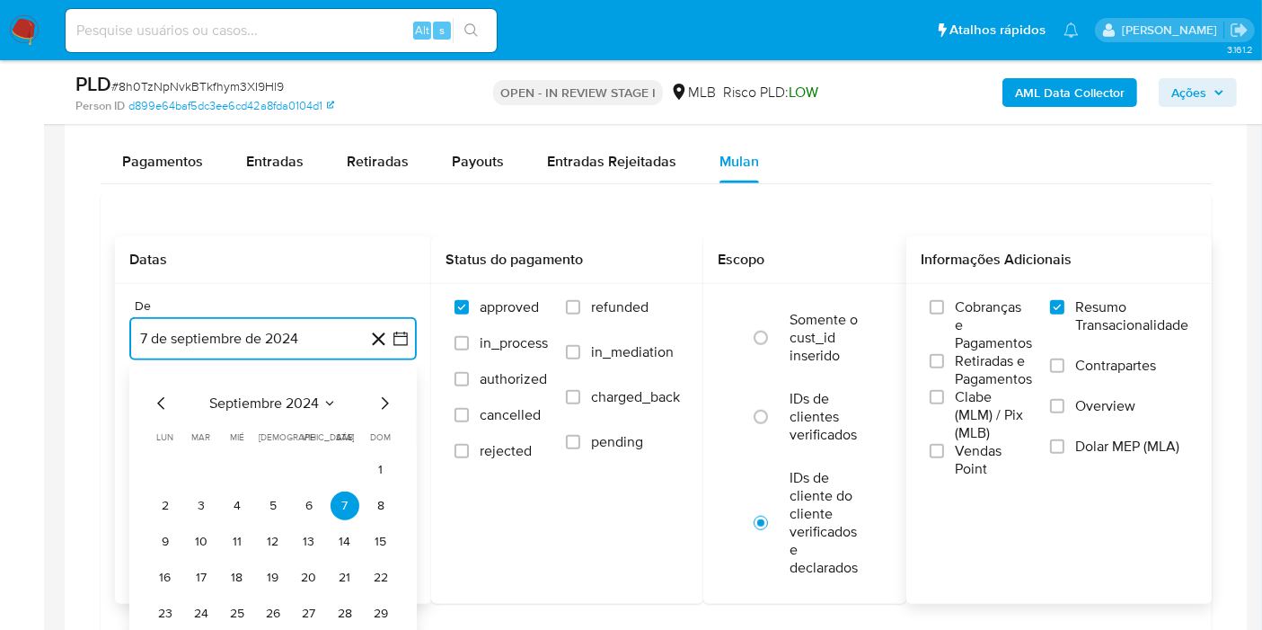
click at [304, 401] on span "septiembre 2024" at bounding box center [264, 403] width 110 height 18
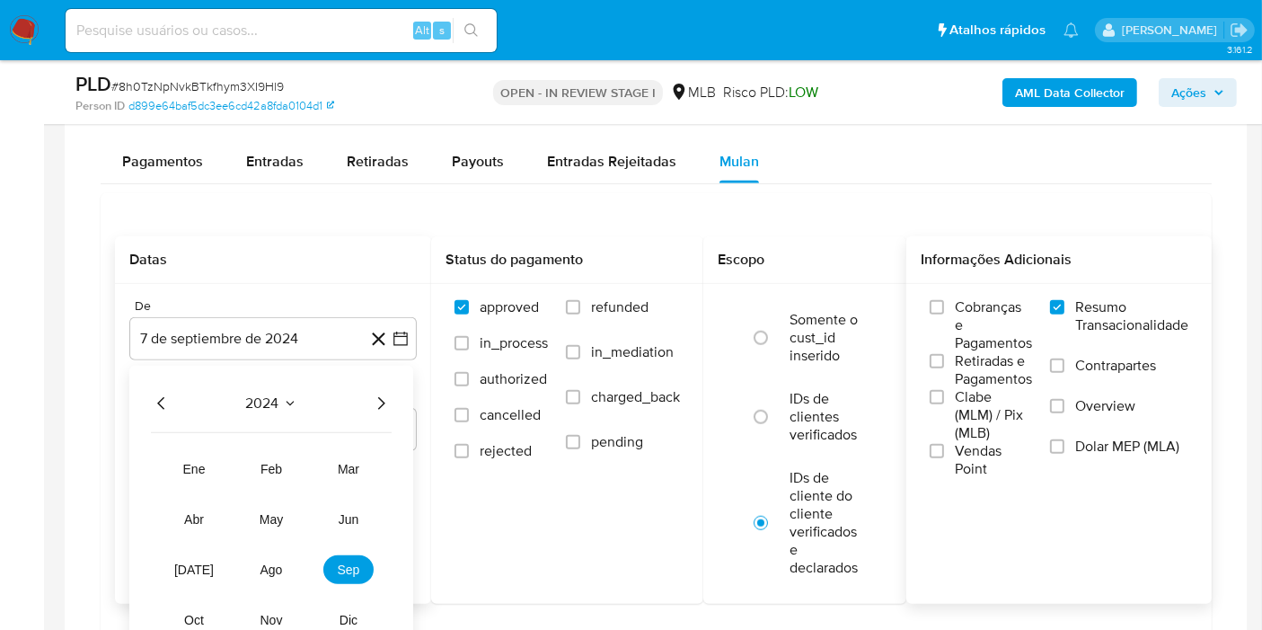
click at [384, 398] on icon "Año siguiente" at bounding box center [381, 403] width 7 height 13
click at [275, 488] on span "ago" at bounding box center [271, 569] width 22 height 14
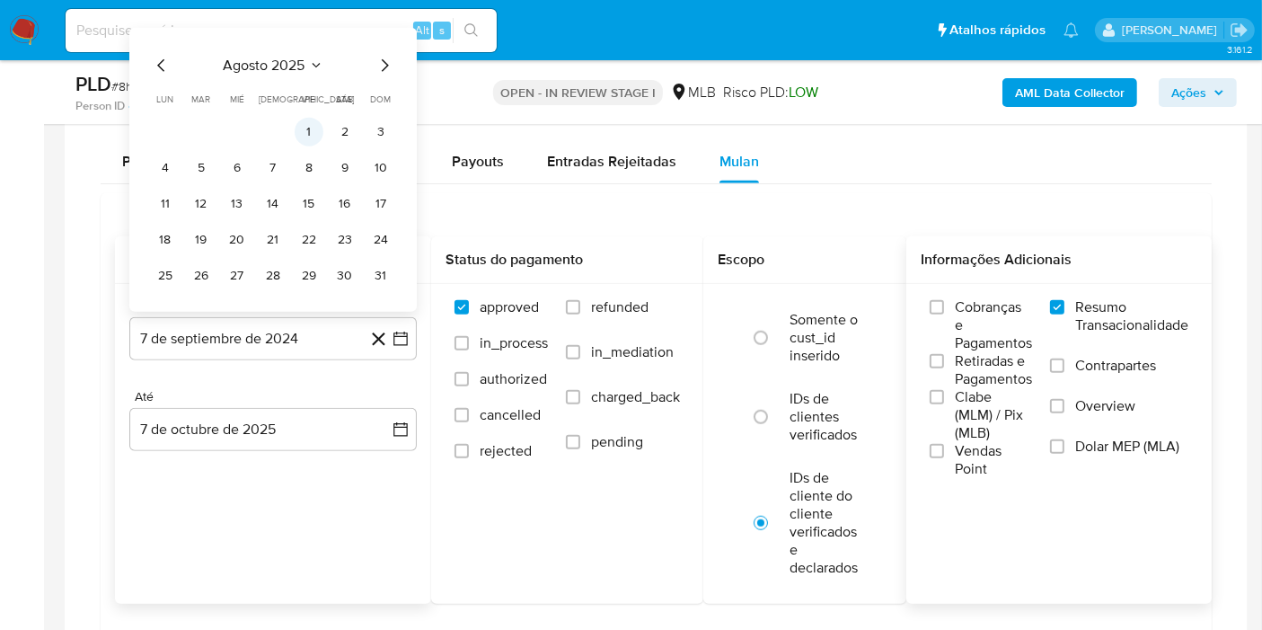
click at [309, 129] on button "1" at bounding box center [309, 132] width 29 height 29
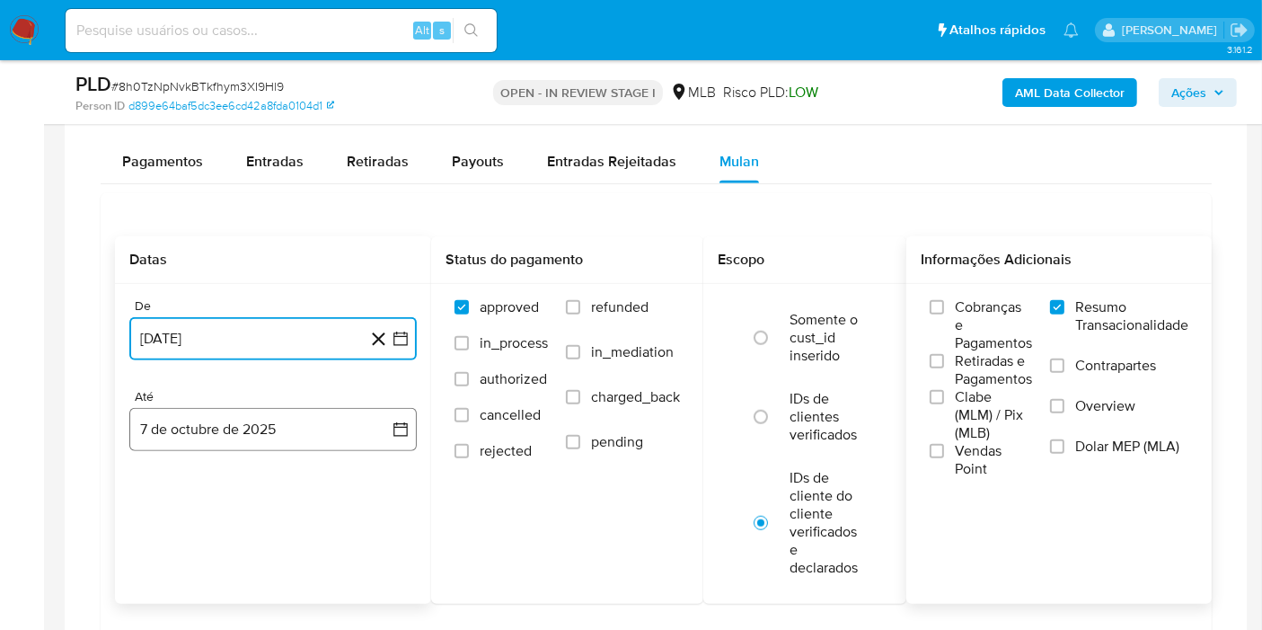
click at [230, 427] on button "7 de octubre de 2025" at bounding box center [272, 429] width 287 height 43
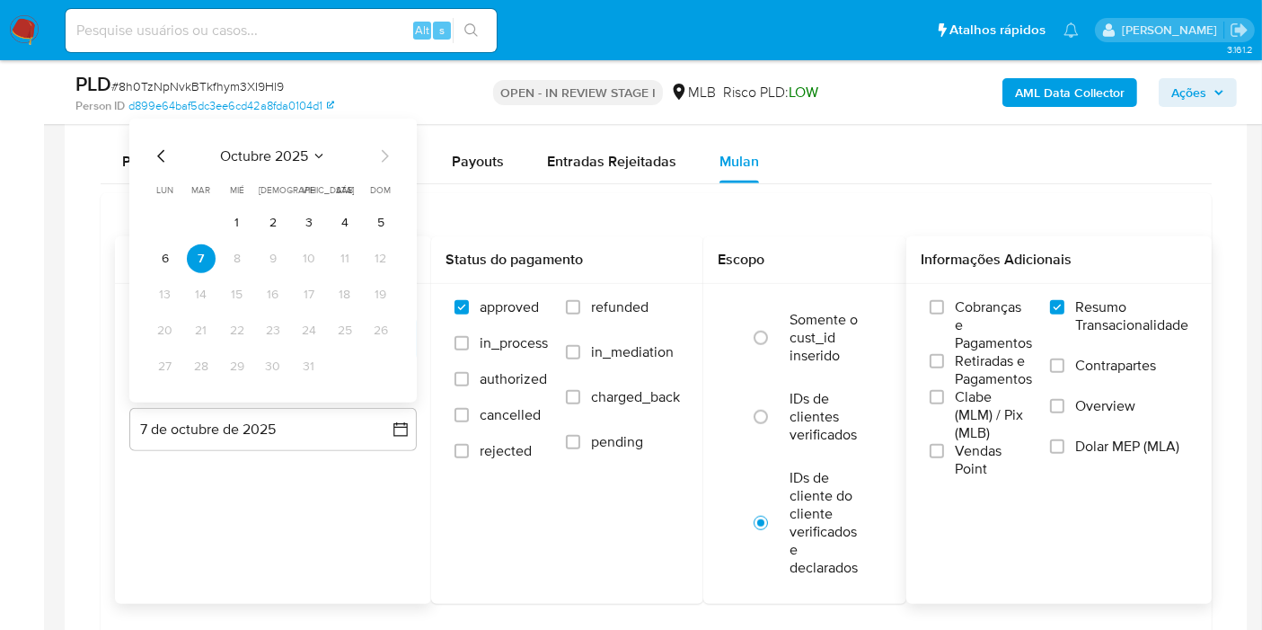
drag, startPoint x: 390, startPoint y: 216, endPoint x: 392, endPoint y: 234, distance: 18.1
click at [390, 215] on button "5" at bounding box center [380, 222] width 29 height 29
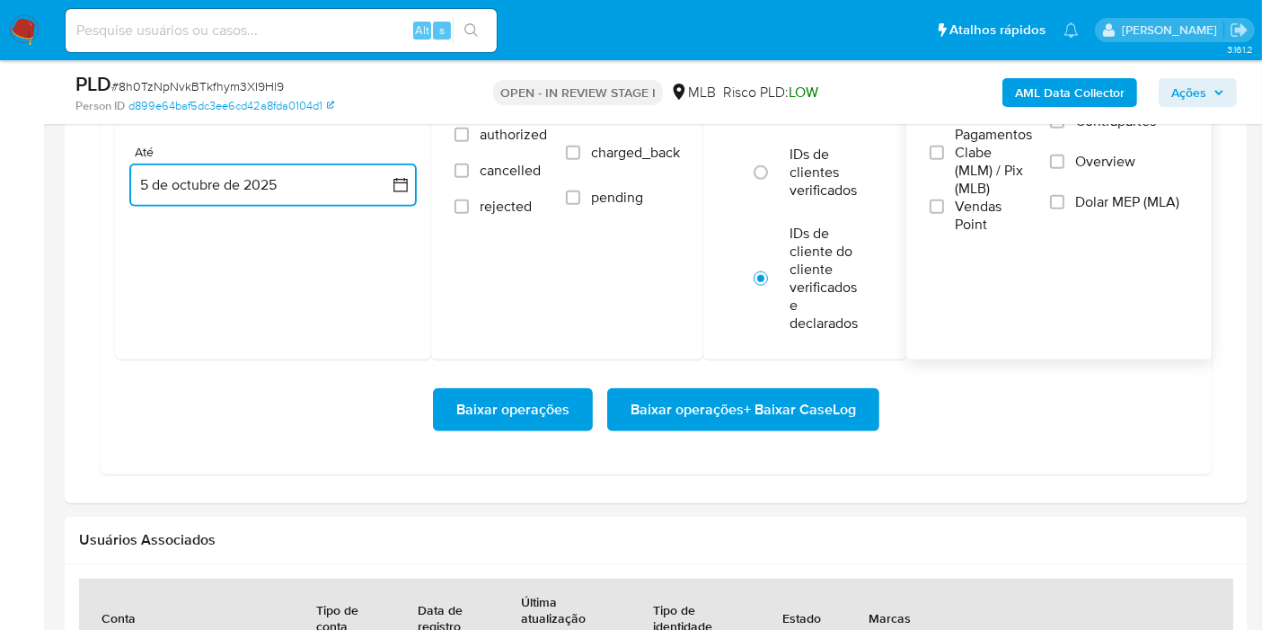
scroll to position [1896, 0]
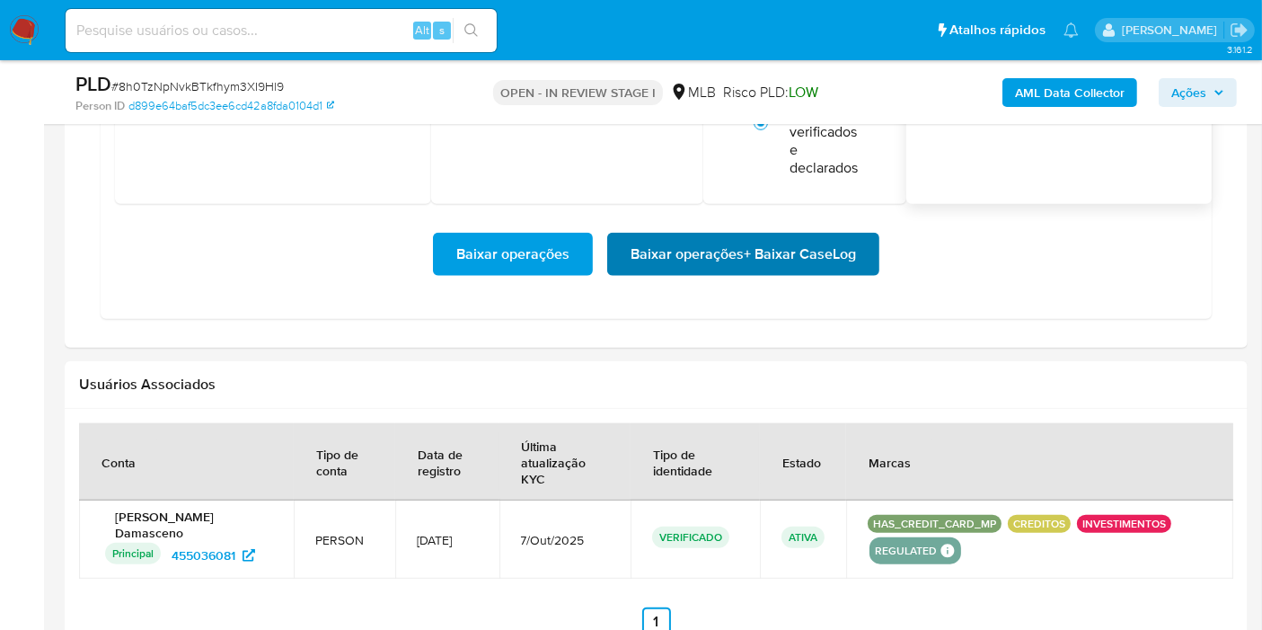
click at [692, 255] on span "Baixar operações + Baixar CaseLog" at bounding box center [743, 254] width 225 height 40
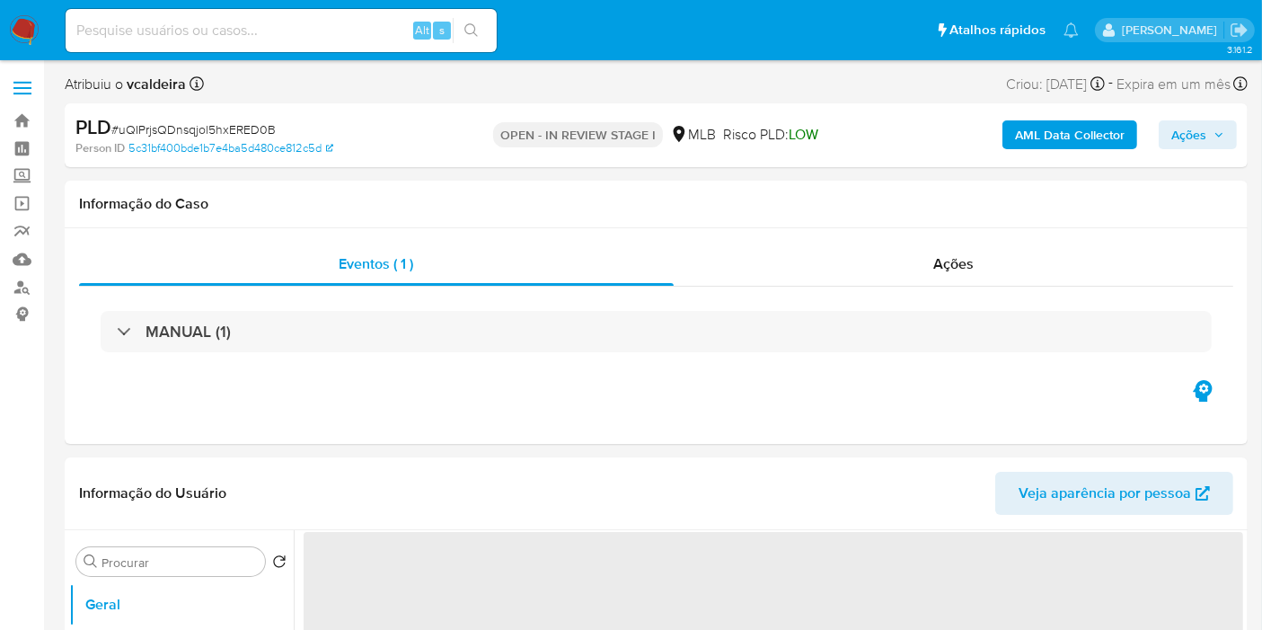
select select "10"
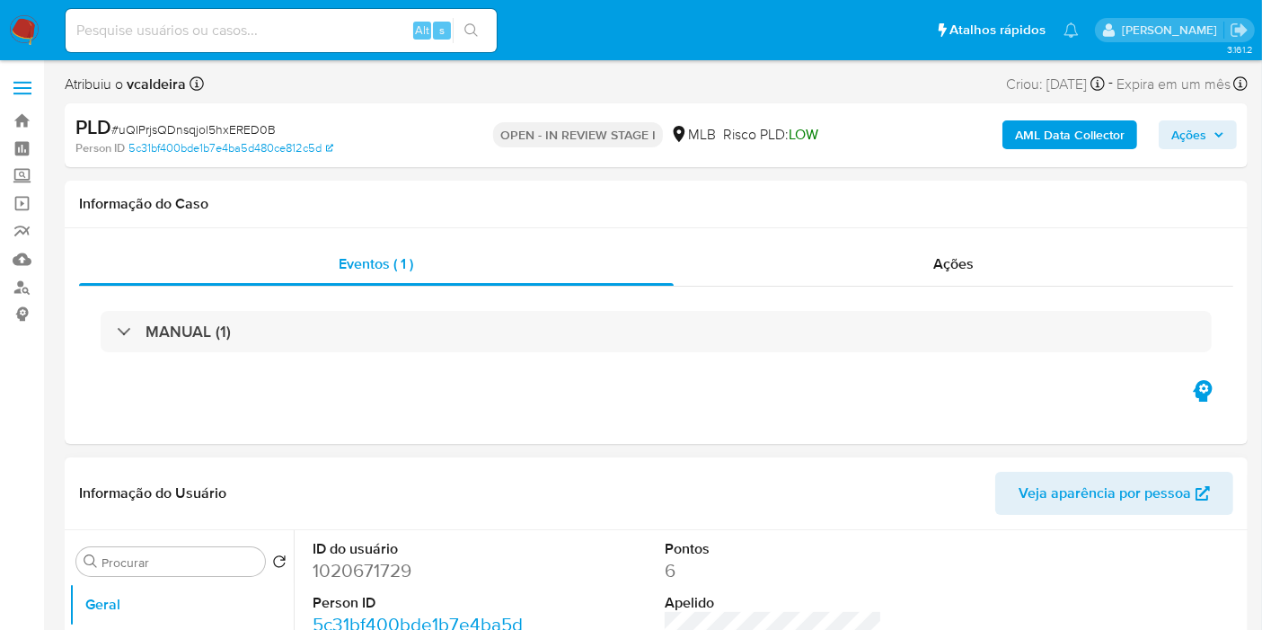
click at [374, 576] on dd "1020671729" at bounding box center [421, 570] width 217 height 25
copy dd "1020671729"
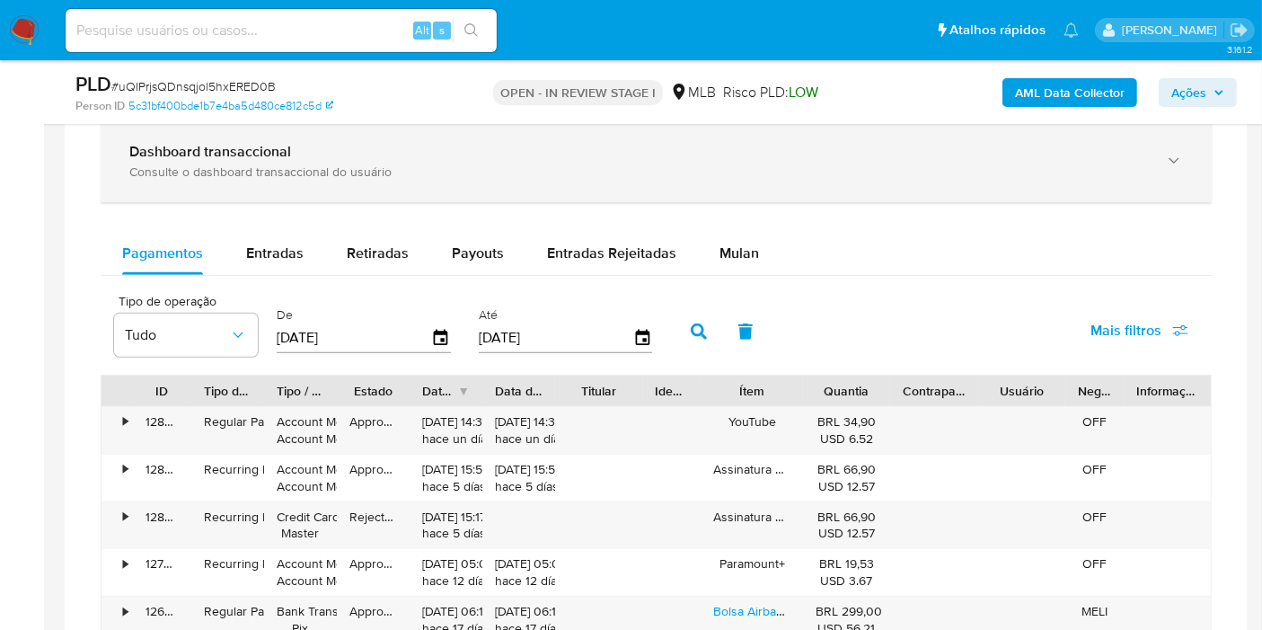
scroll to position [1297, 0]
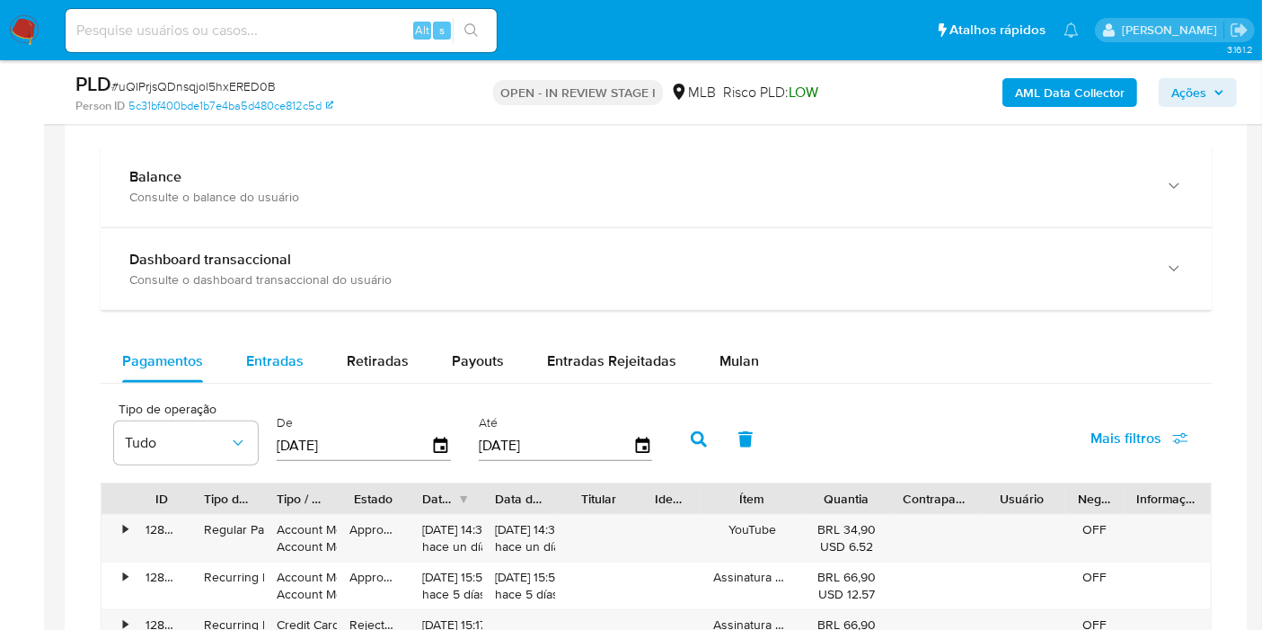
click at [271, 355] on span "Entradas" at bounding box center [274, 360] width 57 height 21
select select "10"
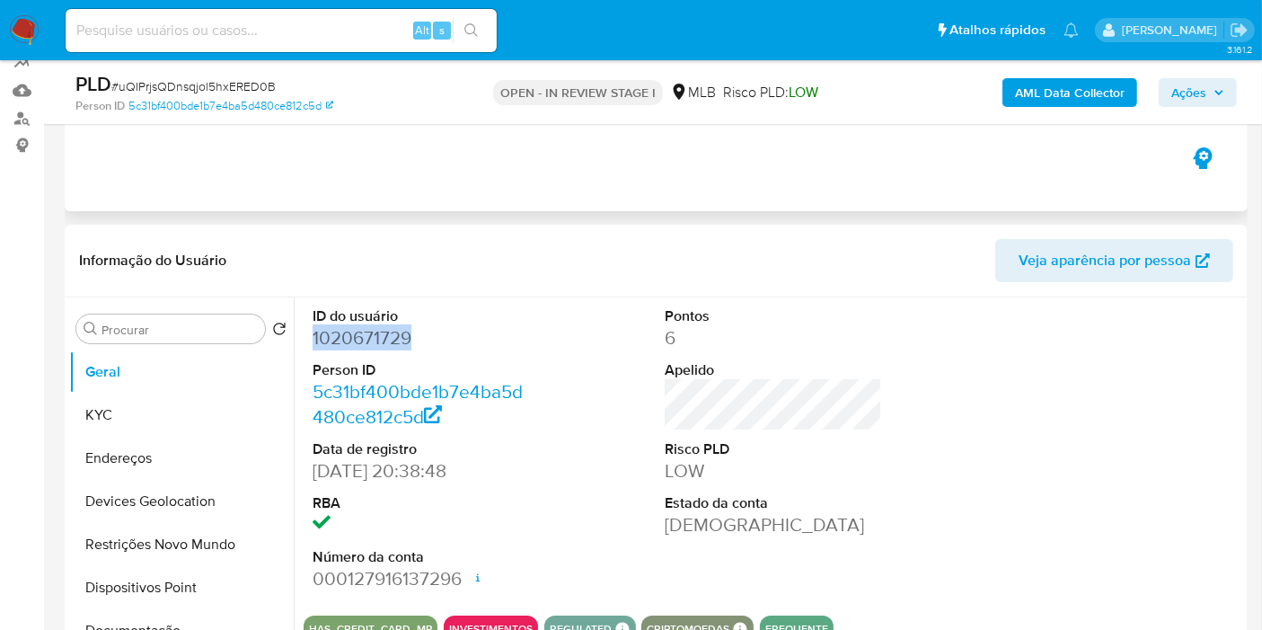
scroll to position [100, 0]
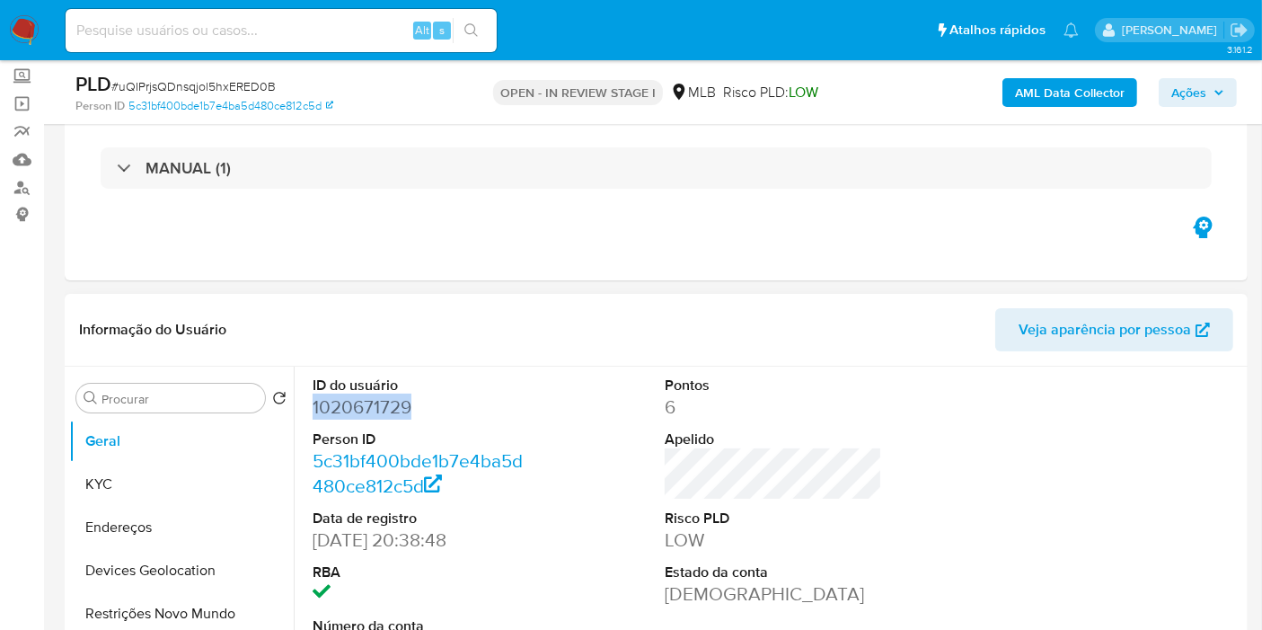
click at [349, 413] on dd "1020671729" at bounding box center [421, 406] width 217 height 25
click at [382, 404] on dd "1020671729" at bounding box center [421, 406] width 217 height 25
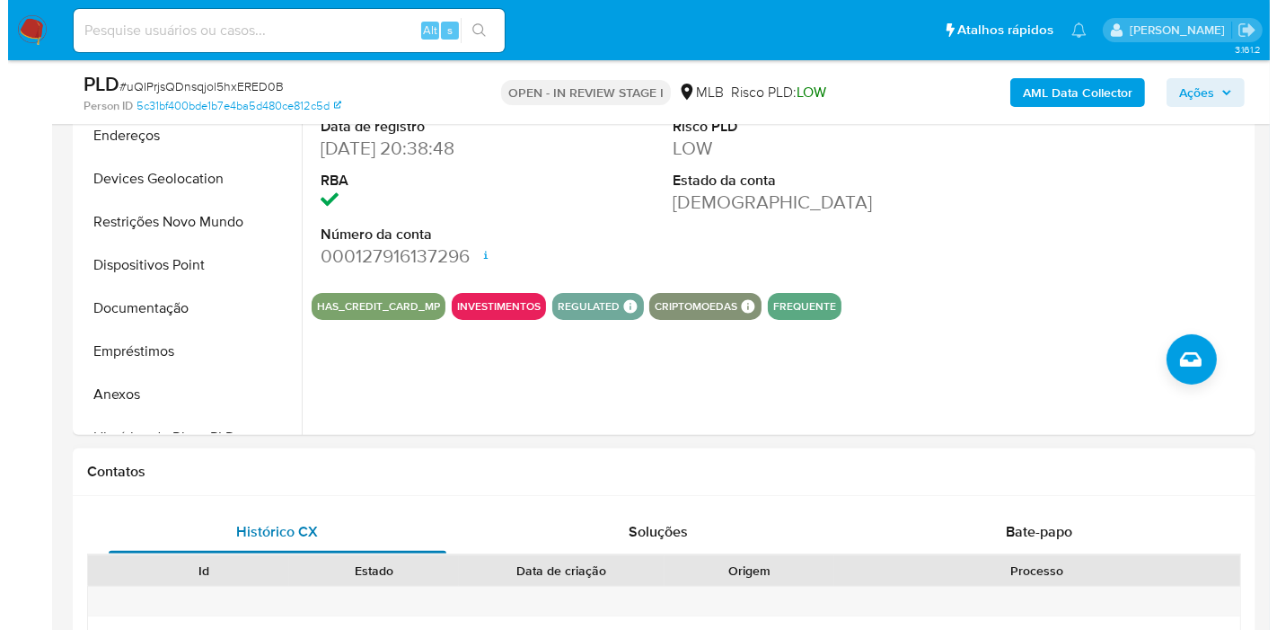
scroll to position [295, 0]
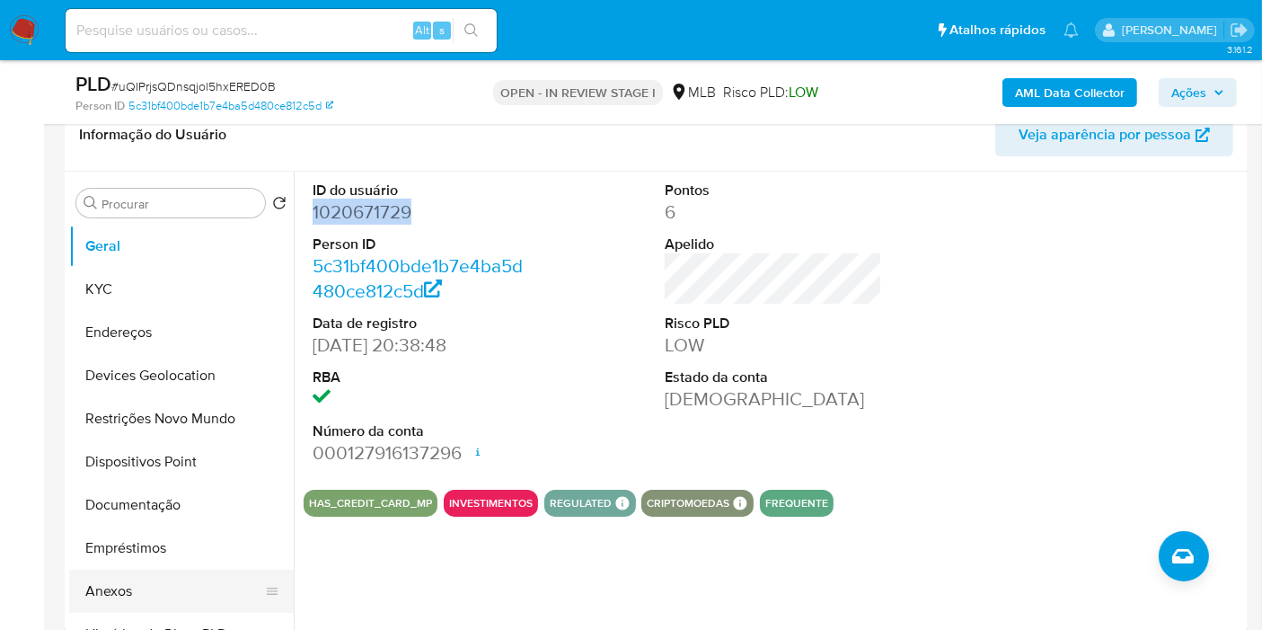
click at [99, 572] on button "Anexos" at bounding box center [174, 590] width 210 height 43
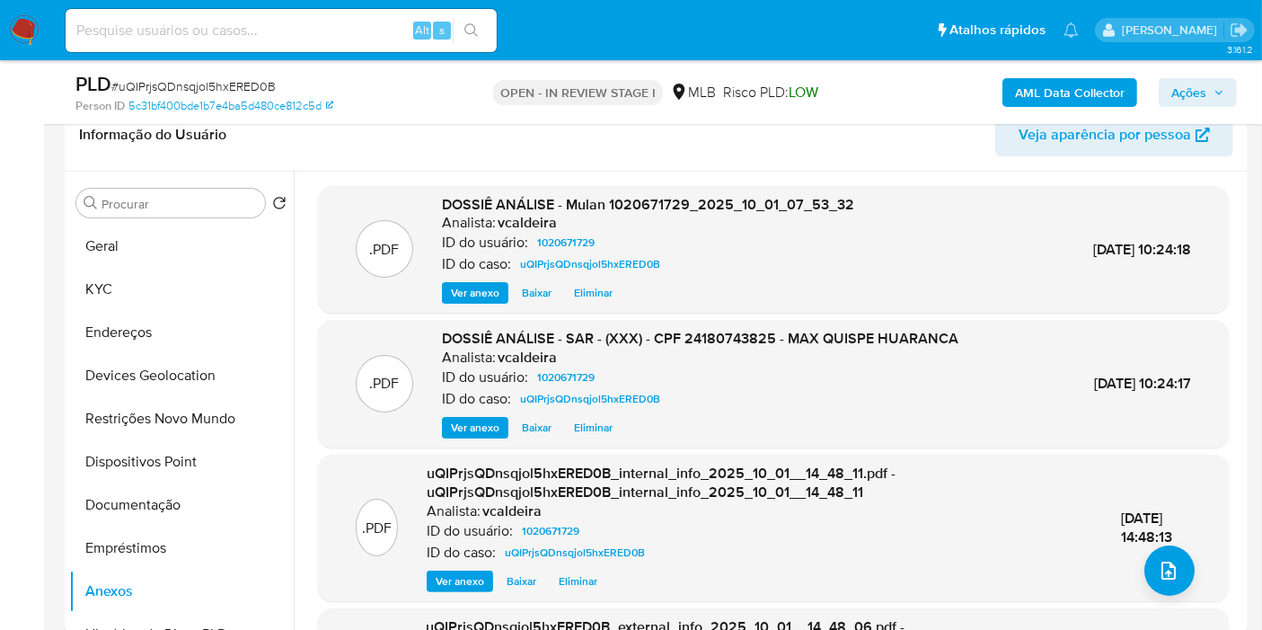
click at [578, 430] on span "Eliminar" at bounding box center [593, 428] width 39 height 18
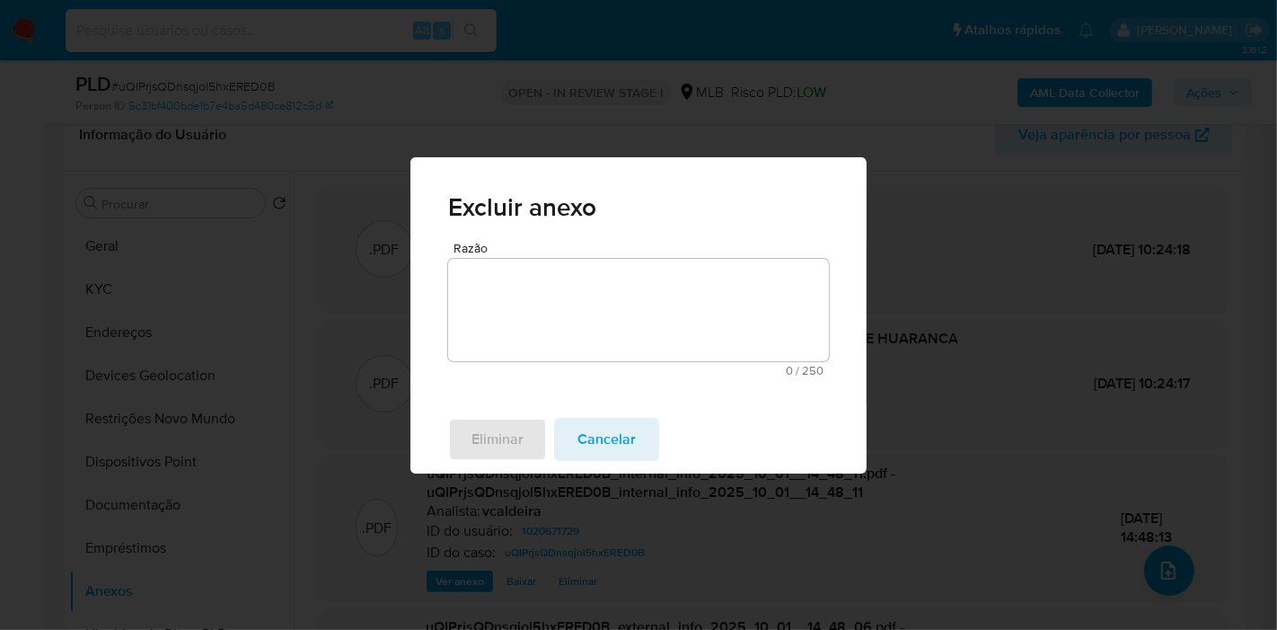
click at [526, 331] on textarea "Razão" at bounding box center [638, 310] width 381 height 102
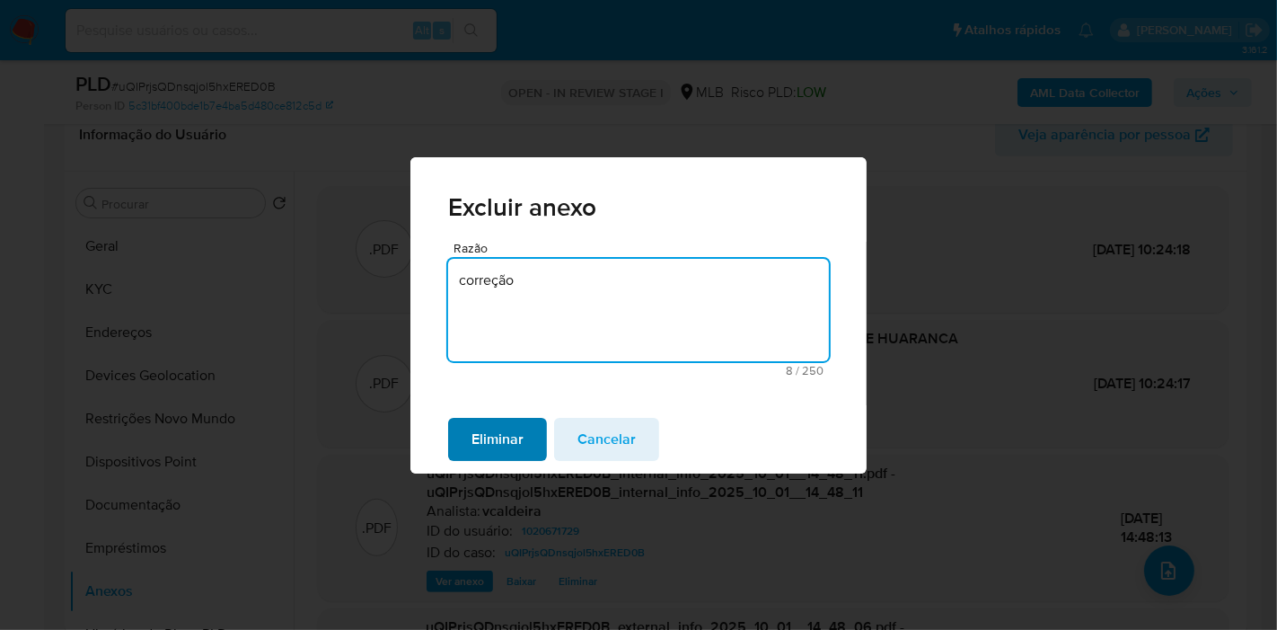
type textarea "correção"
click at [504, 435] on span "Eliminar" at bounding box center [498, 439] width 52 height 40
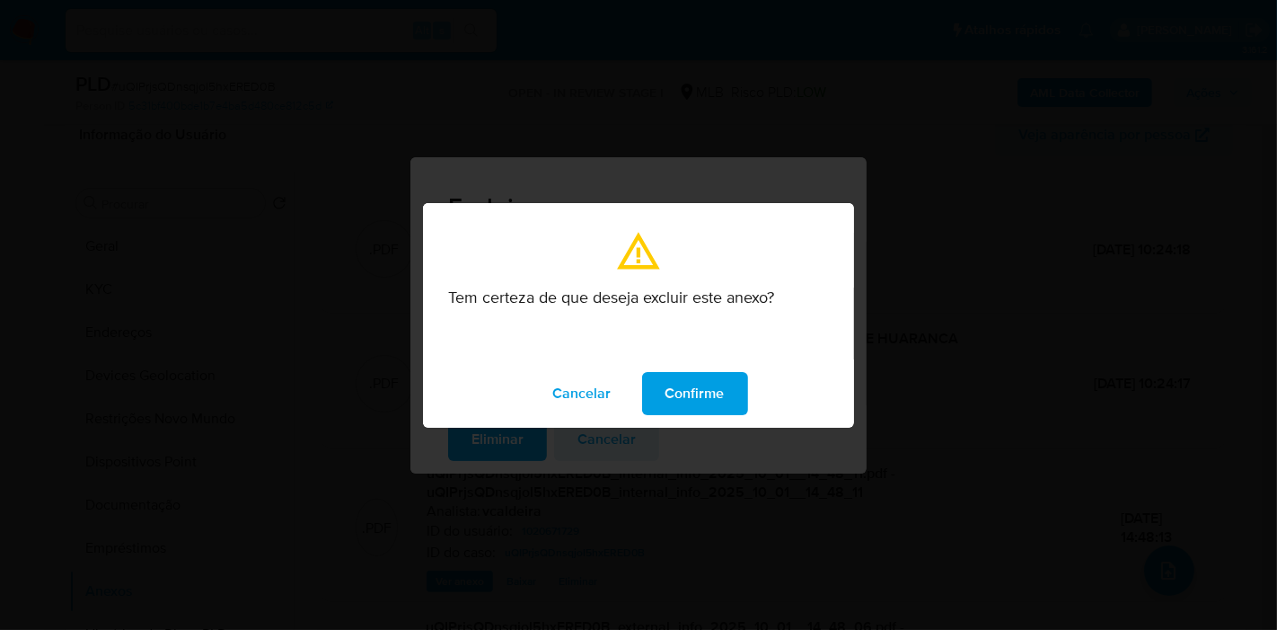
click at [689, 384] on span "Confirme" at bounding box center [695, 394] width 59 height 40
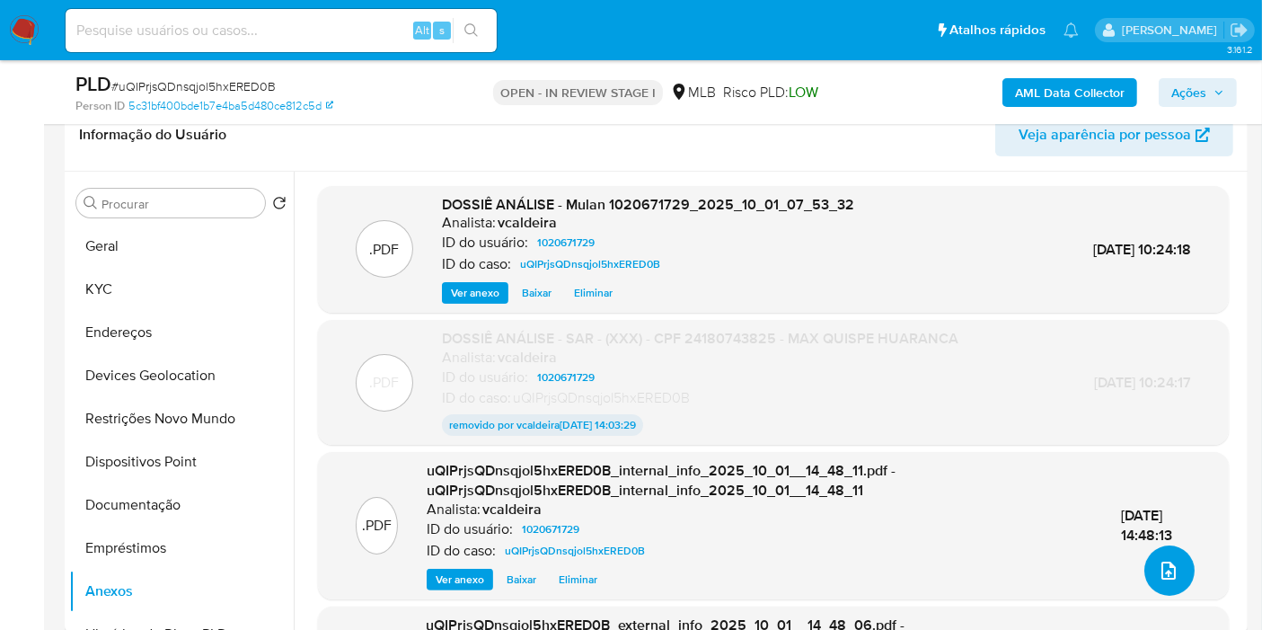
click at [1168, 581] on button "upload-file" at bounding box center [1169, 570] width 50 height 50
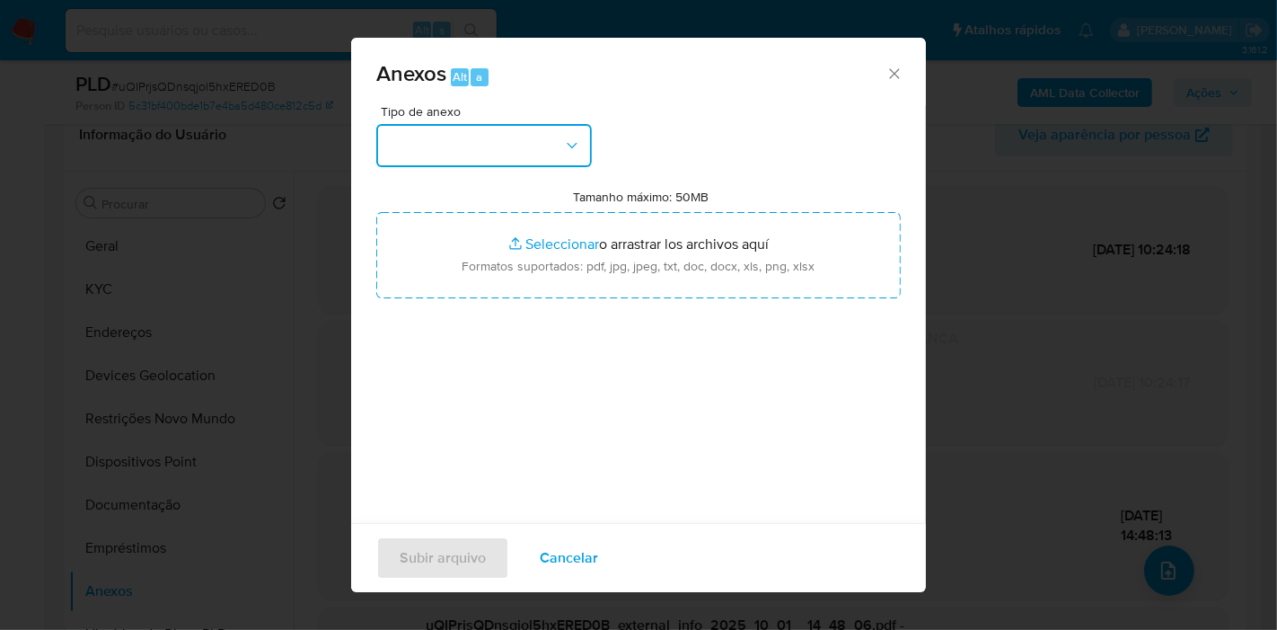
click at [495, 154] on button "button" at bounding box center [484, 145] width 216 height 43
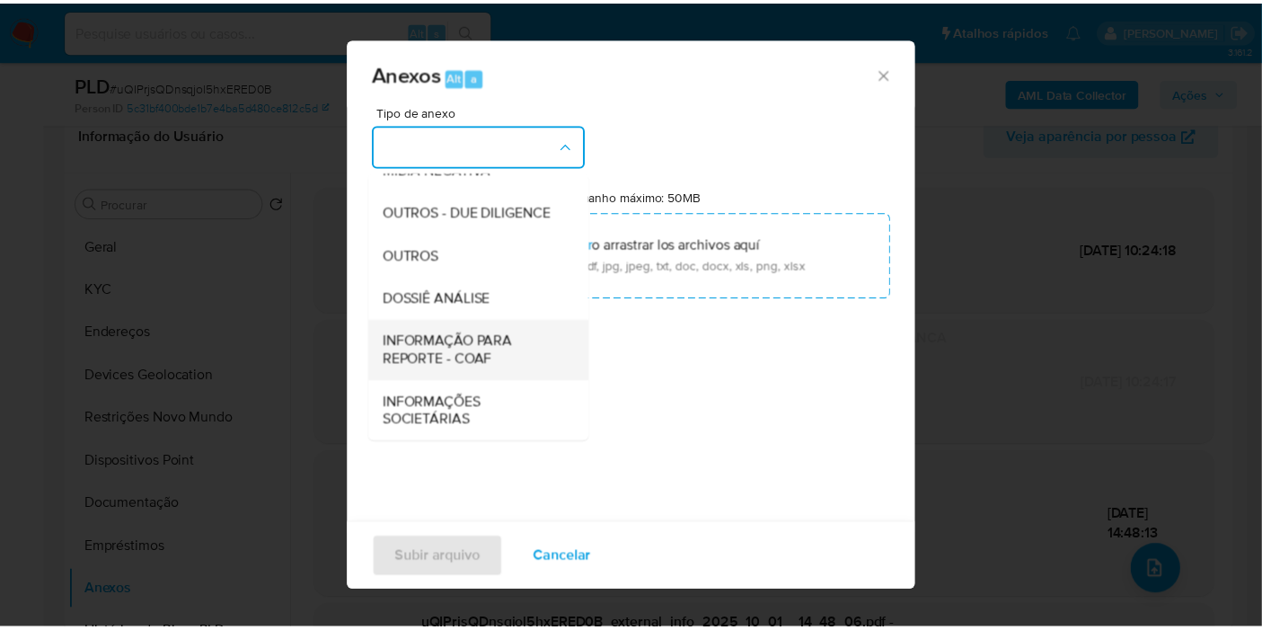
scroll to position [276, 0]
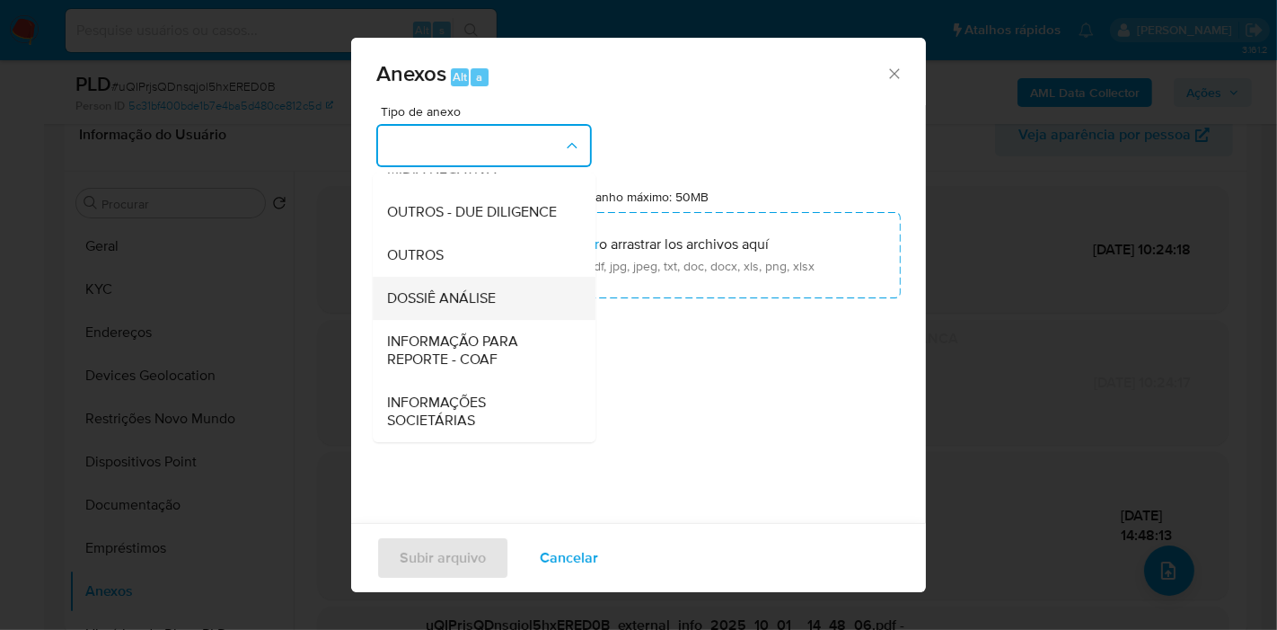
click at [446, 295] on span "DOSSIÊ ANÁLISE" at bounding box center [441, 298] width 109 height 18
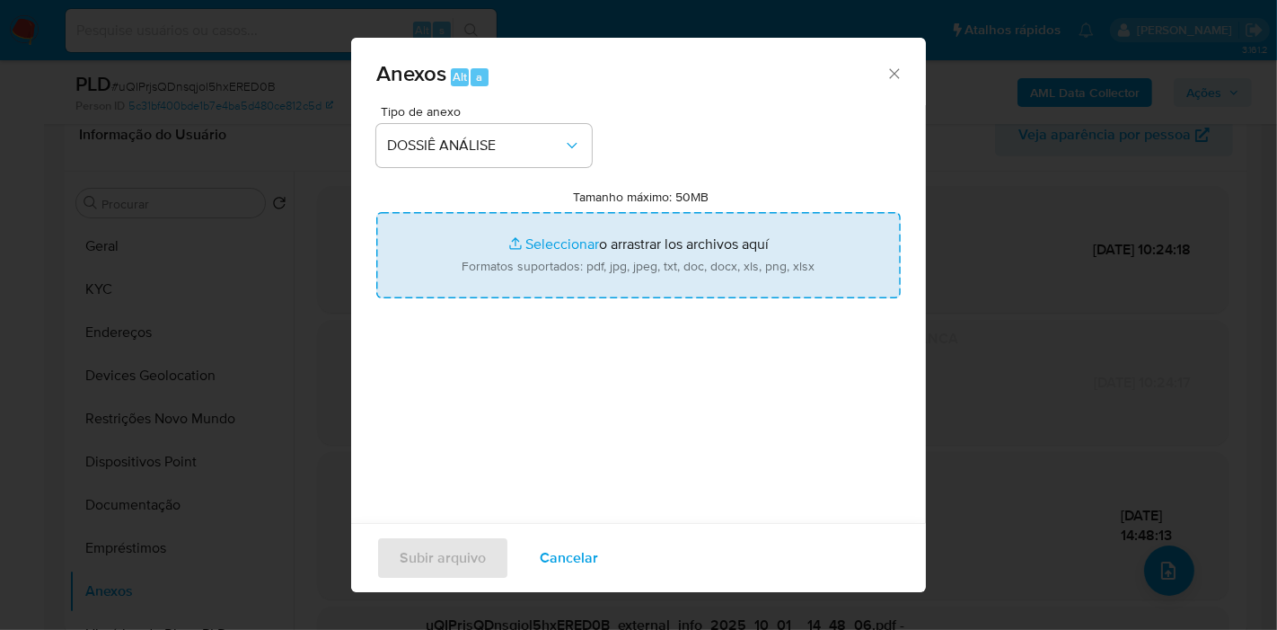
click at [551, 287] on input "Tamanho máximo: 50MB Seleccionar archivos" at bounding box center [638, 255] width 525 height 86
type input "C:\fakepath\SAR - (XXXX) - CPF 24180743825 - MAX QUISPE HUARANCA.docx.pdf"
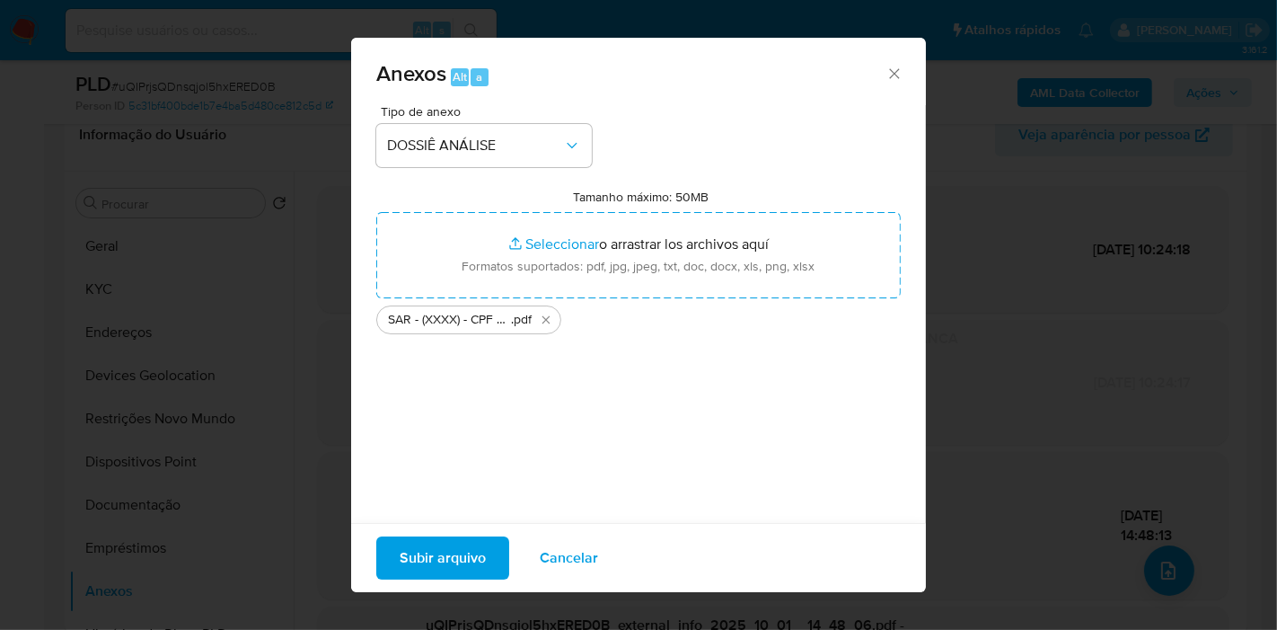
click at [461, 564] on span "Subir arquivo" at bounding box center [443, 558] width 86 height 40
click at [886, 75] on icon "Cerrar" at bounding box center [895, 74] width 18 height 18
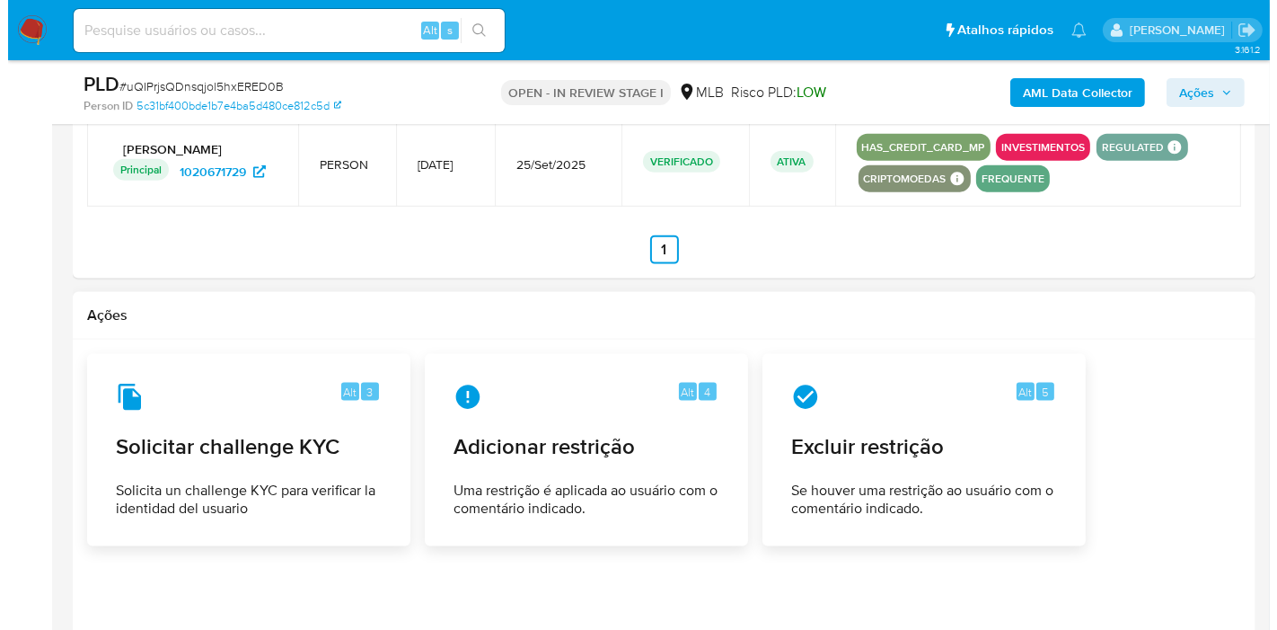
scroll to position [2491, 0]
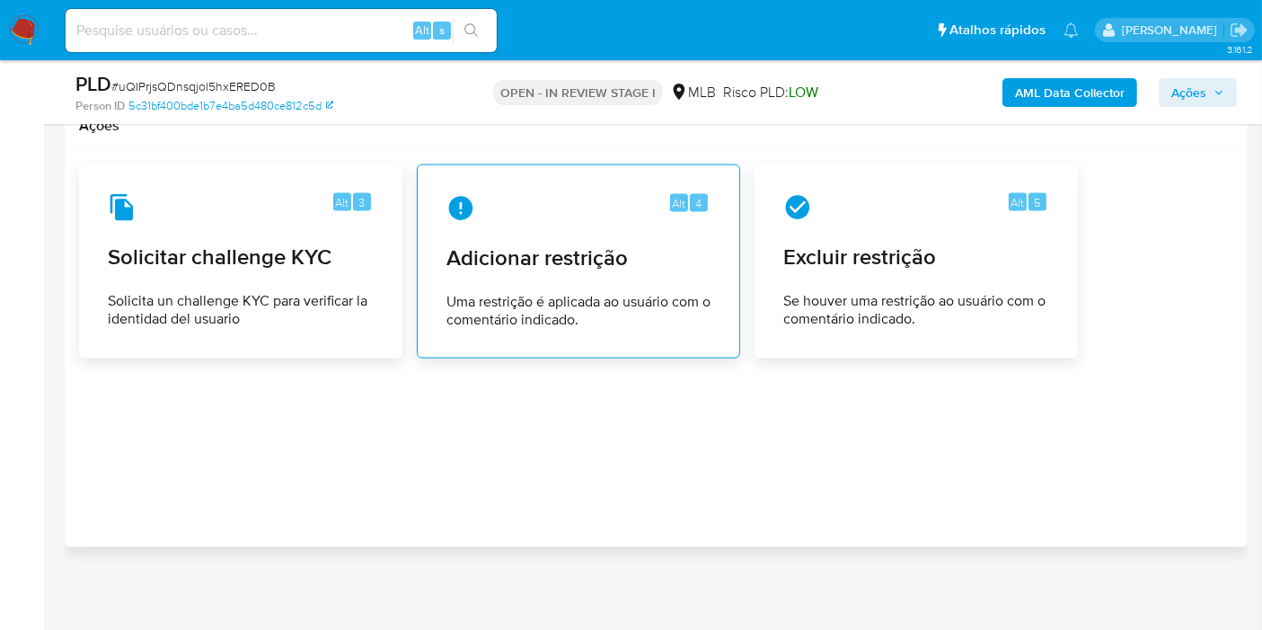
click at [666, 293] on span "Uma restrição é aplicada ao usuário com o comentário indicado." at bounding box center [578, 311] width 264 height 36
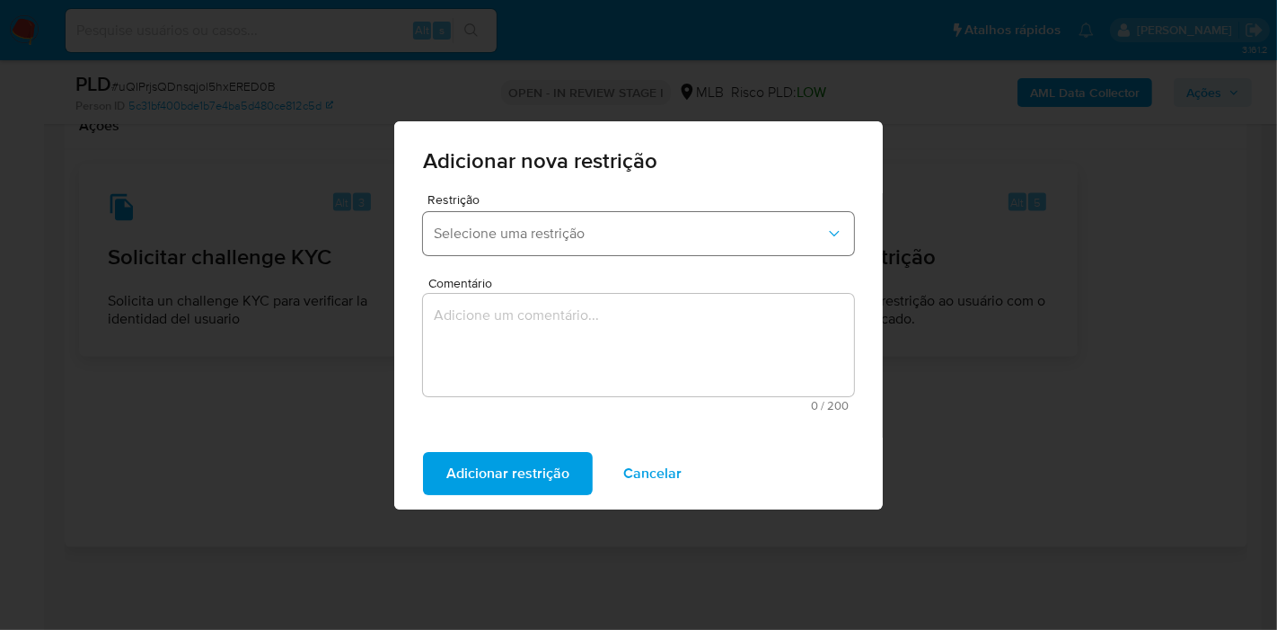
click at [555, 254] on button "Selecione uma restrição" at bounding box center [638, 233] width 431 height 43
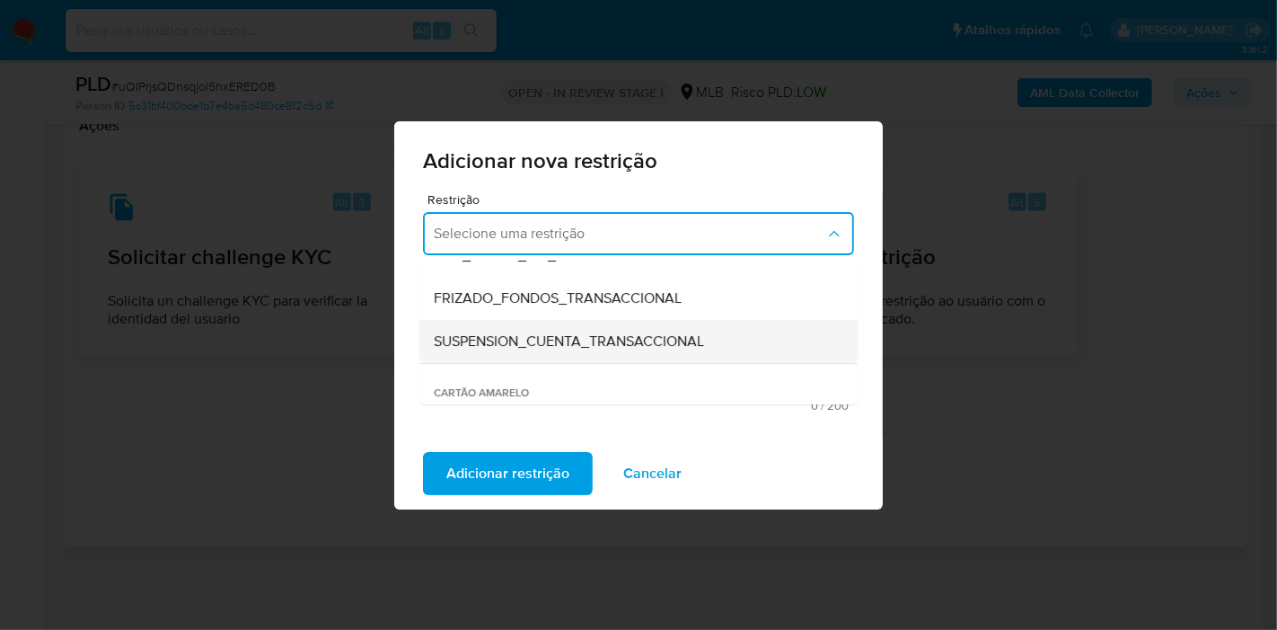
scroll to position [0, 0]
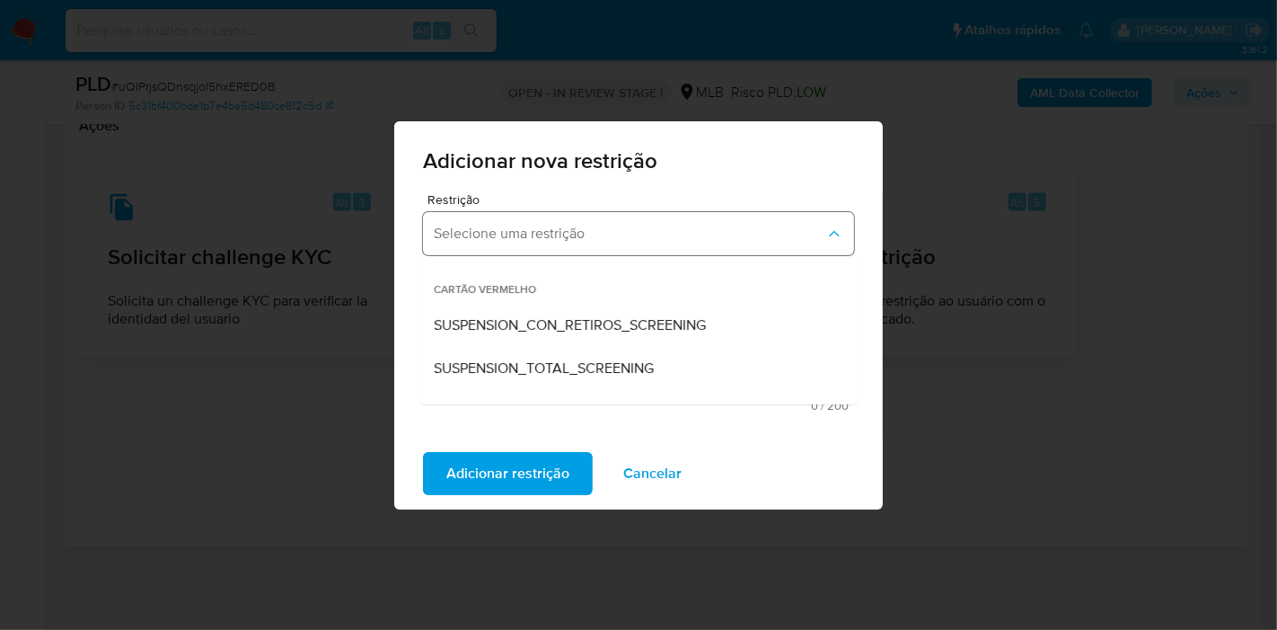
click at [539, 235] on span "Selecione uma restrição" at bounding box center [630, 234] width 392 height 18
click at [535, 228] on span "Selecione uma restrição" at bounding box center [630, 234] width 392 height 18
click at [577, 228] on span "Selecione uma restrição" at bounding box center [630, 234] width 392 height 18
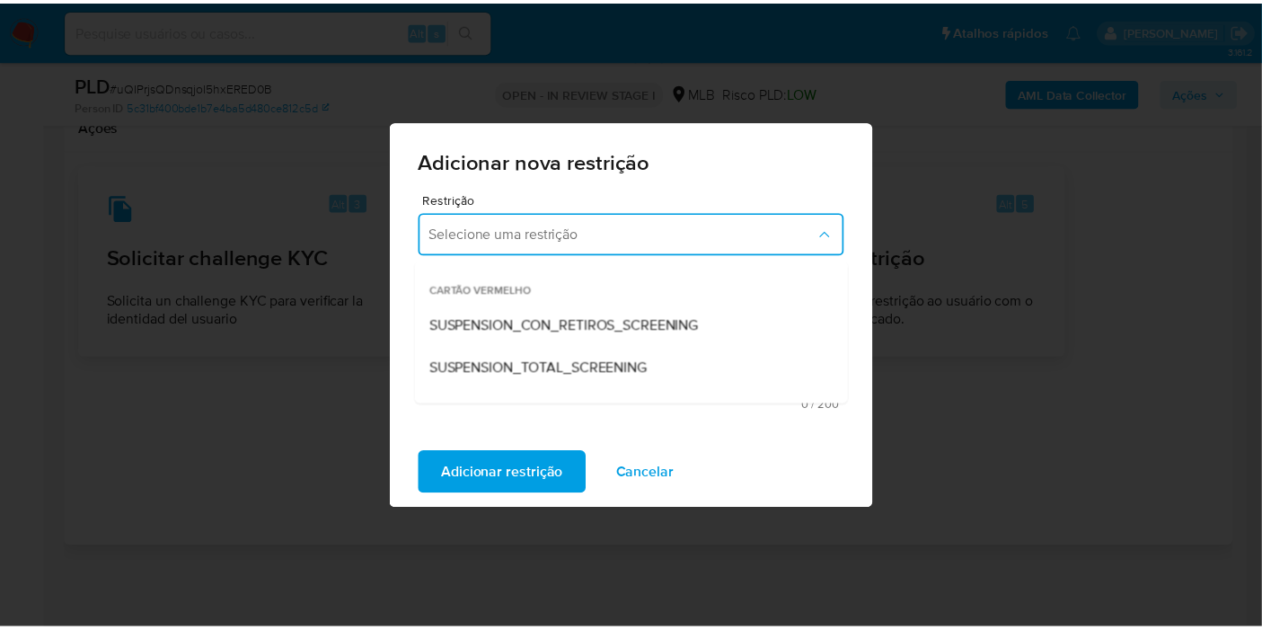
scroll to position [100, 0]
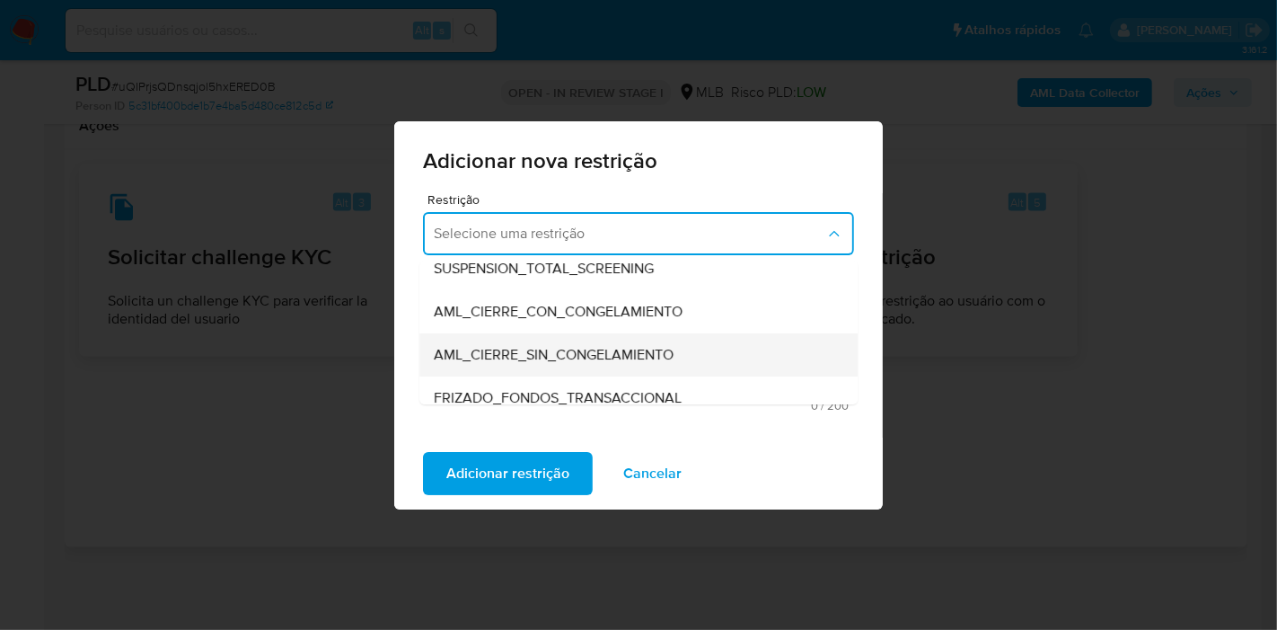
click at [615, 357] on span "AML_CIERRE_SIN_CONGELAMIENTO" at bounding box center [554, 355] width 240 height 18
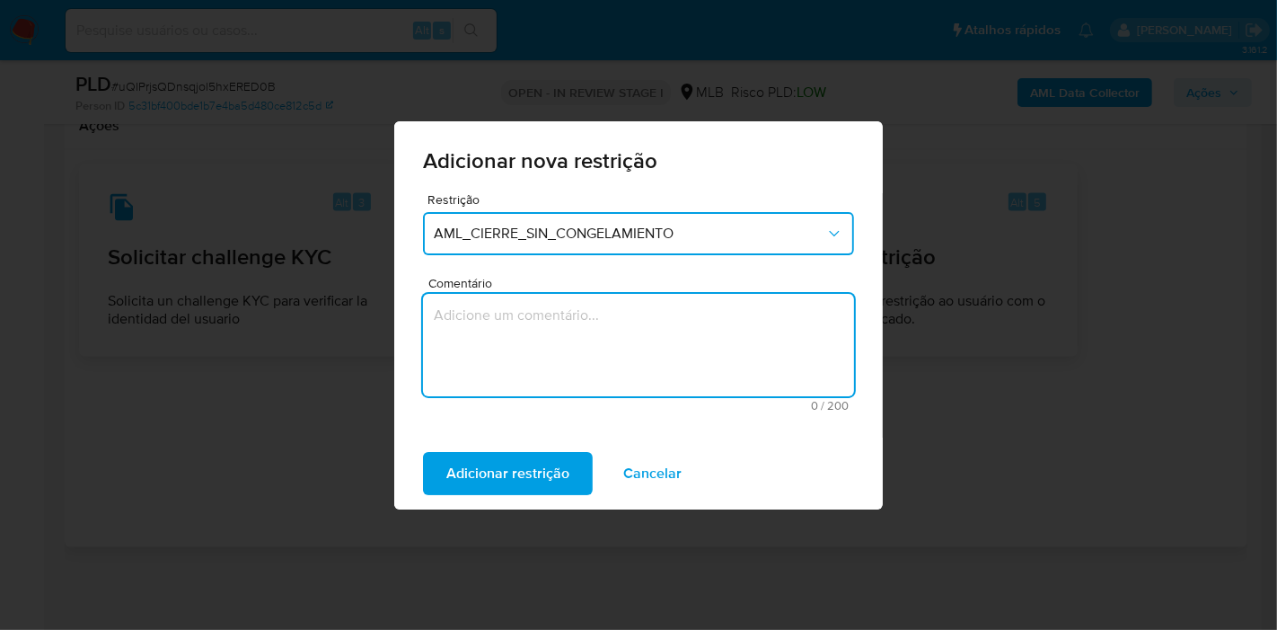
click at [552, 314] on textarea "Comentário" at bounding box center [638, 345] width 431 height 102
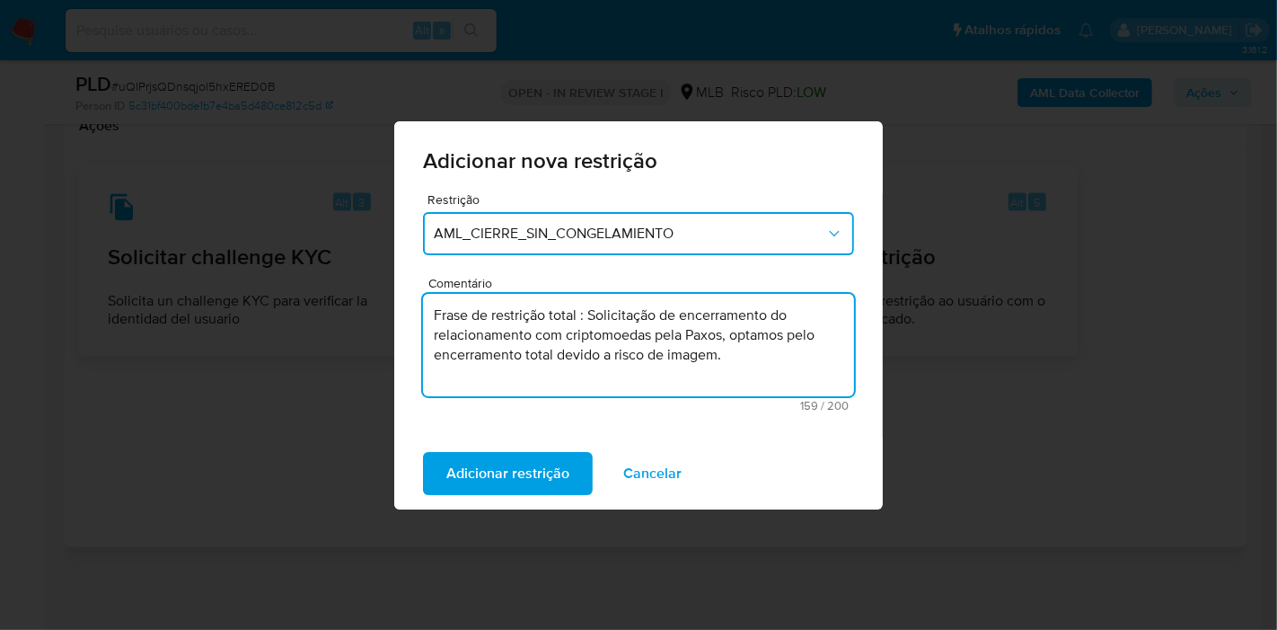
drag, startPoint x: 585, startPoint y: 313, endPoint x: 402, endPoint y: 314, distance: 182.3
click at [426, 314] on textarea "Frase de restrição total : Solicitação de encerramento do relacionamento com cr…" at bounding box center [638, 345] width 431 height 102
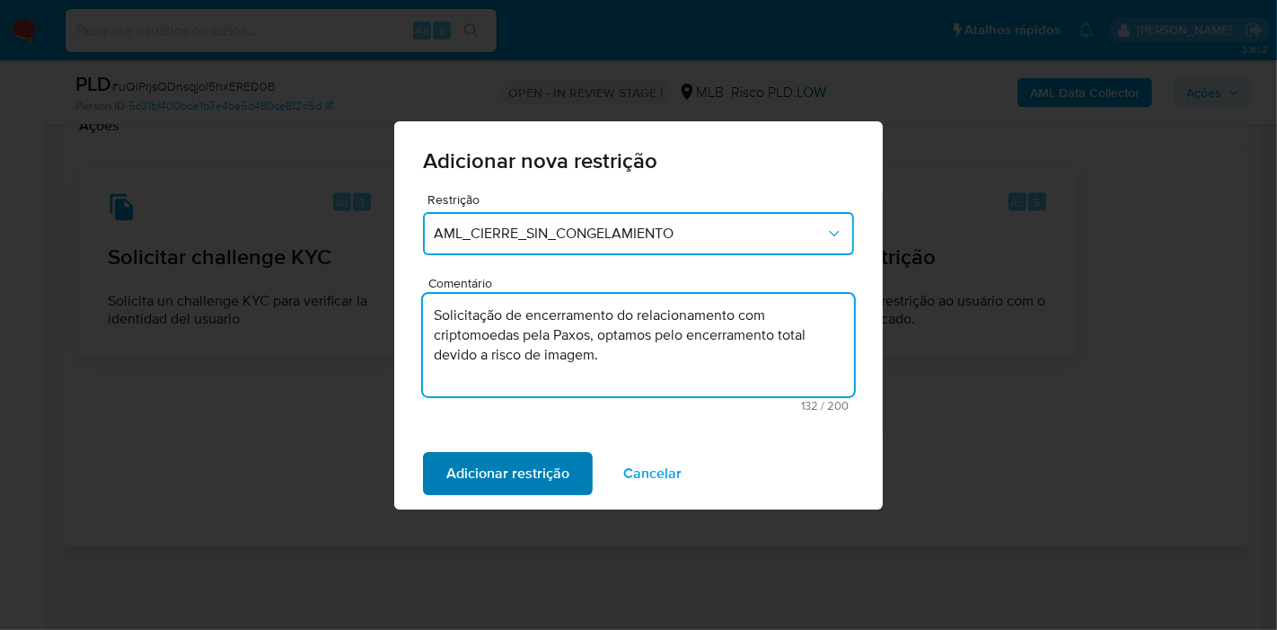
type textarea "Solicitação de encerramento do relacionamento com criptomoedas pela Paxos, opta…"
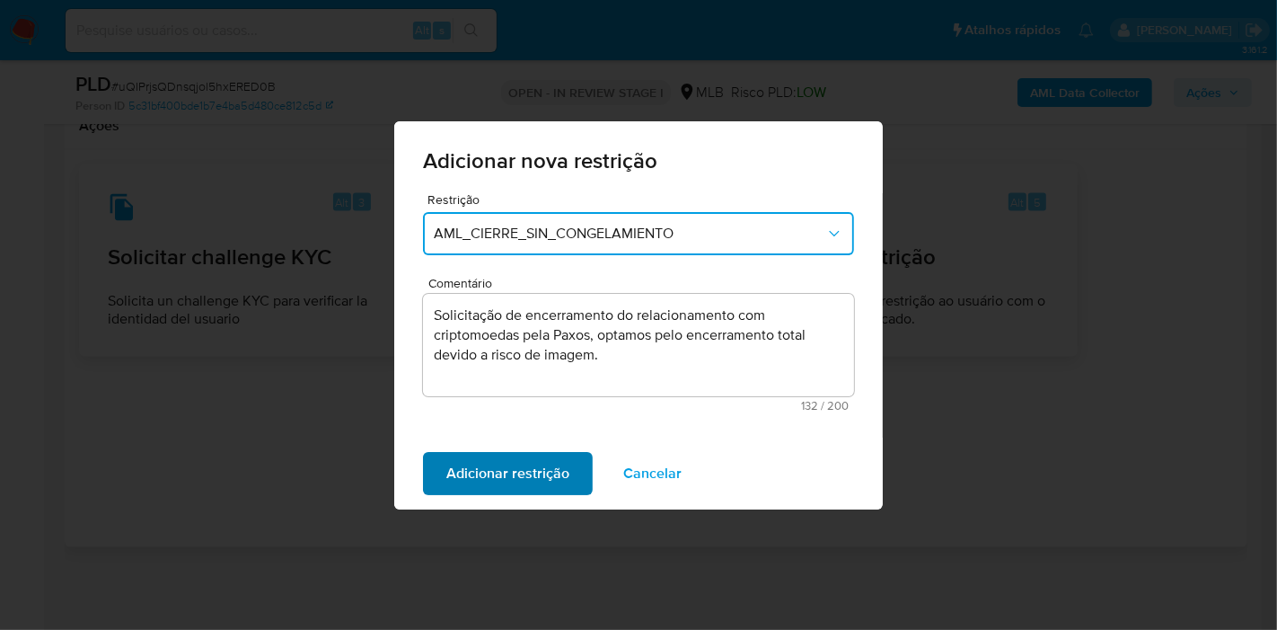
click at [532, 481] on span "Adicionar restrição" at bounding box center [507, 474] width 123 height 40
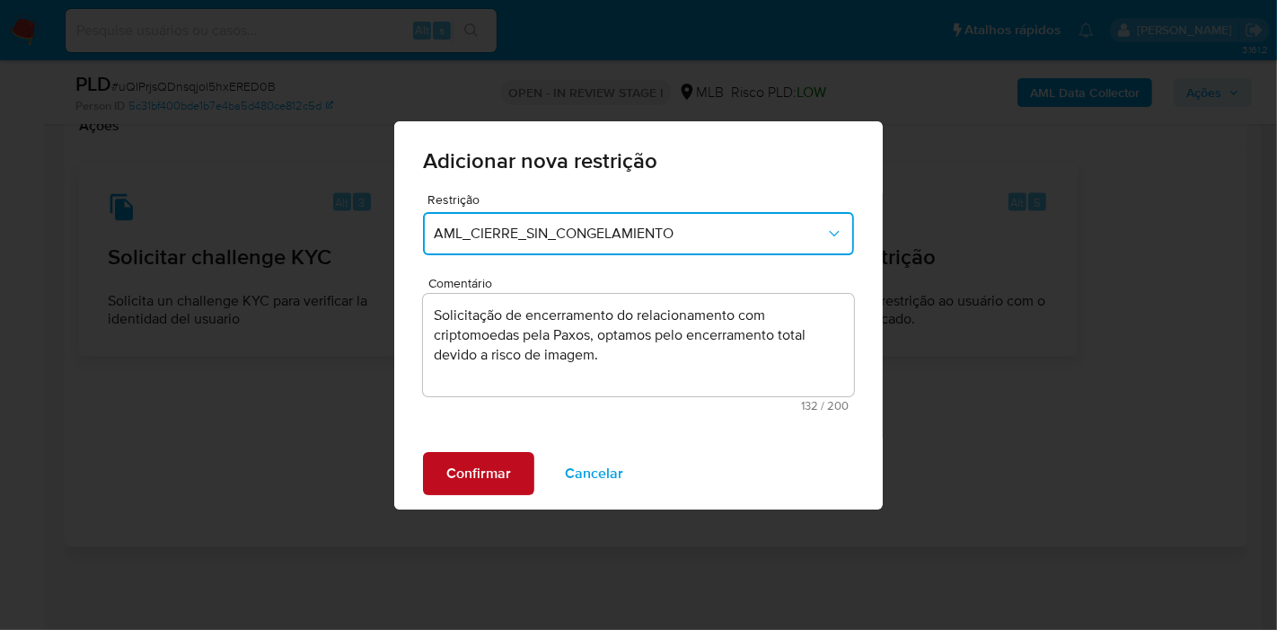
click at [503, 476] on span "Confirmar" at bounding box center [478, 474] width 65 height 40
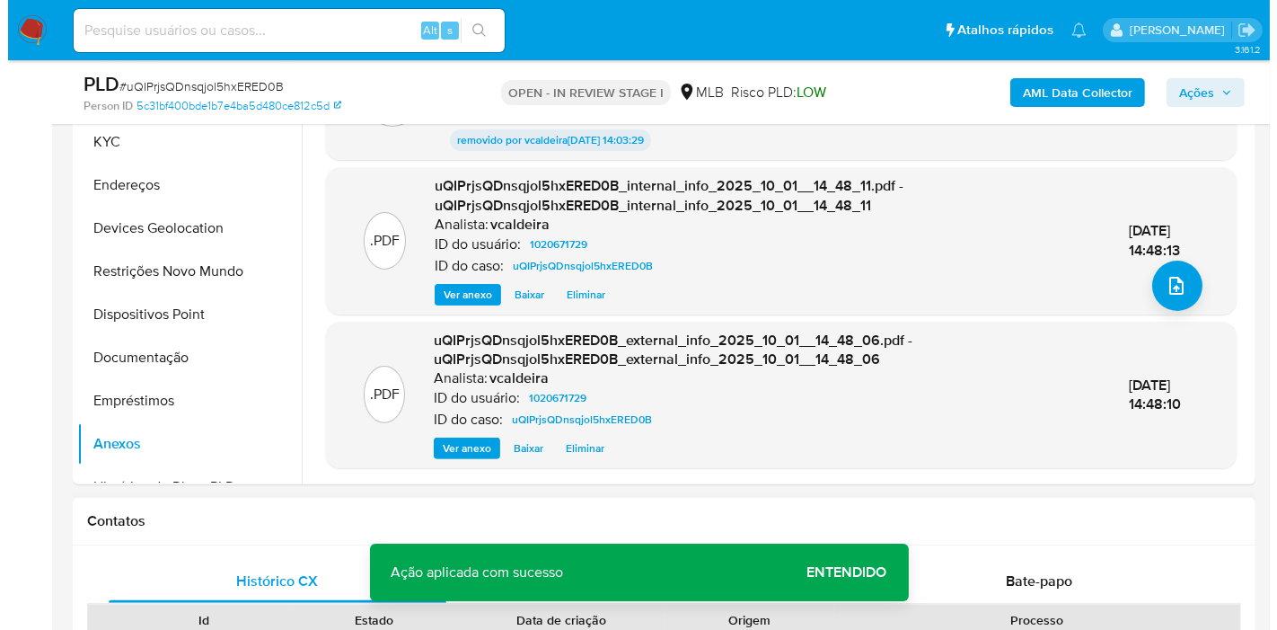
scroll to position [295, 0]
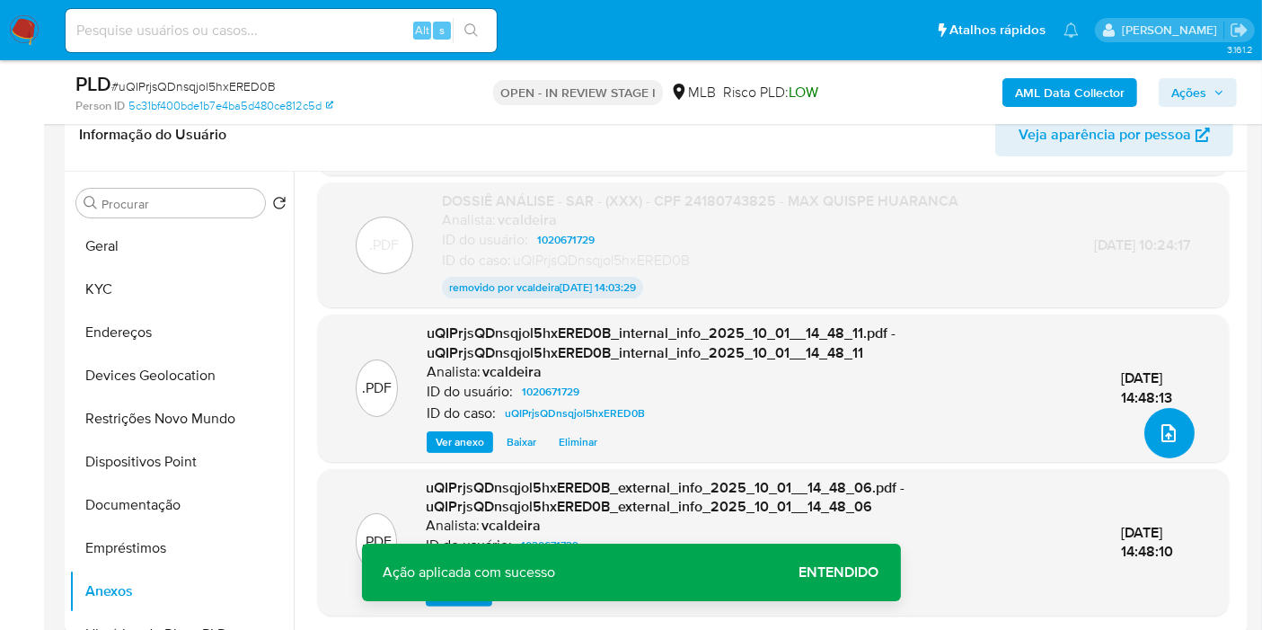
click at [1158, 425] on icon "upload-file" at bounding box center [1169, 433] width 22 height 22
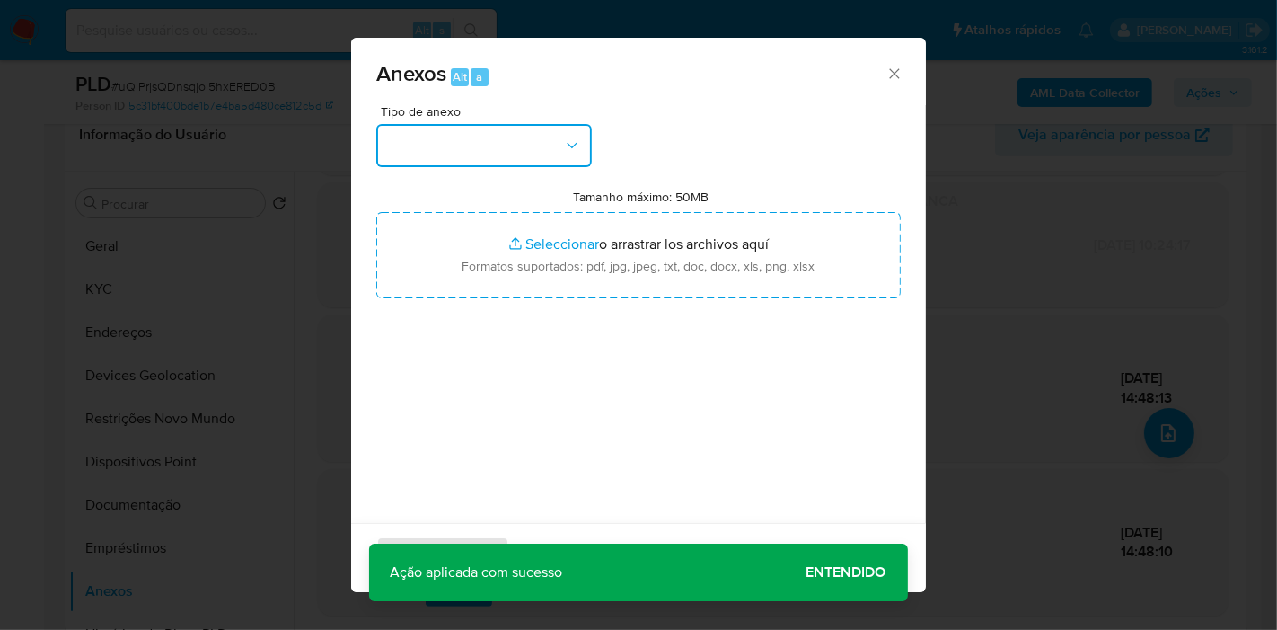
click at [506, 142] on button "button" at bounding box center [484, 145] width 216 height 43
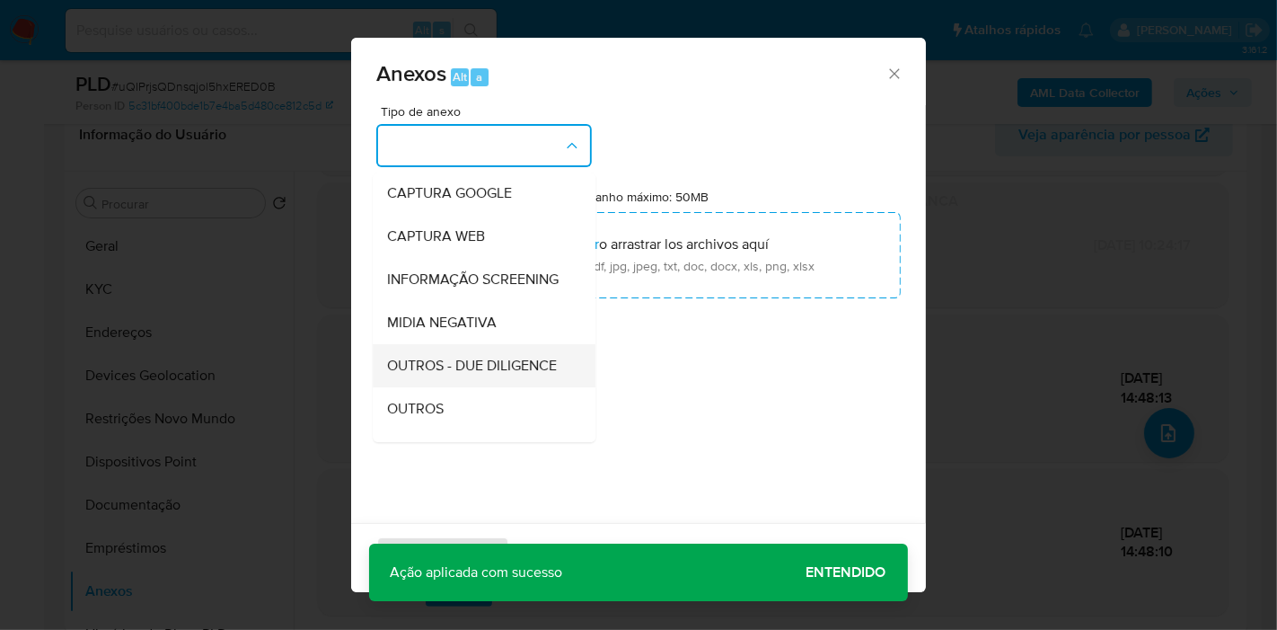
scroll to position [199, 0]
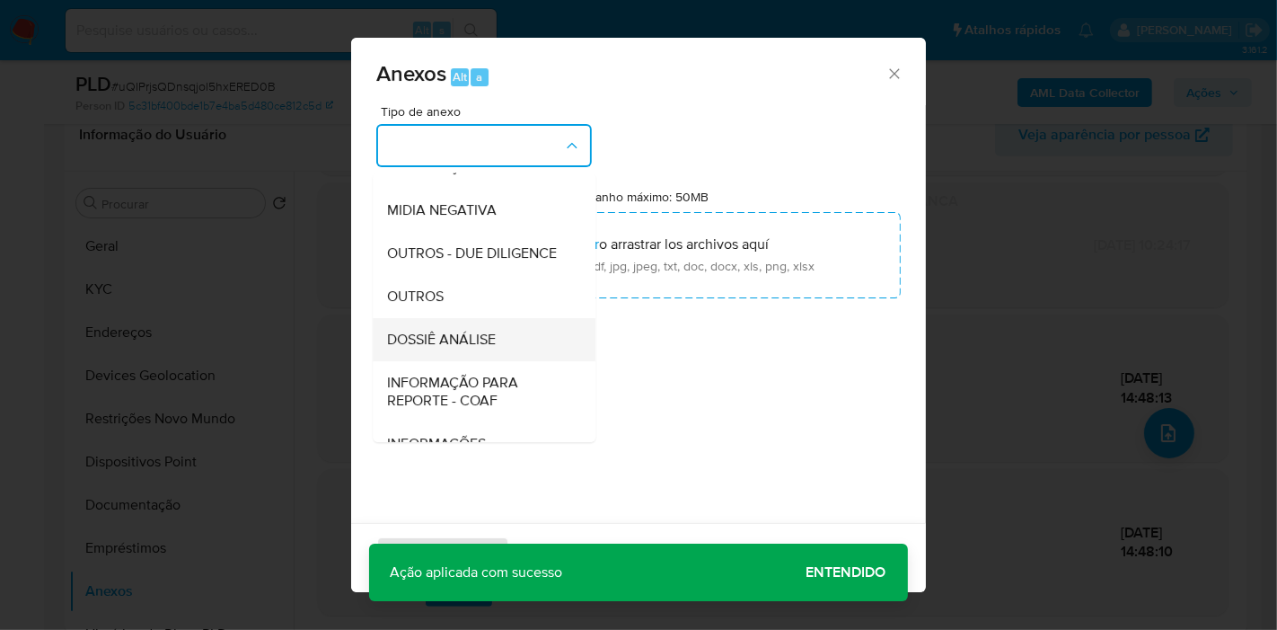
click at [472, 361] on div "DOSSIÊ ANÁLISE" at bounding box center [478, 339] width 183 height 43
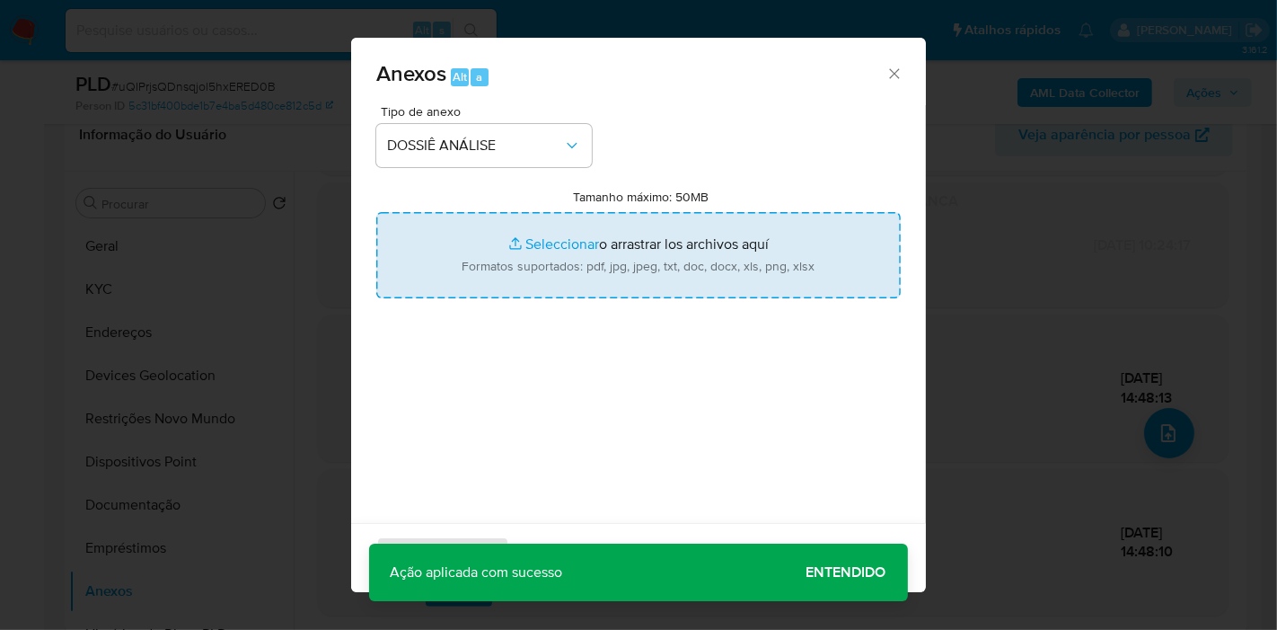
click at [605, 289] on input "Tamanho máximo: 50MB Seleccionar archivos" at bounding box center [638, 255] width 525 height 86
type input "C:\fakepath\SAR - (XXXX) - CPF 24180743825 - MAX QUISPE HUARANCA.docx.pdf"
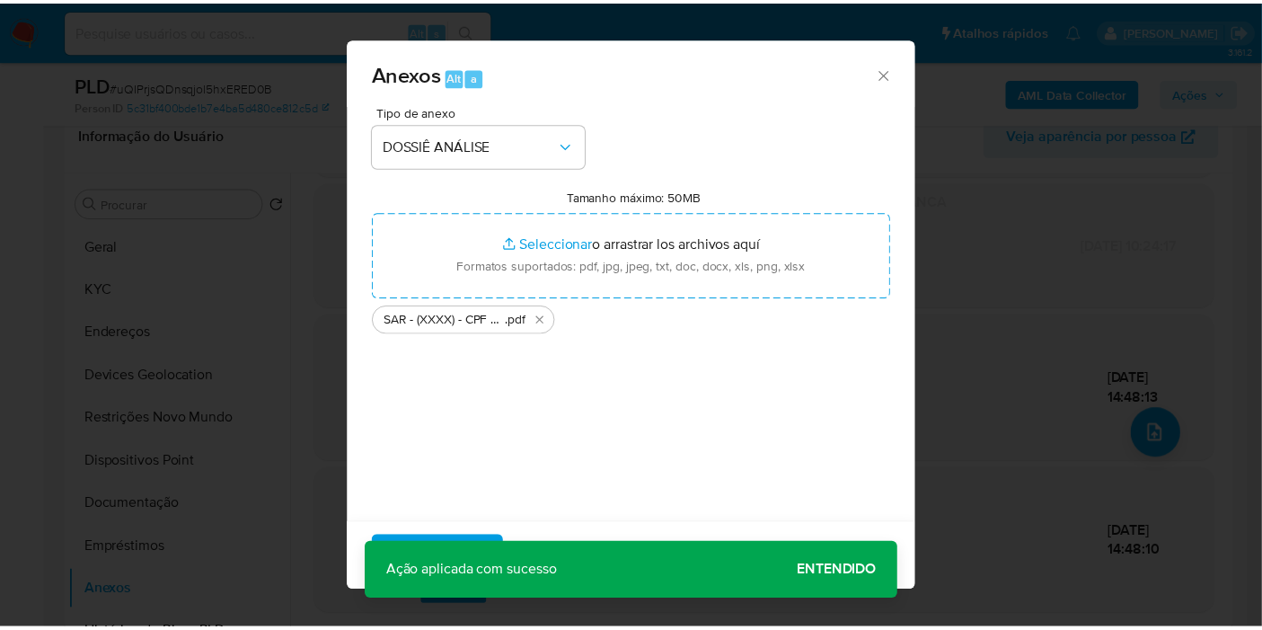
scroll to position [18, 0]
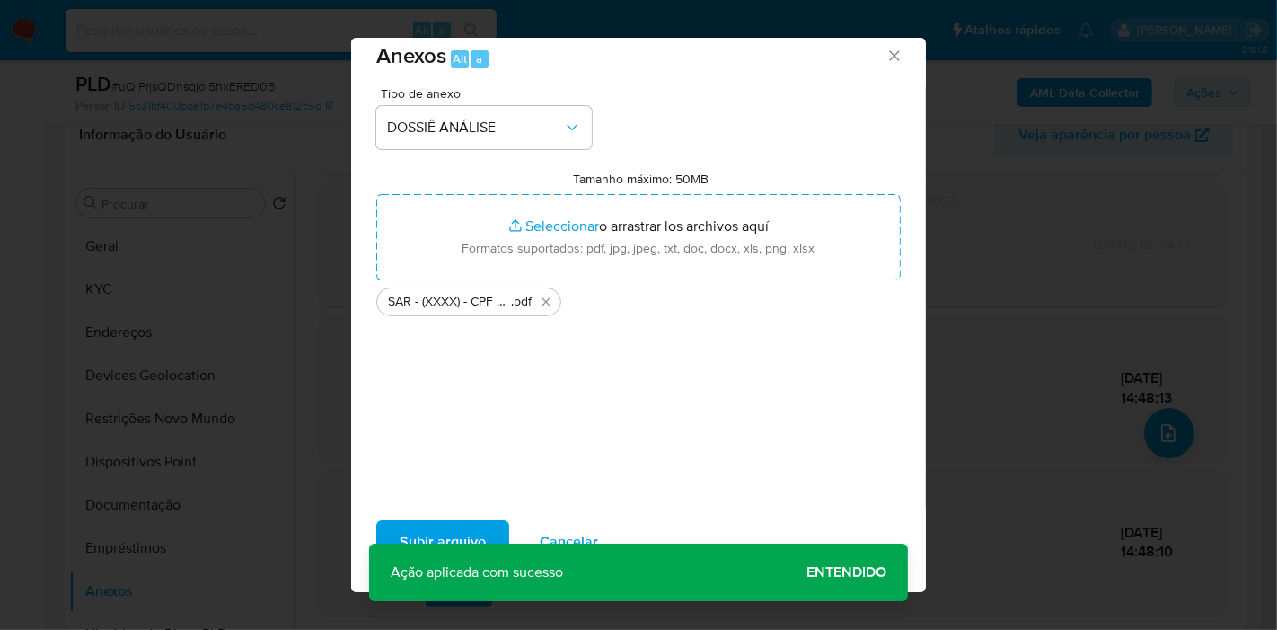
click at [469, 525] on span "Subir arquivo" at bounding box center [443, 542] width 86 height 40
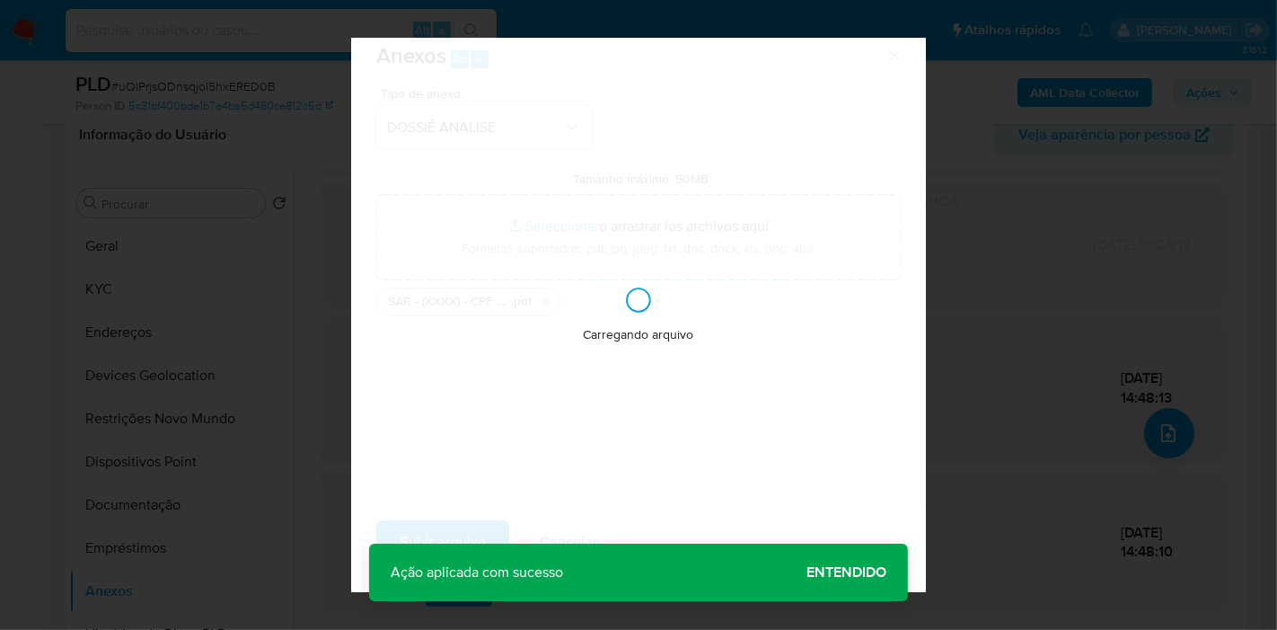
click at [851, 570] on div "Carregando arquivo" at bounding box center [638, 315] width 575 height 554
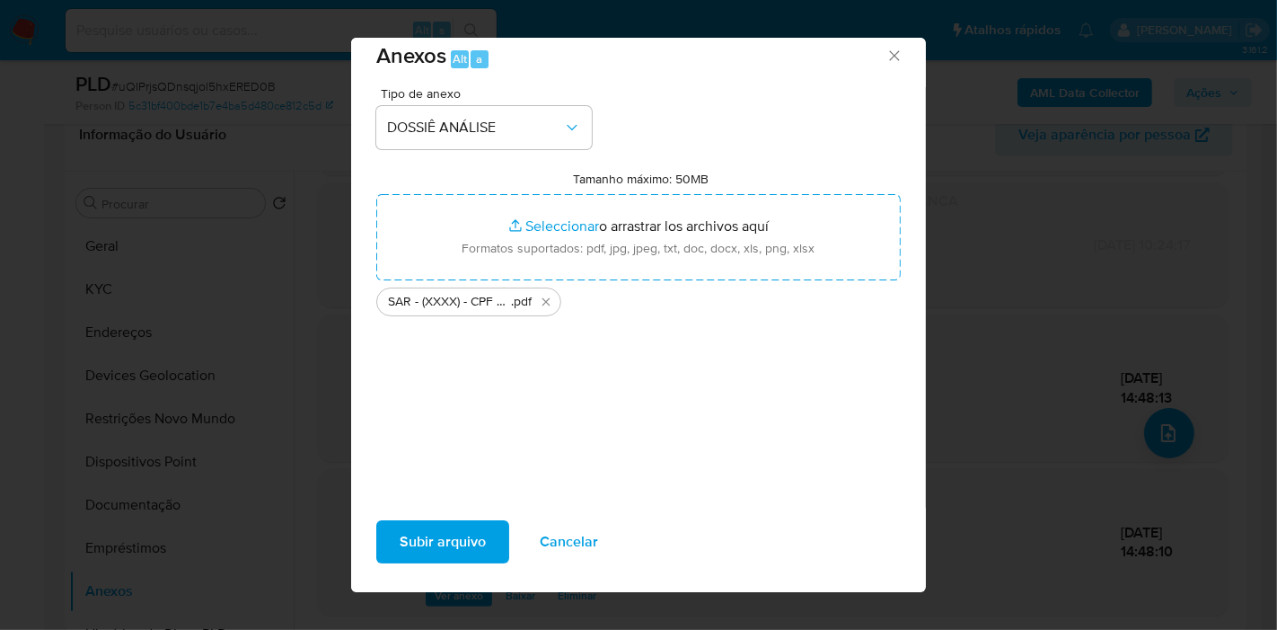
click at [485, 522] on button "Subir arquivo" at bounding box center [442, 541] width 133 height 43
click at [492, 534] on button "Subir arquivo" at bounding box center [442, 541] width 133 height 43
click at [462, 532] on span "Subir arquivo" at bounding box center [443, 542] width 86 height 40
click at [472, 533] on span "Subir arquivo" at bounding box center [443, 542] width 86 height 40
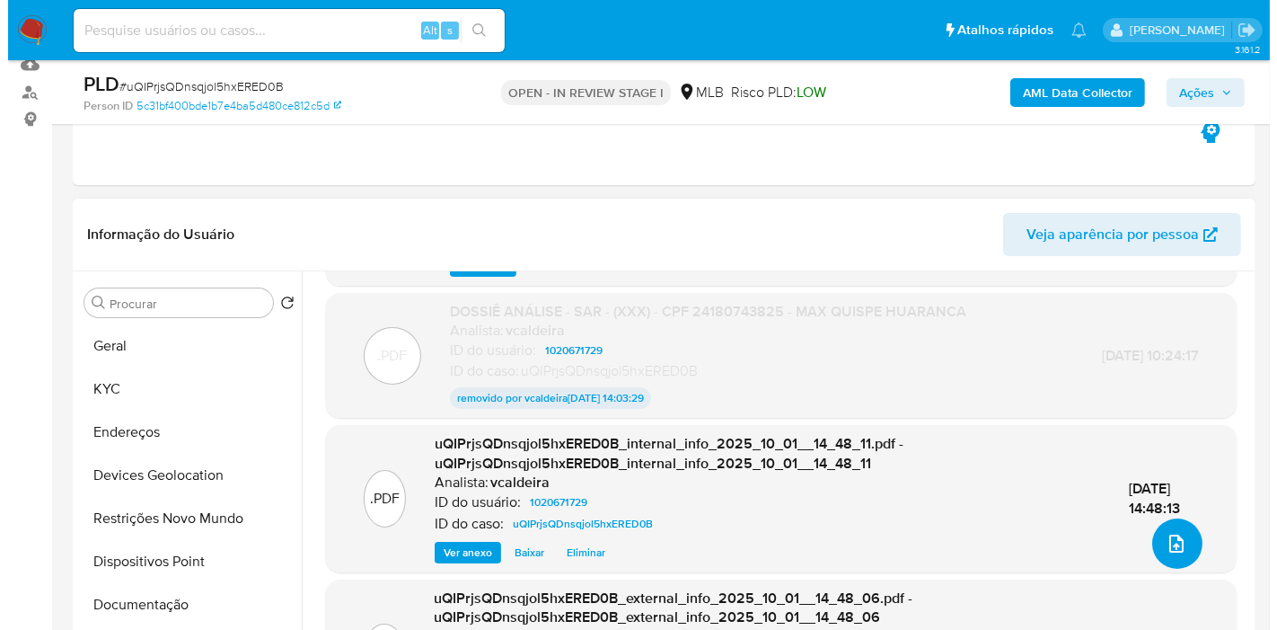
scroll to position [137, 0]
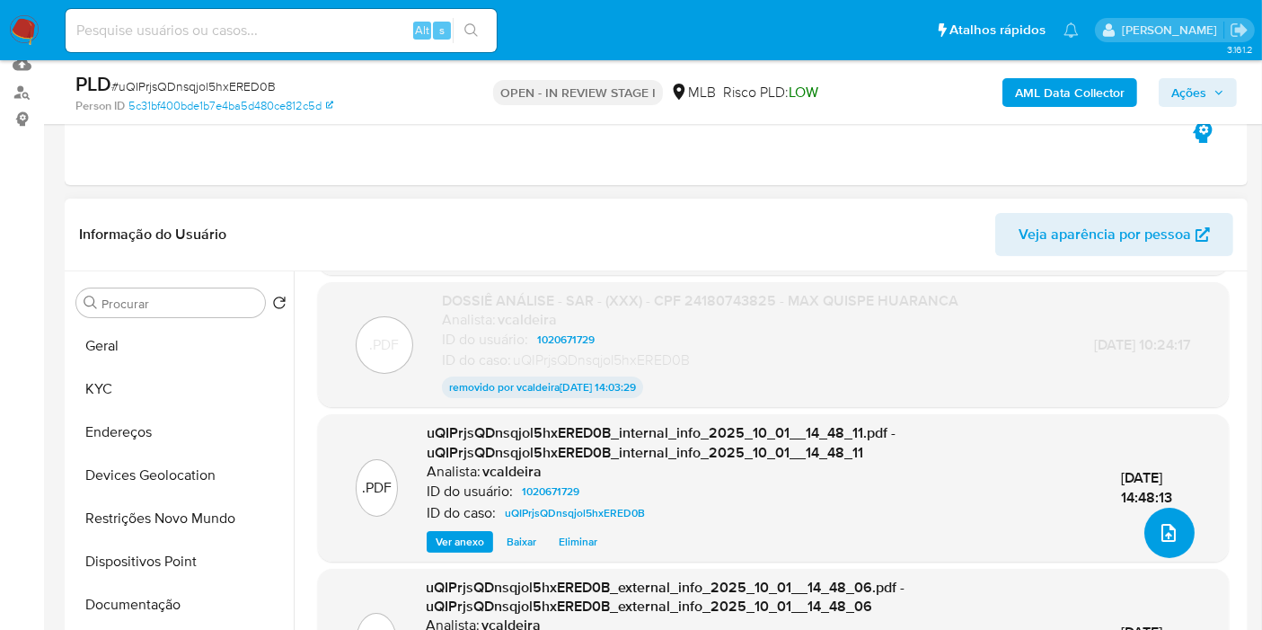
click at [1161, 531] on icon "upload-file" at bounding box center [1168, 533] width 14 height 18
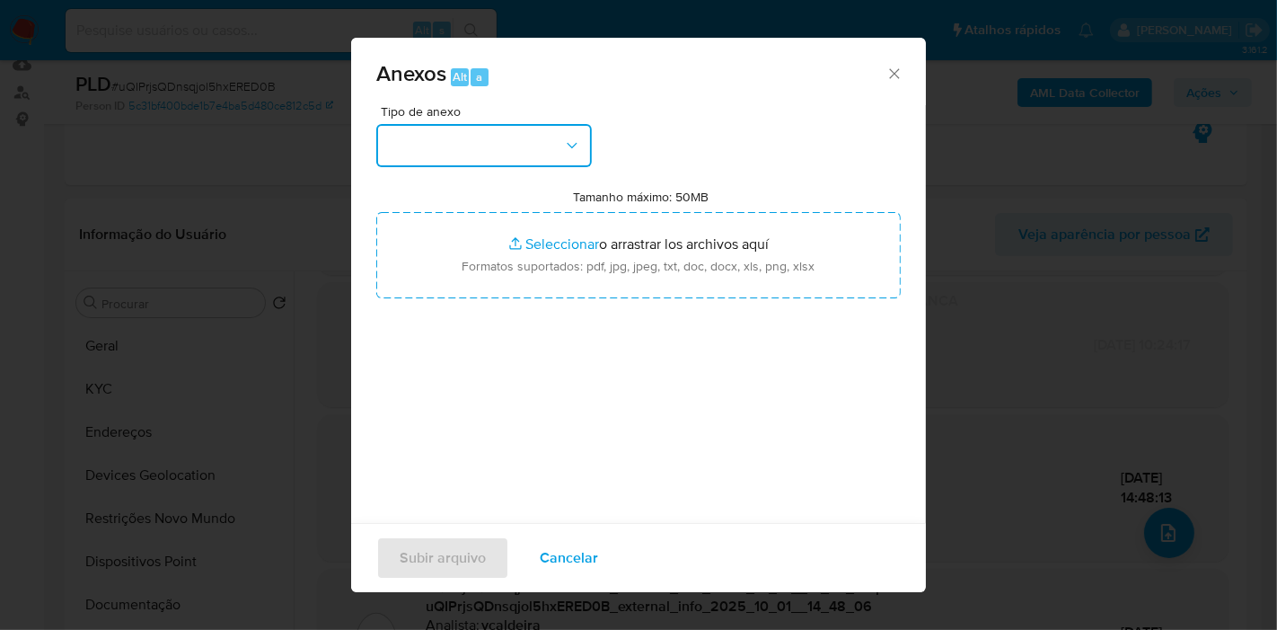
click at [547, 154] on button "button" at bounding box center [484, 145] width 216 height 43
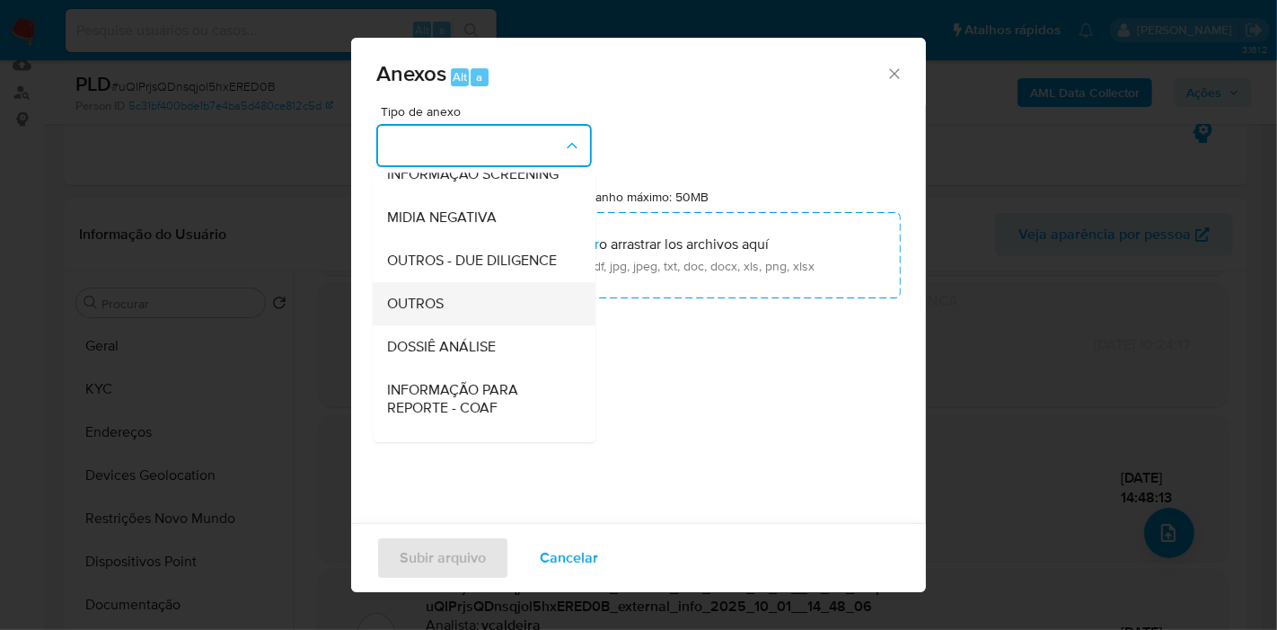
scroll to position [199, 0]
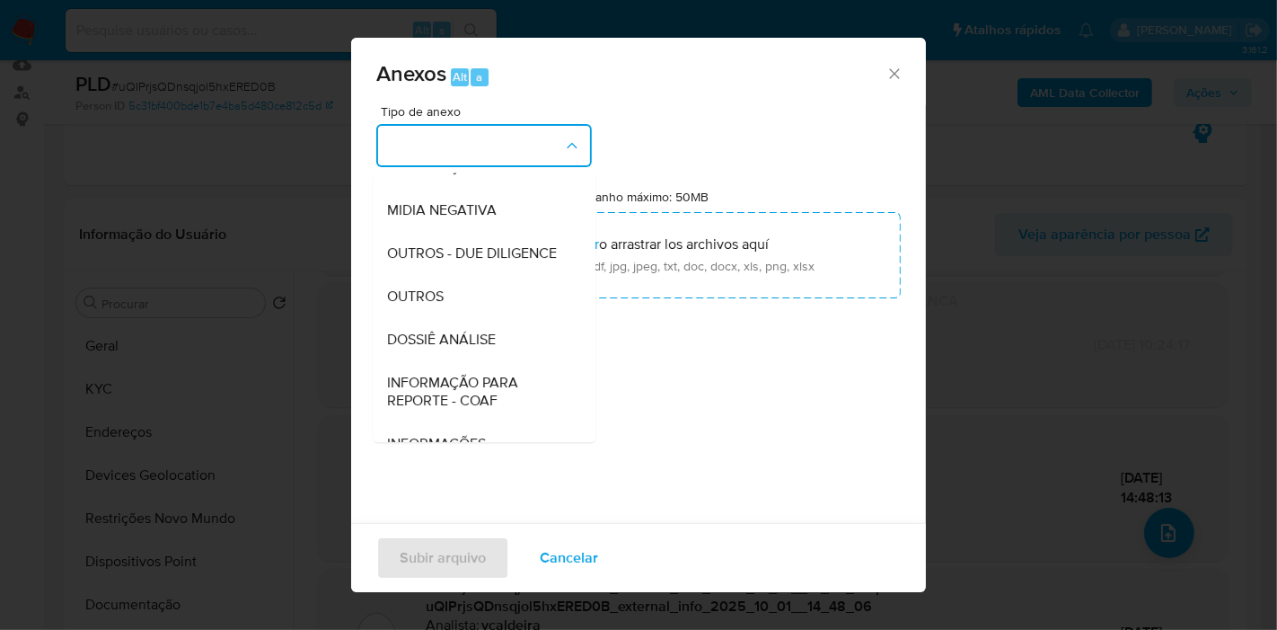
drag, startPoint x: 477, startPoint y: 372, endPoint x: 595, endPoint y: 419, distance: 126.6
click at [476, 348] on span "DOSSIÊ ANÁLISE" at bounding box center [441, 340] width 109 height 18
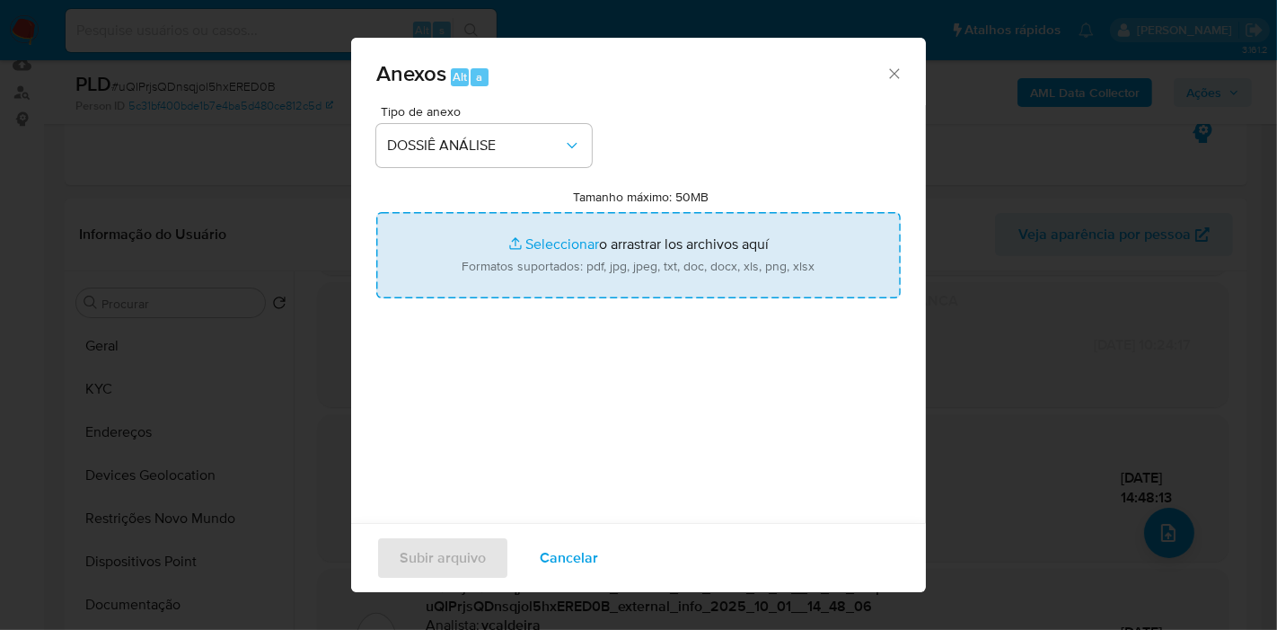
click at [627, 244] on input "Tamanho máximo: 50MB Seleccionar archivos" at bounding box center [638, 255] width 525 height 86
type input "C:\fakepath\SAR - (XXXX) - CPF 24180743825 - MAX QUISPE HUARANCA.docx.pdf"
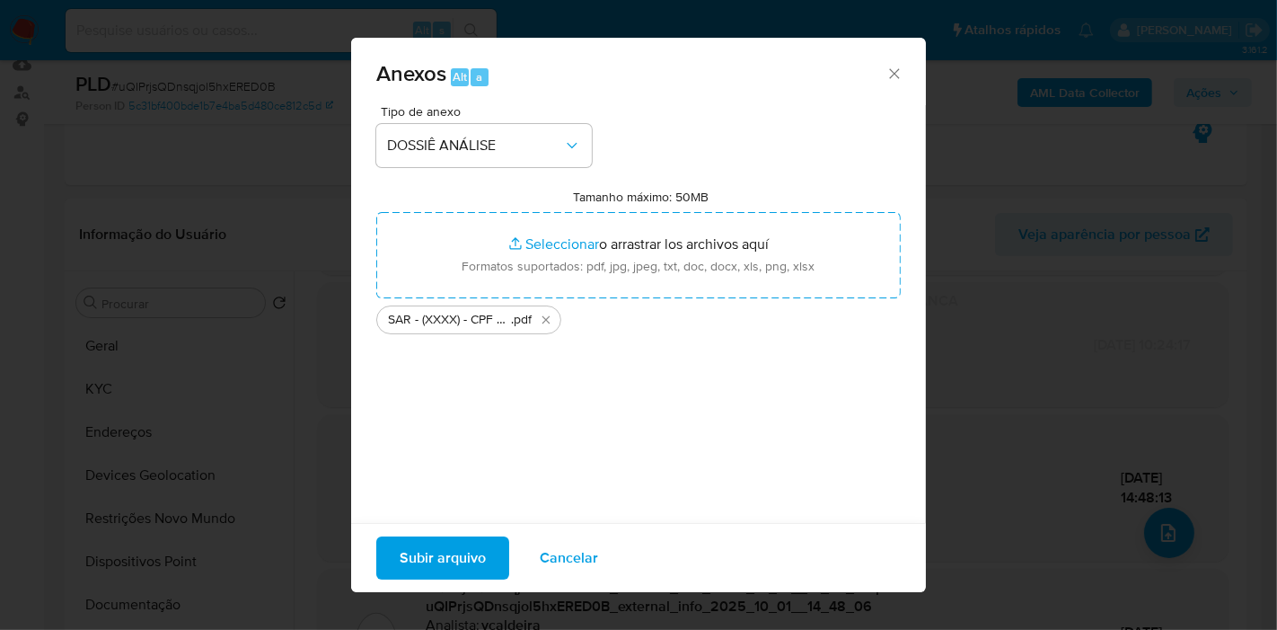
click at [456, 567] on span "Subir arquivo" at bounding box center [443, 558] width 86 height 40
click at [452, 545] on span "Subir arquivo" at bounding box center [443, 558] width 86 height 40
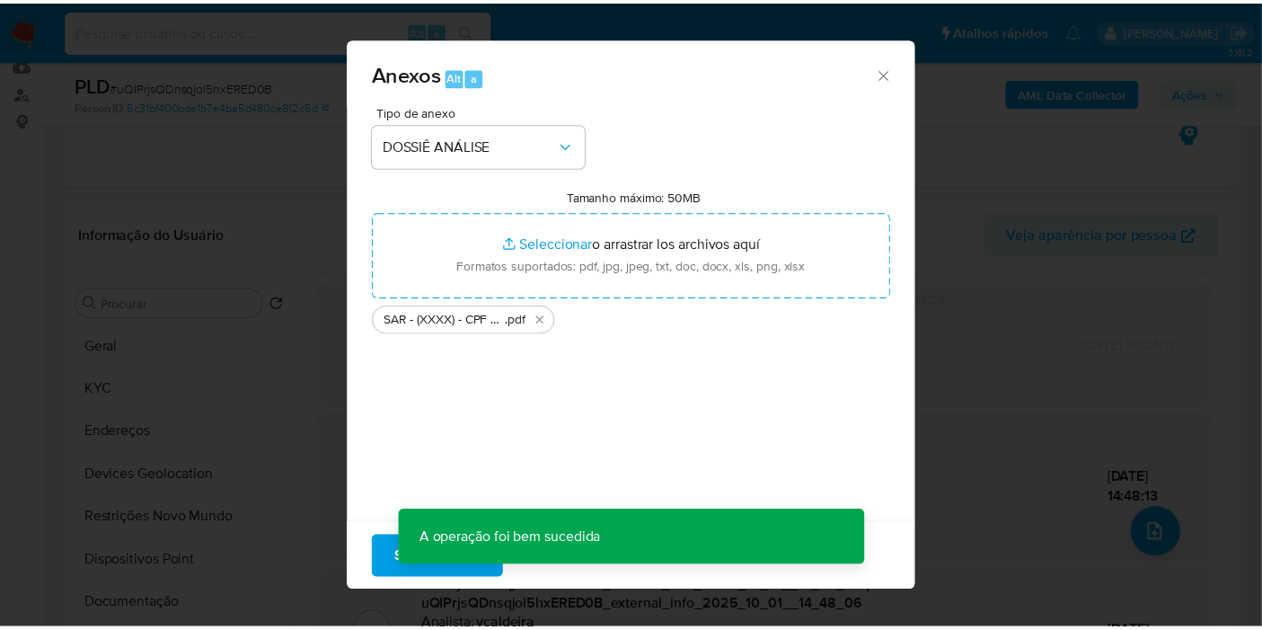
scroll to position [96, 0]
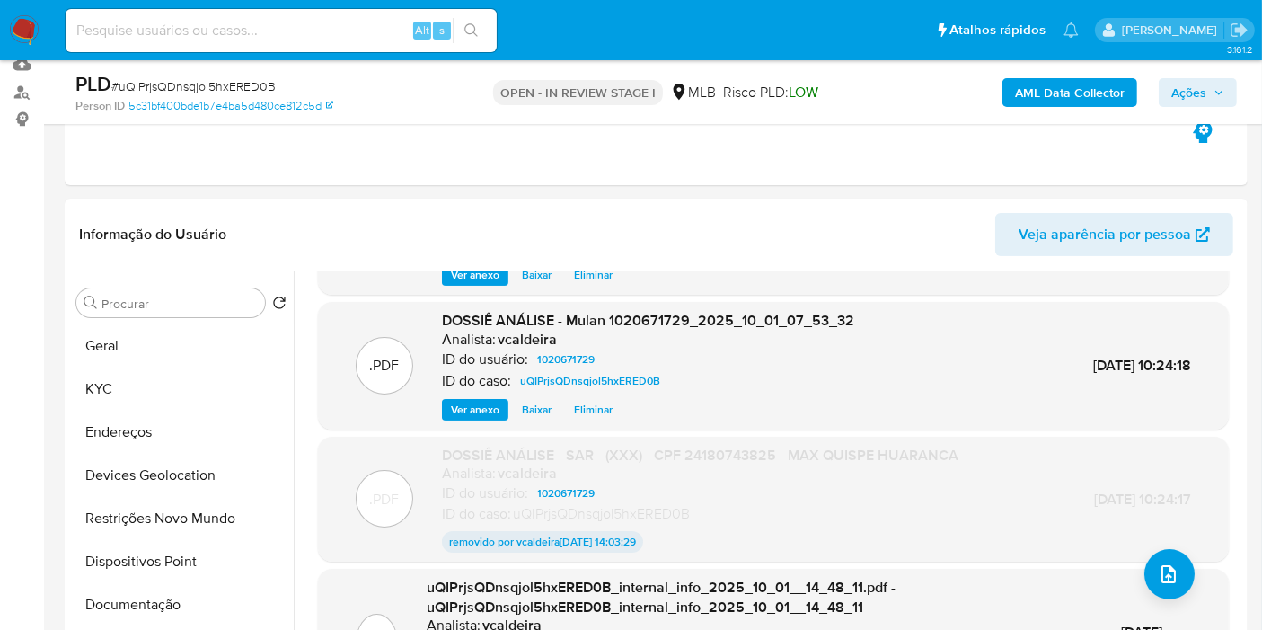
click at [1187, 106] on div "AML Data Collector Ações" at bounding box center [1045, 92] width 383 height 42
click at [1186, 101] on span "Ações" at bounding box center [1188, 92] width 35 height 29
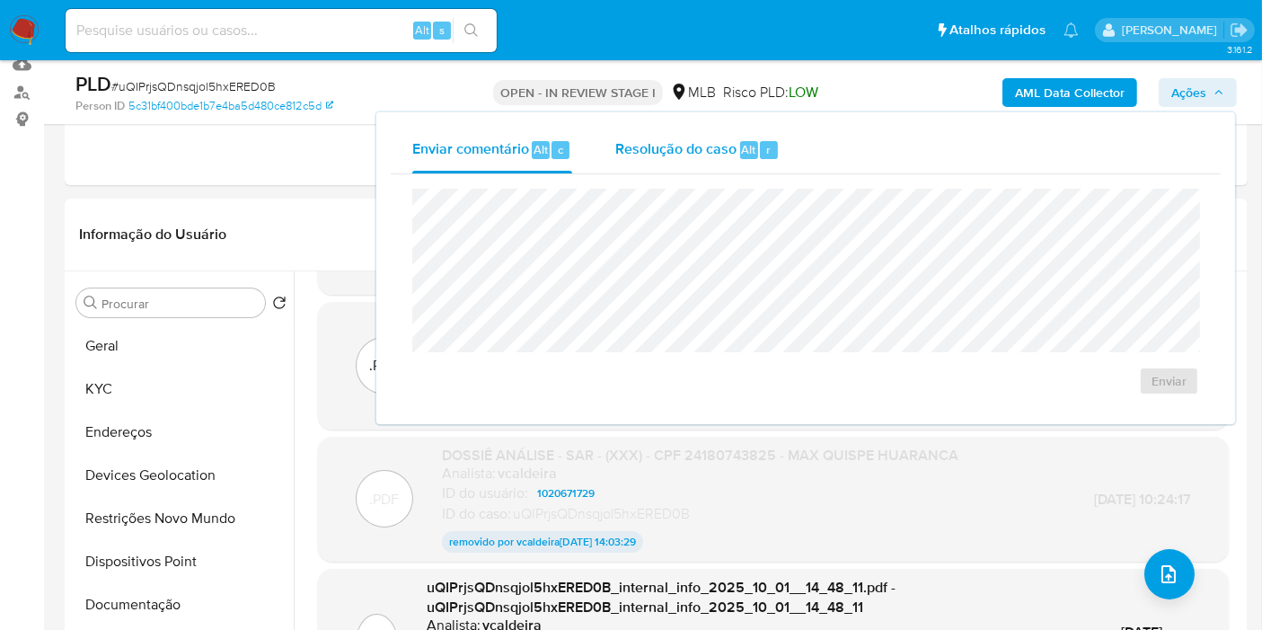
click at [648, 156] on span "Resolução do caso" at bounding box center [675, 148] width 121 height 21
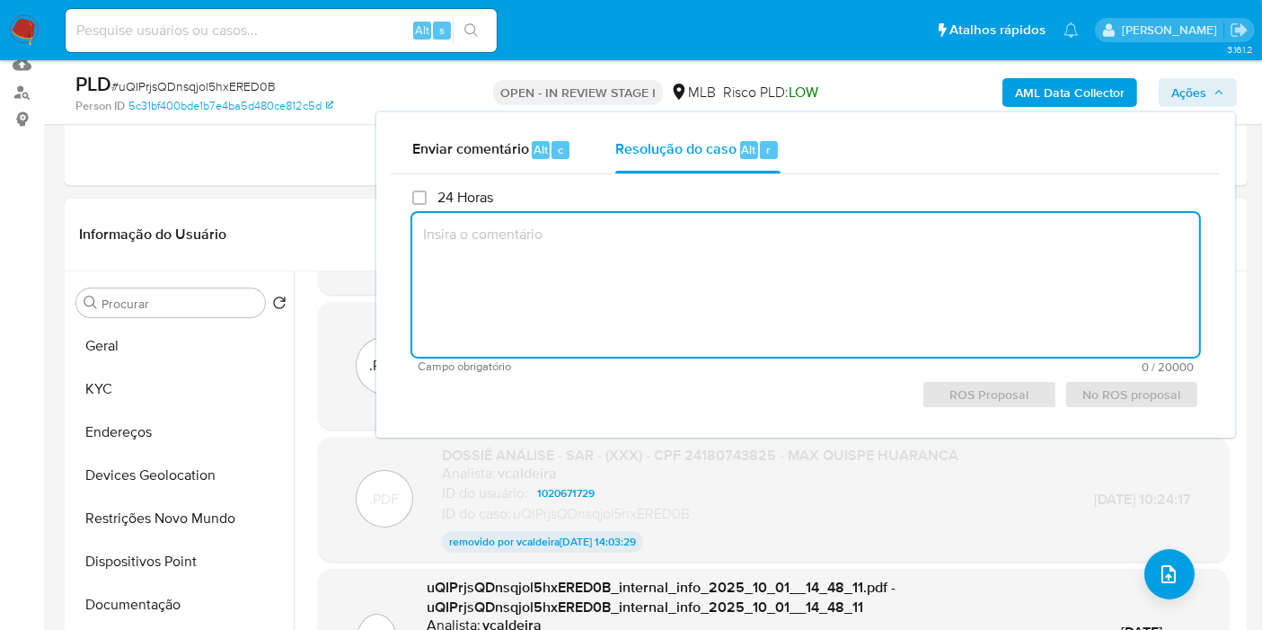
click at [621, 283] on textarea at bounding box center [805, 285] width 787 height 144
paste textarea "Fatos relevantes concluídos pelo analista: Identificamos através de sinalização…"
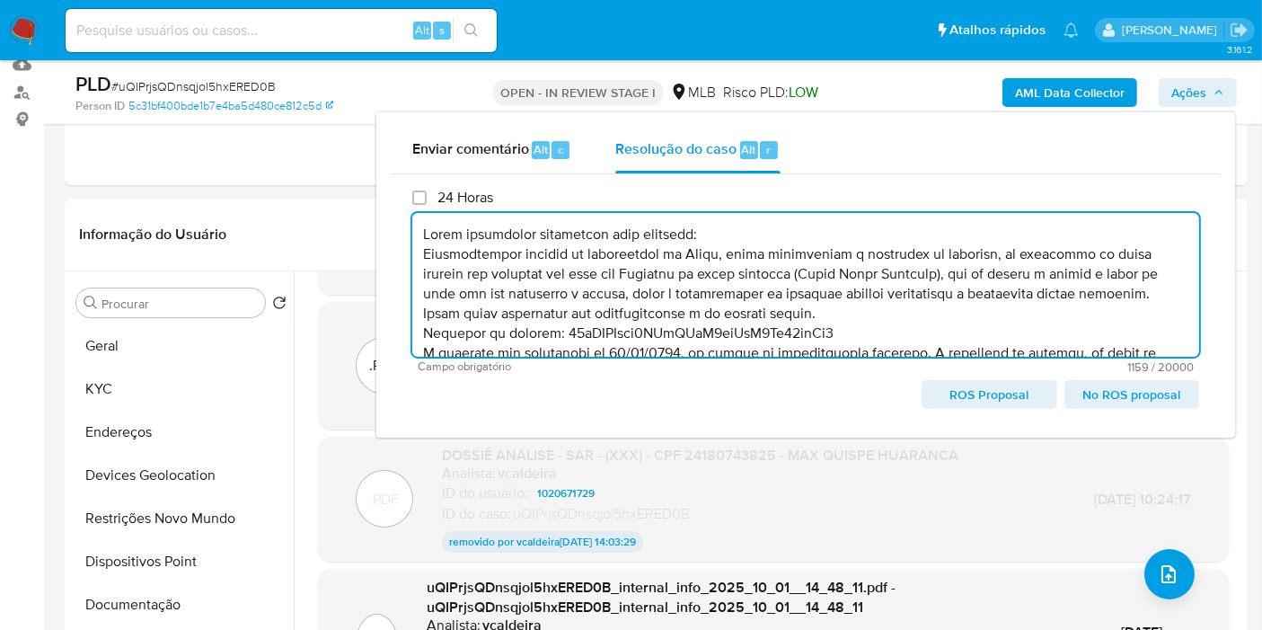
scroll to position [145, 0]
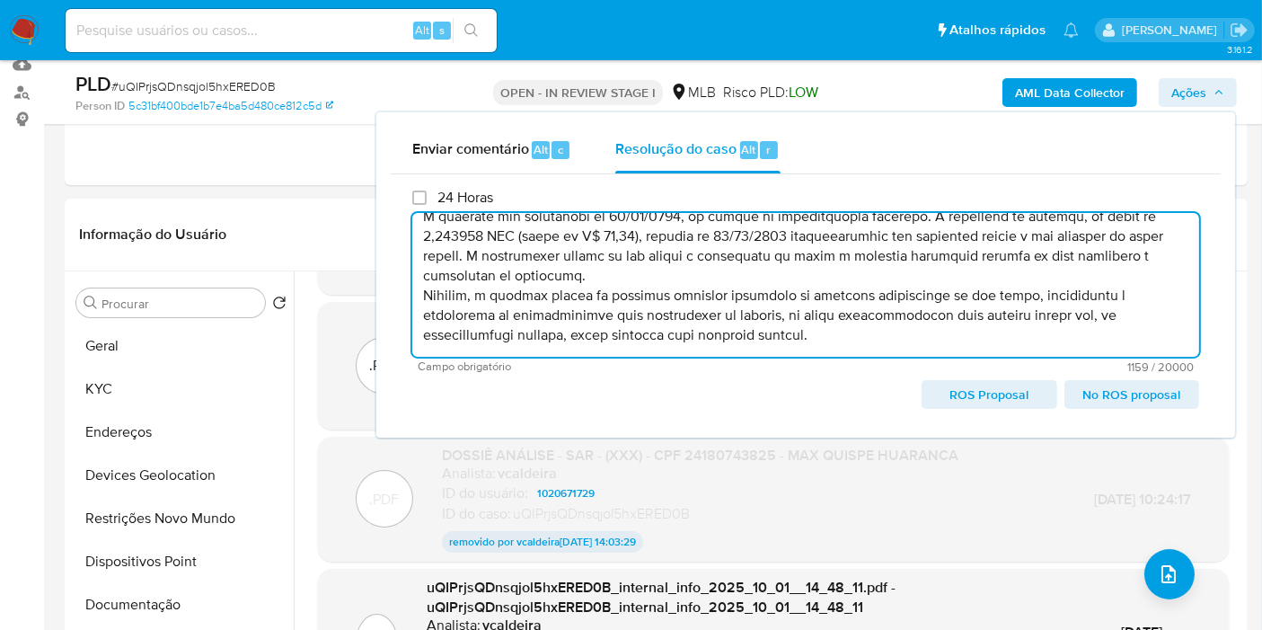
click at [1019, 388] on span "ROS Proposal" at bounding box center [989, 394] width 110 height 25
type textarea "Fatos relevantes concluídos pelo analista: Identificamos através de sinalização…"
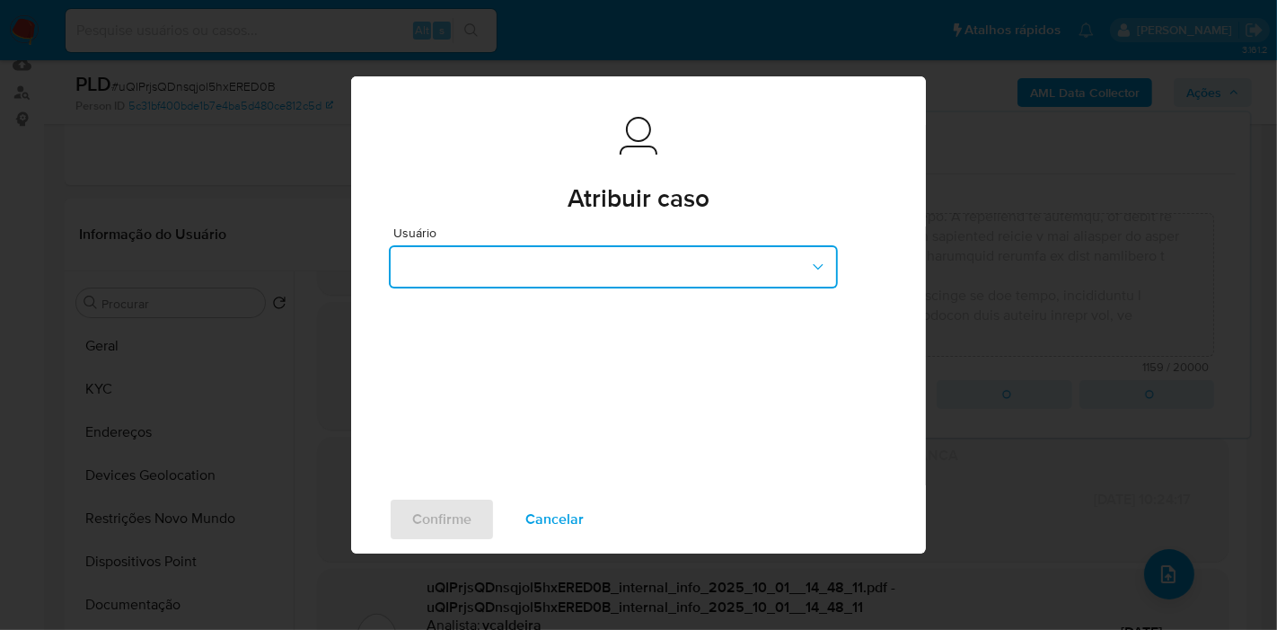
click at [548, 281] on button "button" at bounding box center [613, 266] width 449 height 43
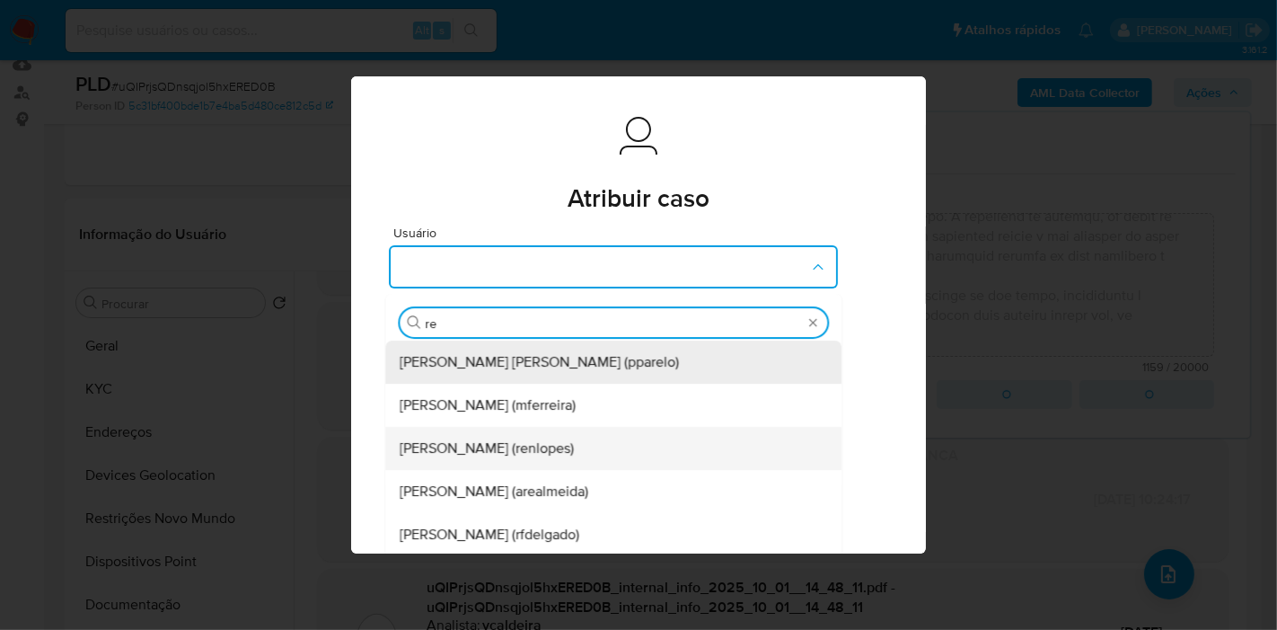
type input "ren"
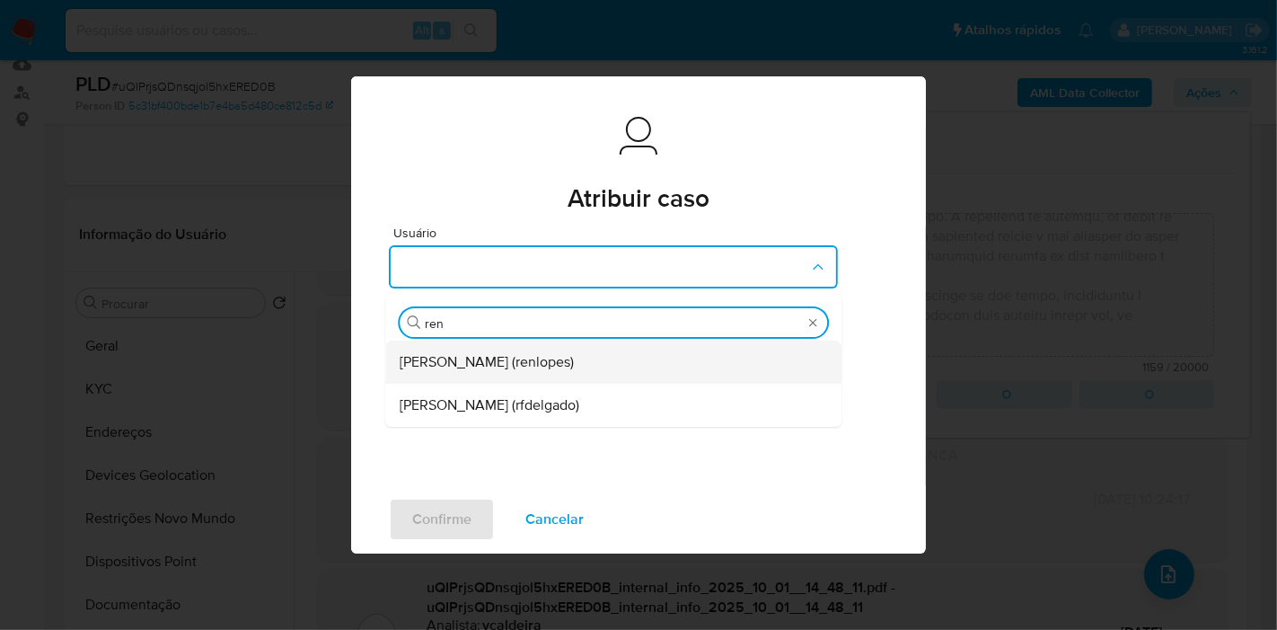
click at [470, 370] on span "Renato Lopes Dos Santos (renlopes)" at bounding box center [487, 362] width 174 height 18
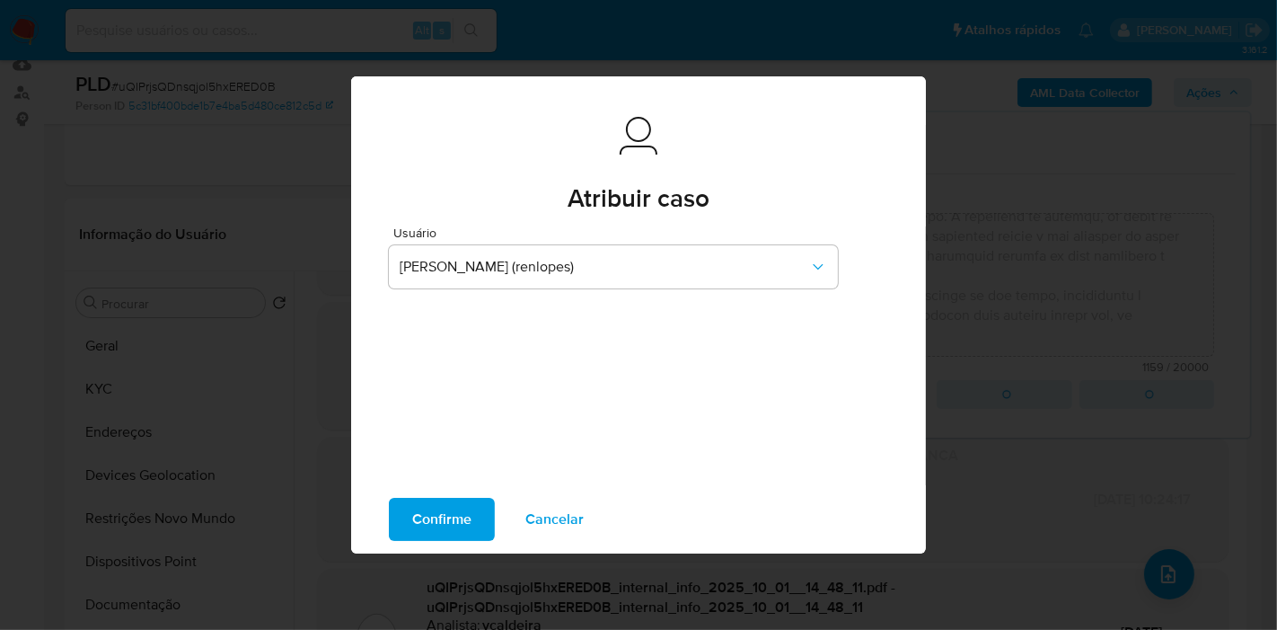
click at [451, 527] on span "Confirme" at bounding box center [441, 519] width 59 height 40
type textarea "Fatos relevantes concluídos pelo analista: Identificamos através de sinalização…"
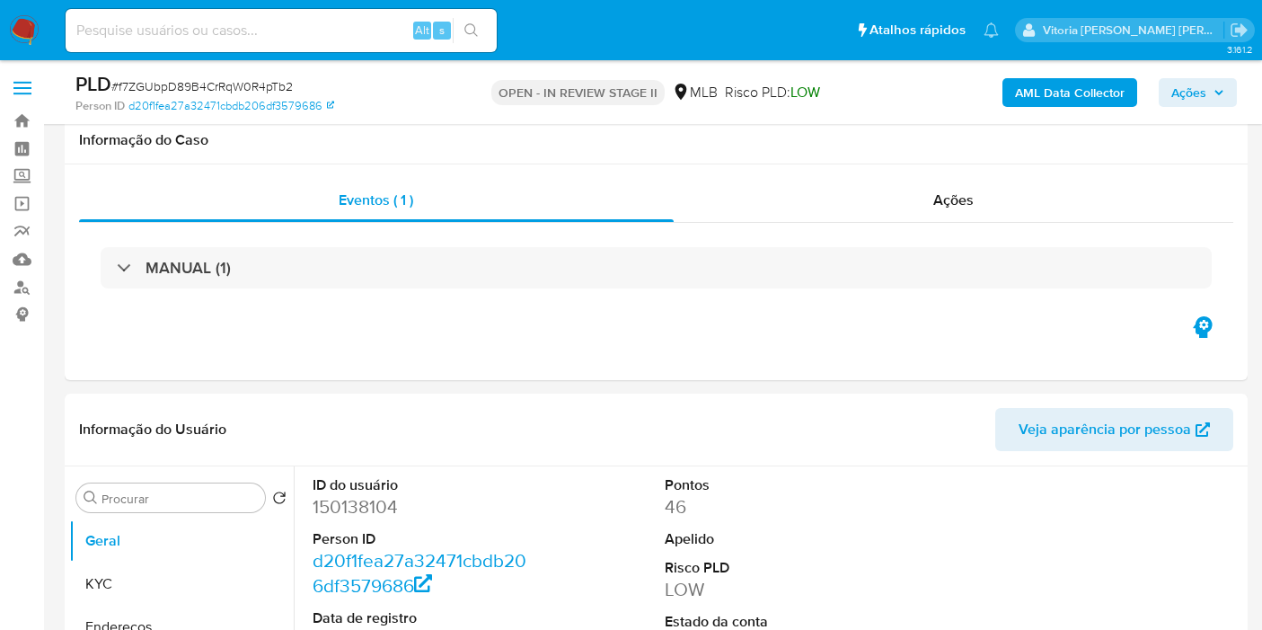
select select "10"
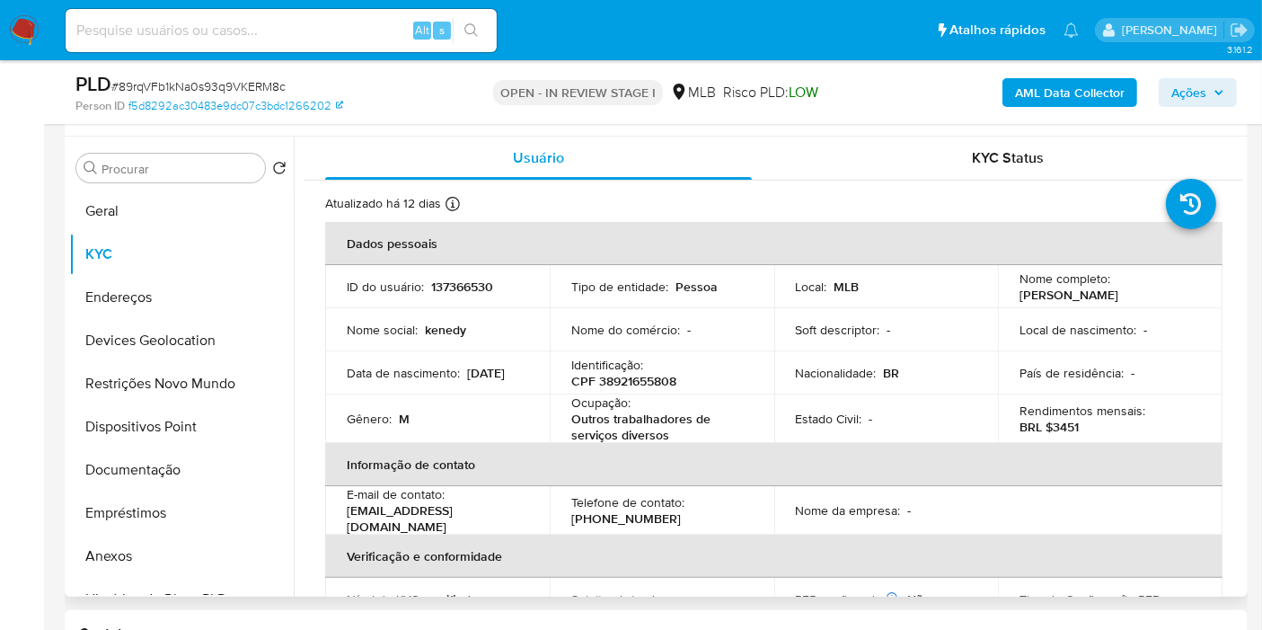
scroll to position [299, 0]
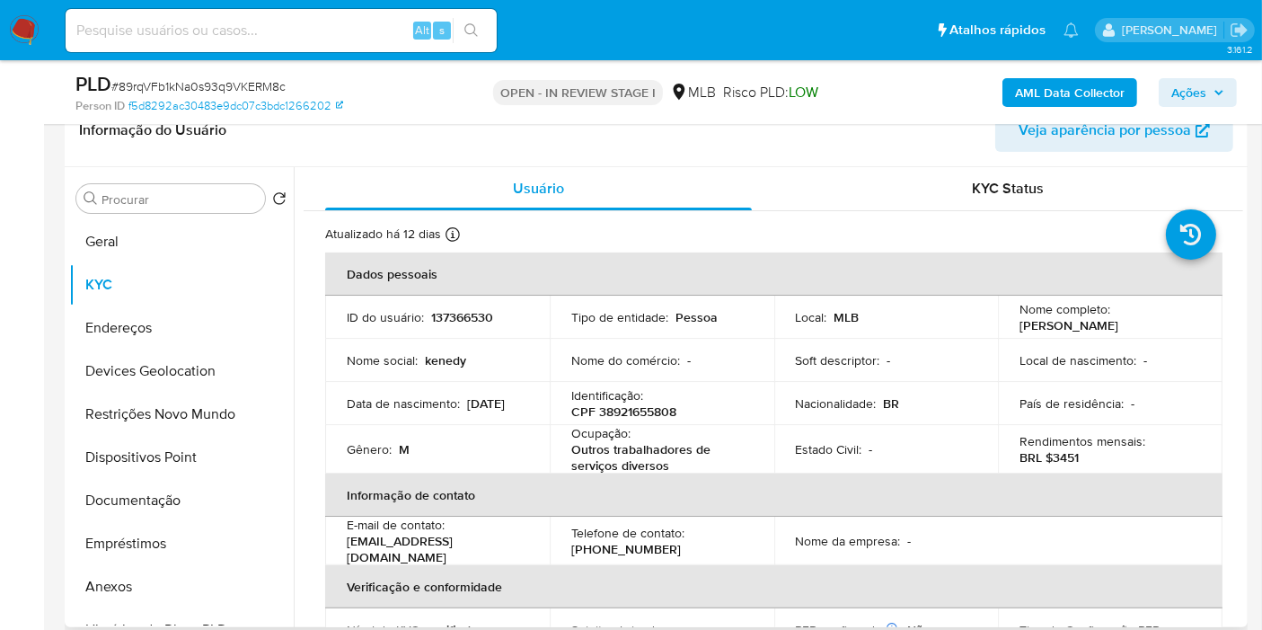
click at [464, 340] on td "Nome social : kenedy" at bounding box center [437, 360] width 225 height 43
click at [456, 321] on p "137366530" at bounding box center [462, 317] width 62 height 16
click at [448, 322] on p "137366530" at bounding box center [462, 317] width 62 height 16
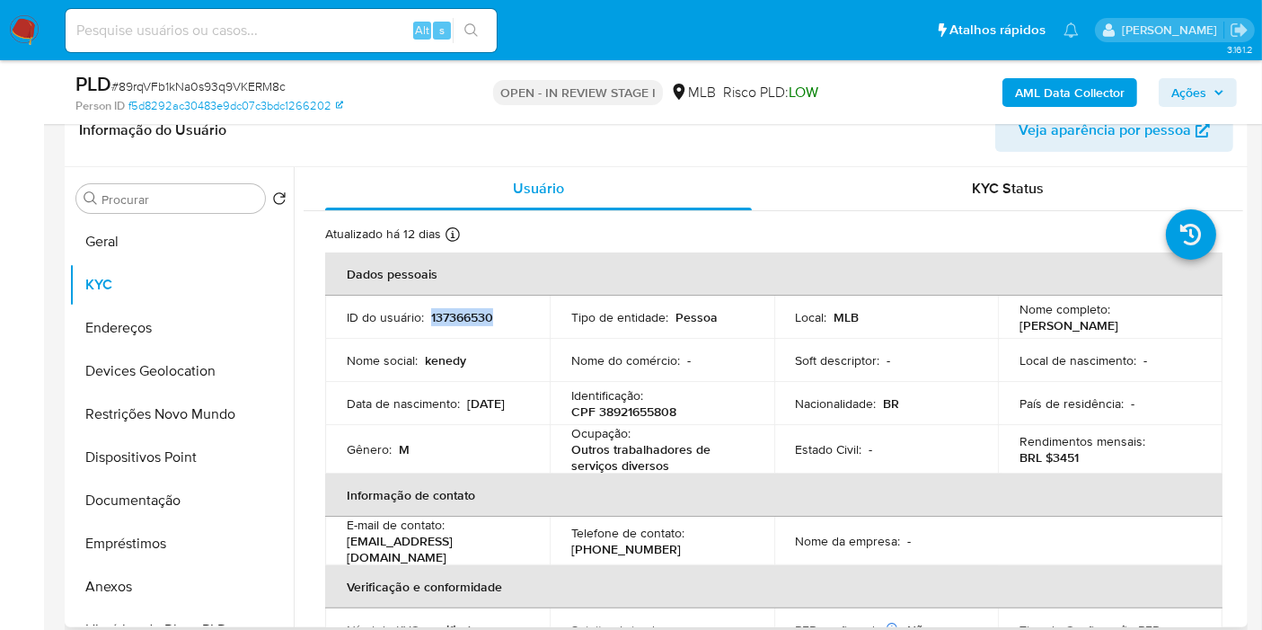
click at [442, 316] on p "137366530" at bounding box center [462, 317] width 62 height 16
click at [651, 410] on p "CPF 38921655808" at bounding box center [623, 411] width 105 height 16
copy p "38921655808"
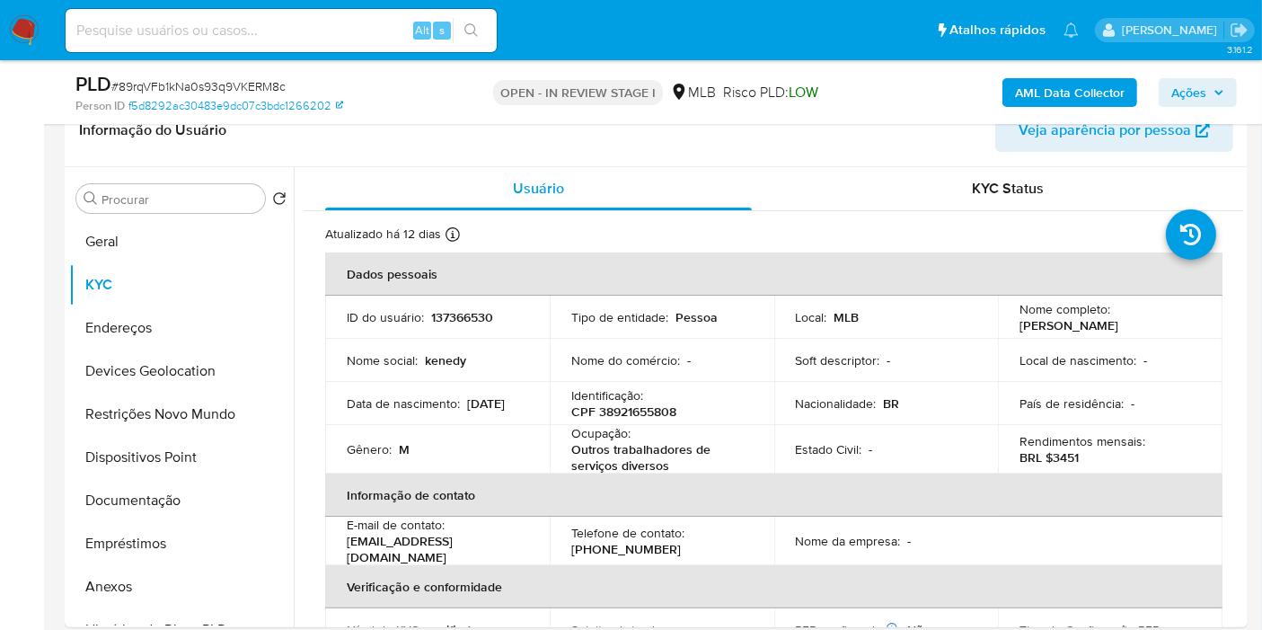
click at [1159, 84] on div "AML Data Collector Ações" at bounding box center [1045, 92] width 383 height 42
click at [1169, 92] on button "Ações" at bounding box center [1198, 92] width 78 height 29
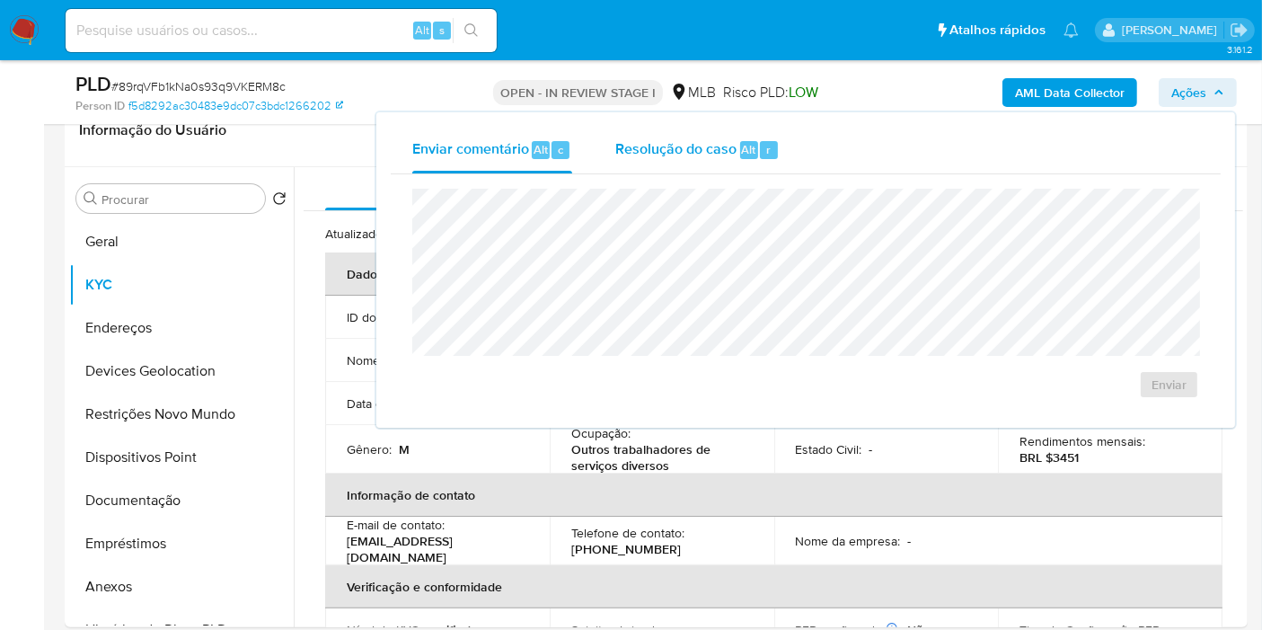
click at [635, 160] on div "Resolução do caso Alt r" at bounding box center [697, 150] width 164 height 47
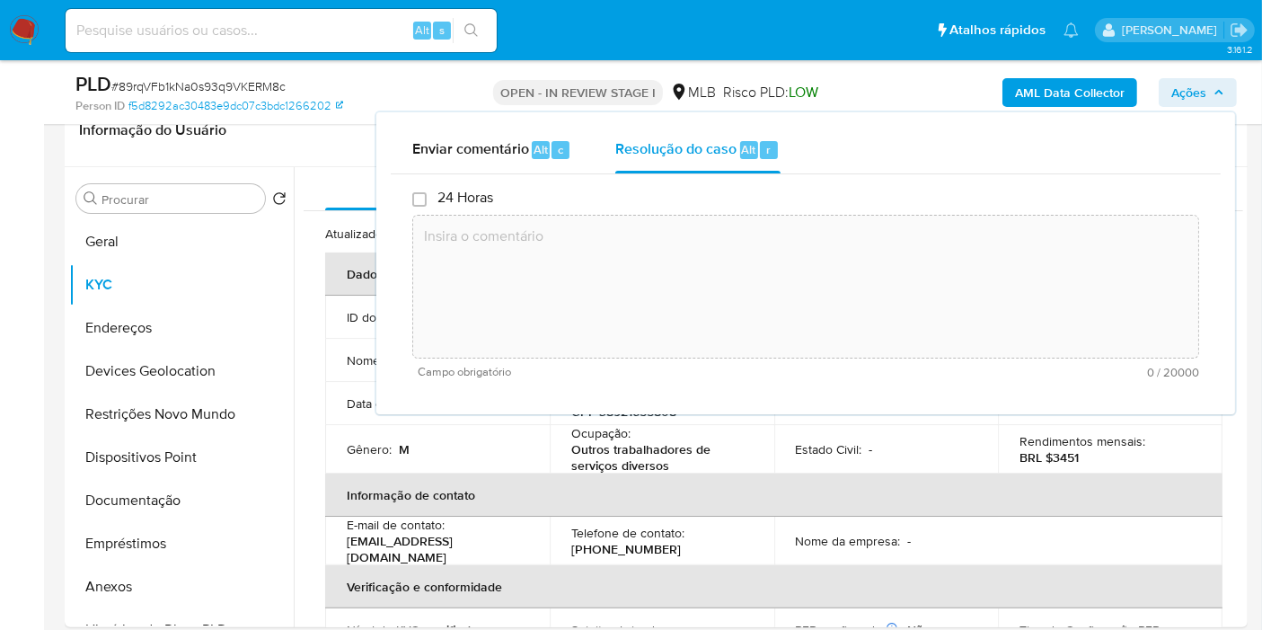
click at [674, 269] on textarea at bounding box center [805, 287] width 785 height 144
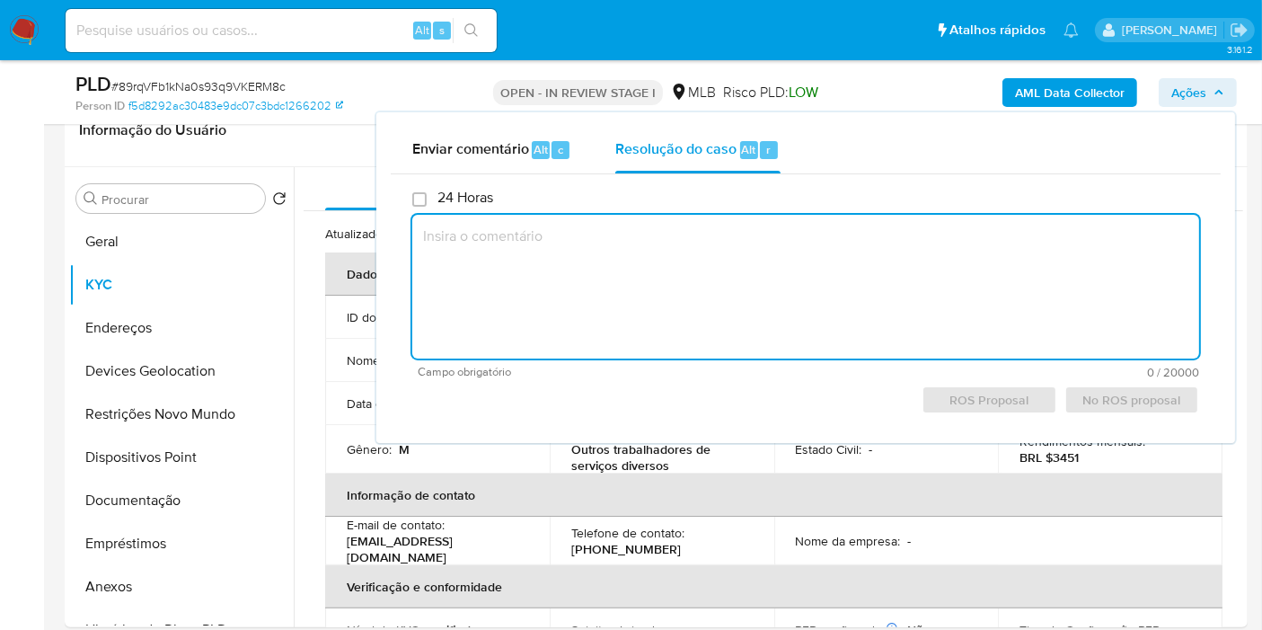
click at [668, 267] on textarea at bounding box center [805, 287] width 787 height 144
paste textarea "Lorem ipsumdolor sitametcon adip elitsedd: Eiusmodtempor incidid ut laboreetdol…"
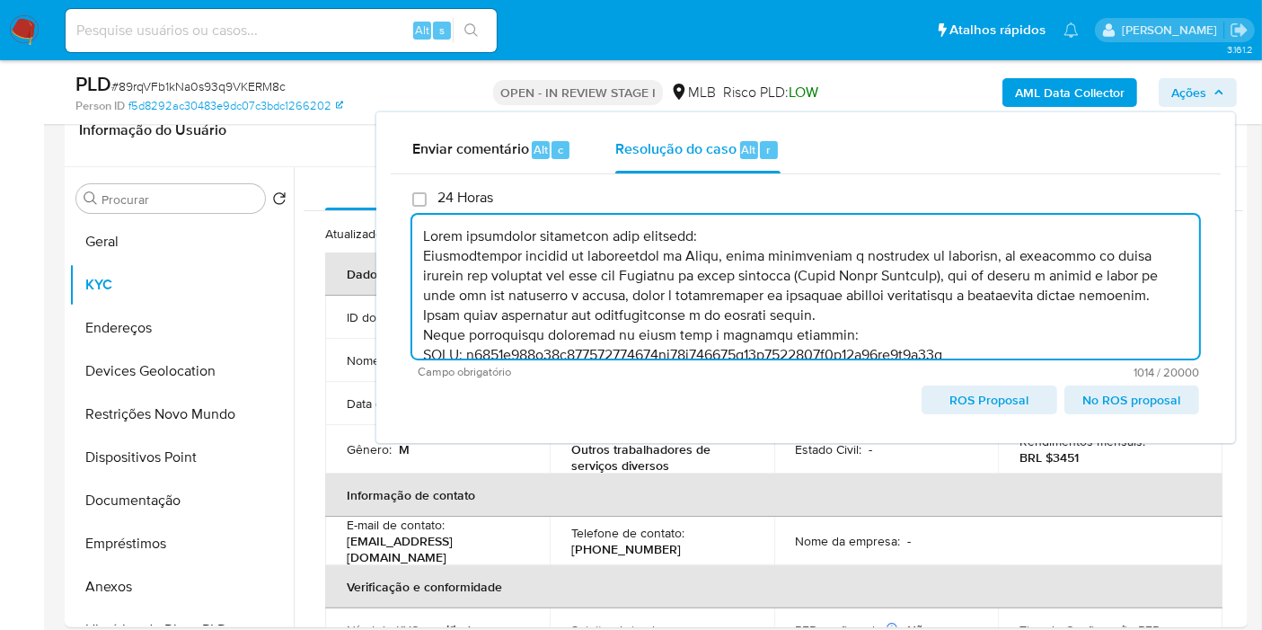
scroll to position [125, 0]
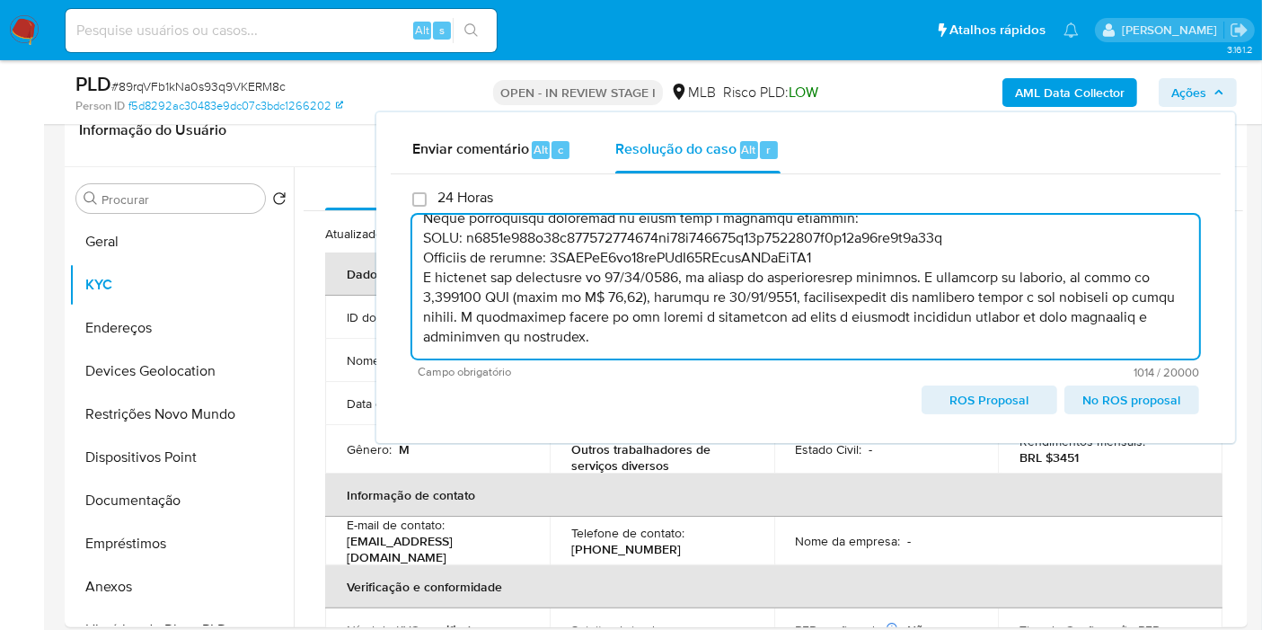
type textarea "Lorem ipsumdolor sitametcon adip elitsedd: Eiusmodtempor incidid ut laboreetdol…"
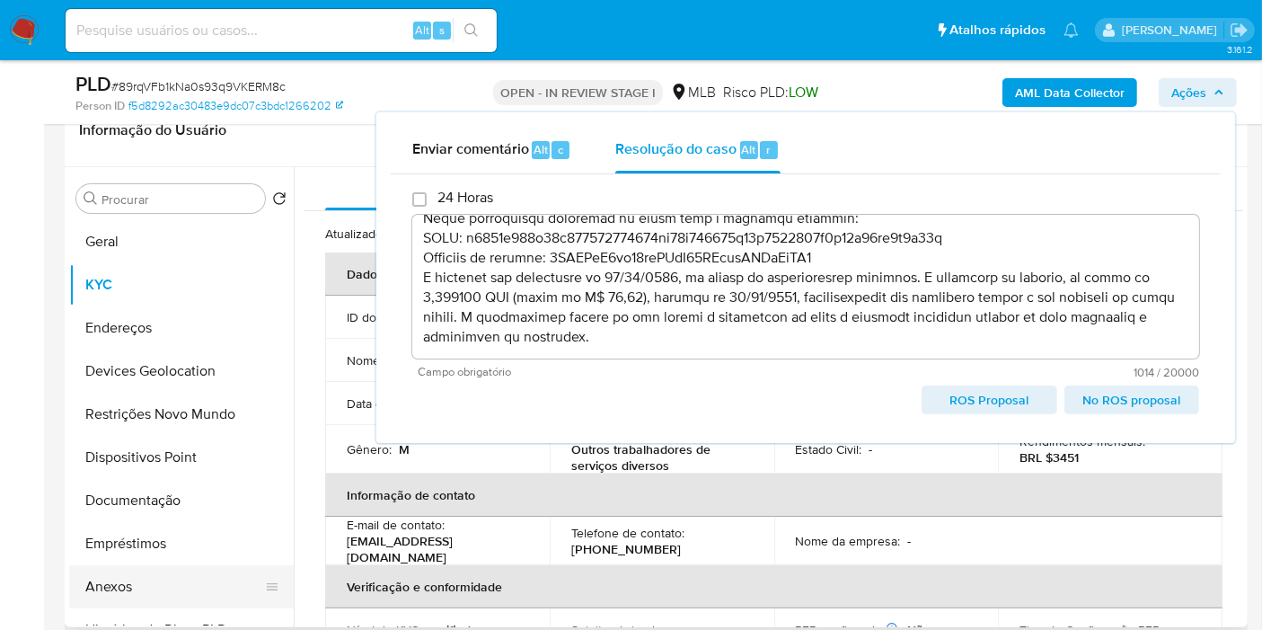
click at [101, 578] on button "Anexos" at bounding box center [174, 586] width 210 height 43
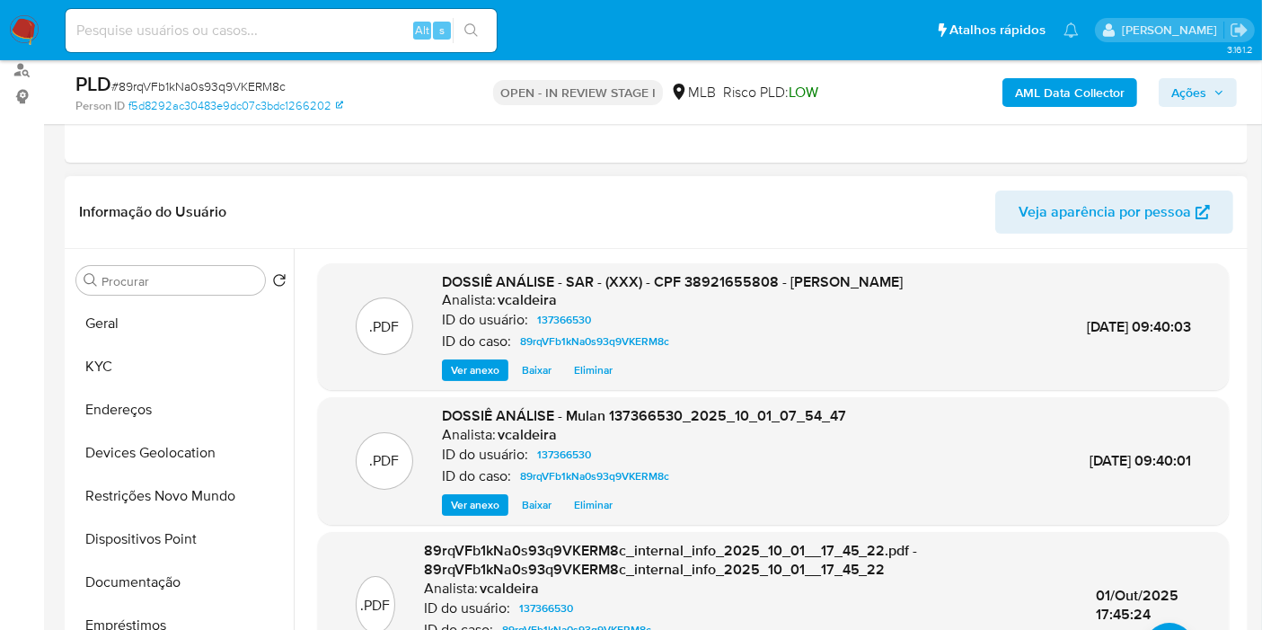
scroll to position [199, 0]
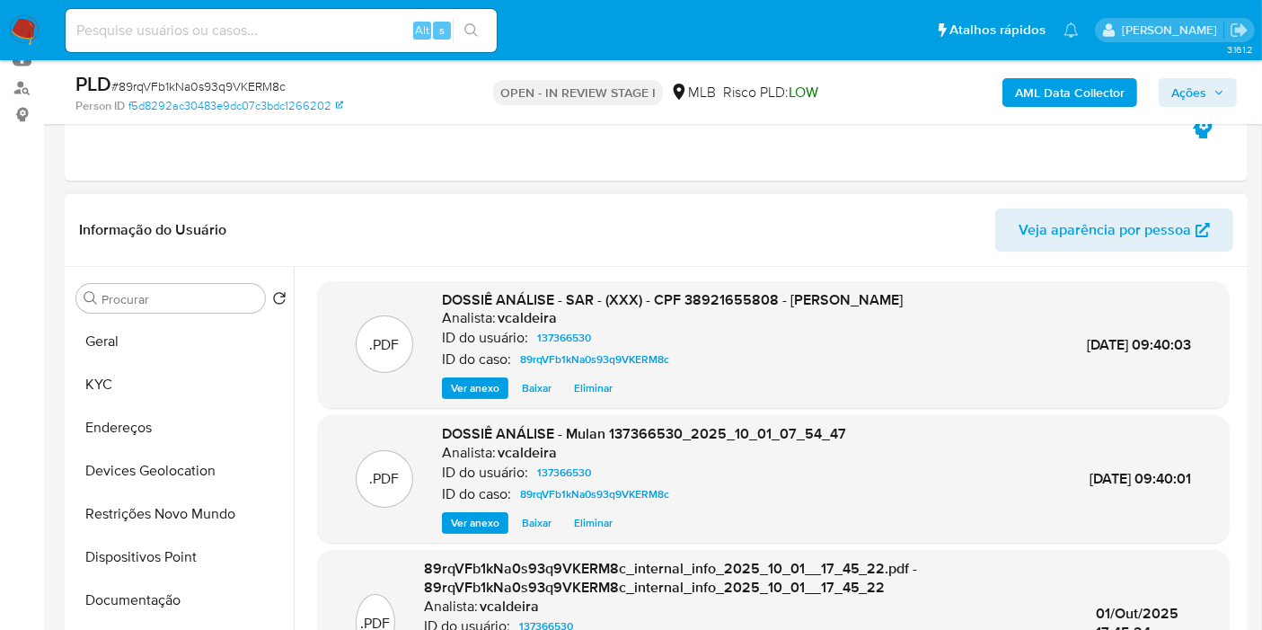
click at [594, 382] on span "Eliminar" at bounding box center [593, 388] width 39 height 18
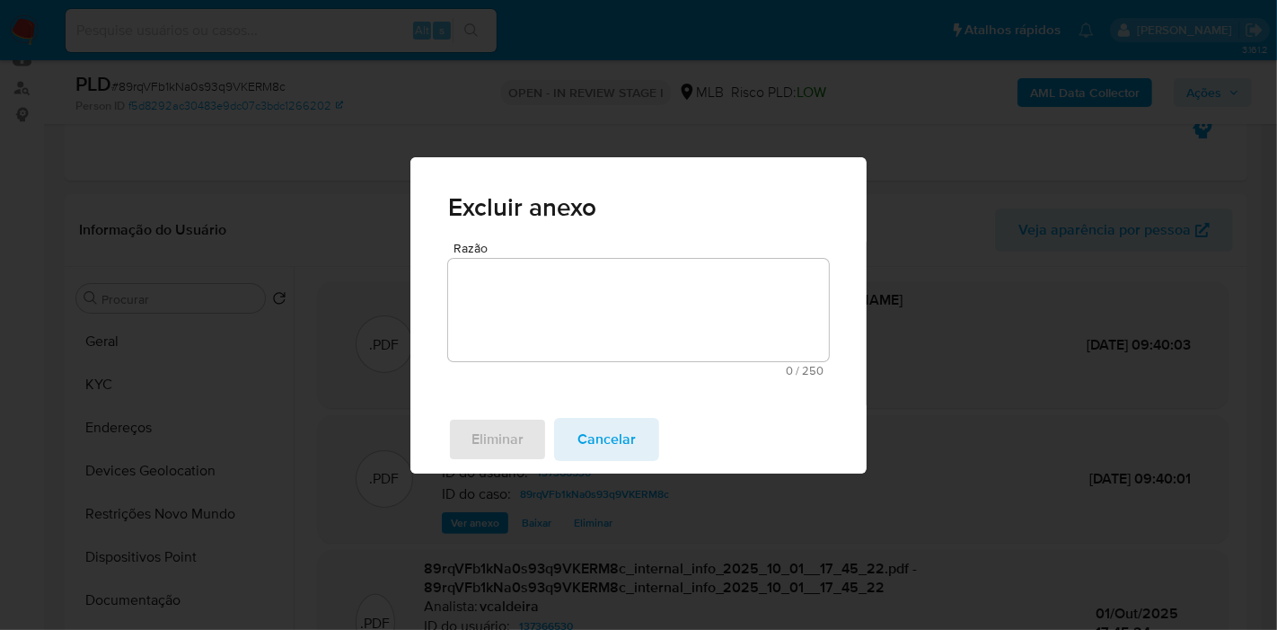
click at [609, 307] on textarea "Razão" at bounding box center [638, 310] width 381 height 102
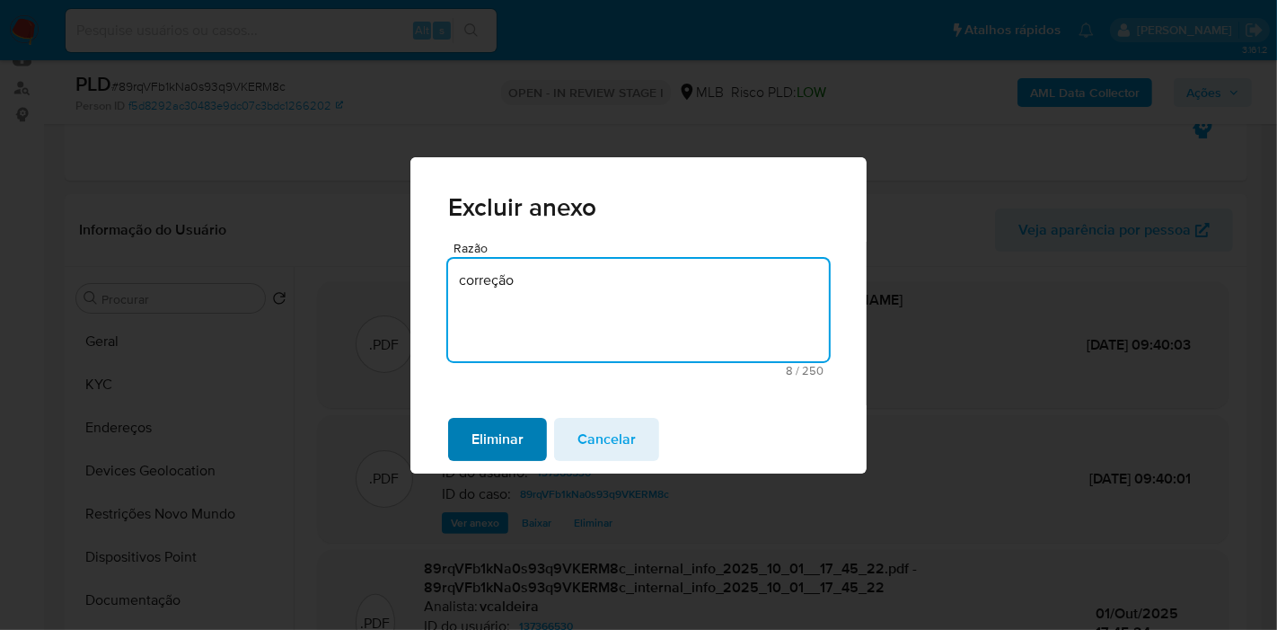
type textarea "correção"
click at [514, 432] on span "Eliminar" at bounding box center [498, 439] width 52 height 40
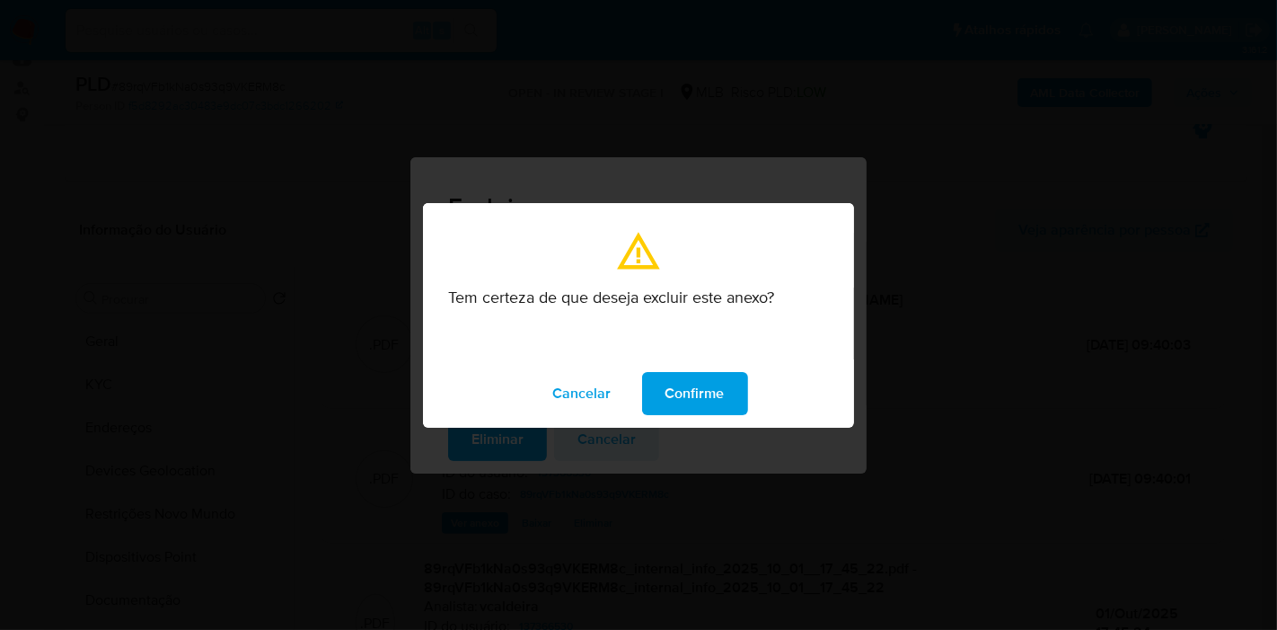
click at [710, 392] on span "Confirme" at bounding box center [695, 394] width 59 height 40
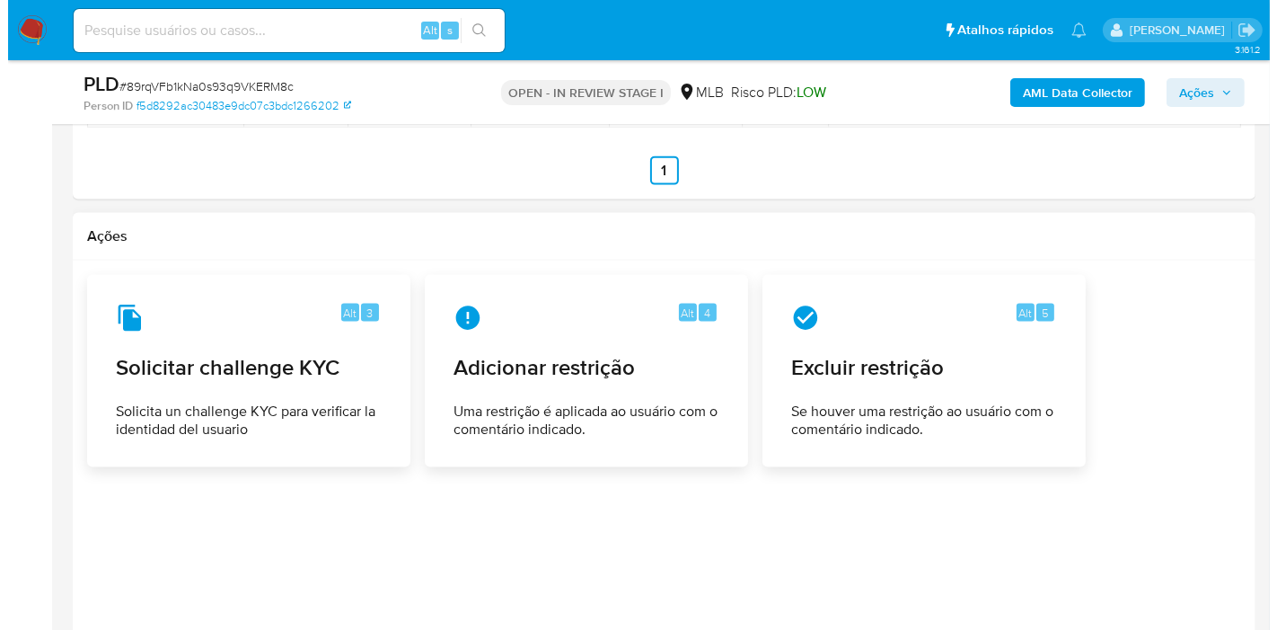
scroll to position [2512, 0]
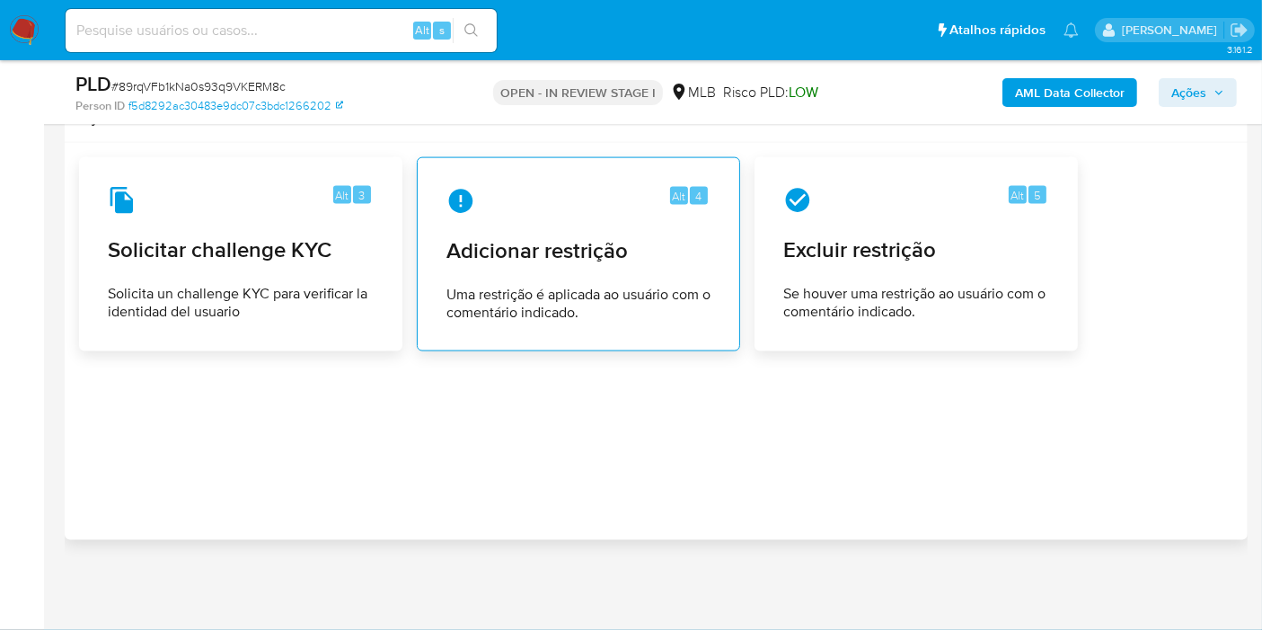
click at [597, 291] on span "Uma restrição é aplicada ao usuário com o comentário indicado." at bounding box center [578, 304] width 264 height 36
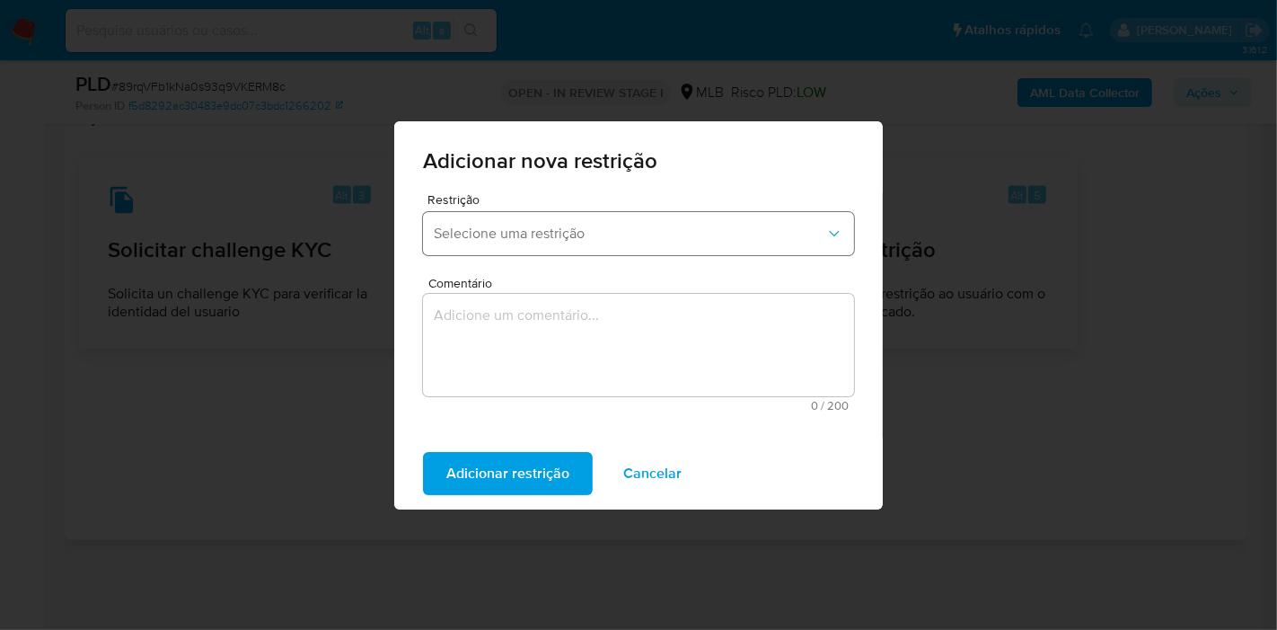
click at [600, 234] on span "Selecione uma restrição" at bounding box center [630, 234] width 392 height 18
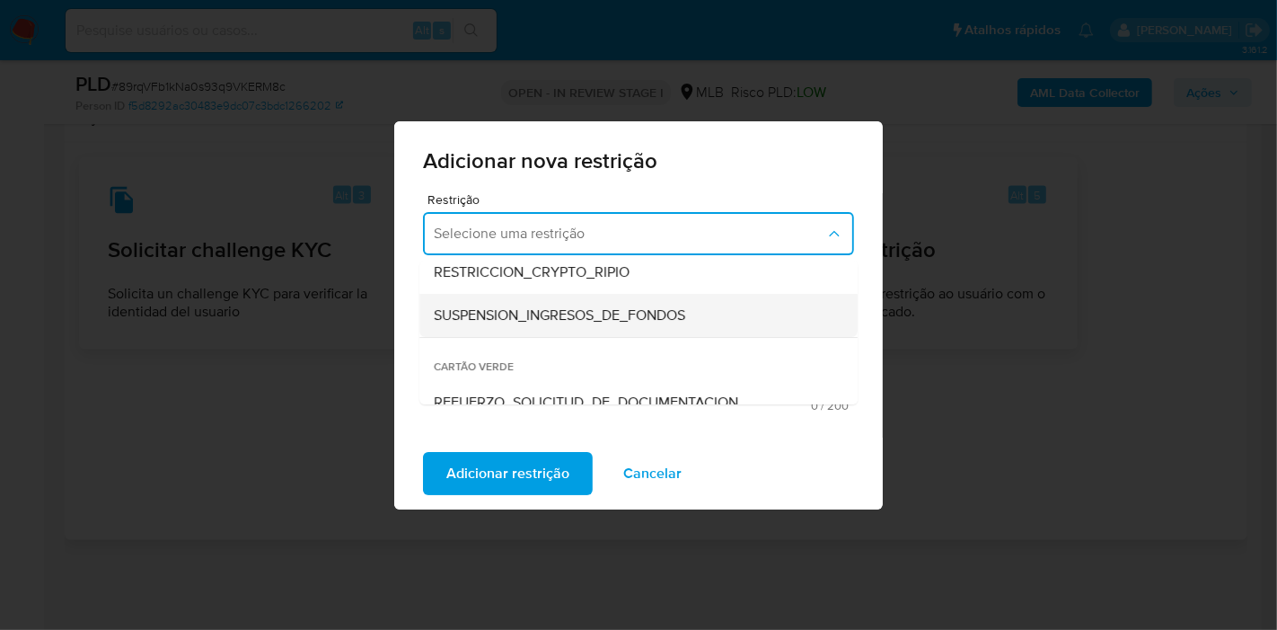
scroll to position [418, 0]
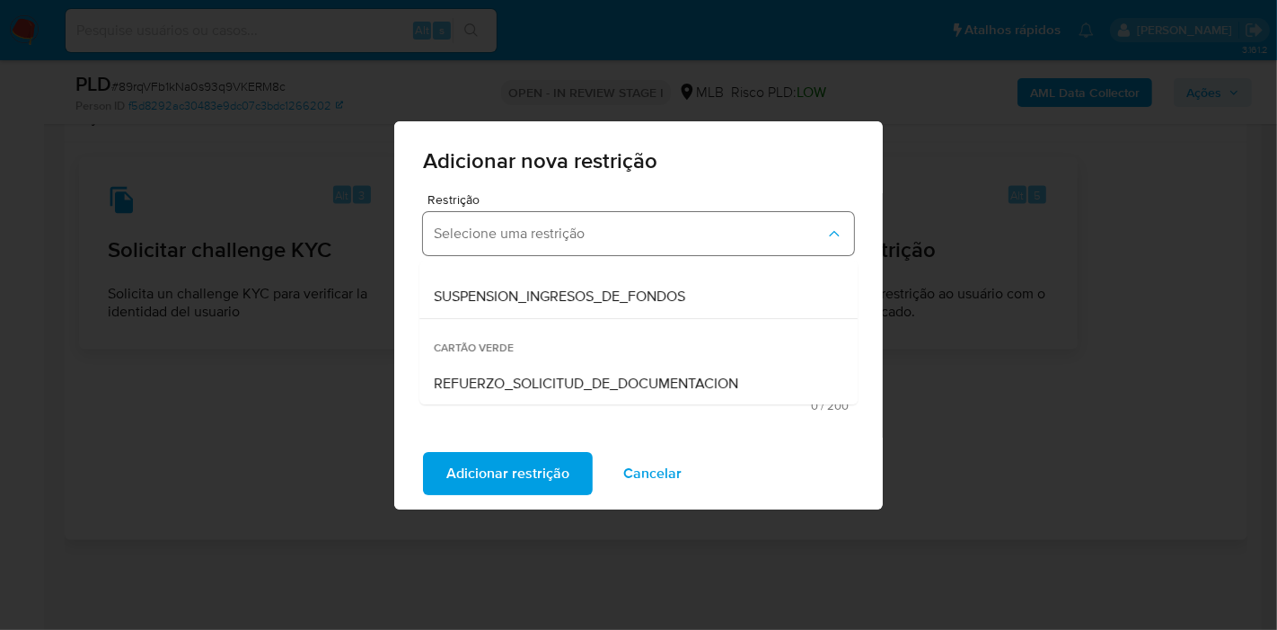
click at [522, 229] on span "Selecione uma restrição" at bounding box center [630, 234] width 392 height 18
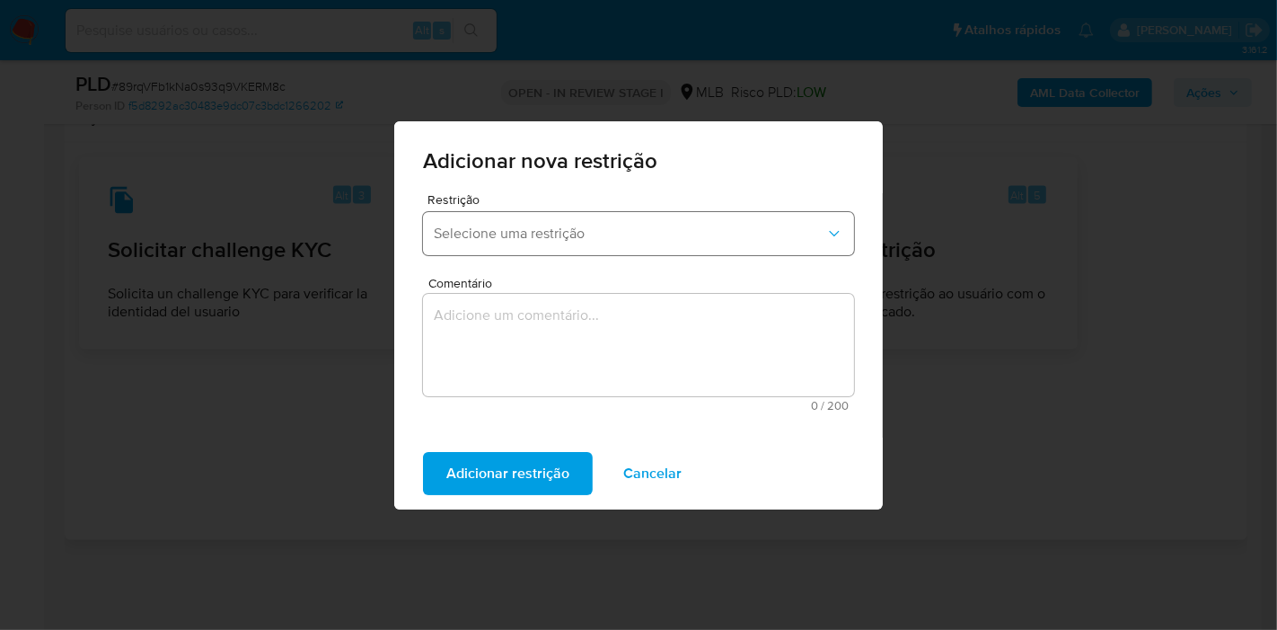
click at [538, 232] on span "Selecione uma restrição" at bounding box center [630, 234] width 392 height 18
click at [561, 239] on span "Selecione uma restrição" at bounding box center [630, 234] width 392 height 18
click at [557, 234] on span "Selecione uma restrição" at bounding box center [630, 234] width 392 height 18
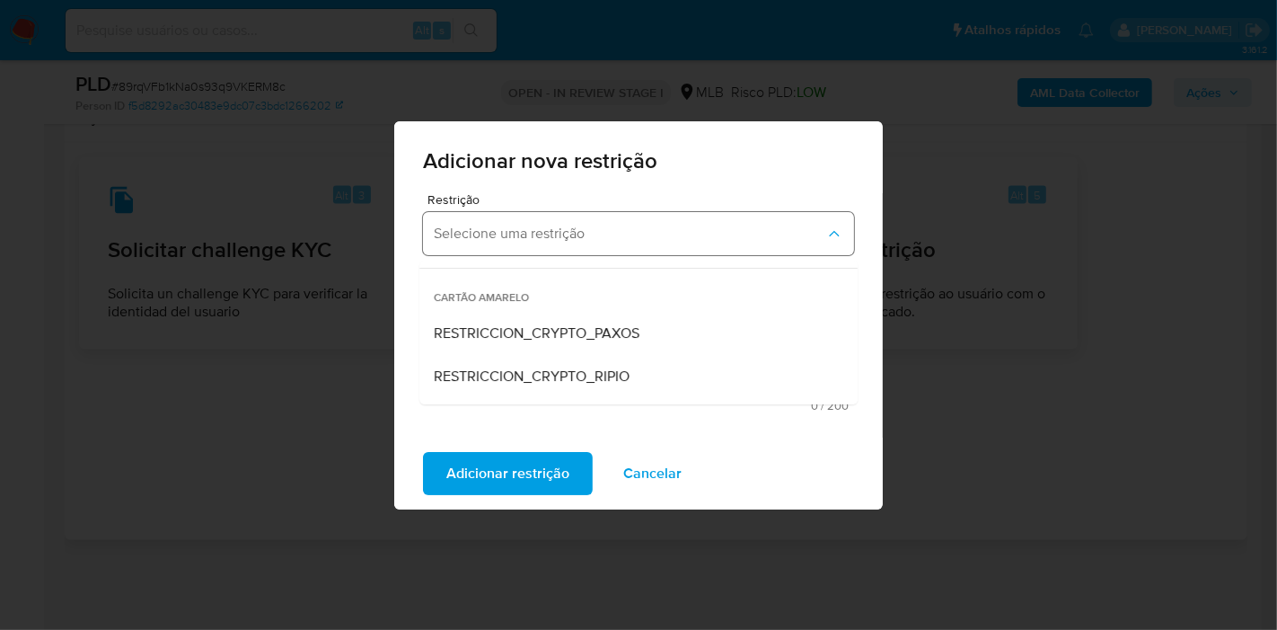
click at [528, 223] on button "Selecione uma restrição" at bounding box center [638, 233] width 431 height 43
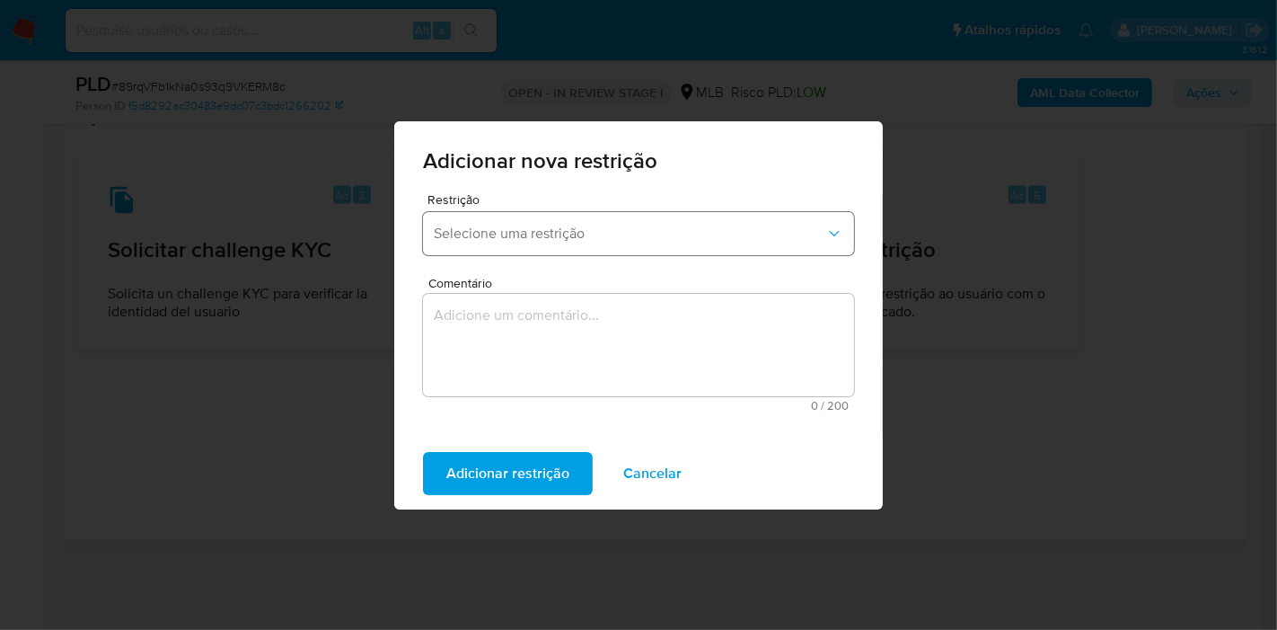
click at [511, 238] on span "Selecione uma restrição" at bounding box center [630, 234] width 392 height 18
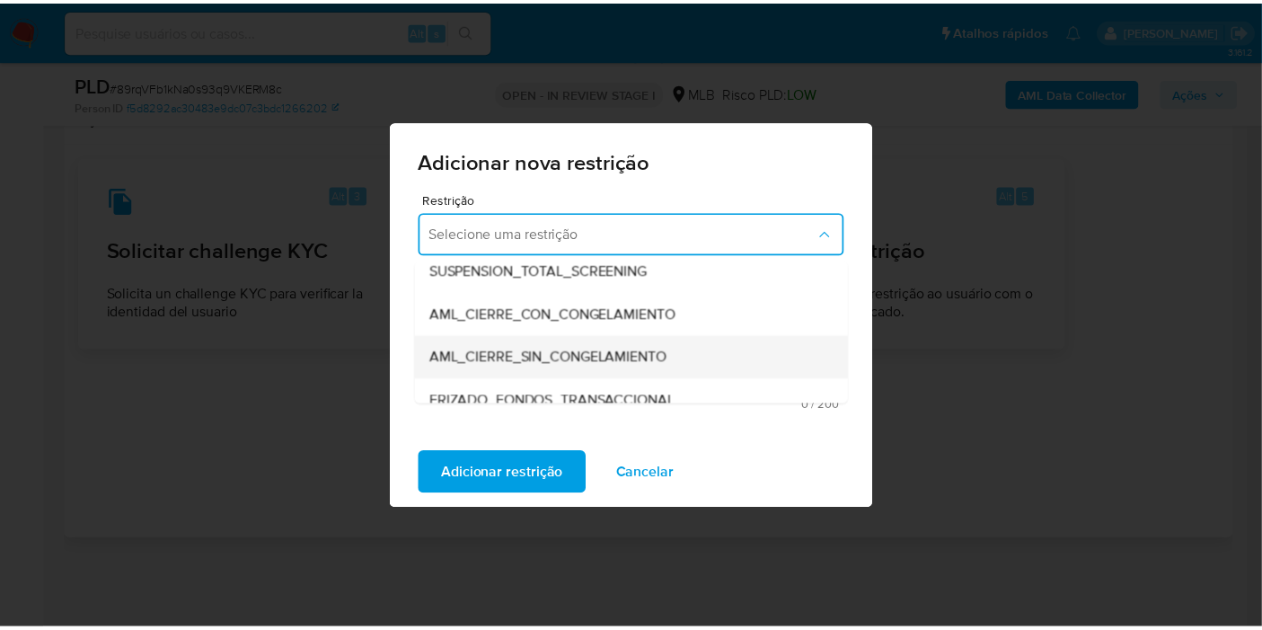
scroll to position [128, 0]
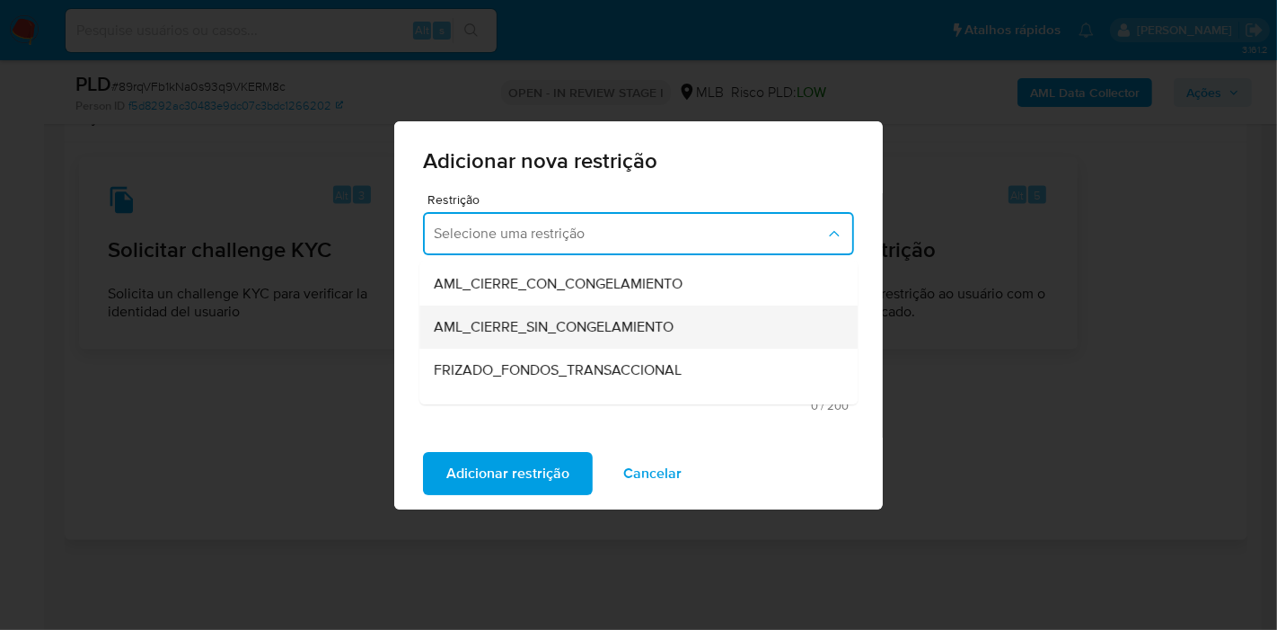
click at [613, 333] on span "AML_CIERRE_SIN_CONGELAMIENTO" at bounding box center [554, 327] width 240 height 18
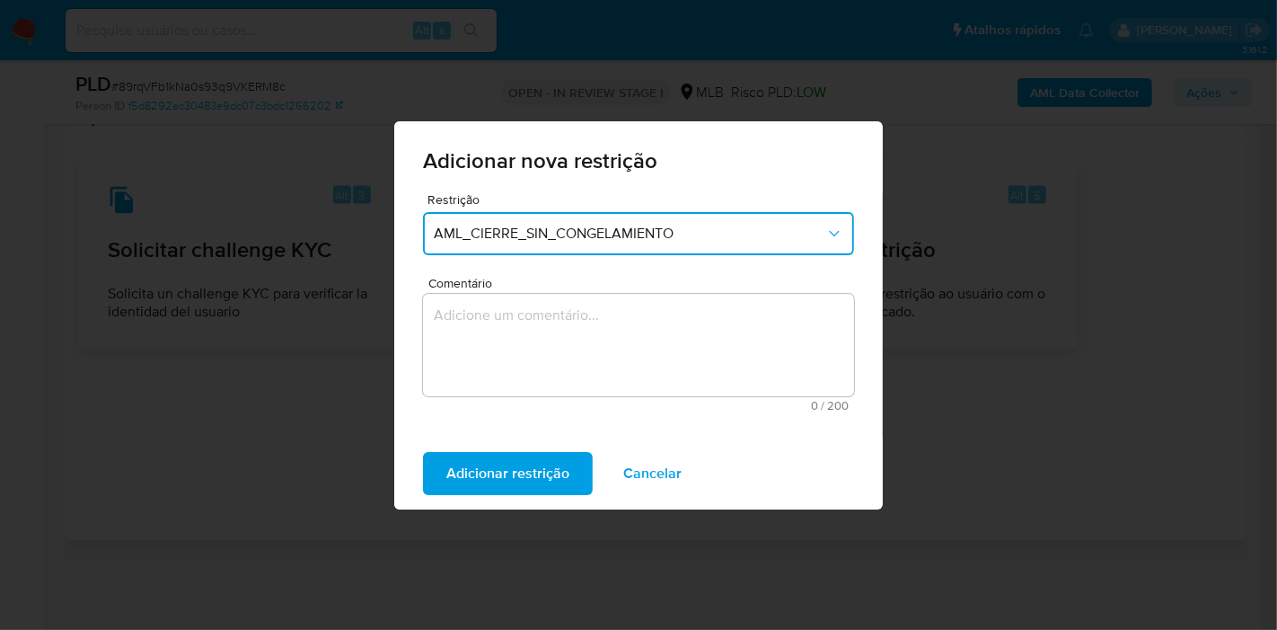
click at [579, 313] on textarea "Comentário" at bounding box center [638, 345] width 431 height 102
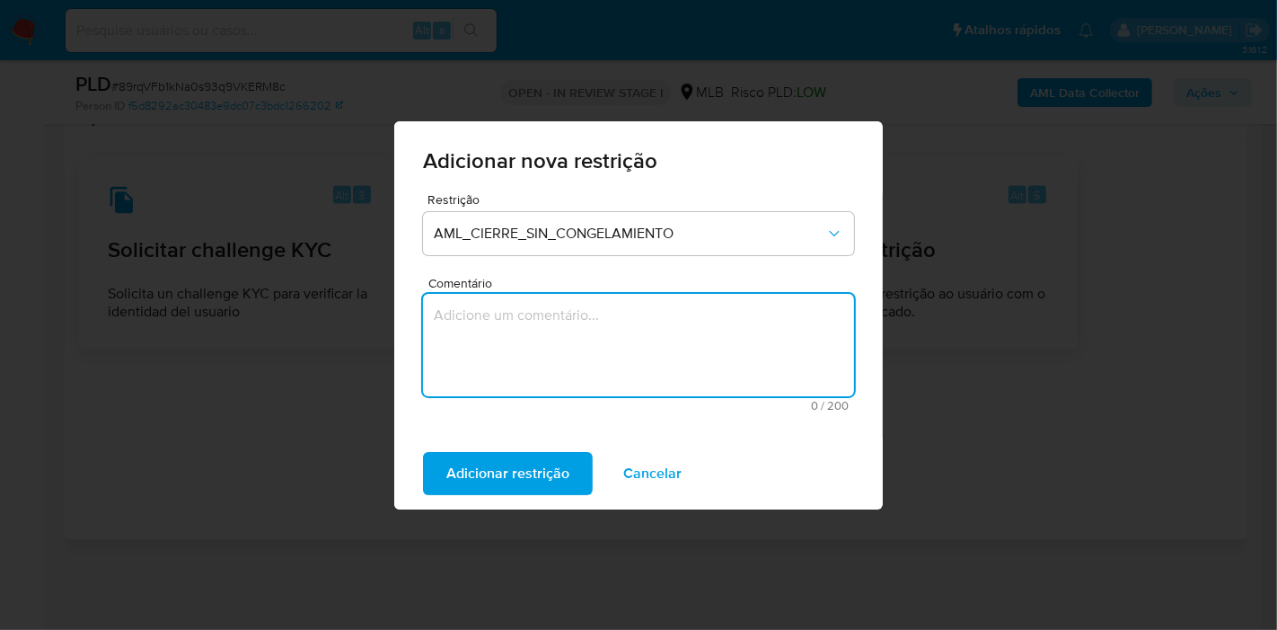
click at [495, 349] on textarea "Comentário" at bounding box center [638, 345] width 431 height 102
paste textarea "Solicitação de encerramento do relacionamento com criptomoedas pela Paxos, opta…"
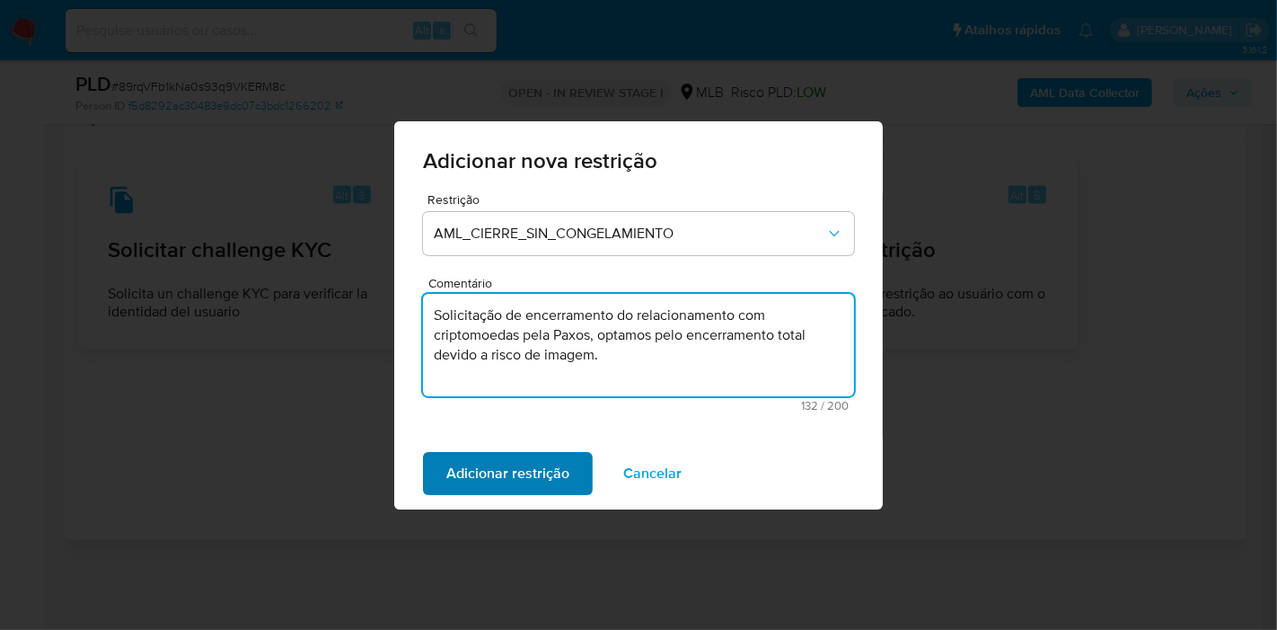
type textarea "Solicitação de encerramento do relacionamento com criptomoedas pela Paxos, opta…"
click at [510, 474] on span "Adicionar restrição" at bounding box center [507, 474] width 123 height 40
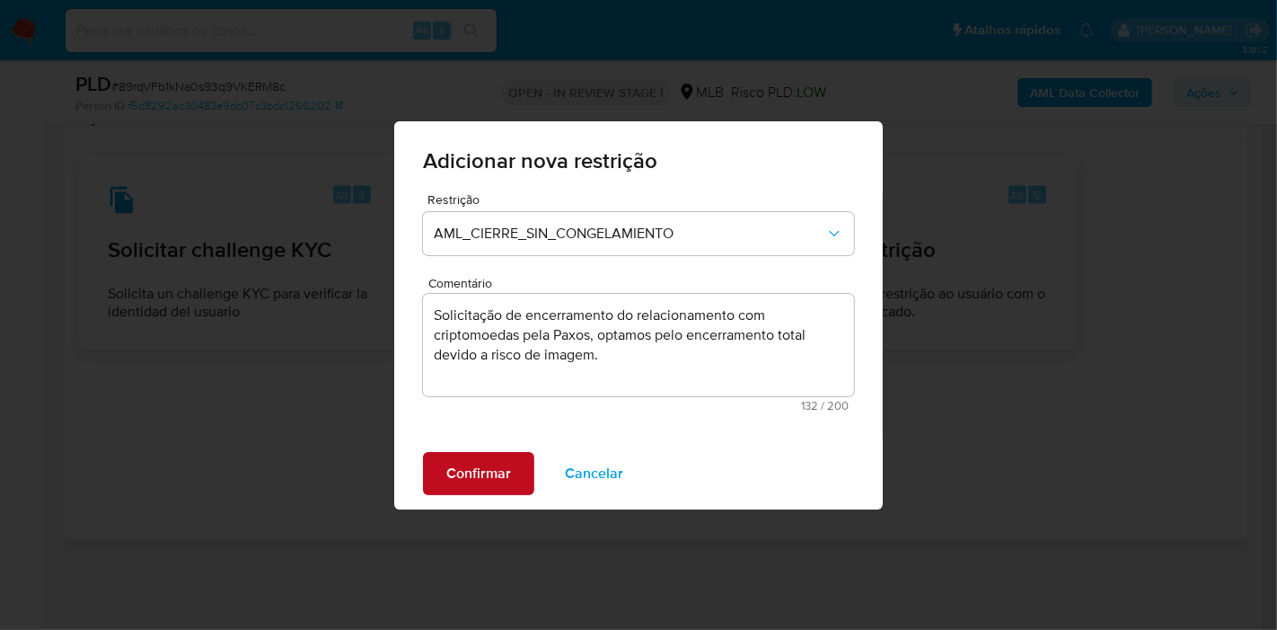
click at [503, 473] on span "Confirmar" at bounding box center [478, 474] width 65 height 40
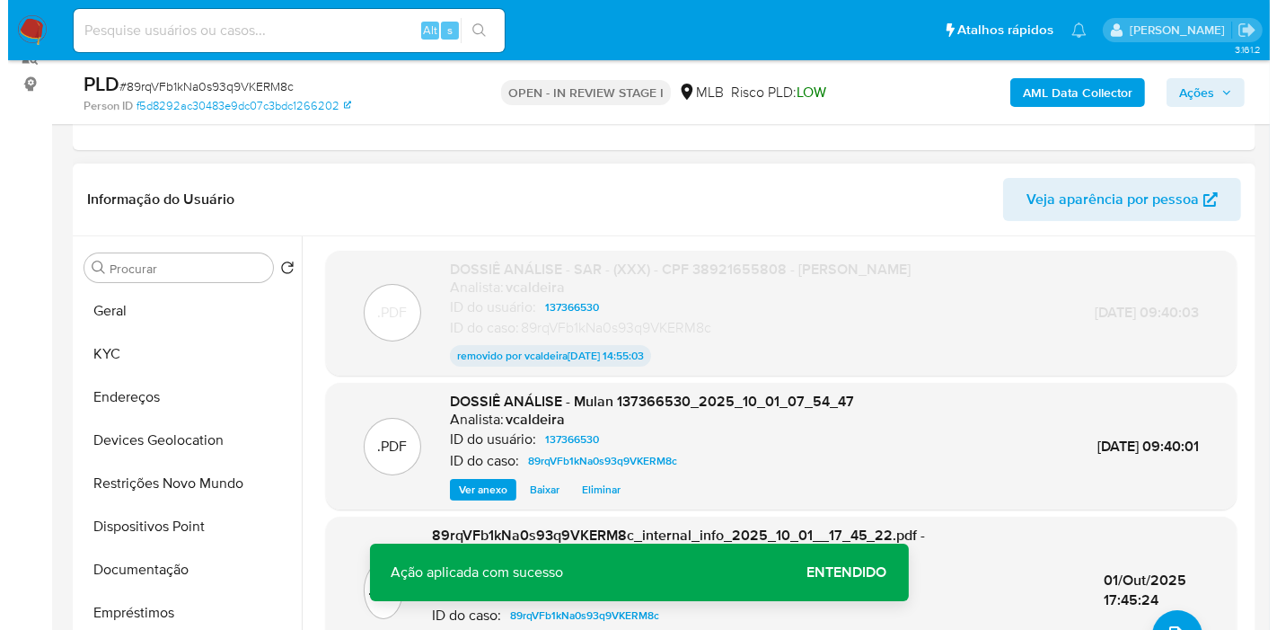
scroll to position [317, 0]
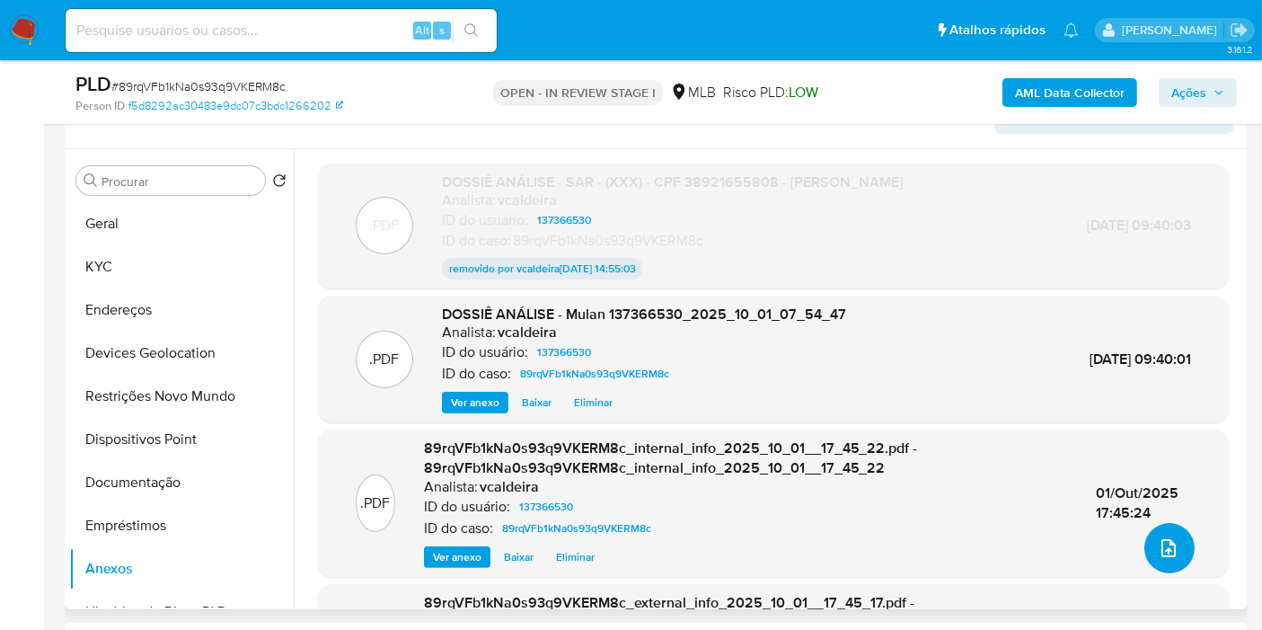
click at [1172, 566] on button "upload-file" at bounding box center [1169, 548] width 50 height 50
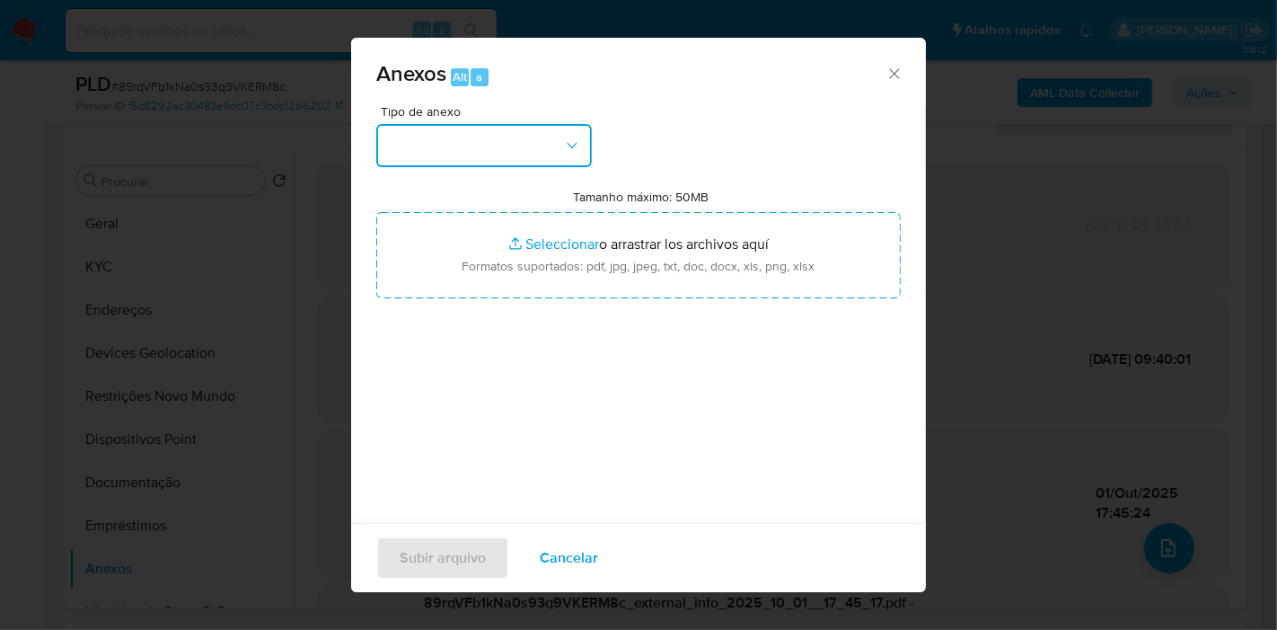
click at [529, 163] on button "button" at bounding box center [484, 145] width 216 height 43
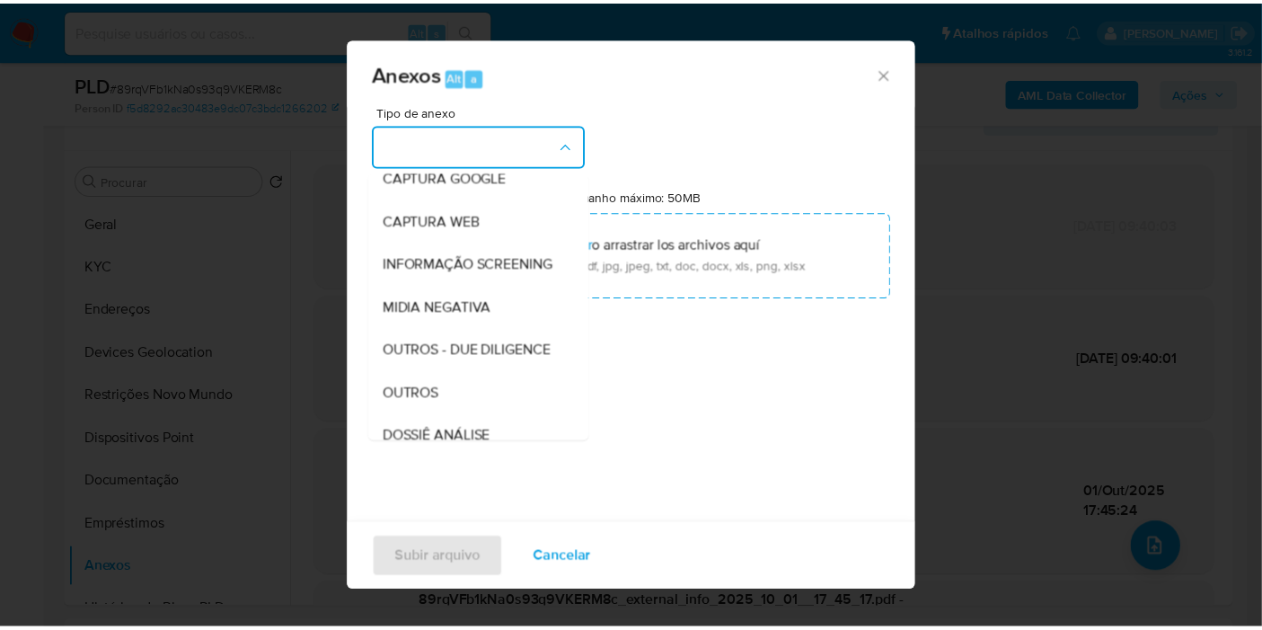
scroll to position [276, 0]
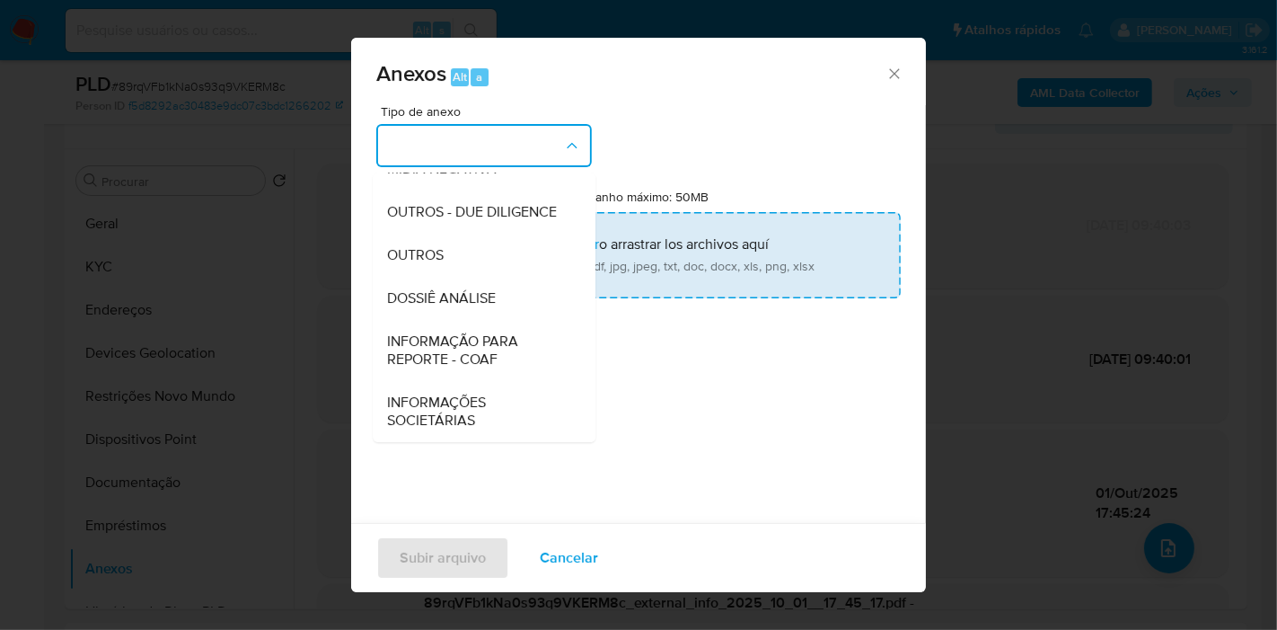
click at [482, 291] on span "DOSSIÊ ANÁLISE" at bounding box center [441, 298] width 109 height 18
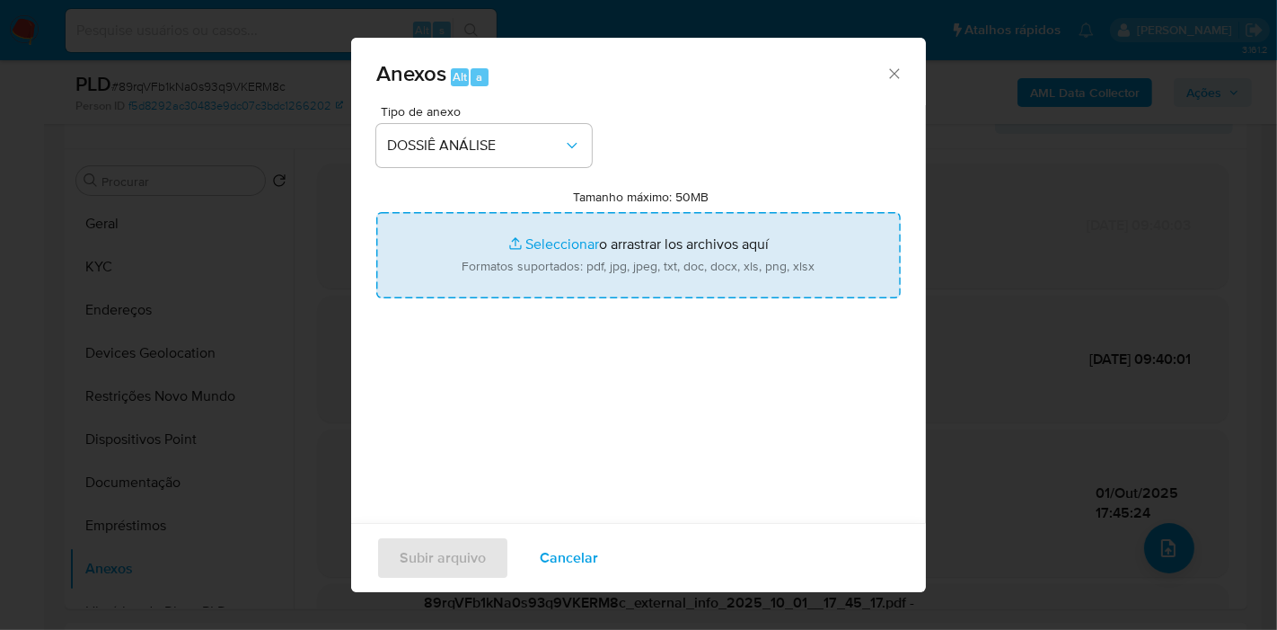
click at [590, 249] on input "Tamanho máximo: 50MB Seleccionar archivos" at bounding box center [638, 255] width 525 height 86
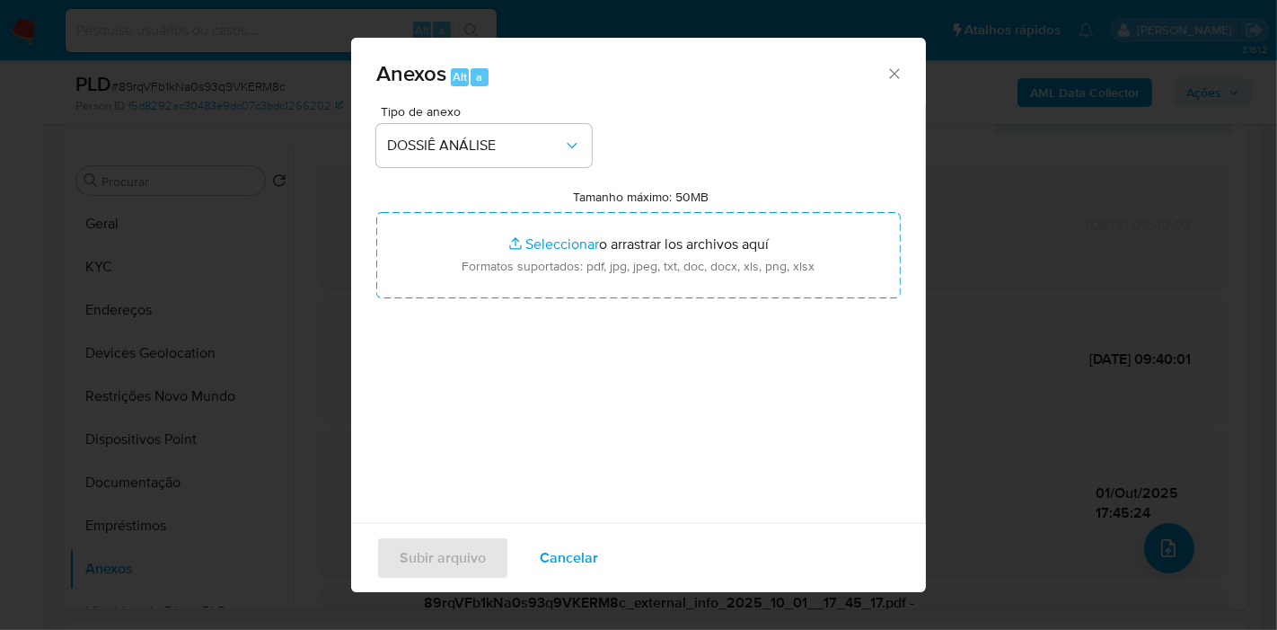
click at [542, 304] on div "Tipo de anexo DOSSIÊ ANÁLISE Tamanho máximo: 50MB Seleccionar archivos Seleccio…" at bounding box center [638, 317] width 525 height 424
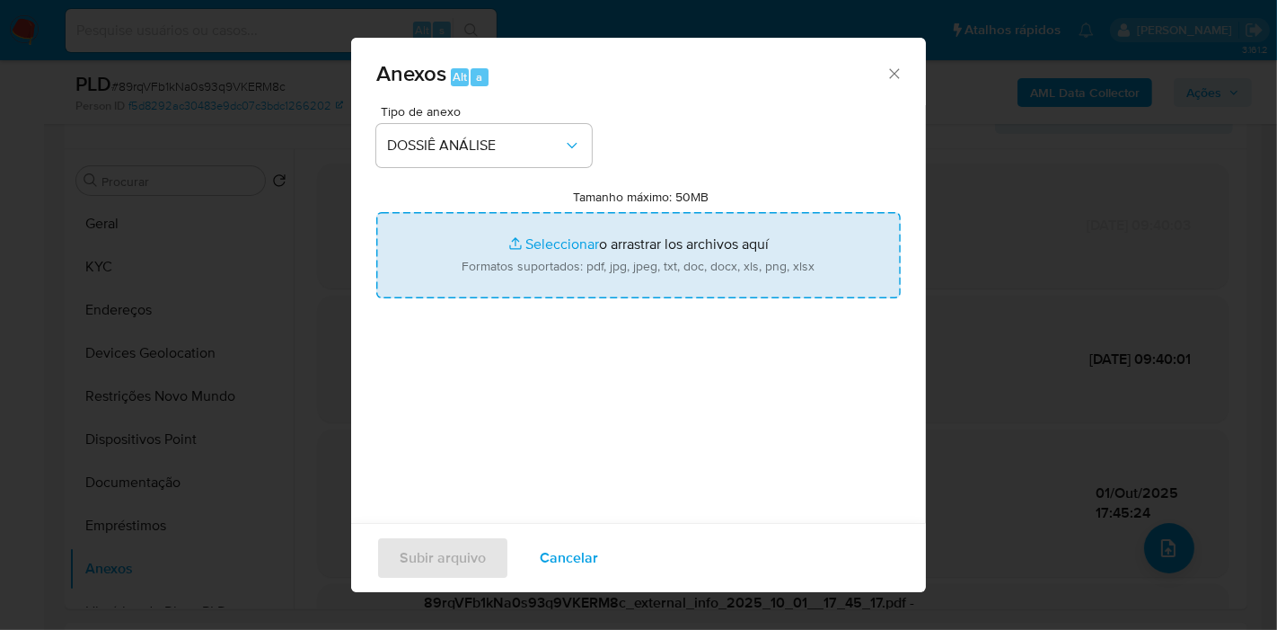
click at [546, 258] on input "Tamanho máximo: 50MB Seleccionar archivos" at bounding box center [638, 255] width 525 height 86
click at [477, 233] on input "Tamanho máximo: 50MB Seleccionar archivos" at bounding box center [638, 255] width 525 height 86
click at [436, 268] on input "Tamanho máximo: 50MB Seleccionar archivos" at bounding box center [638, 255] width 525 height 86
type input "C:\fakepath\SAR - (XXXX) - CPF 38921655808 - KENEDY FERREIRA REIS.docx.pdf"
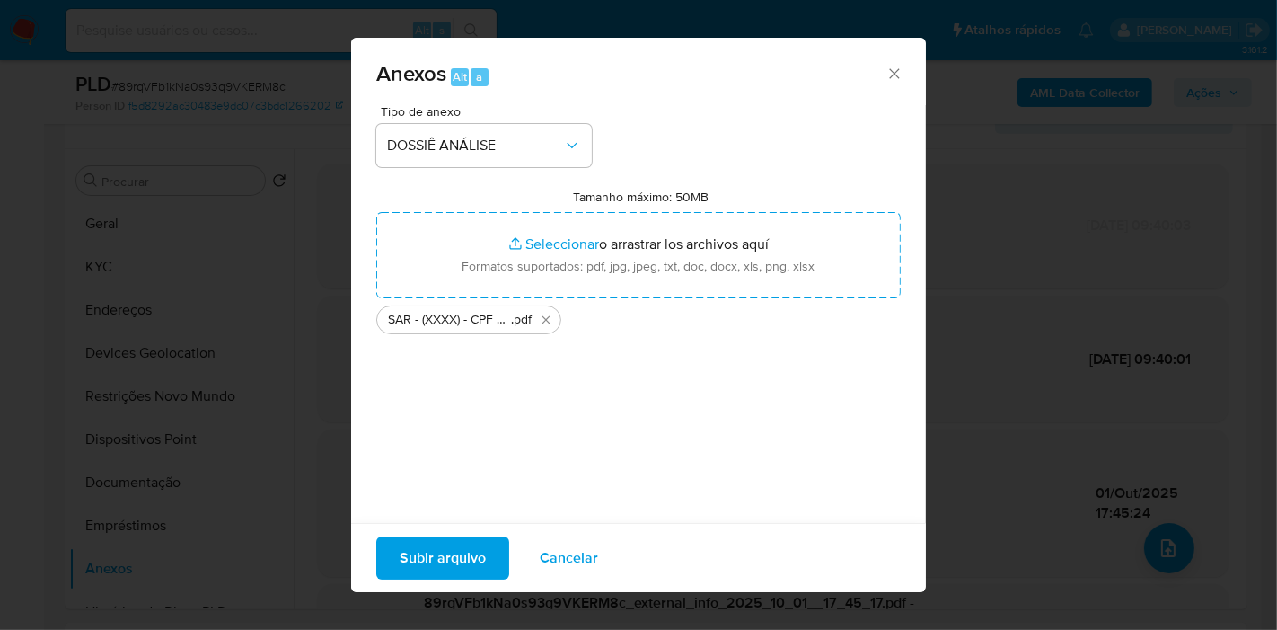
click at [403, 566] on span "Subir arquivo" at bounding box center [443, 558] width 86 height 40
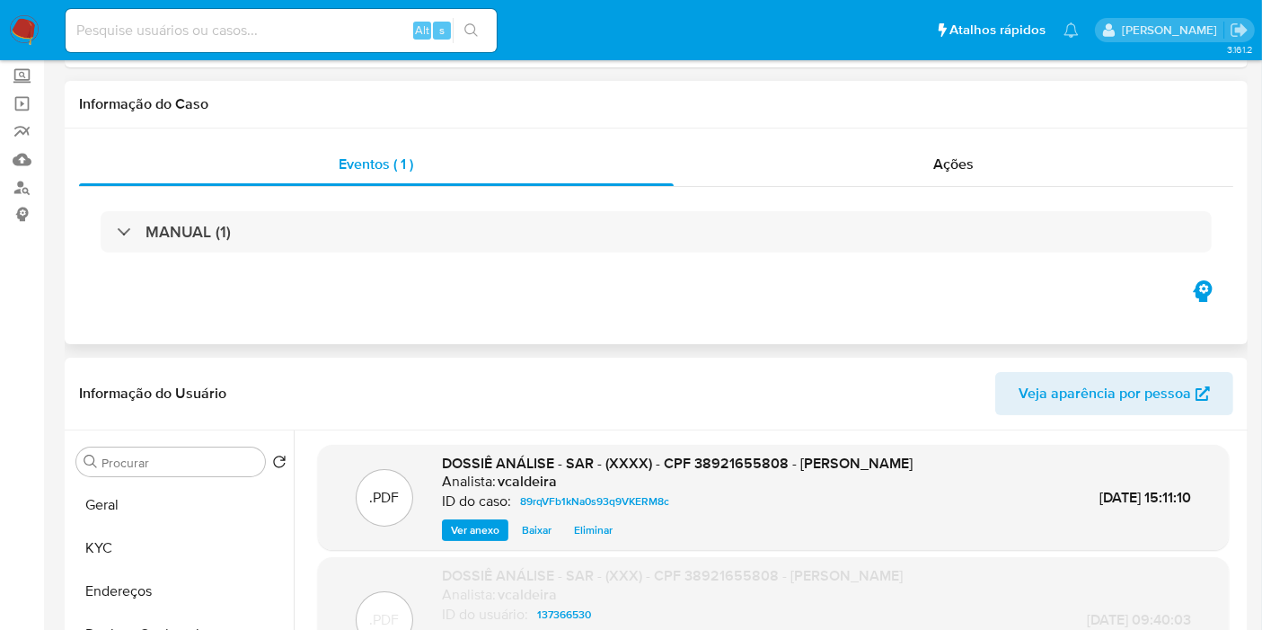
scroll to position [199, 0]
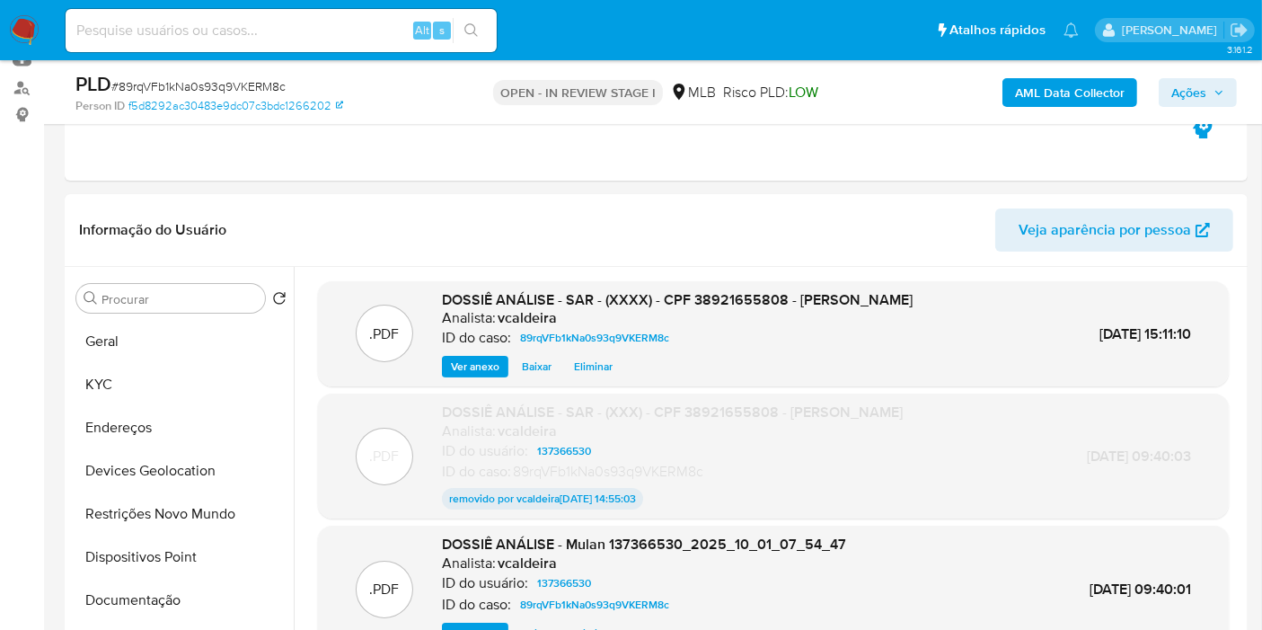
click at [1196, 102] on span "Ações" at bounding box center [1188, 92] width 35 height 29
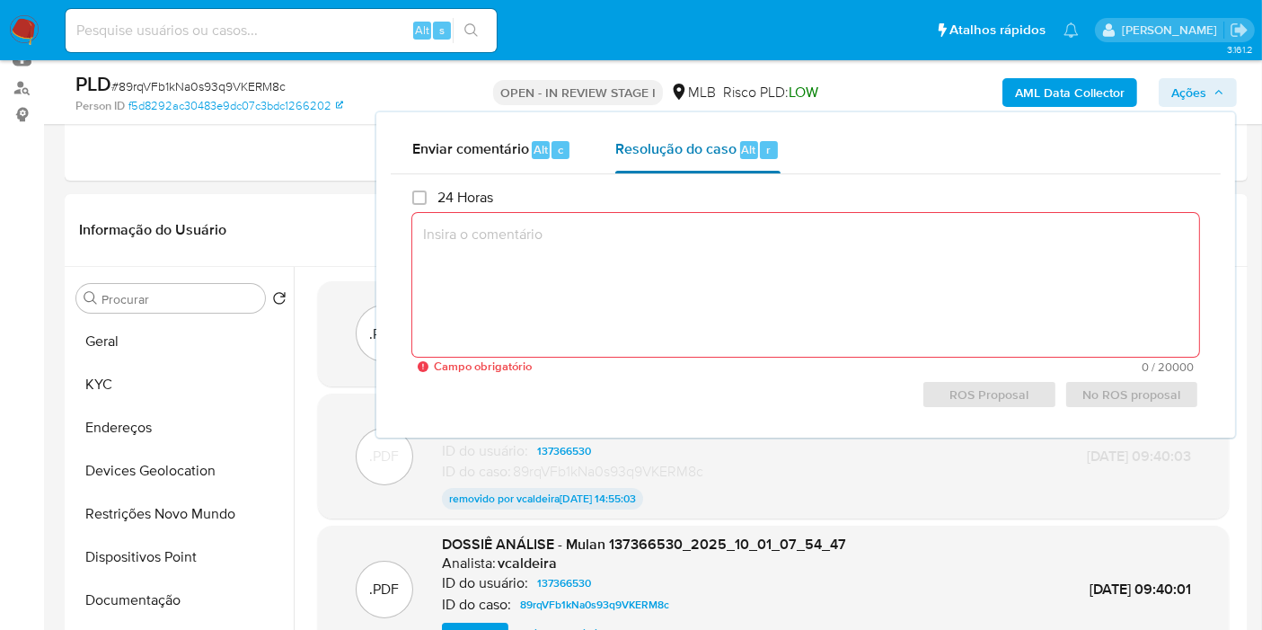
click at [741, 158] on div "Resolução do caso Alt r" at bounding box center [697, 150] width 164 height 47
click at [636, 277] on textarea at bounding box center [805, 285] width 787 height 144
paste textarea "Fatos relevantes concluídos pelo analista: Identificamos através de sinalização…"
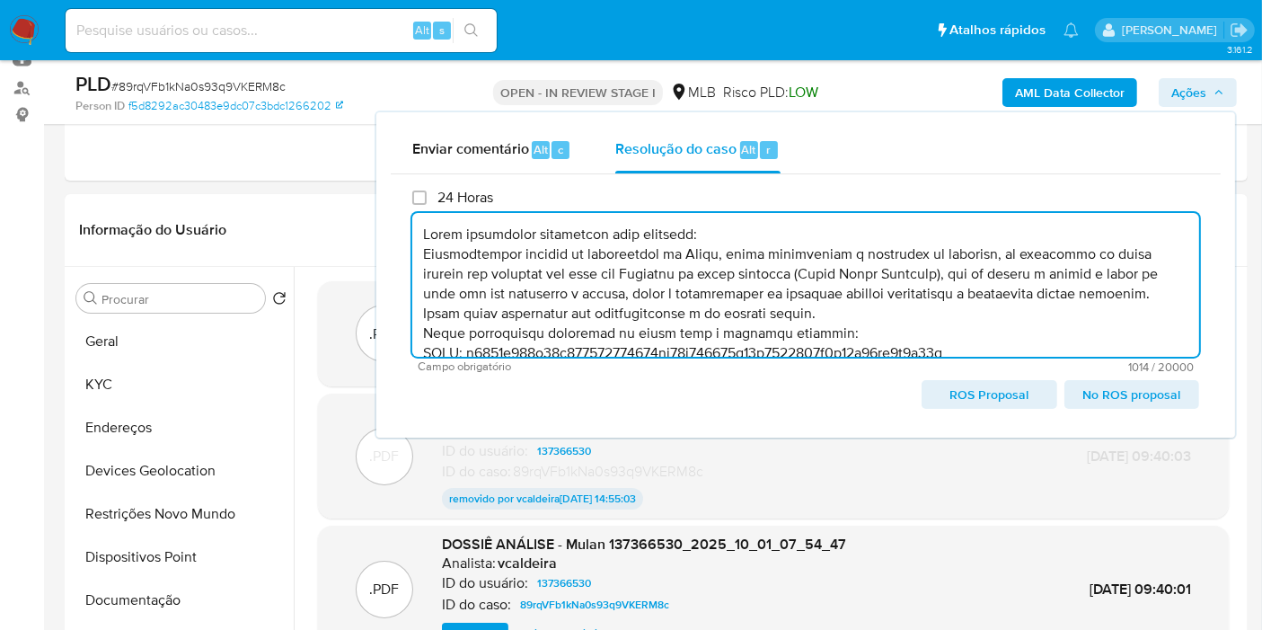
scroll to position [125, 0]
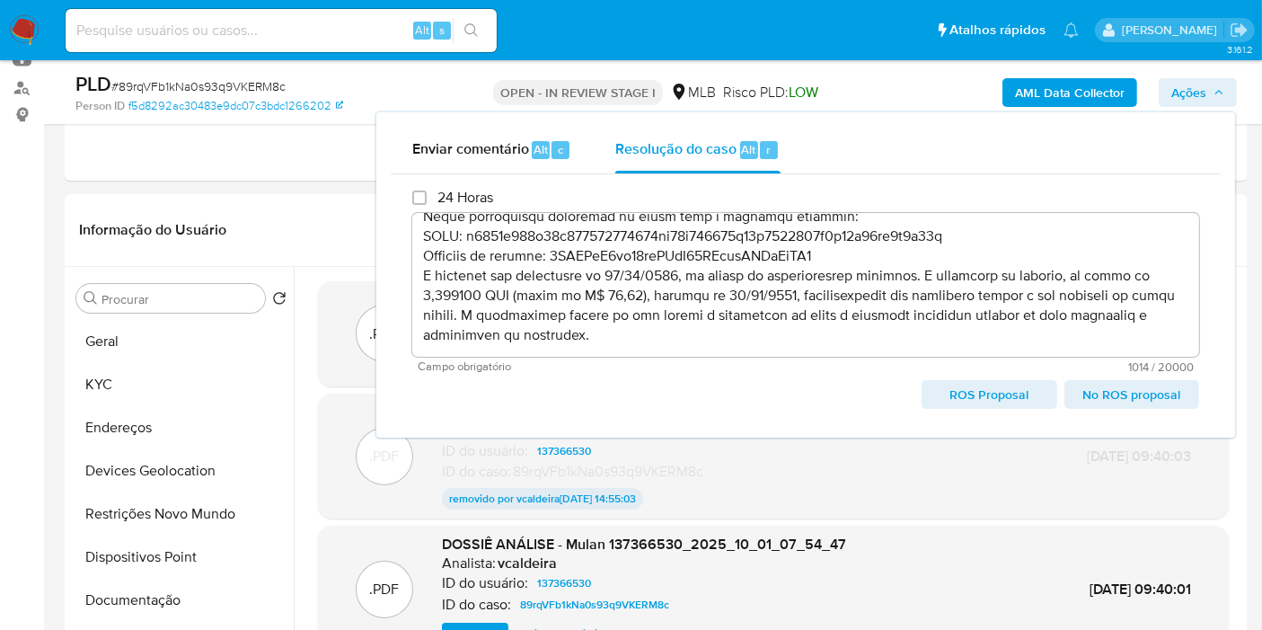
click at [1007, 393] on span "ROS Proposal" at bounding box center [989, 394] width 110 height 25
type textarea "Fatos relevantes concluídos pelo analista: Identificamos através de sinalização…"
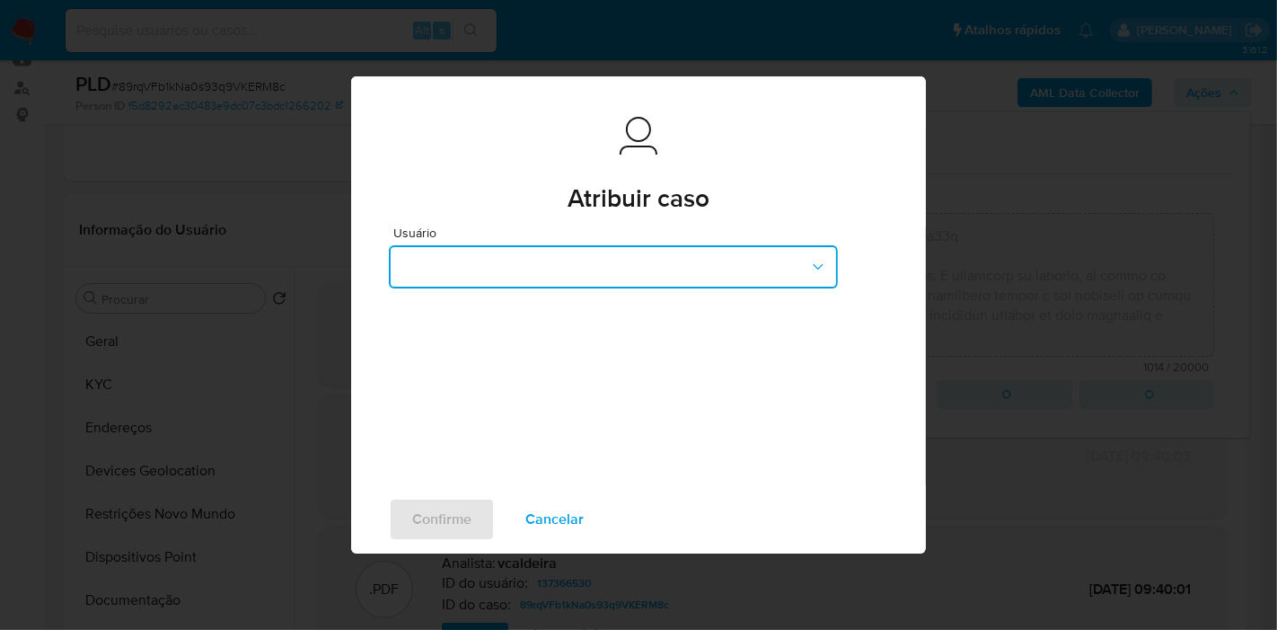
click at [549, 260] on button "button" at bounding box center [613, 266] width 449 height 43
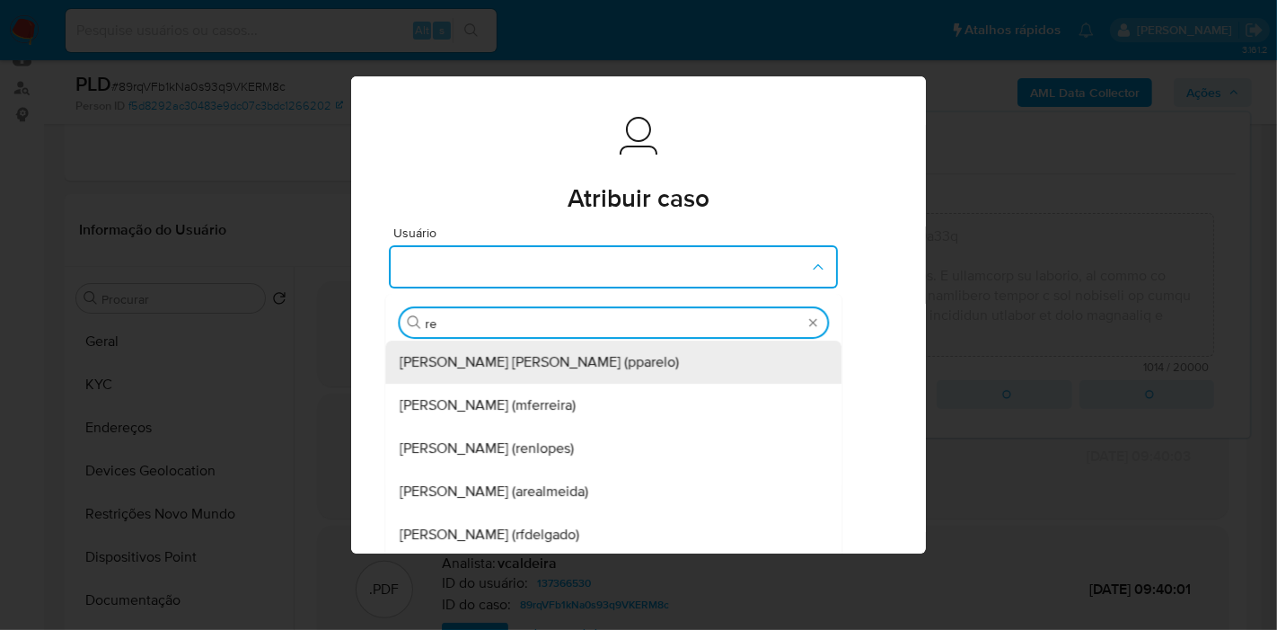
type input "ren"
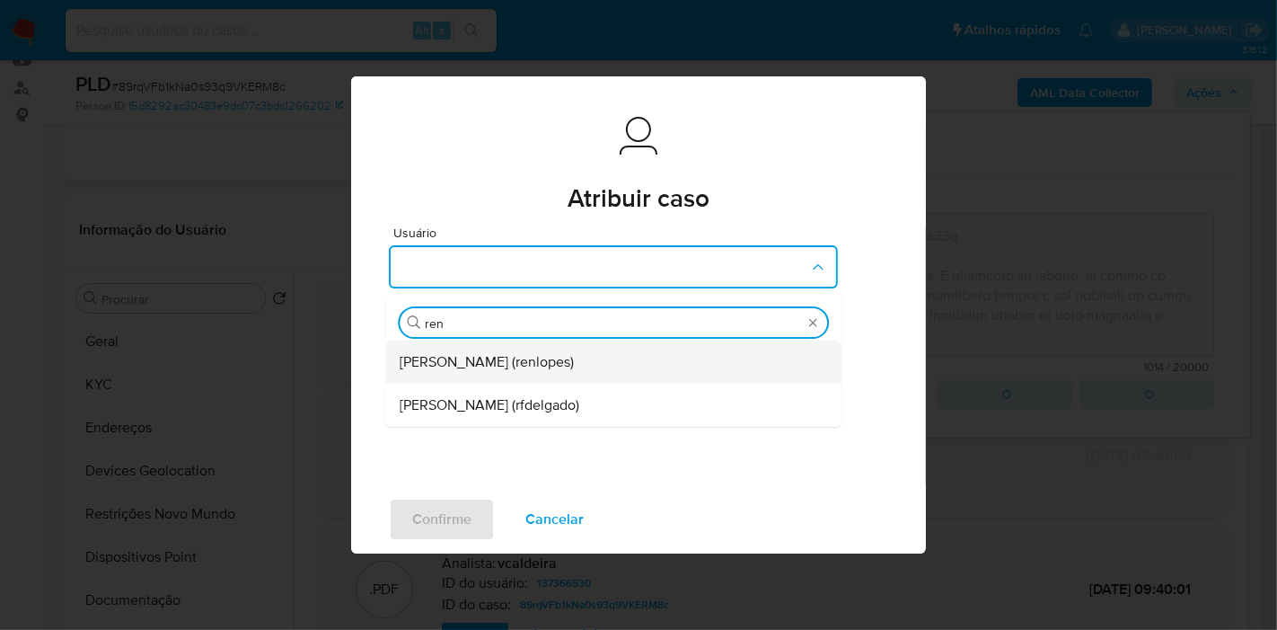
click at [498, 366] on span "Renato Lopes Dos Santos (renlopes)" at bounding box center [487, 362] width 174 height 18
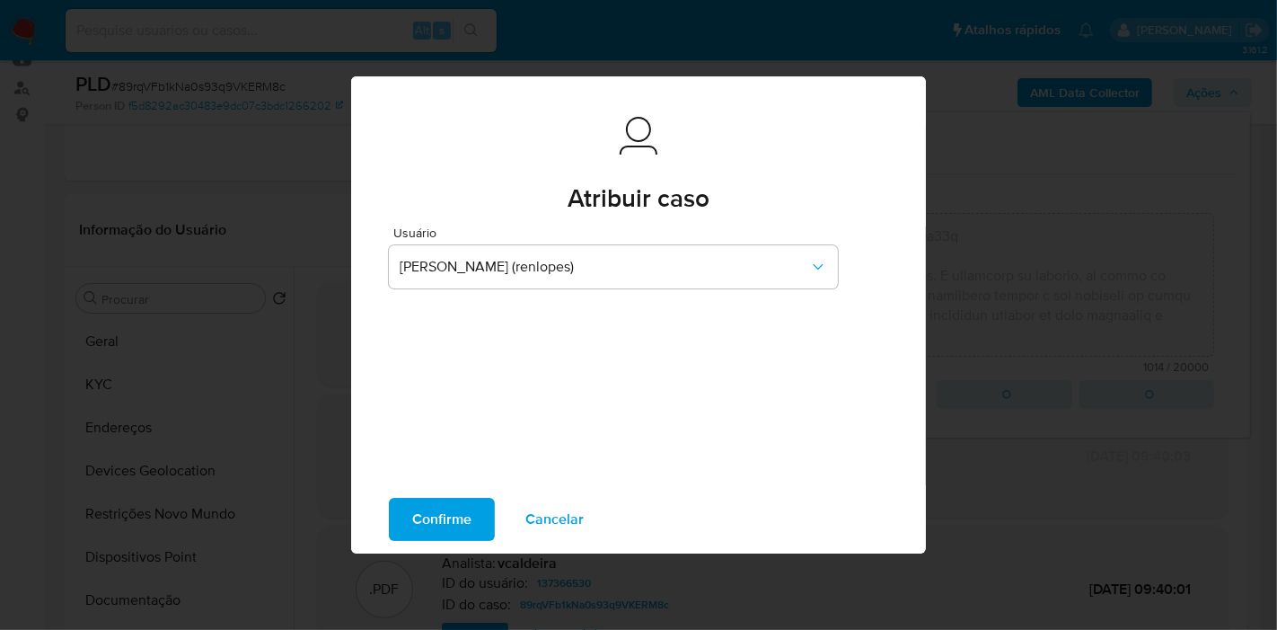
click at [454, 522] on span "Confirme" at bounding box center [441, 519] width 59 height 40
type textarea "Fatos relevantes concluídos pelo analista: Identificamos através de sinalização…"
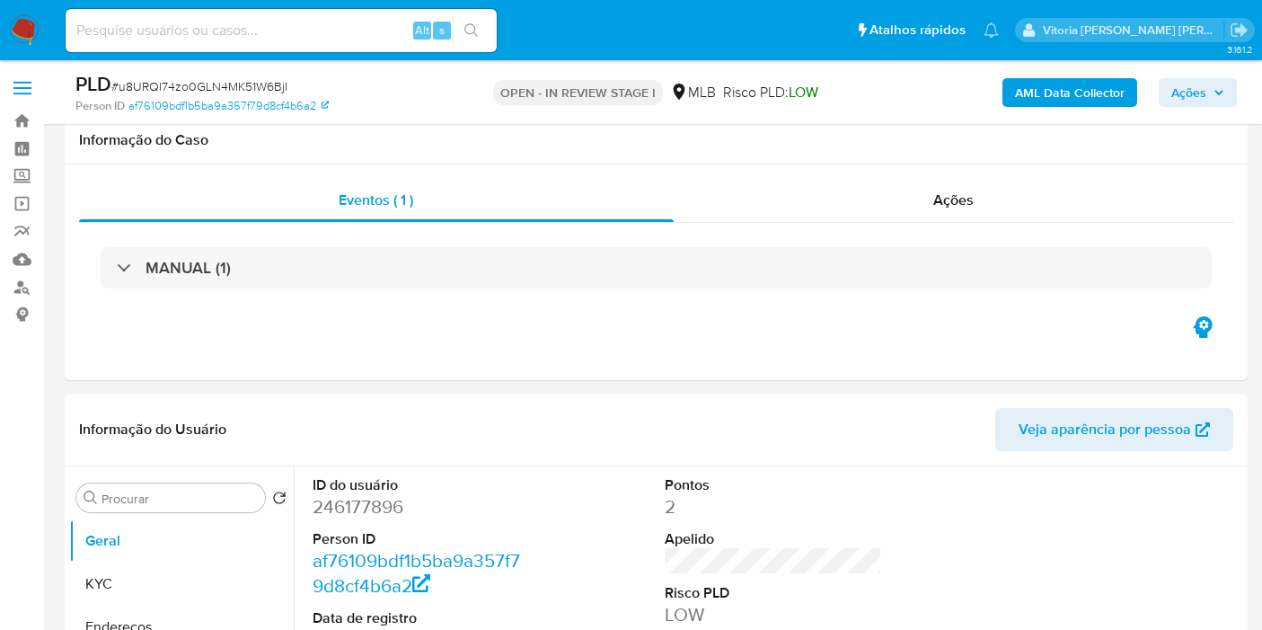
scroll to position [1712, 0]
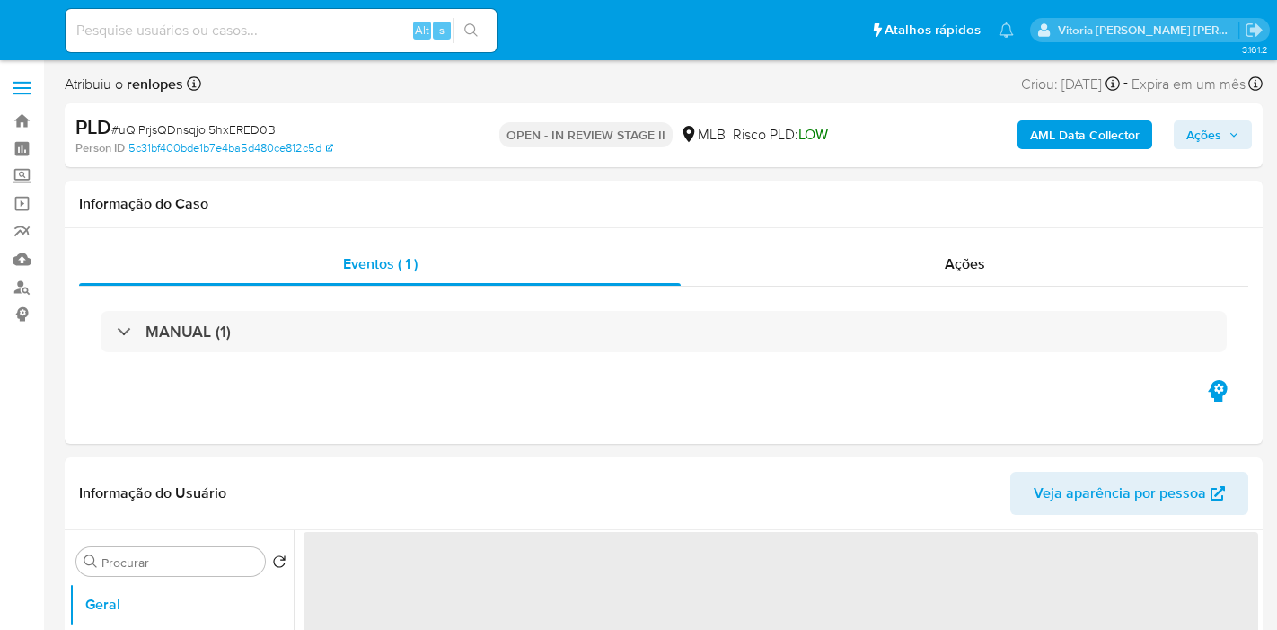
select select "10"
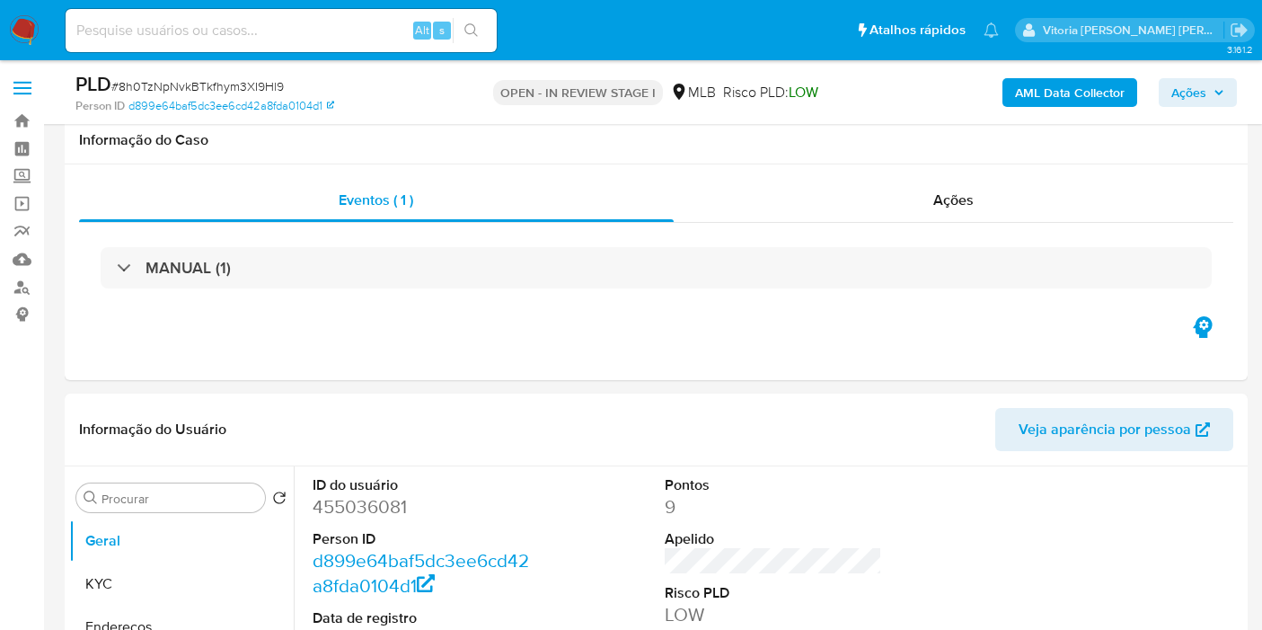
scroll to position [1896, 0]
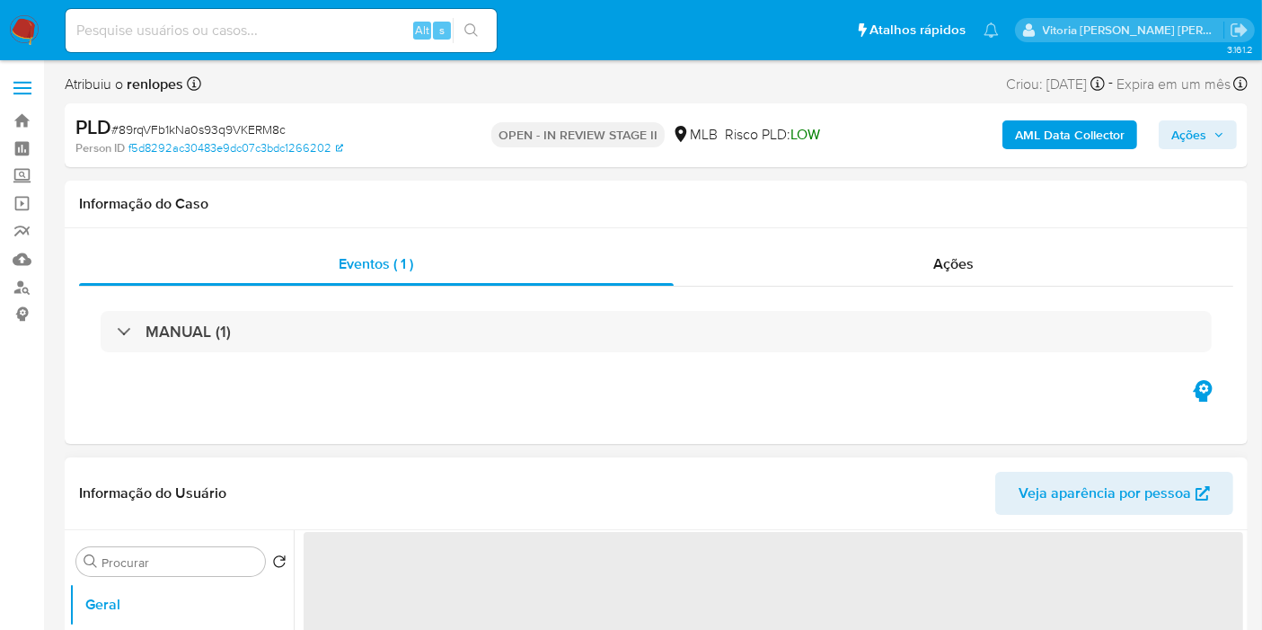
select select "10"
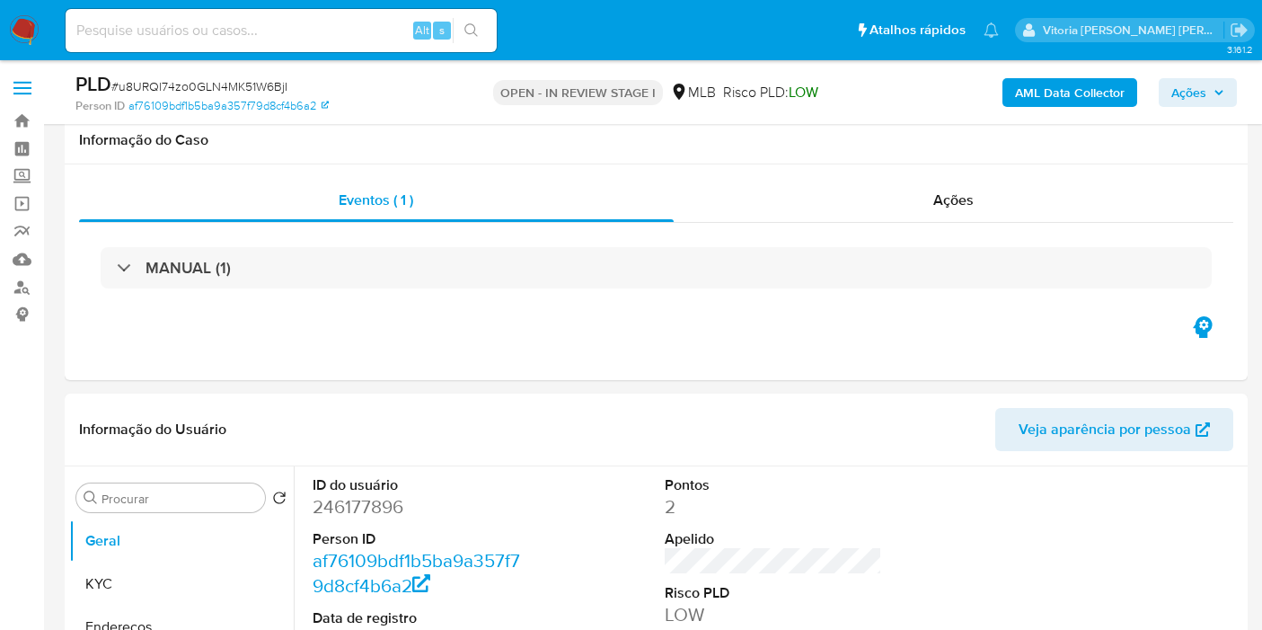
scroll to position [1712, 0]
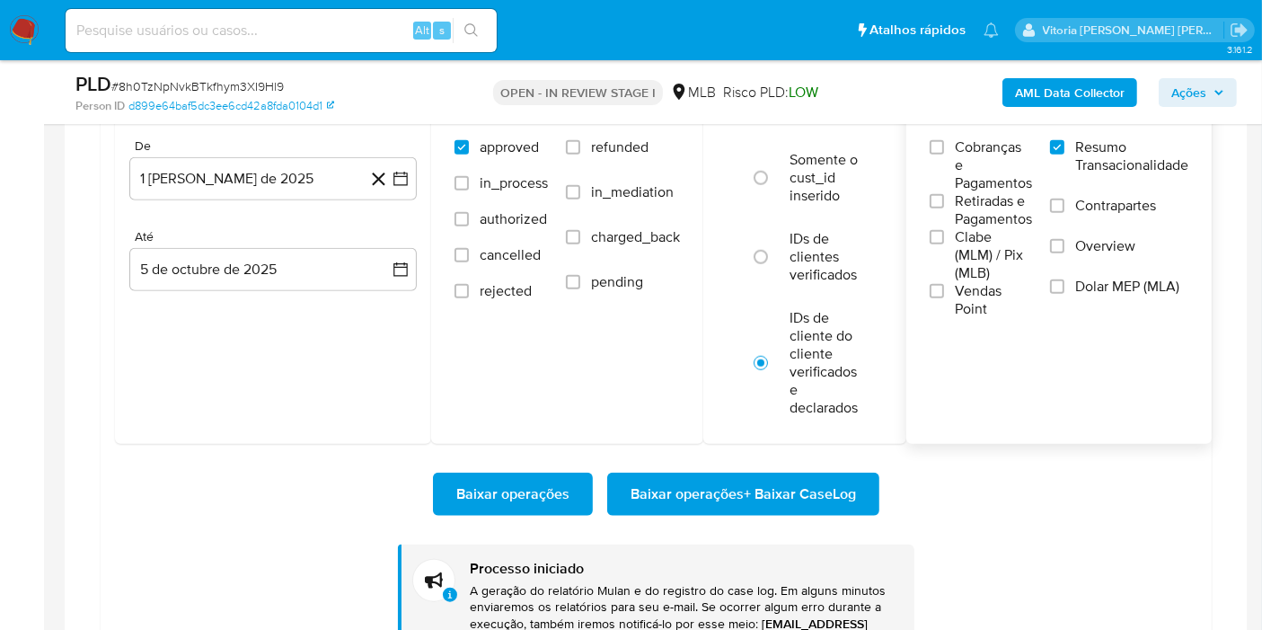
scroll to position [1596, 0]
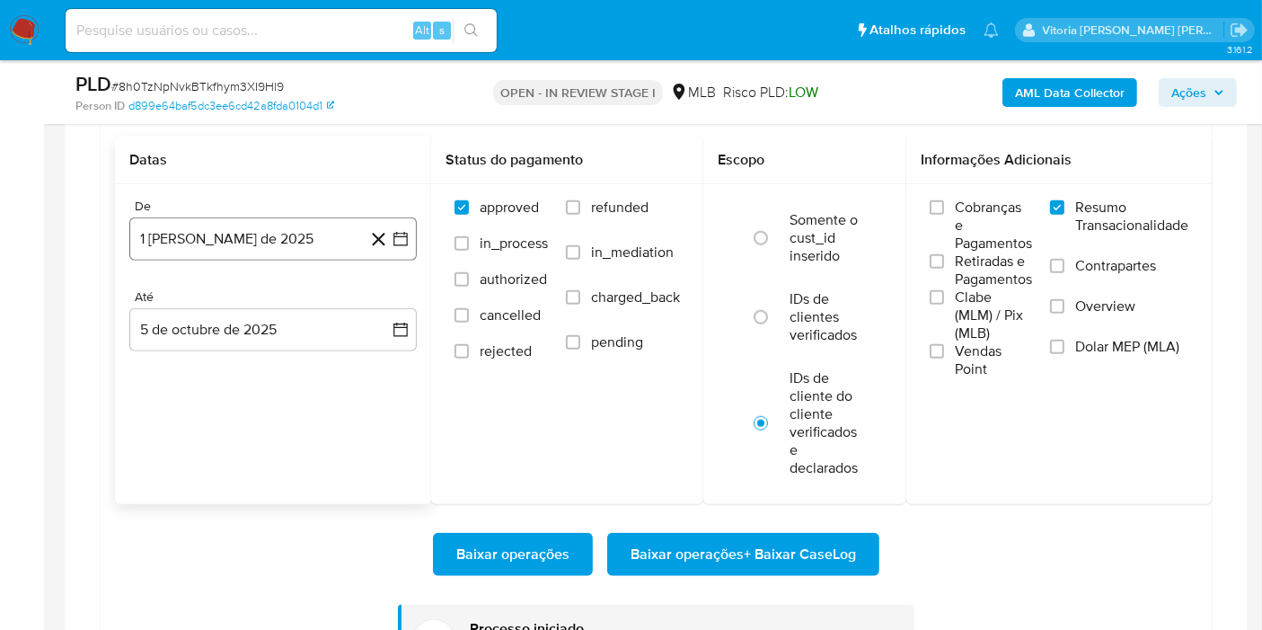
click at [285, 228] on button "1 [PERSON_NAME] de 2025" at bounding box center [272, 238] width 287 height 43
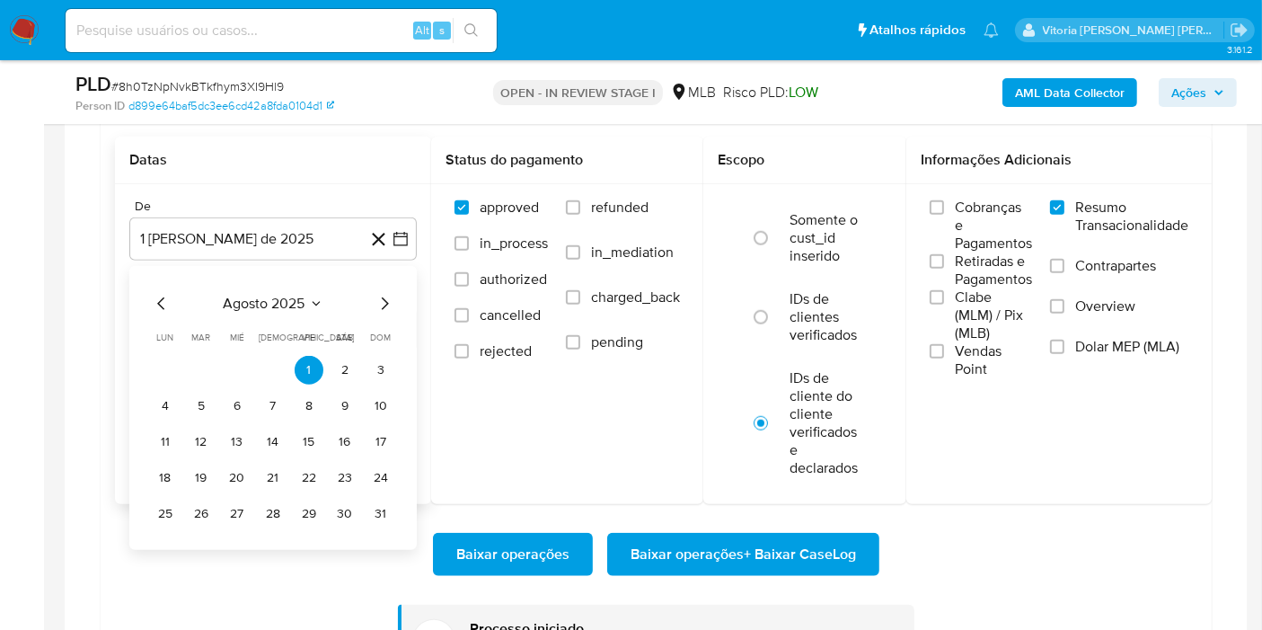
click at [295, 301] on span "agosto 2025" at bounding box center [265, 304] width 82 height 18
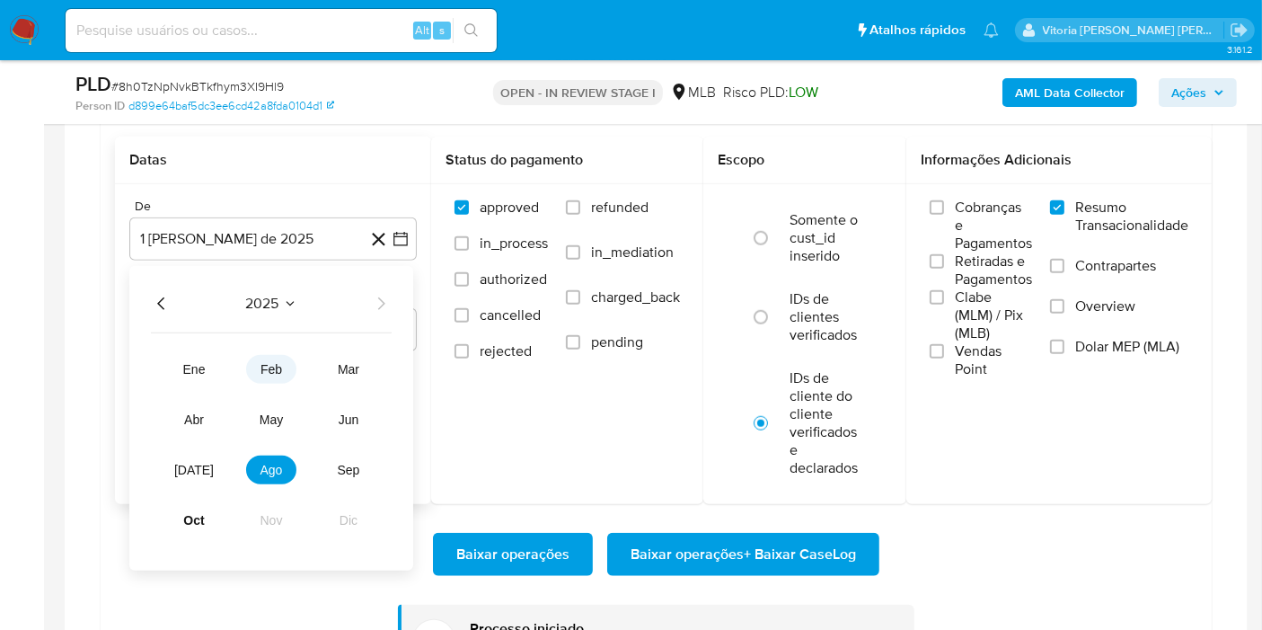
click at [269, 362] on span "feb" at bounding box center [271, 369] width 22 height 14
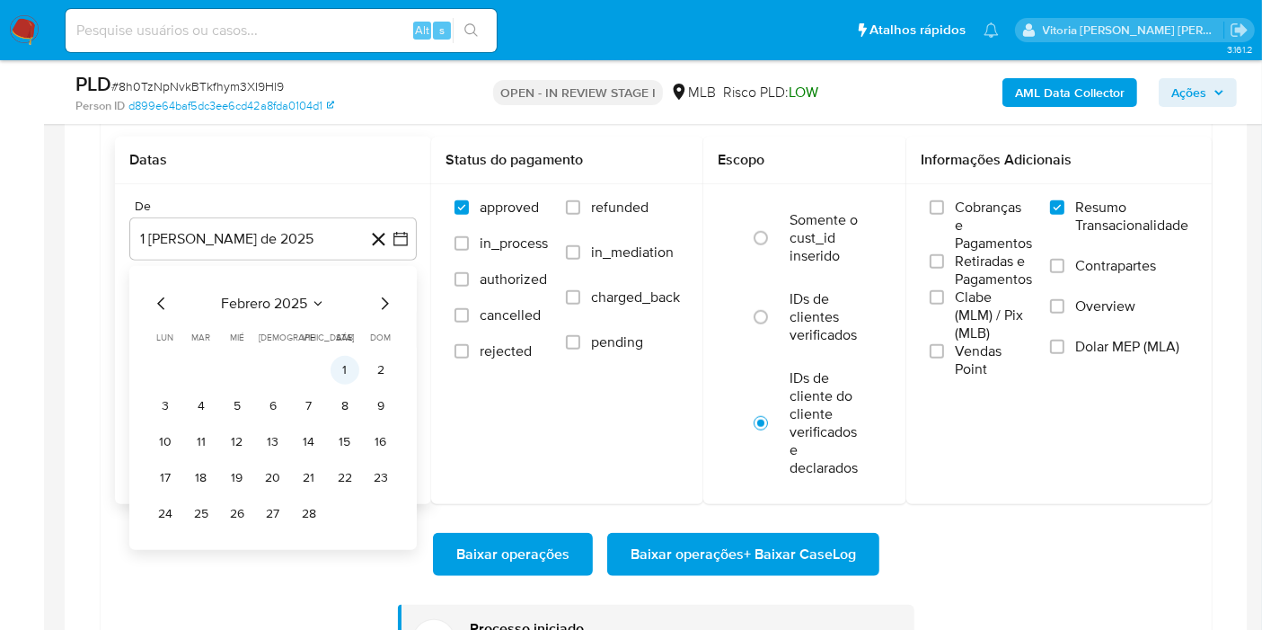
click at [344, 366] on button "1" at bounding box center [345, 370] width 29 height 29
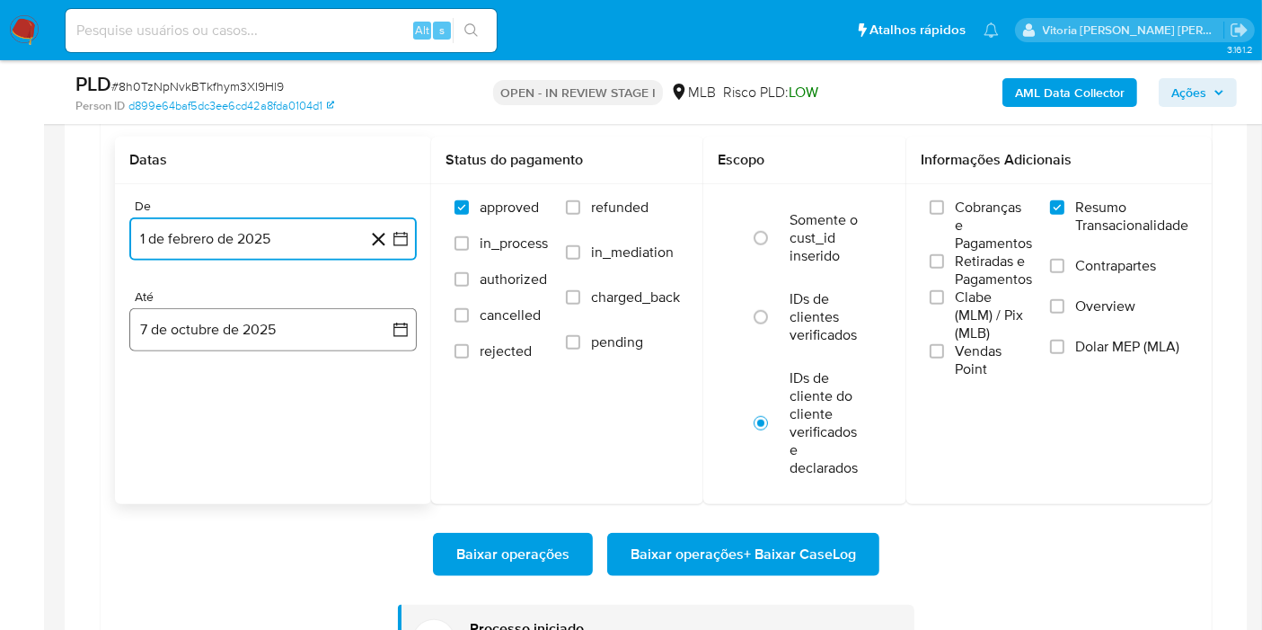
click at [256, 319] on button "7 de octubre de 2025" at bounding box center [272, 329] width 287 height 43
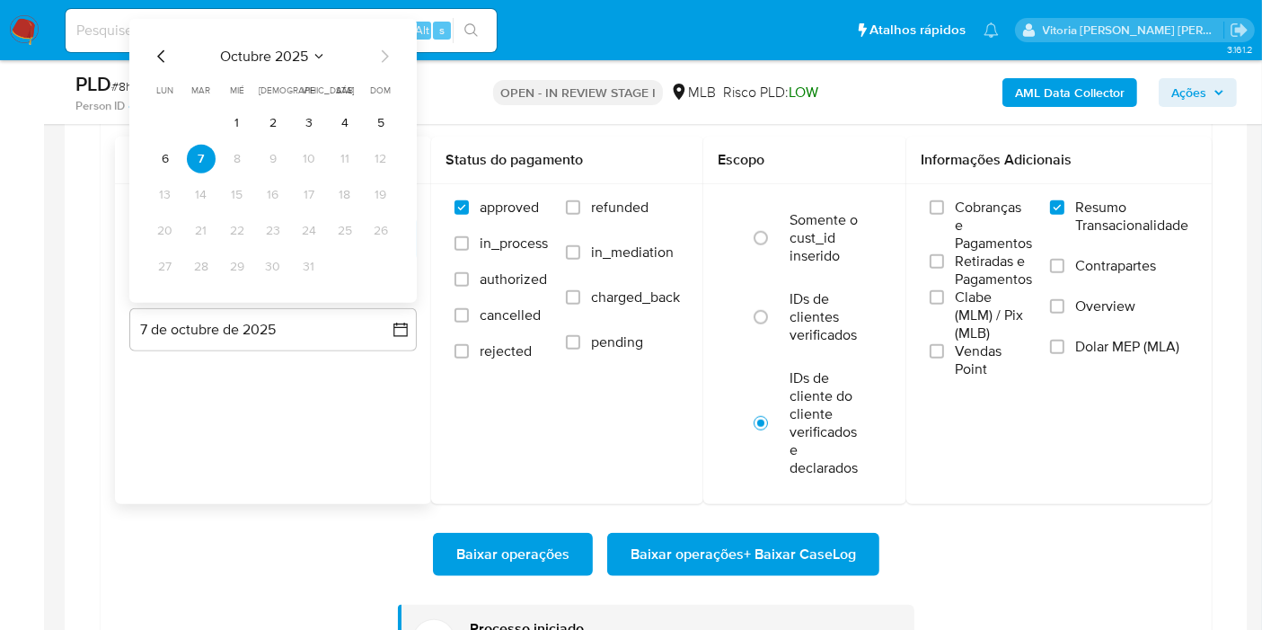
click at [252, 57] on span "octubre 2025" at bounding box center [264, 57] width 88 height 18
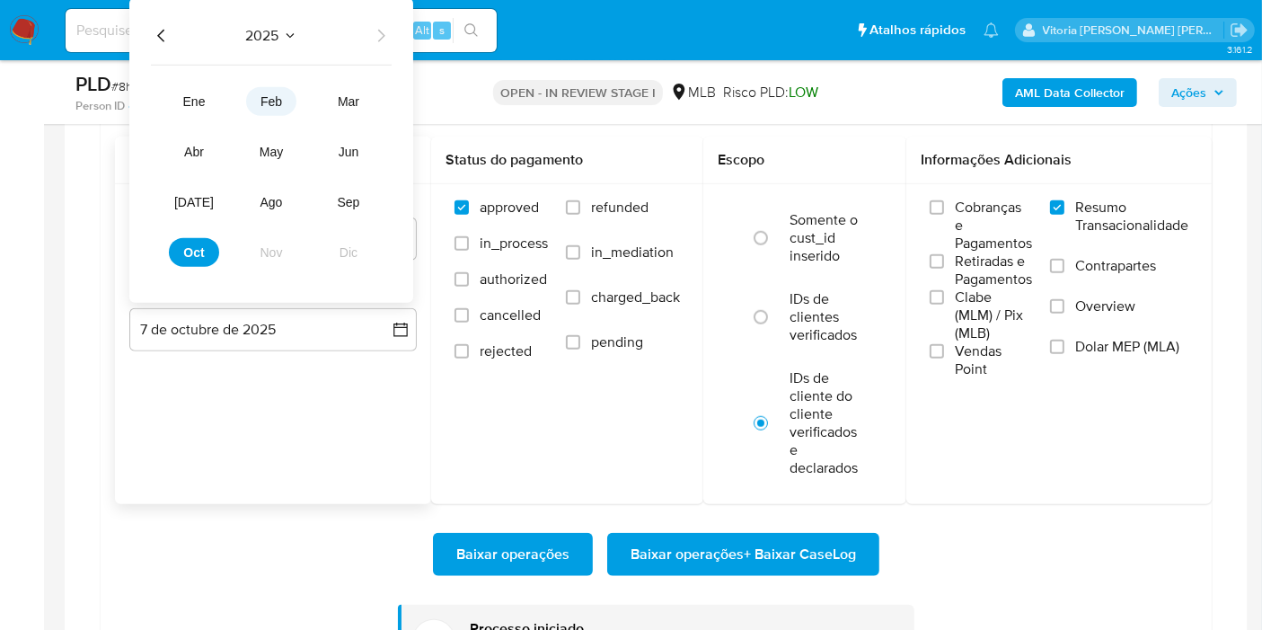
click at [261, 87] on button "feb" at bounding box center [271, 101] width 50 height 29
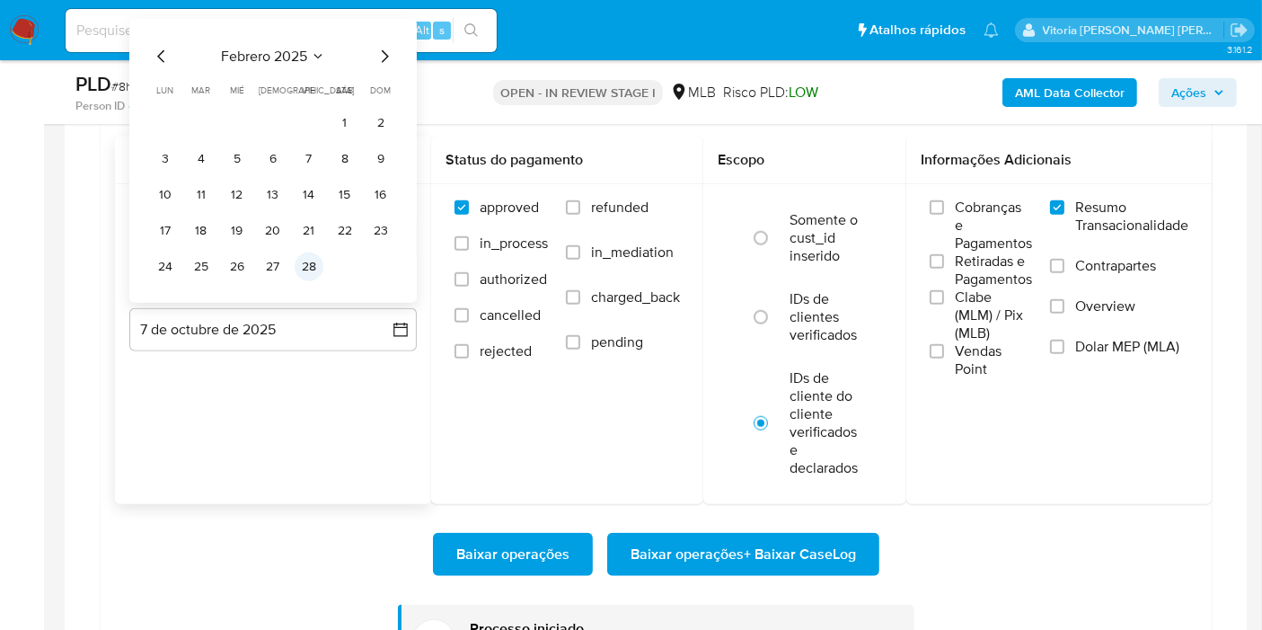
click at [304, 258] on button "28" at bounding box center [309, 266] width 29 height 29
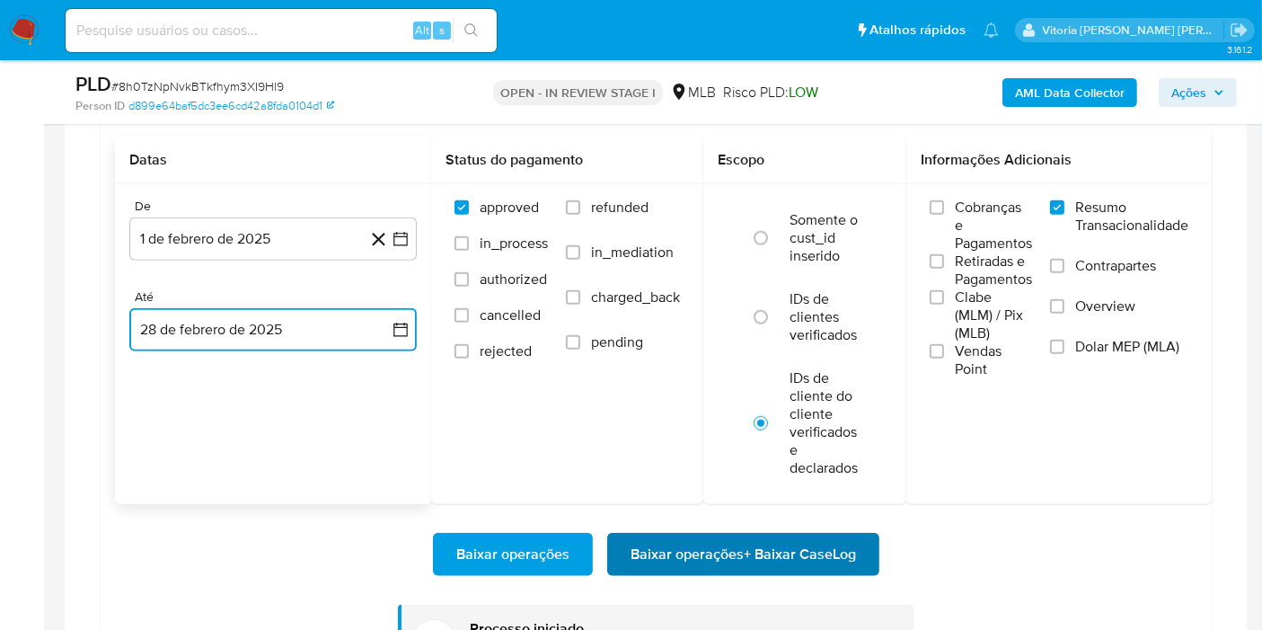
click at [650, 550] on span "Baixar operações + Baixar CaseLog" at bounding box center [743, 554] width 225 height 40
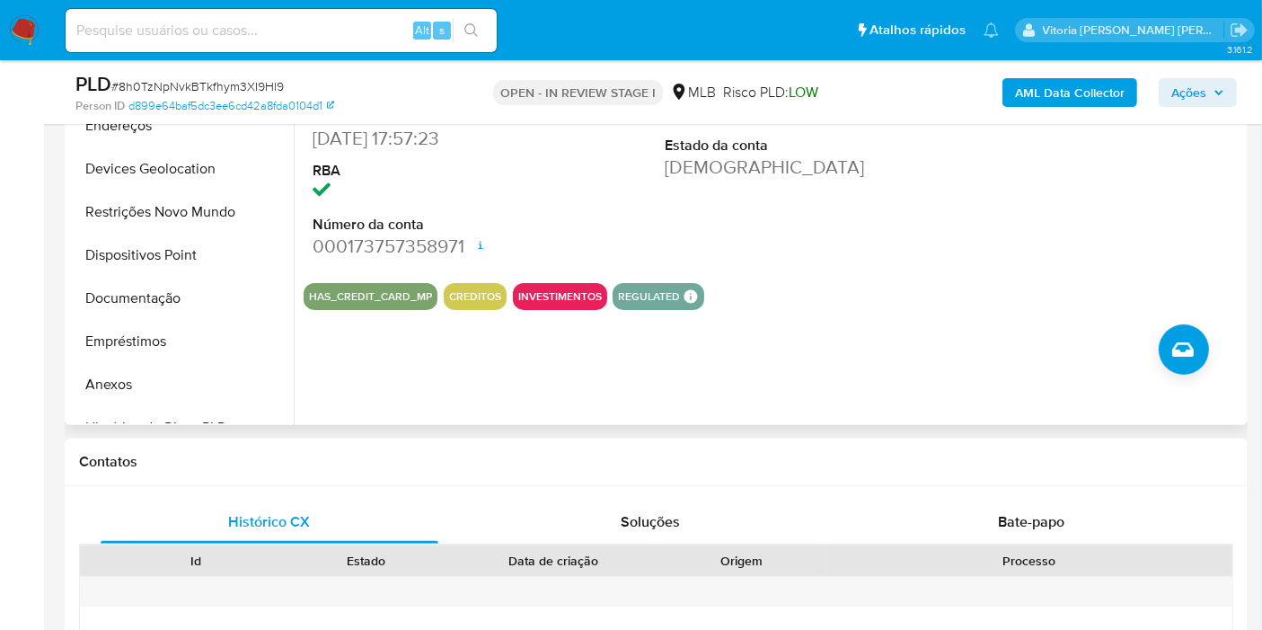
scroll to position [299, 0]
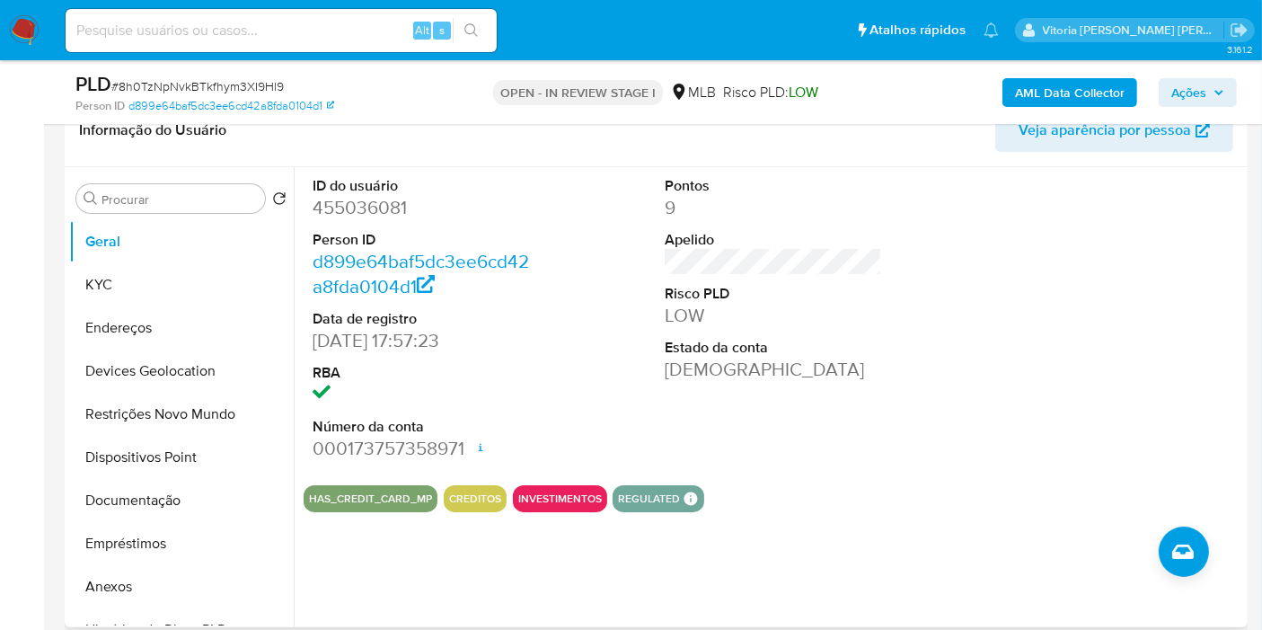
click at [341, 200] on dd "455036081" at bounding box center [421, 207] width 217 height 25
copy dd "455036081"
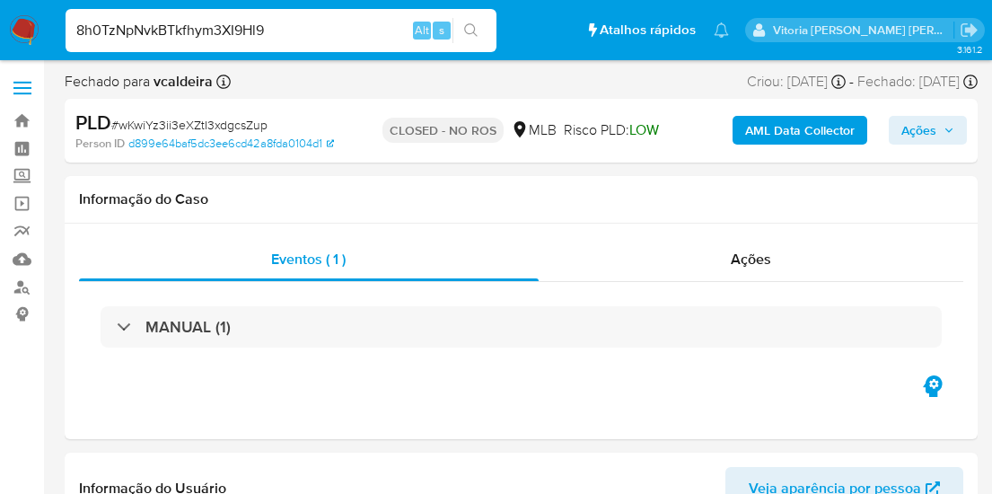
select select "10"
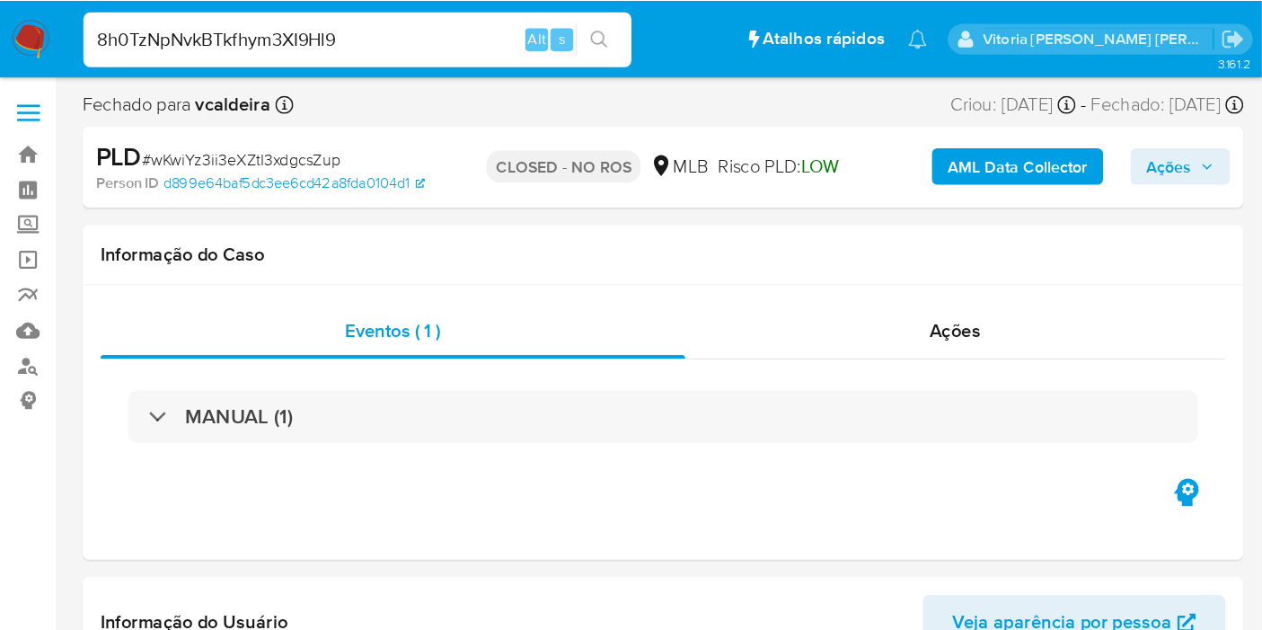
scroll to position [199, 0]
